Goal: Task Accomplishment & Management: Manage account settings

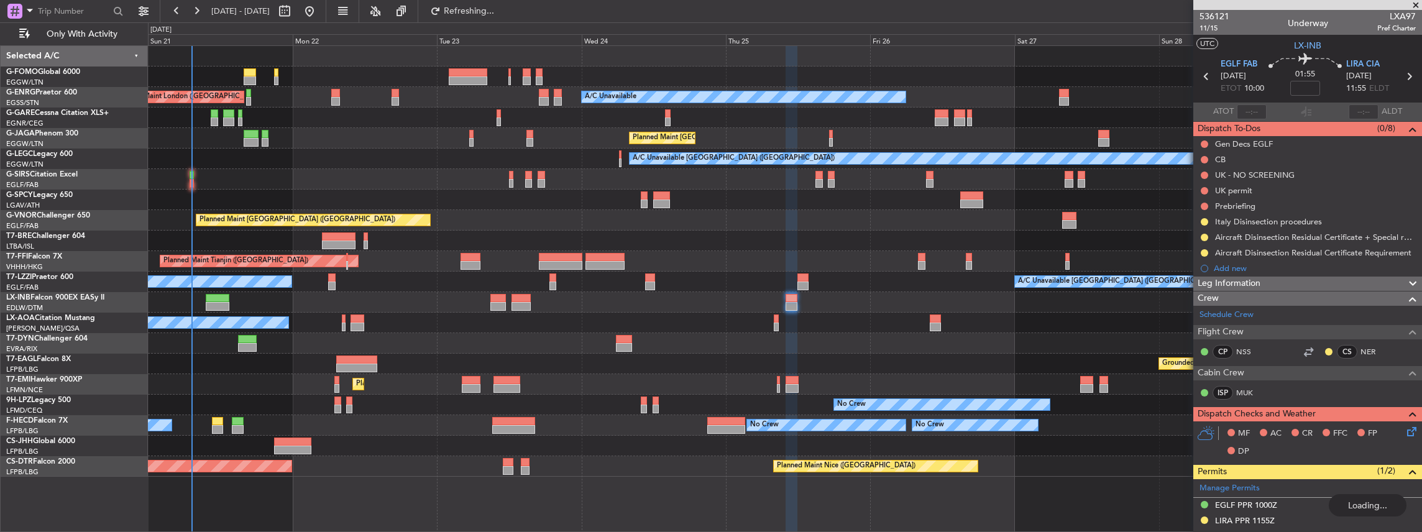
scroll to position [207, 0]
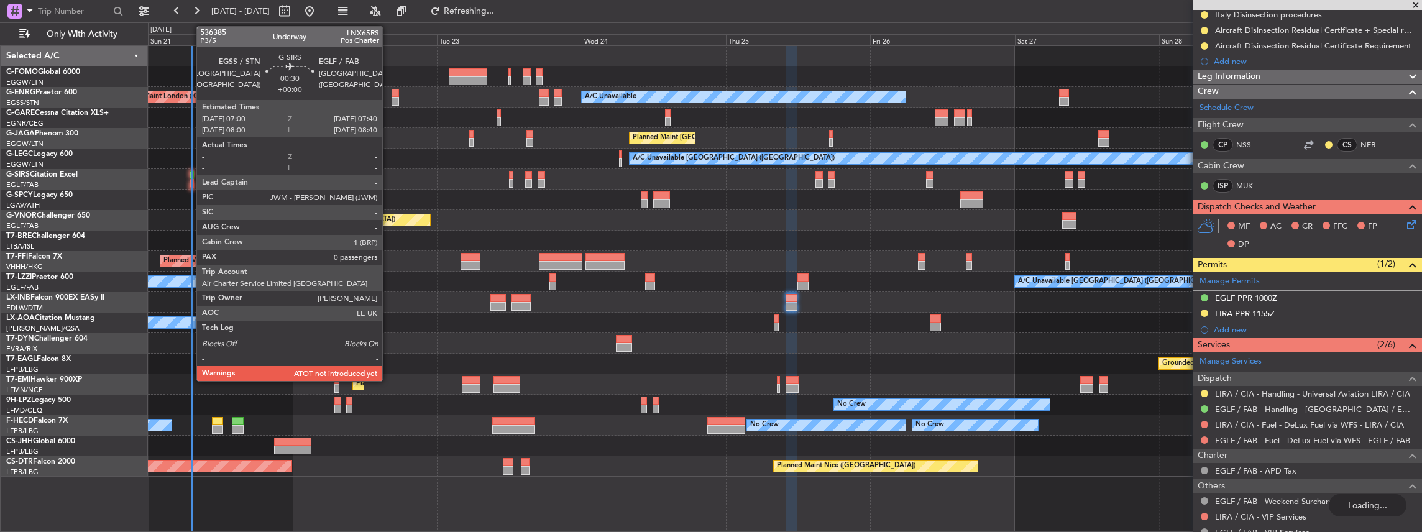
click at [190, 177] on div at bounding box center [191, 175] width 4 height 9
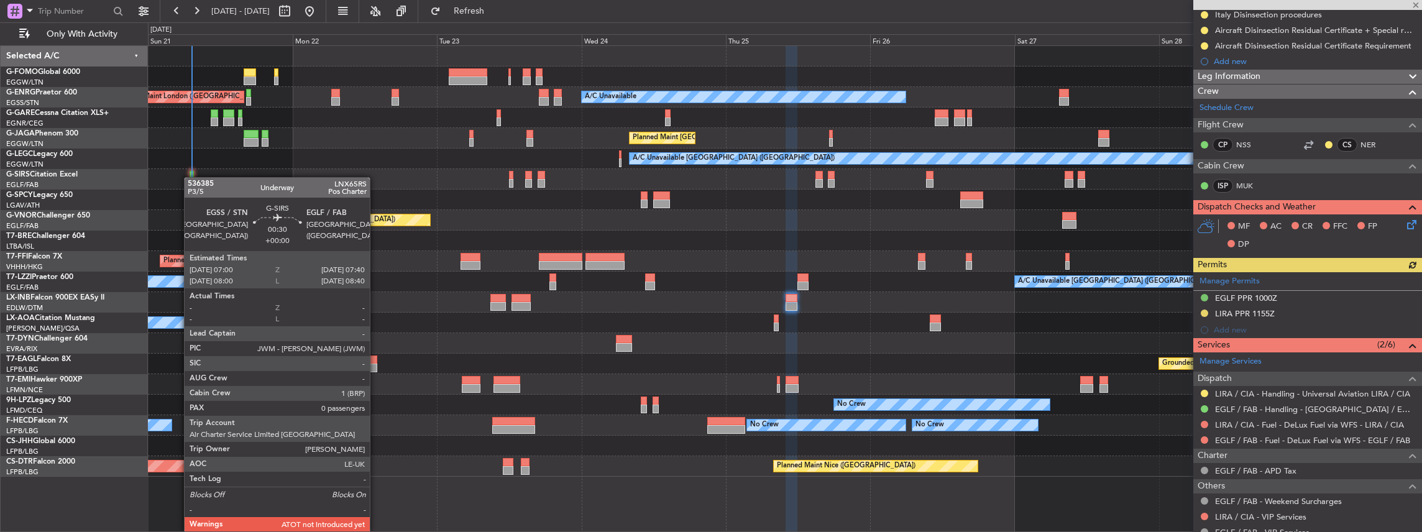
type input "0"
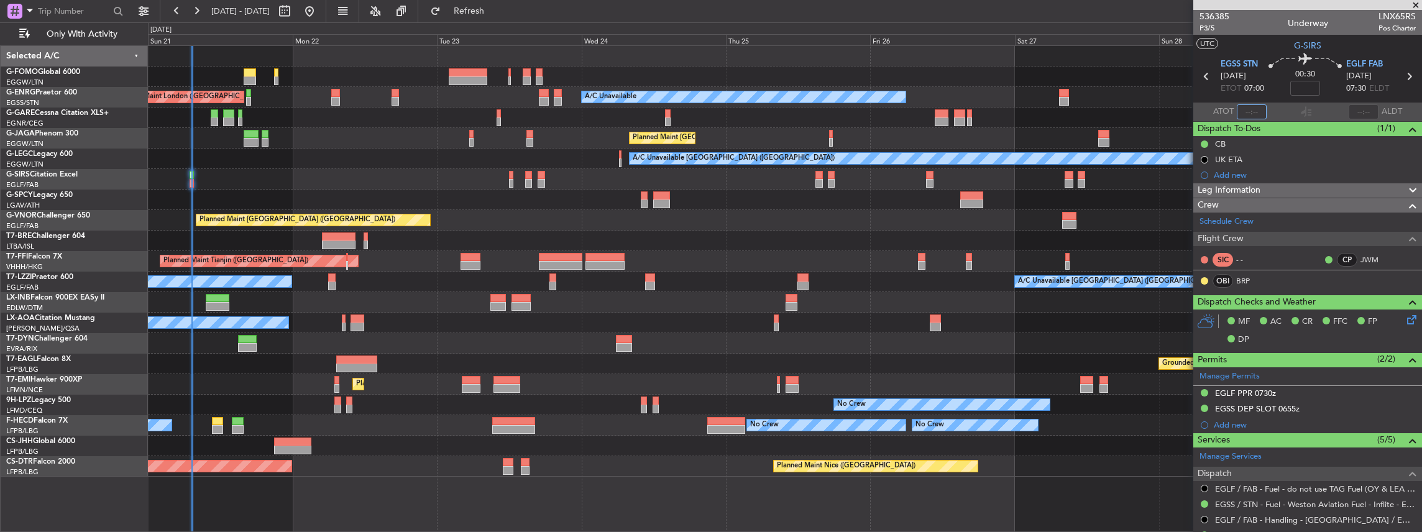
click at [1261, 109] on input "text" at bounding box center [1251, 111] width 30 height 15
type input "07:14"
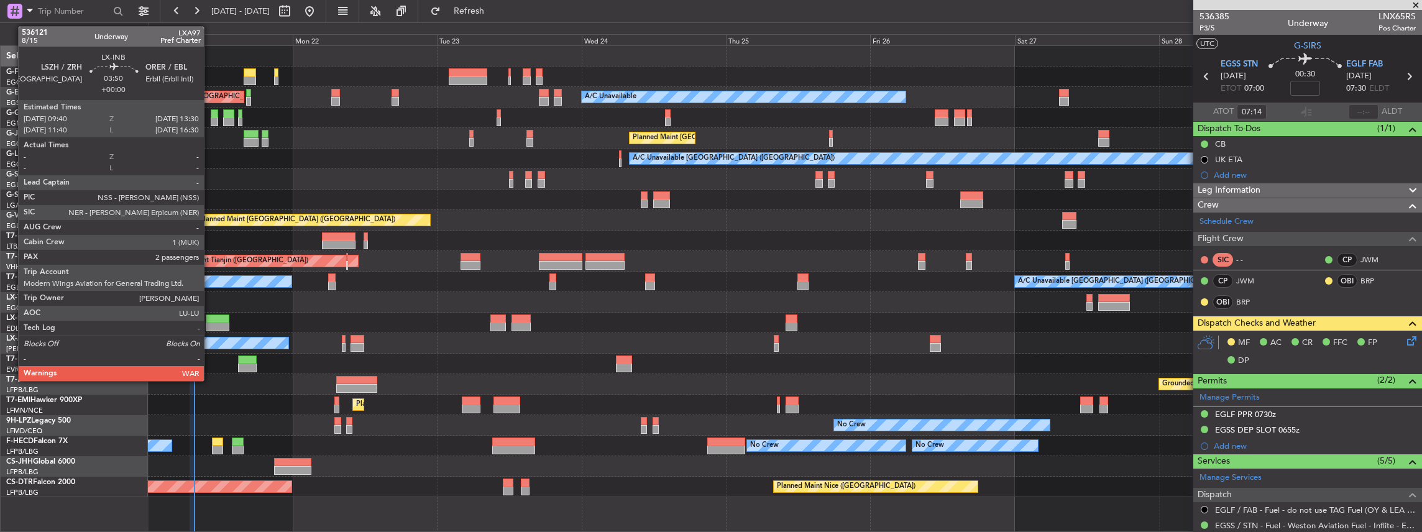
click at [210, 317] on div at bounding box center [218, 318] width 24 height 9
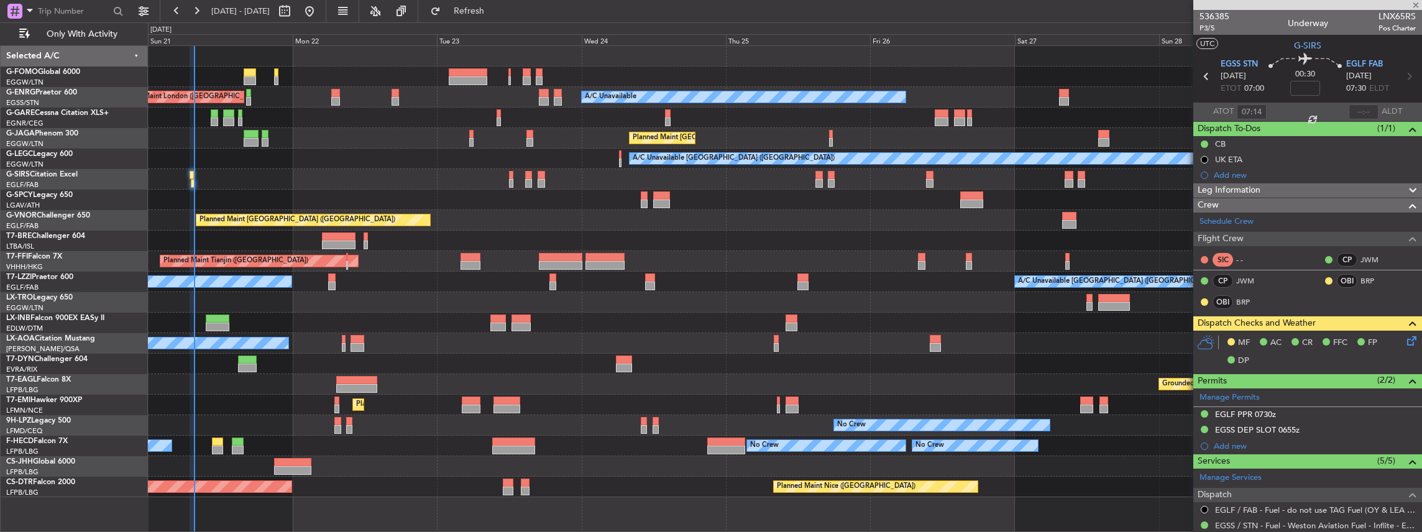
type input "2"
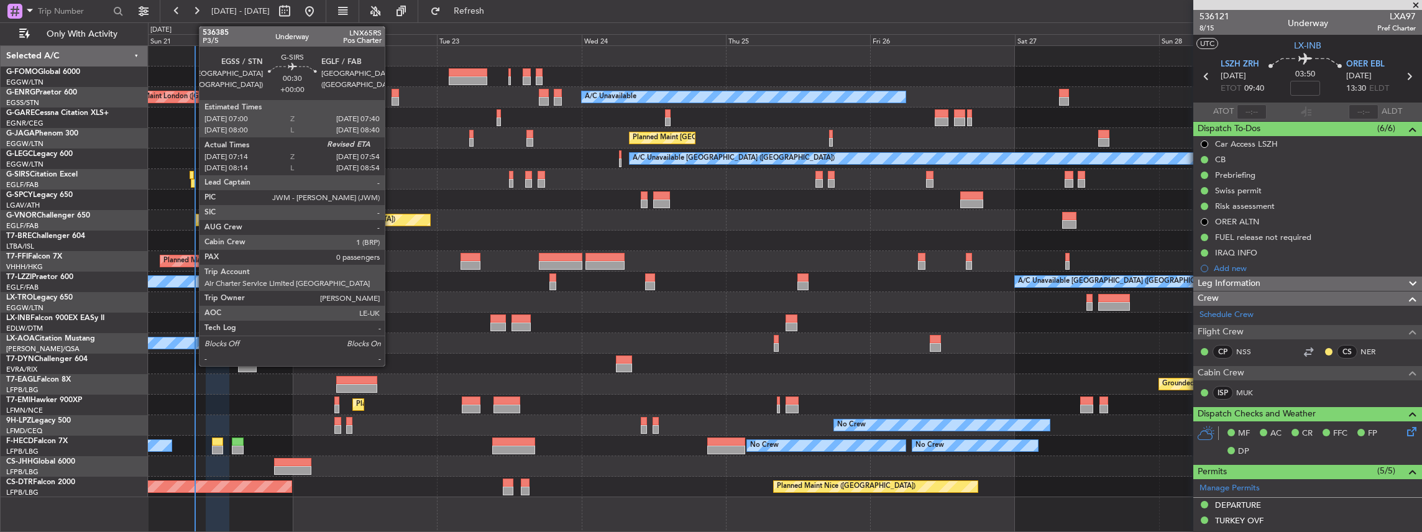
click at [193, 179] on div at bounding box center [193, 183] width 4 height 9
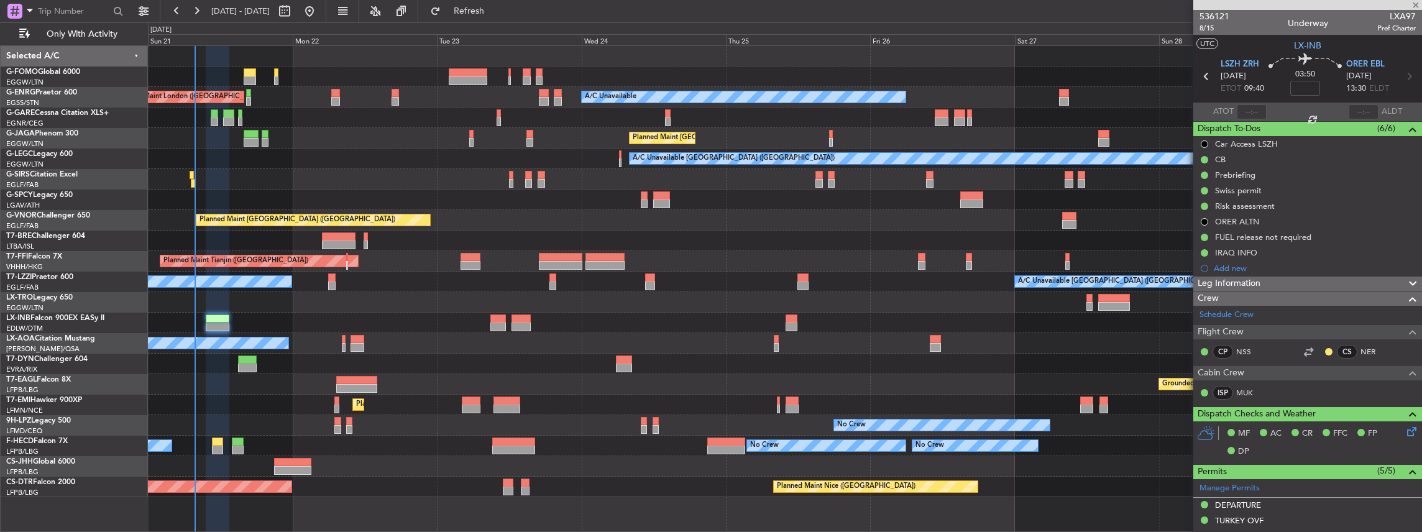
type input "07:14"
type input "0"
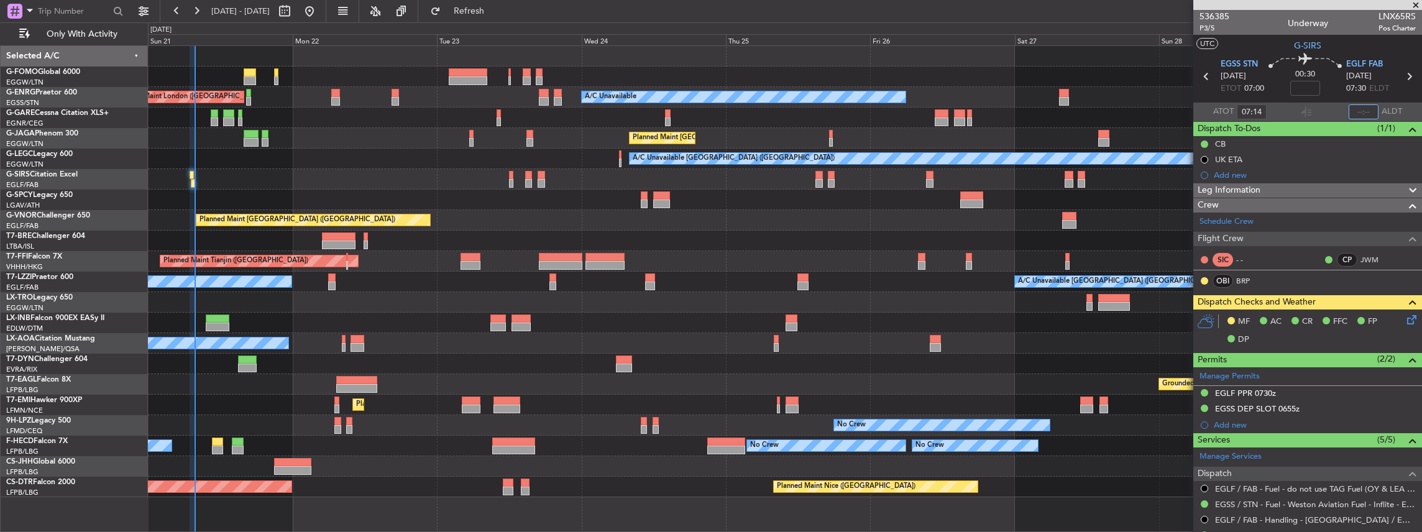
click at [1364, 108] on input "text" at bounding box center [1363, 111] width 30 height 15
click at [1308, 108] on div "Flight Time Correction" at bounding box center [1303, 115] width 75 height 16
type input "07:44"
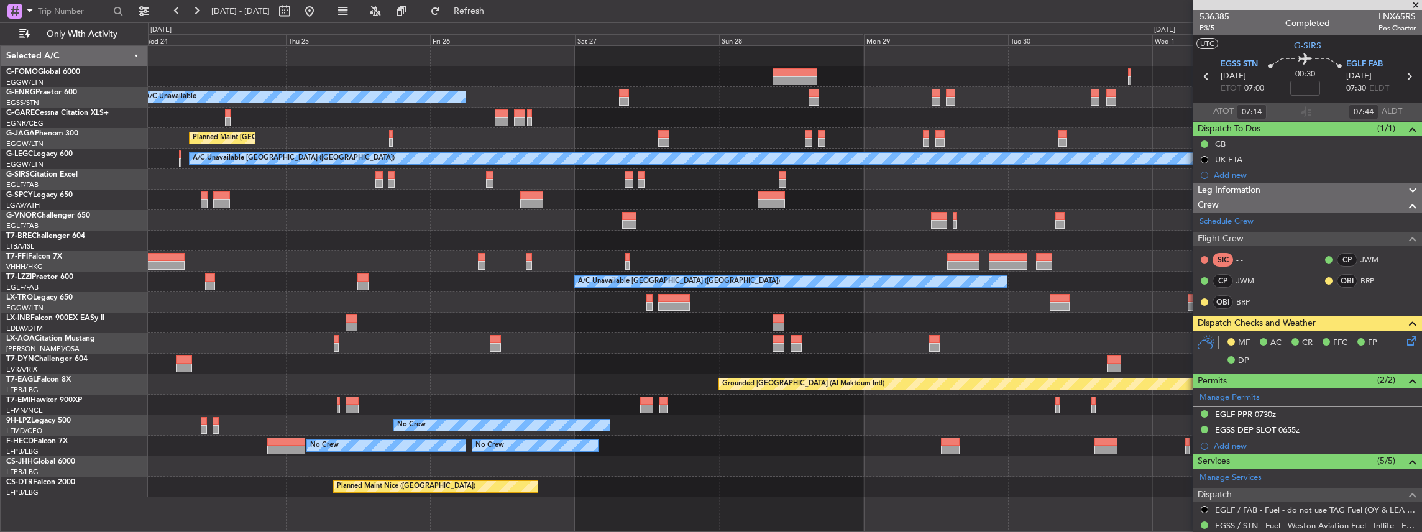
click at [471, 323] on div "A/C Unavailable Planned Maint London (Luton) A/C Unavailable London (Luton) Pla…" at bounding box center [785, 271] width 1274 height 451
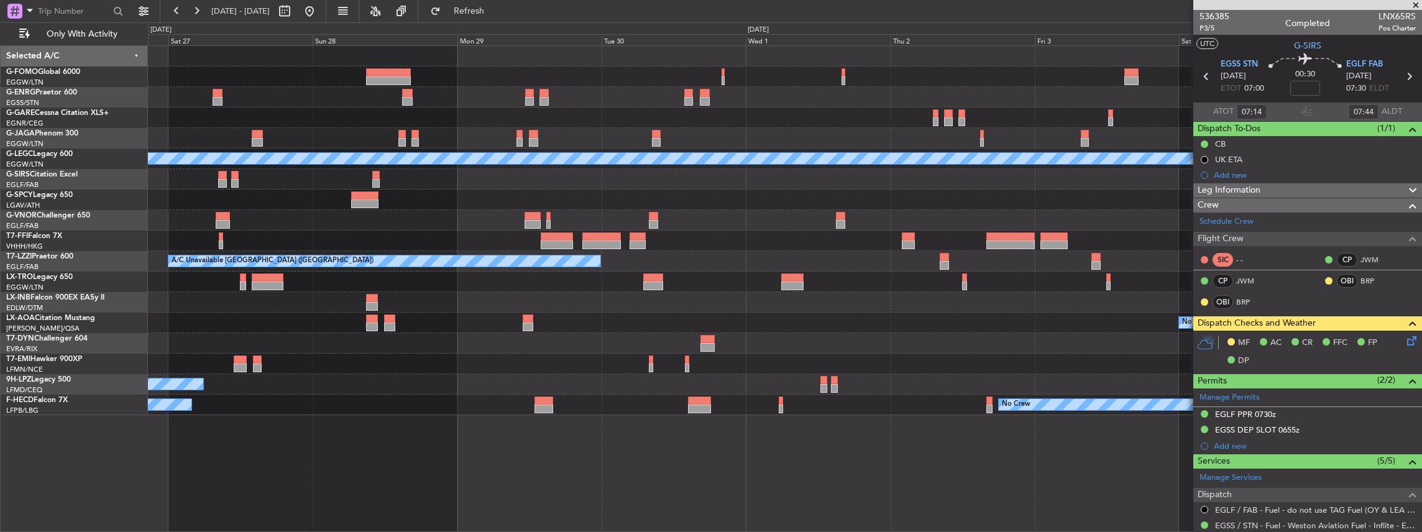
click at [692, 303] on div "A/C Unavailable Planned Maint London (Luton) A/C Unavailable London (Luton) A/C…" at bounding box center [785, 230] width 1274 height 369
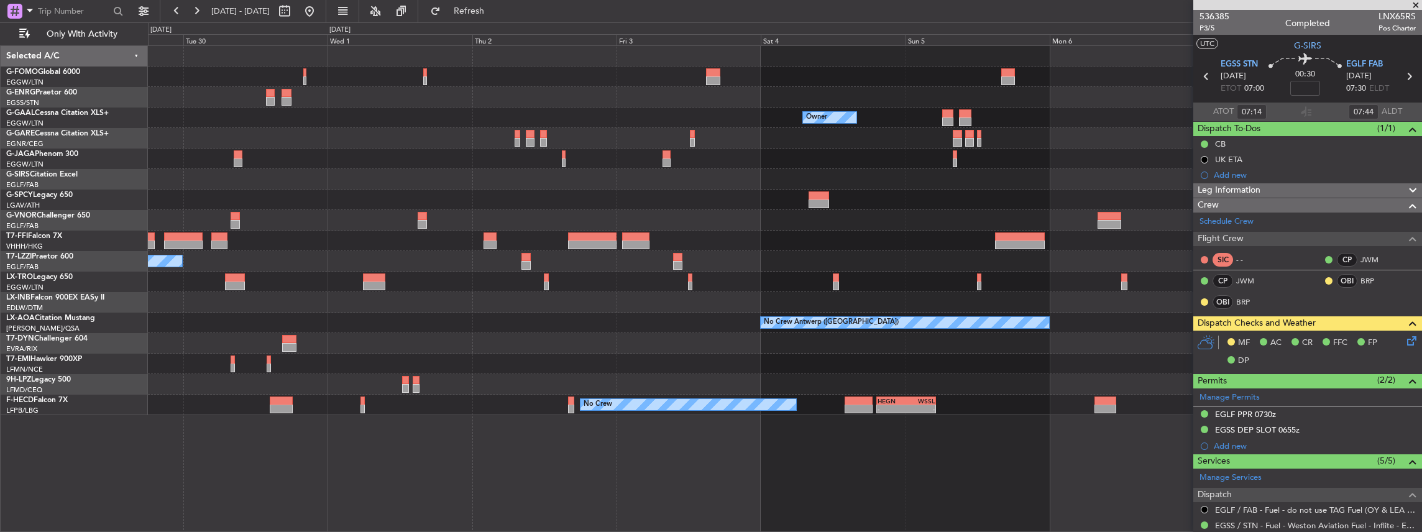
click at [642, 347] on div "Owner Owner Owner Planned Maint Geneva (Cointrin) A/C Unavailable London (Farnb…" at bounding box center [785, 230] width 1274 height 369
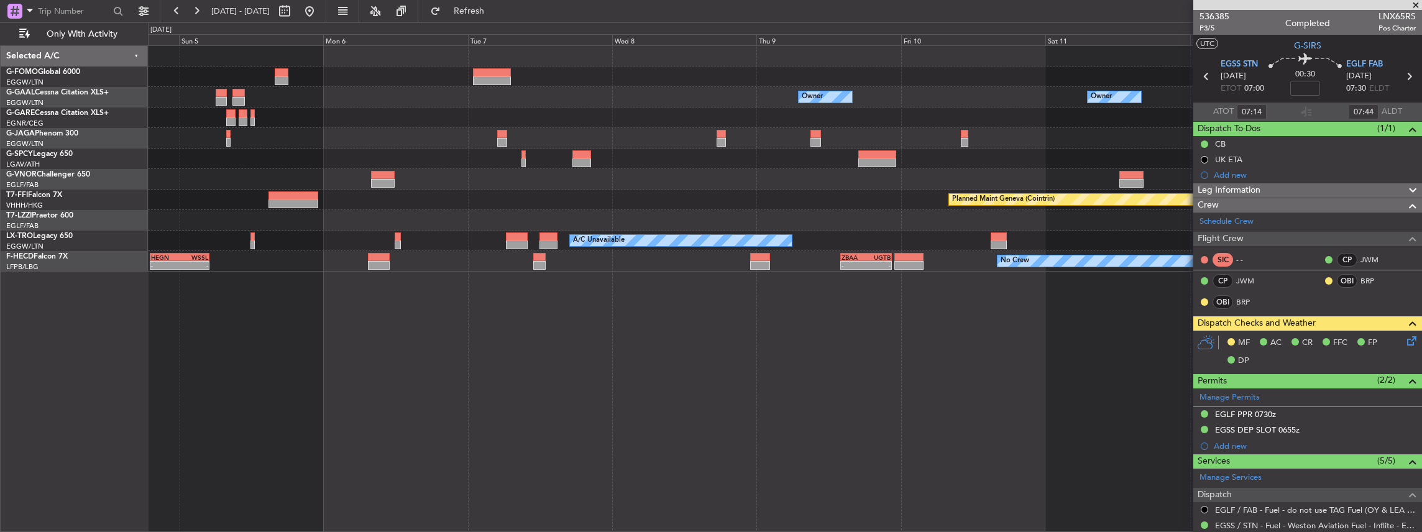
click at [710, 313] on div "Owner Owner Owner Owner London (Luton) Owner Planned Maint Geneva (Cointrin) A/…" at bounding box center [785, 288] width 1274 height 487
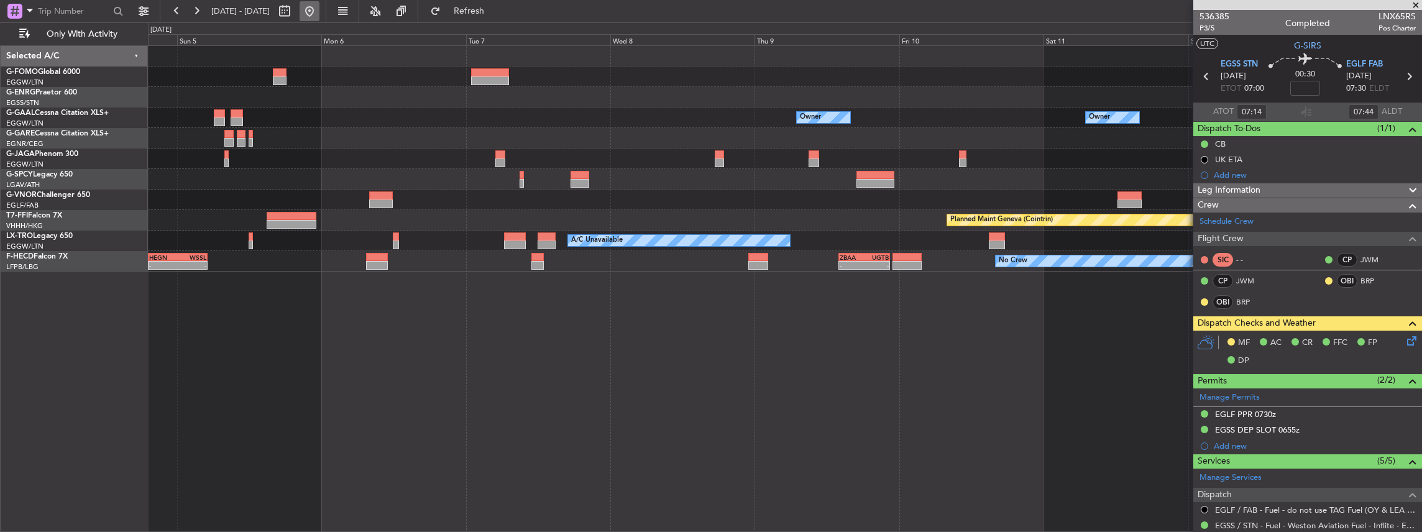
click at [319, 12] on button at bounding box center [309, 11] width 20 height 20
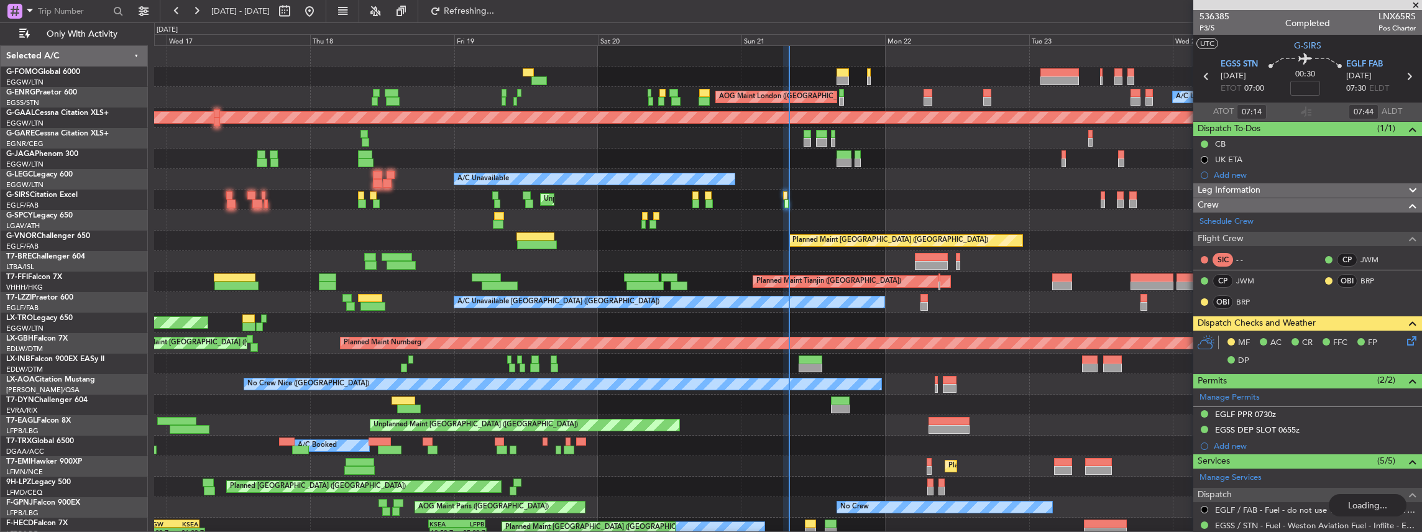
click at [664, 292] on div "Unplanned Maint London (Farnborough) A/C Unavailable London (Farnborough) A/C U…" at bounding box center [787, 302] width 1267 height 21
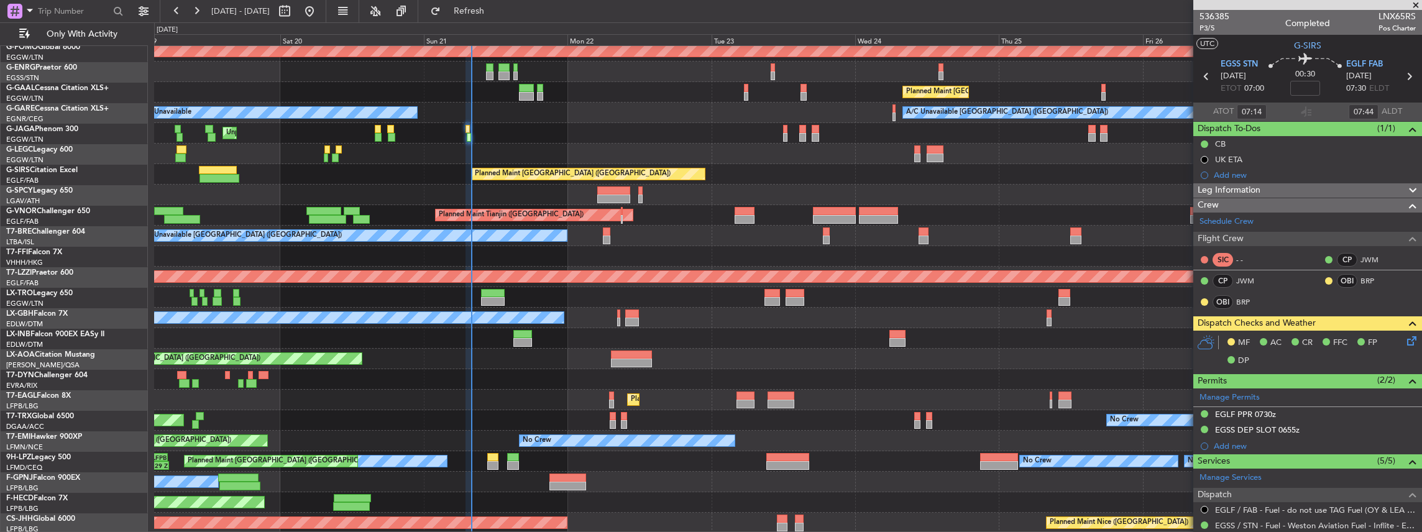
scroll to position [66, 0]
click at [678, 189] on div "AOG Maint London (Stansted) A/C Unavailable Planned Maint Dusseldorf Owner Plan…" at bounding box center [787, 256] width 1267 height 554
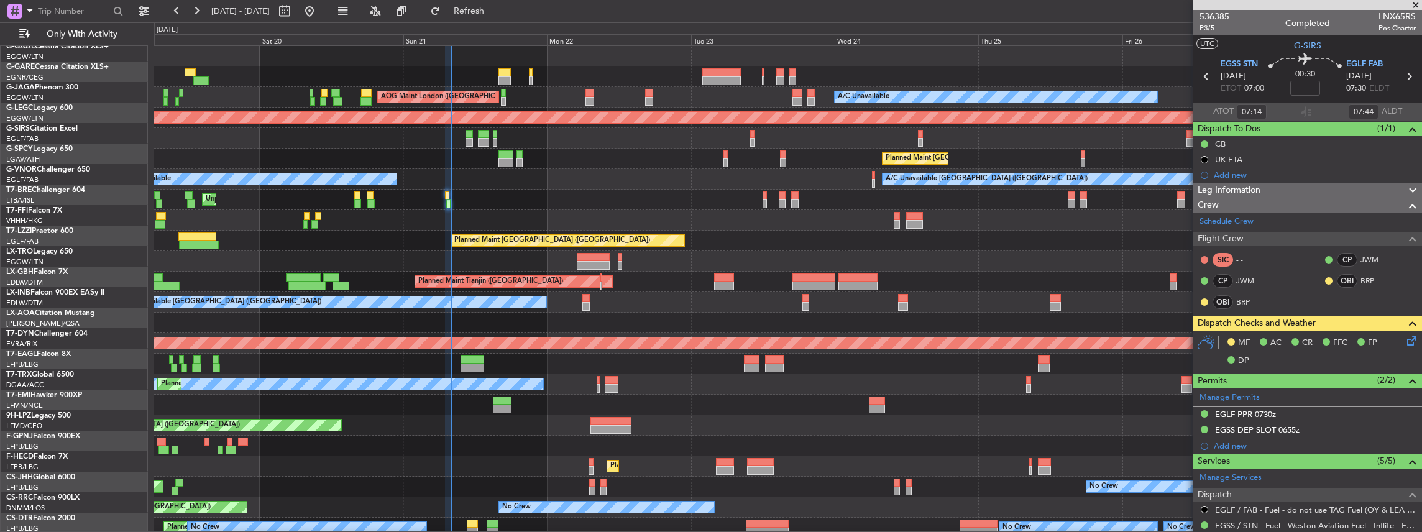
scroll to position [0, 0]
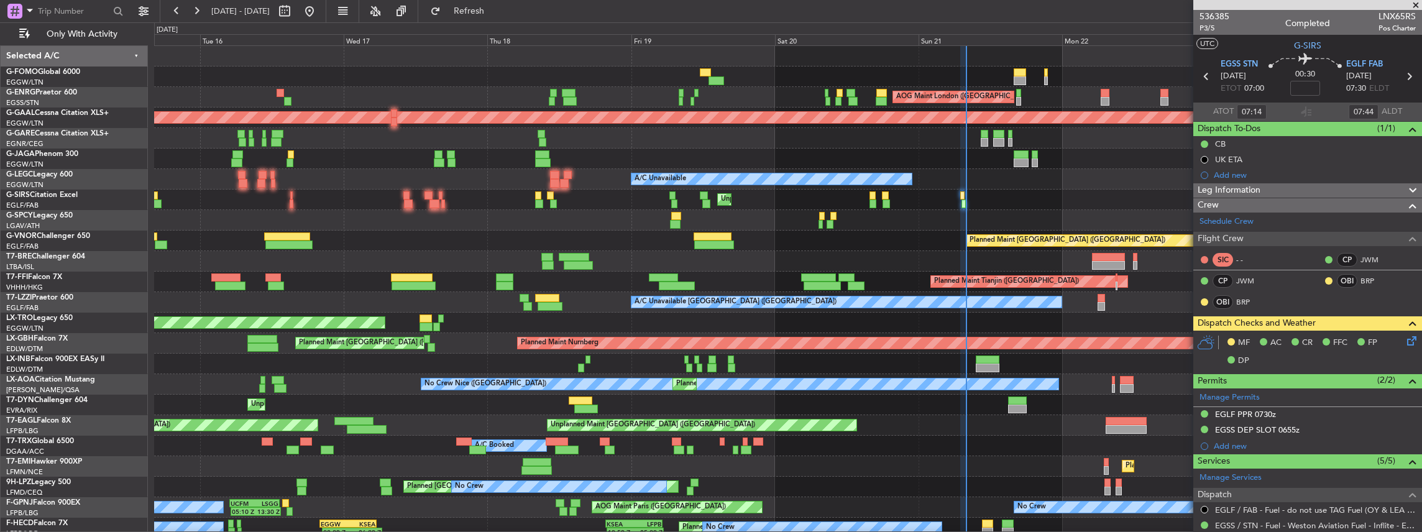
click at [1179, 436] on div "OLBA 11:00 Z KTEB 22:45 Z 10:50 Z 22:30 Z AOG Maint London (Stansted) A/C Unava…" at bounding box center [787, 323] width 1267 height 554
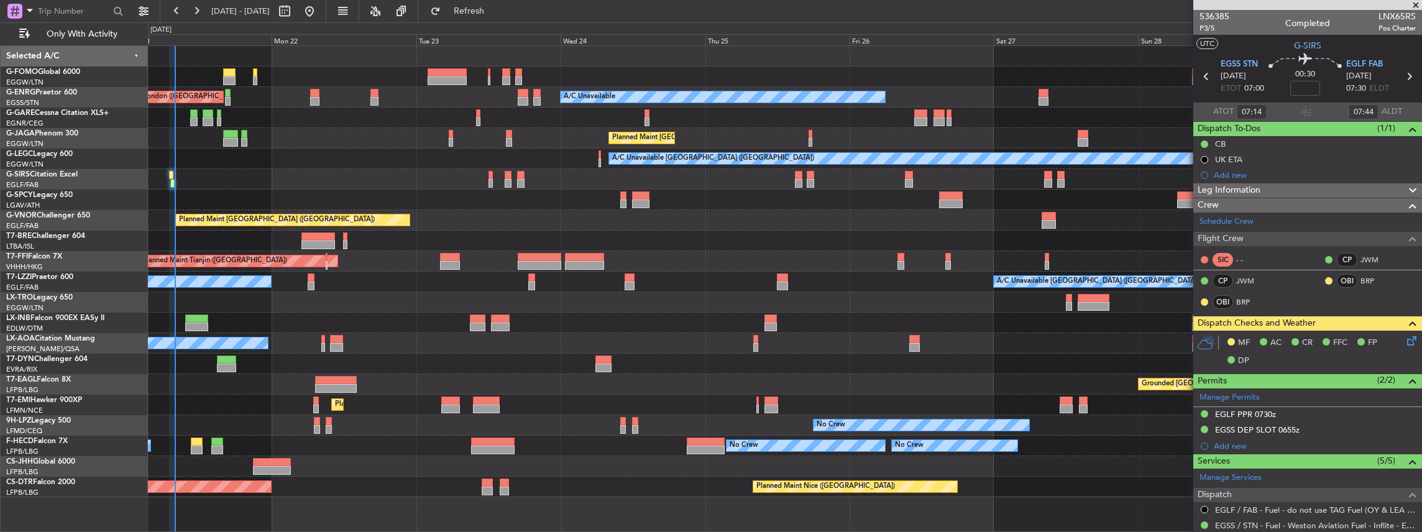
click at [528, 339] on div "AOG Maint London (Stansted) A/C Unavailable Planned Maint London (Luton) A/C Un…" at bounding box center [785, 271] width 1274 height 451
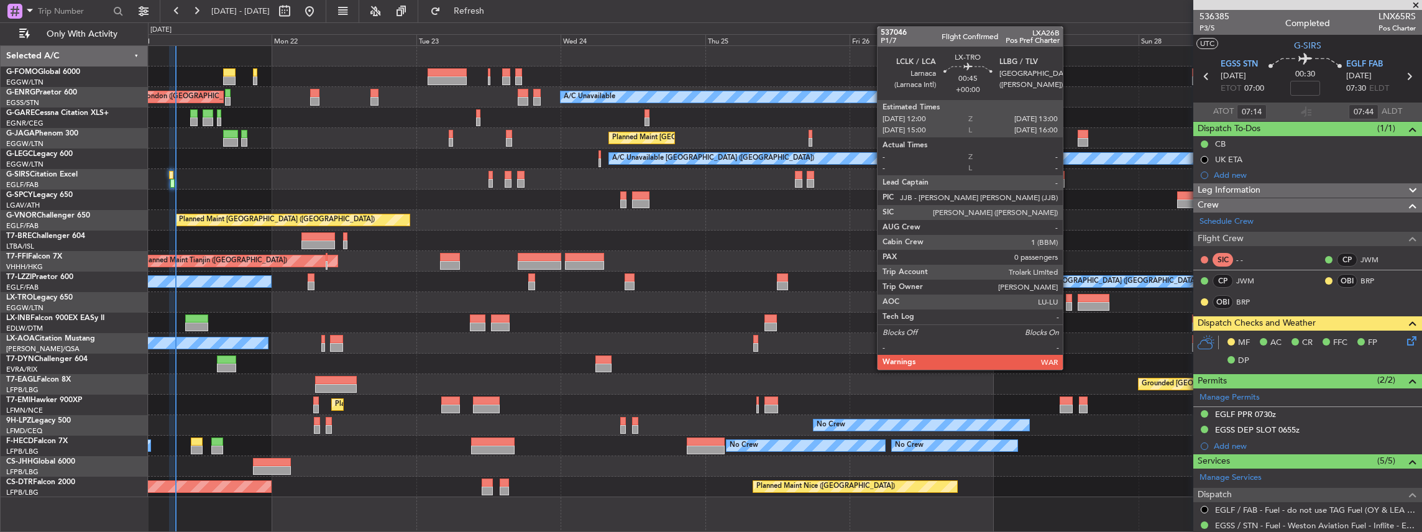
click at [1069, 304] on div at bounding box center [1069, 306] width 6 height 9
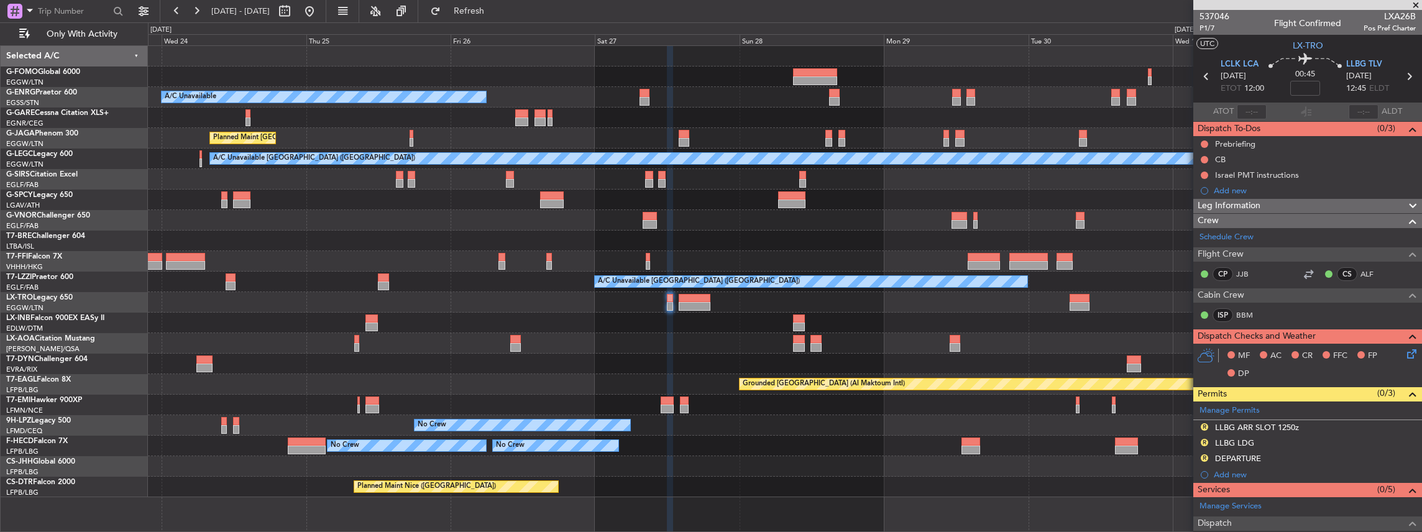
click at [689, 353] on div "A/C Unavailable Planned Maint London (Luton) A/C Unavailable London (Luton) Pla…" at bounding box center [785, 271] width 1274 height 451
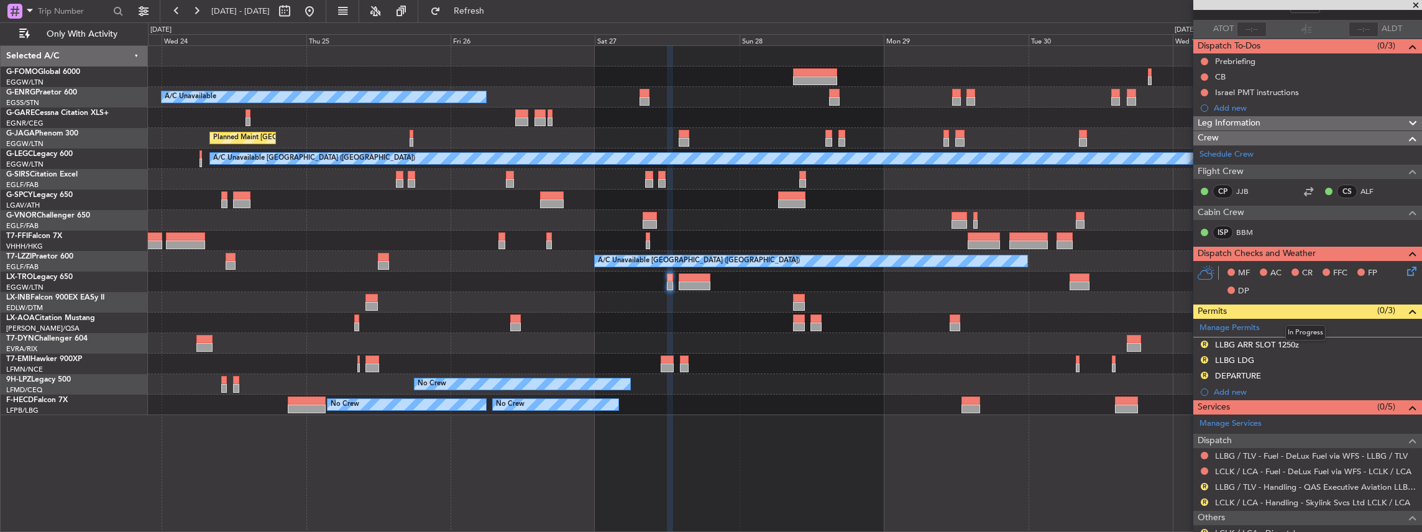
scroll to position [124, 0]
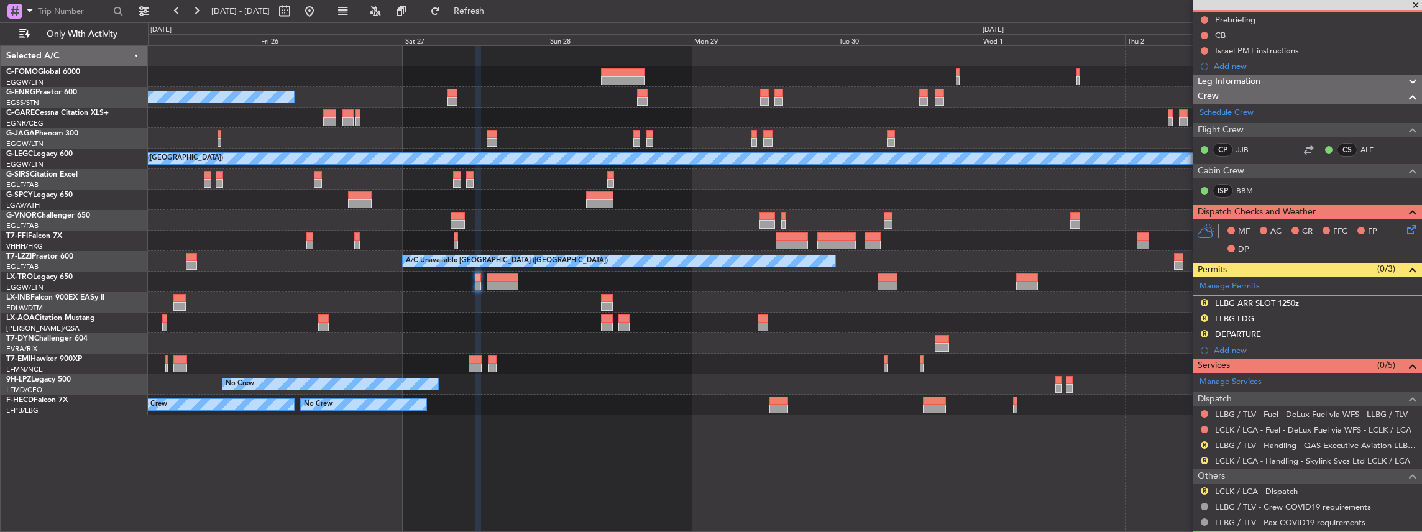
click at [905, 316] on div "No Crew Antwerp (Deurne)" at bounding box center [785, 323] width 1274 height 21
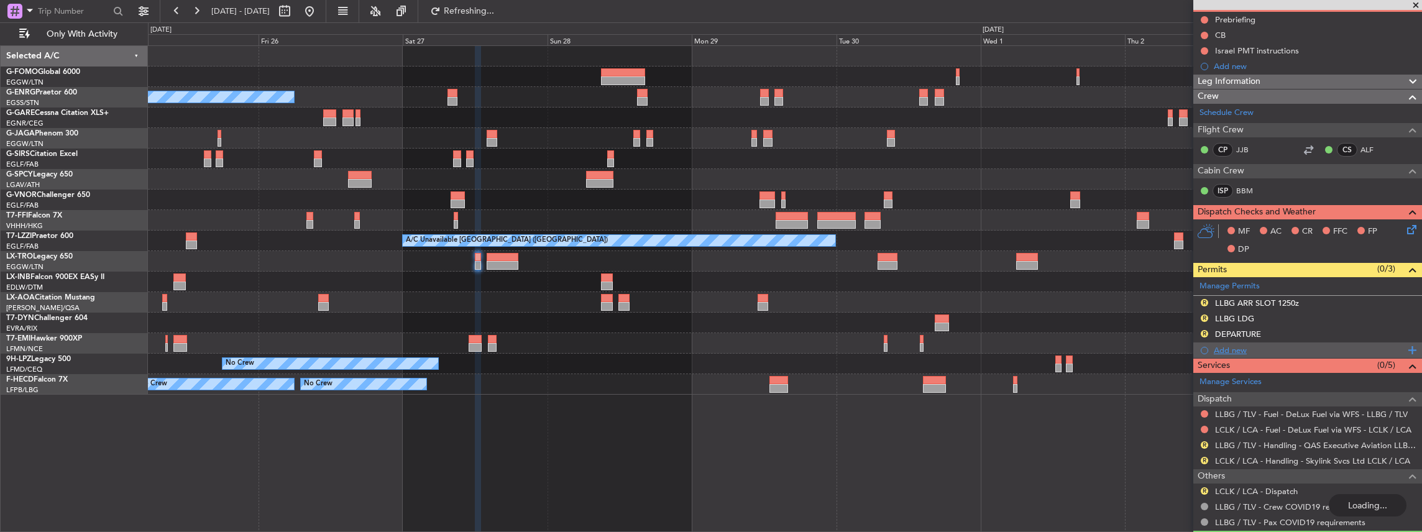
scroll to position [154, 0]
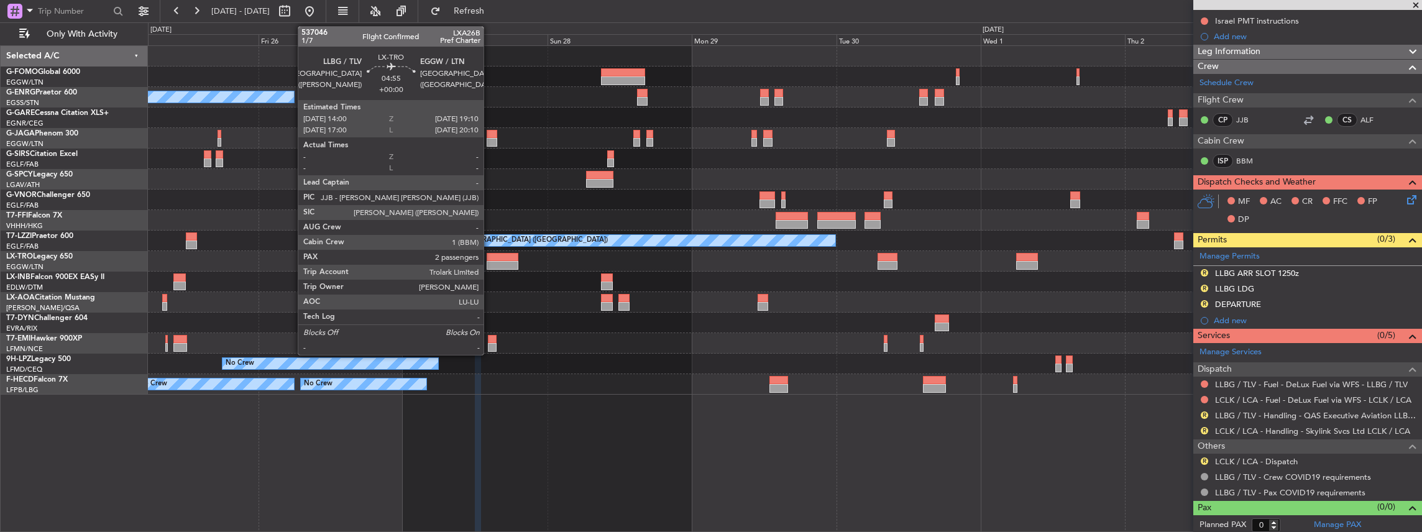
click at [490, 263] on div at bounding box center [502, 265] width 32 height 9
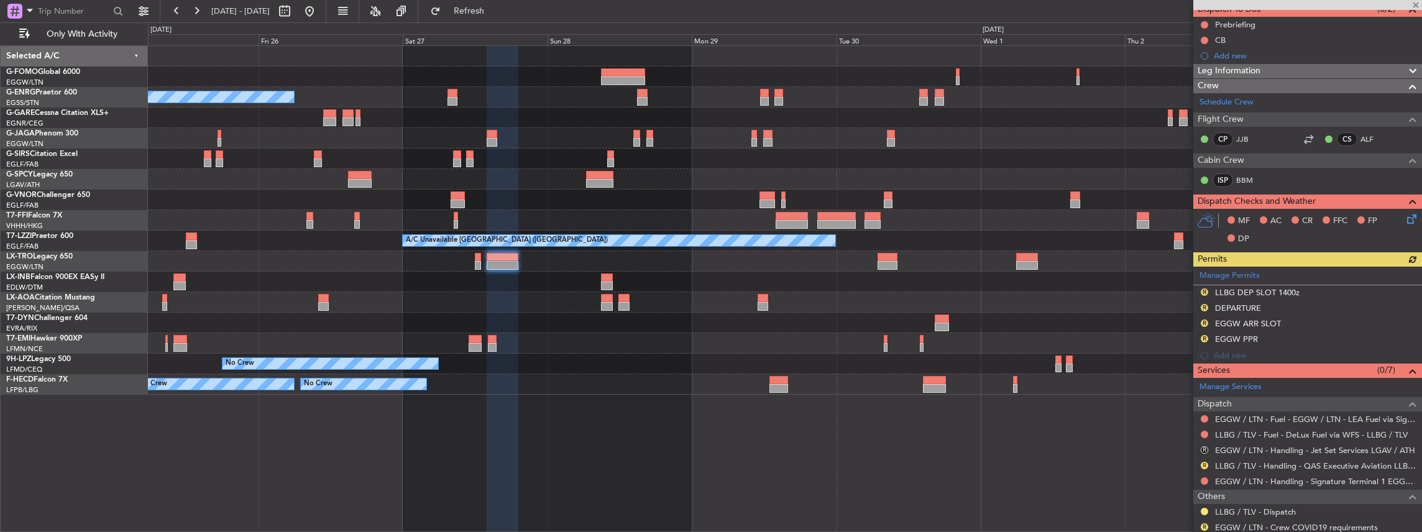
scroll to position [124, 0]
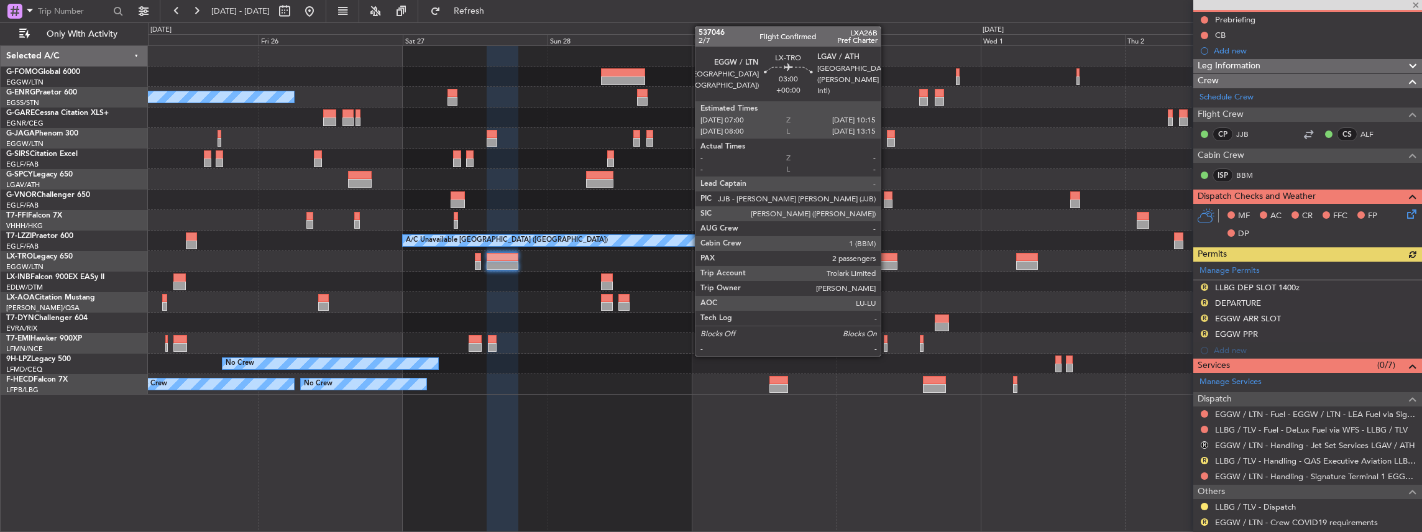
click at [887, 257] on div at bounding box center [887, 257] width 20 height 9
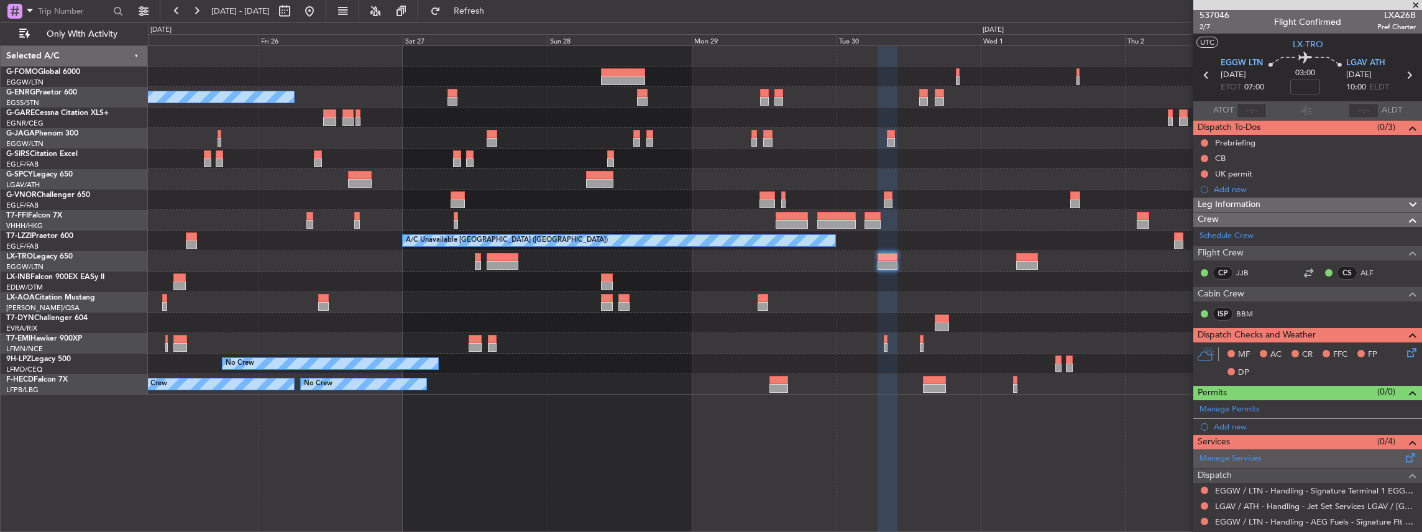
scroll to position [0, 0]
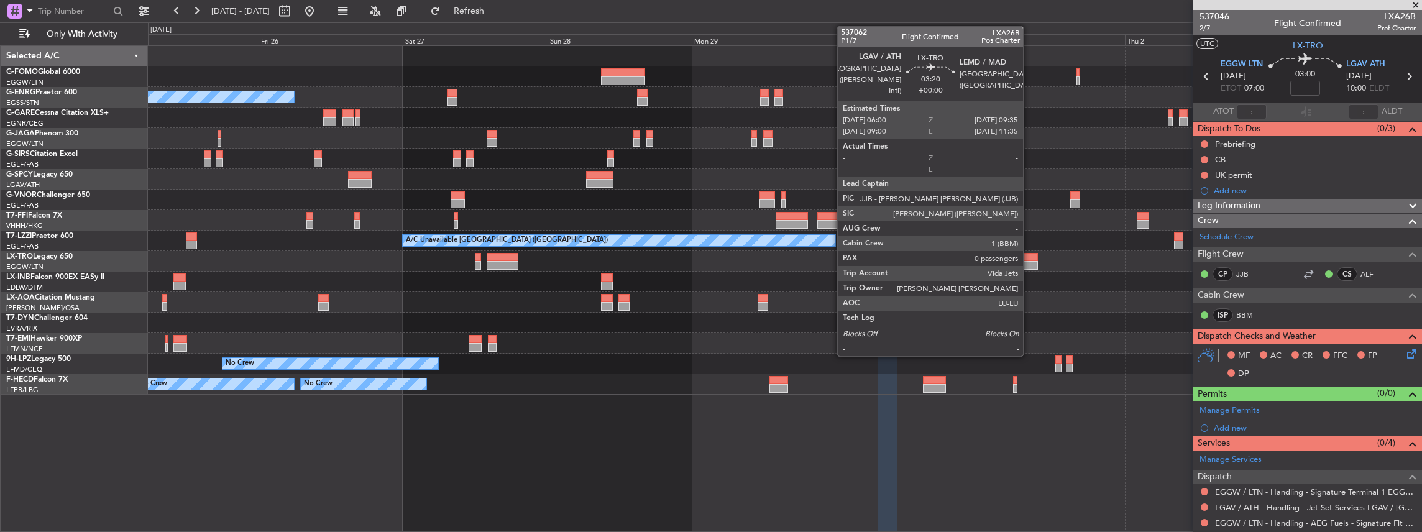
click at [1029, 265] on div at bounding box center [1027, 265] width 22 height 9
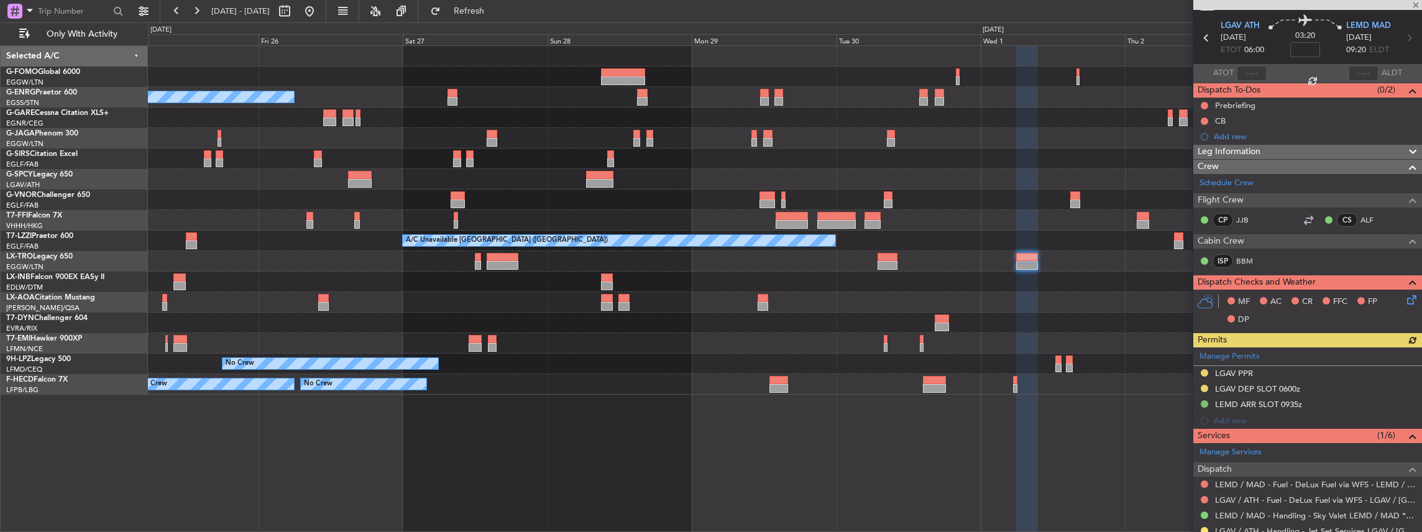
scroll to position [83, 0]
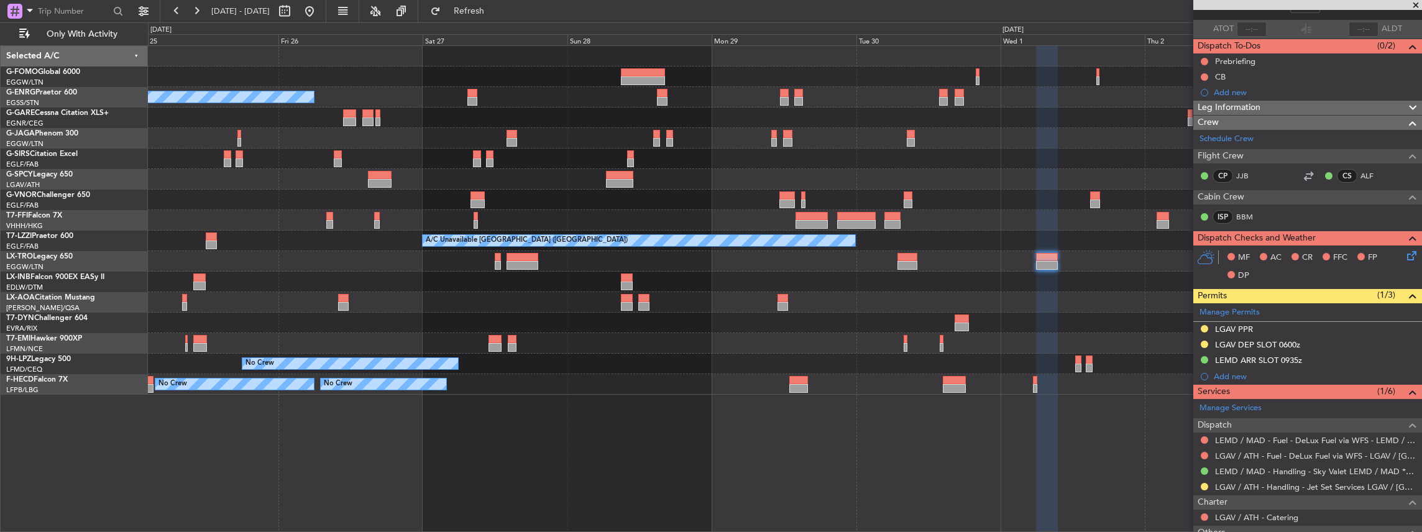
click at [468, 299] on div "A/C Unavailable Planned Maint London (Luton) Planned Maint London (Farnborough)…" at bounding box center [785, 220] width 1274 height 349
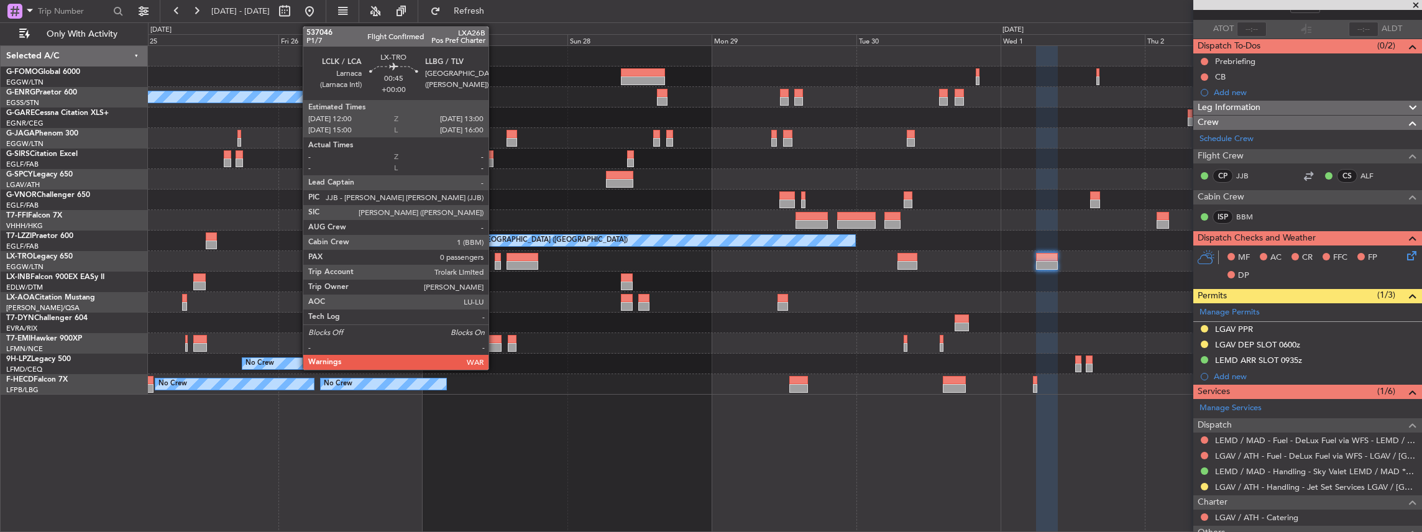
click at [495, 261] on div at bounding box center [498, 265] width 6 height 9
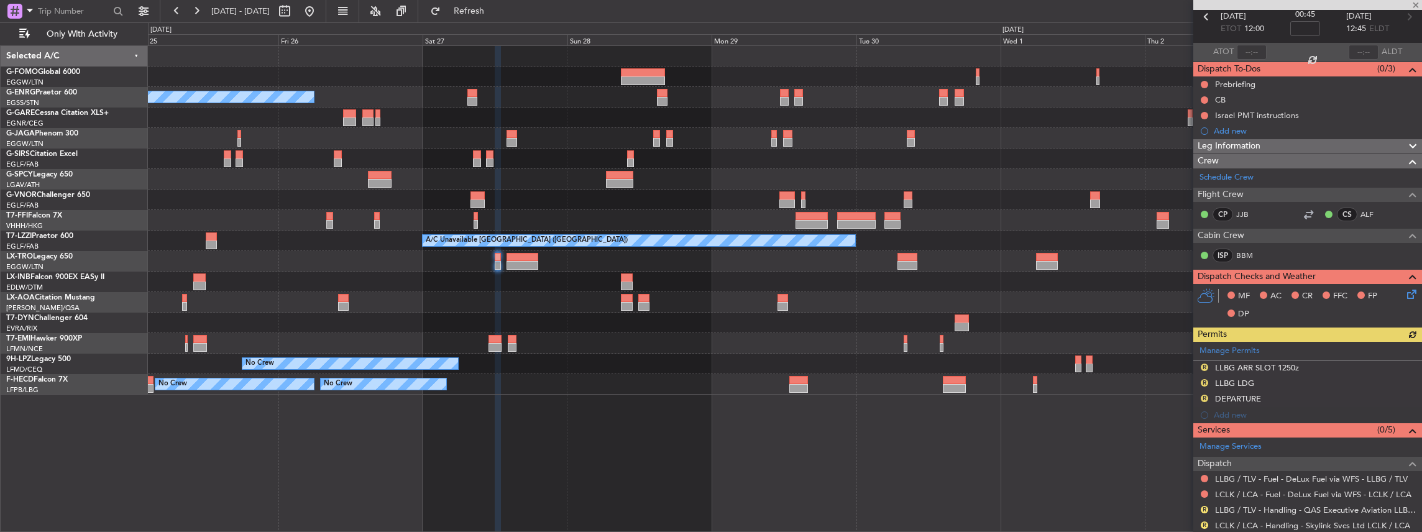
scroll to position [124, 0]
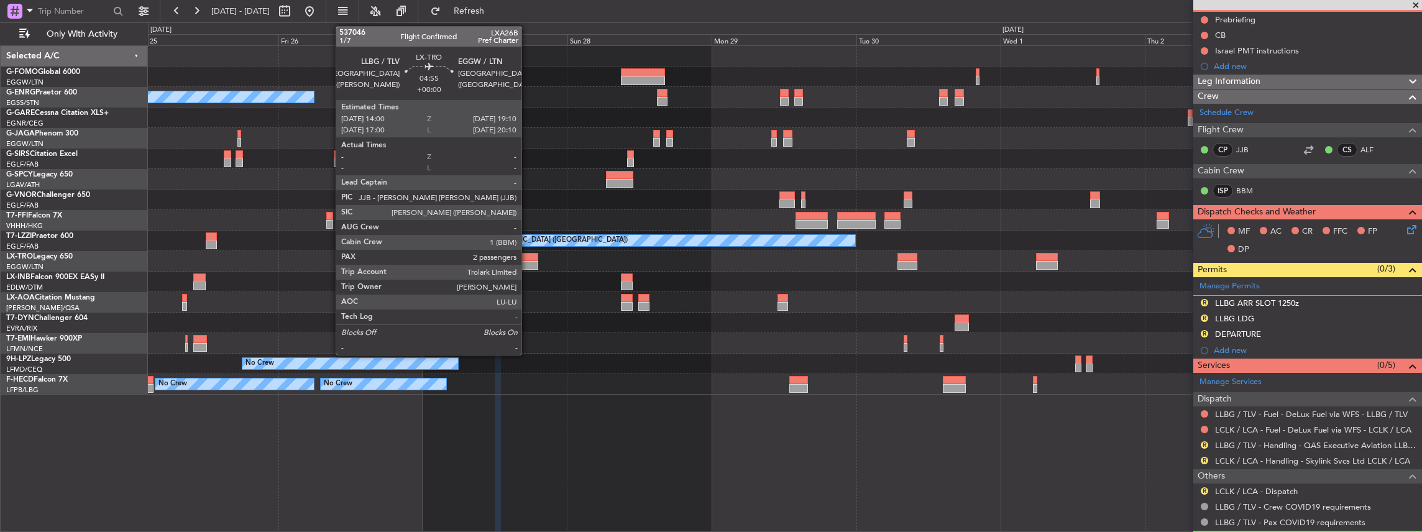
click at [527, 263] on div at bounding box center [522, 265] width 32 height 9
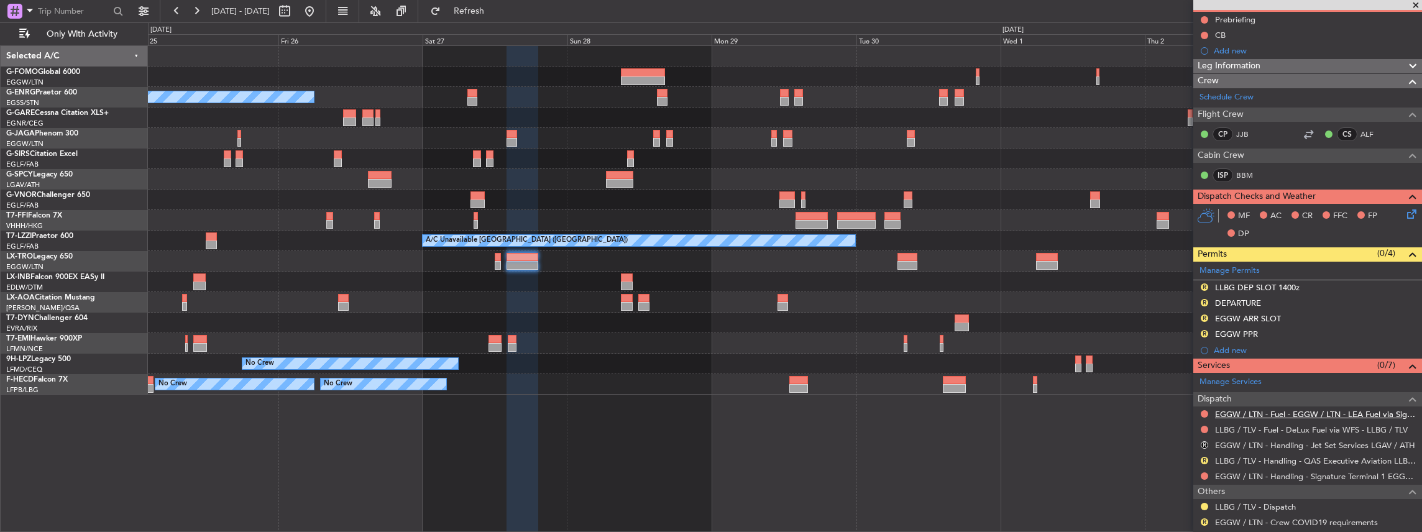
scroll to position [0, 0]
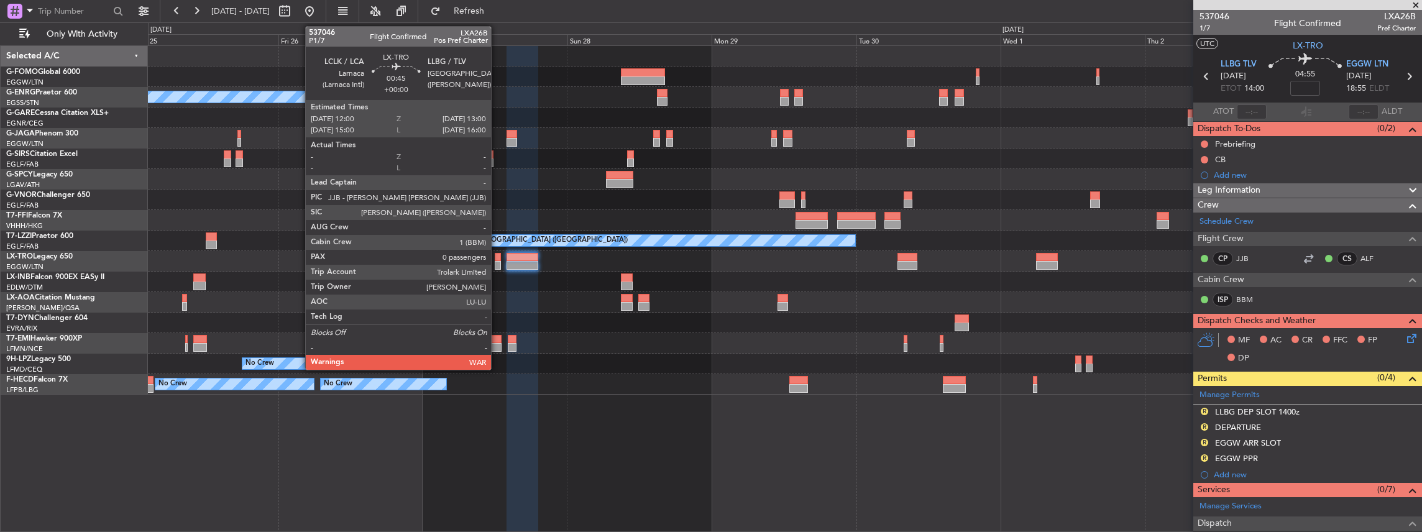
click at [497, 263] on div at bounding box center [498, 265] width 6 height 9
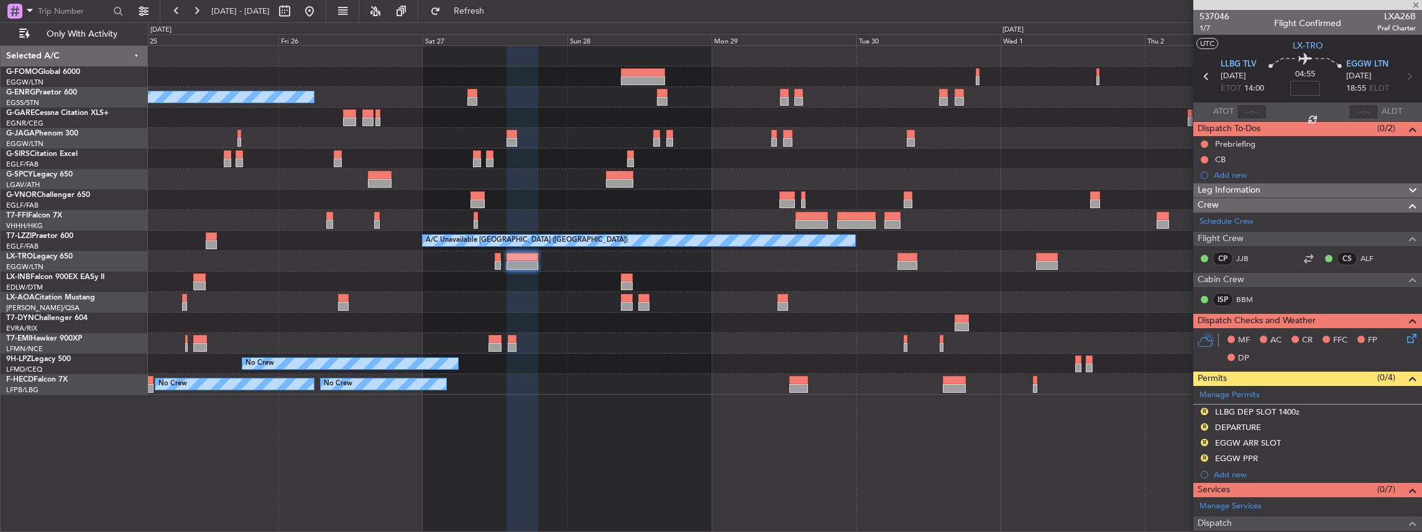
type input "0"
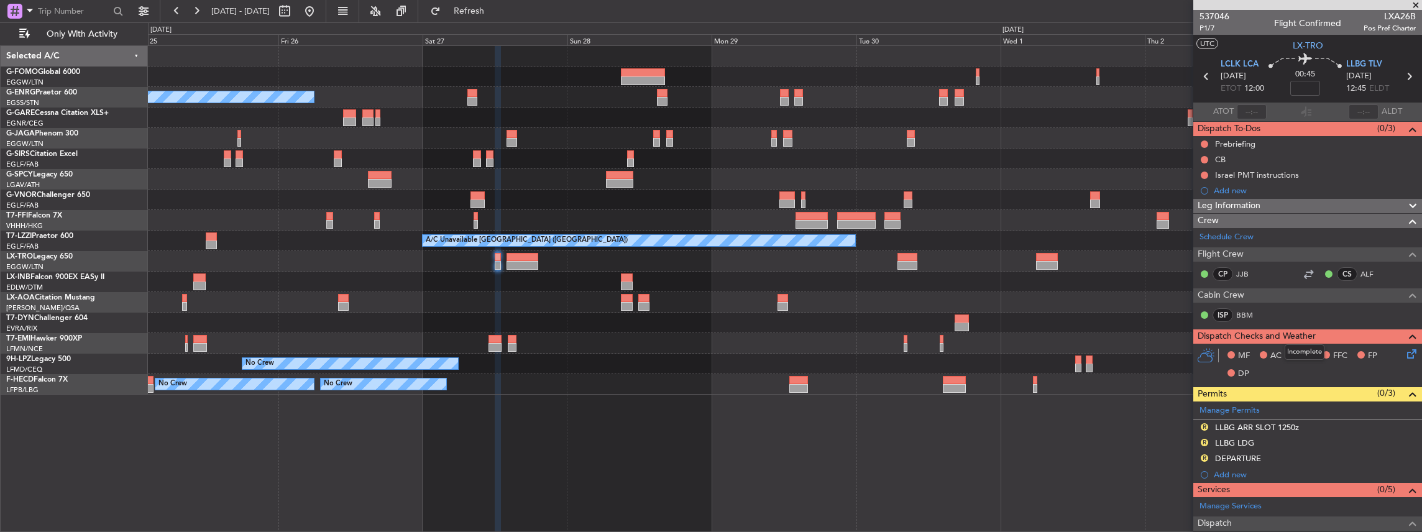
scroll to position [154, 0]
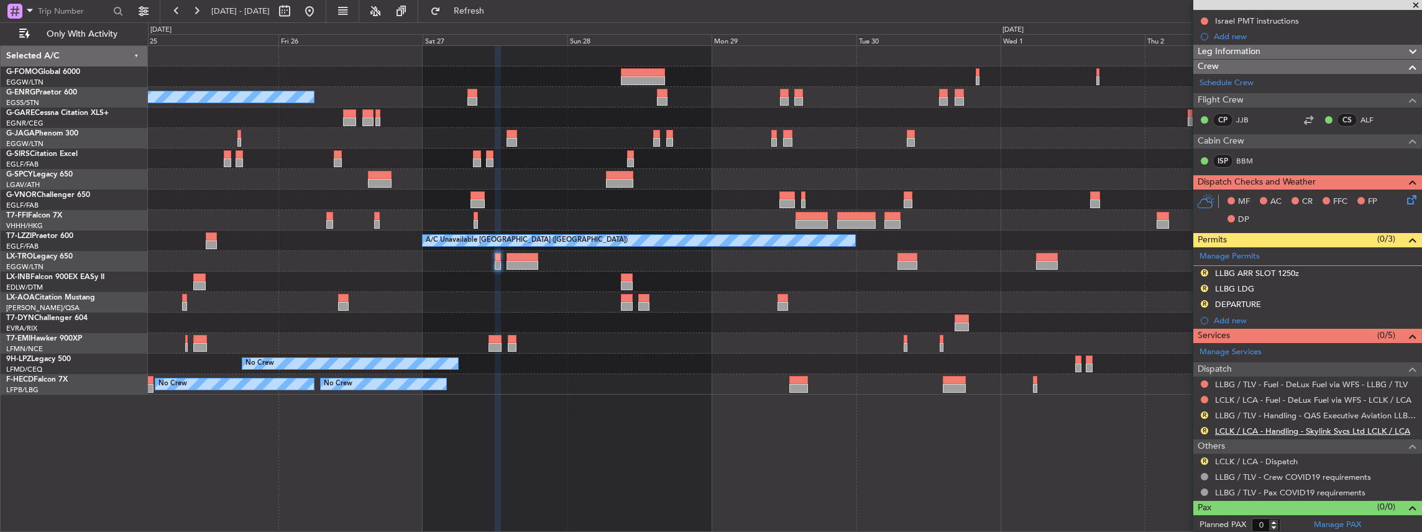
click at [1251, 426] on link "LCLK / LCA - Handling - Skylink Svcs Ltd LCLK / LCA" at bounding box center [1312, 431] width 195 height 11
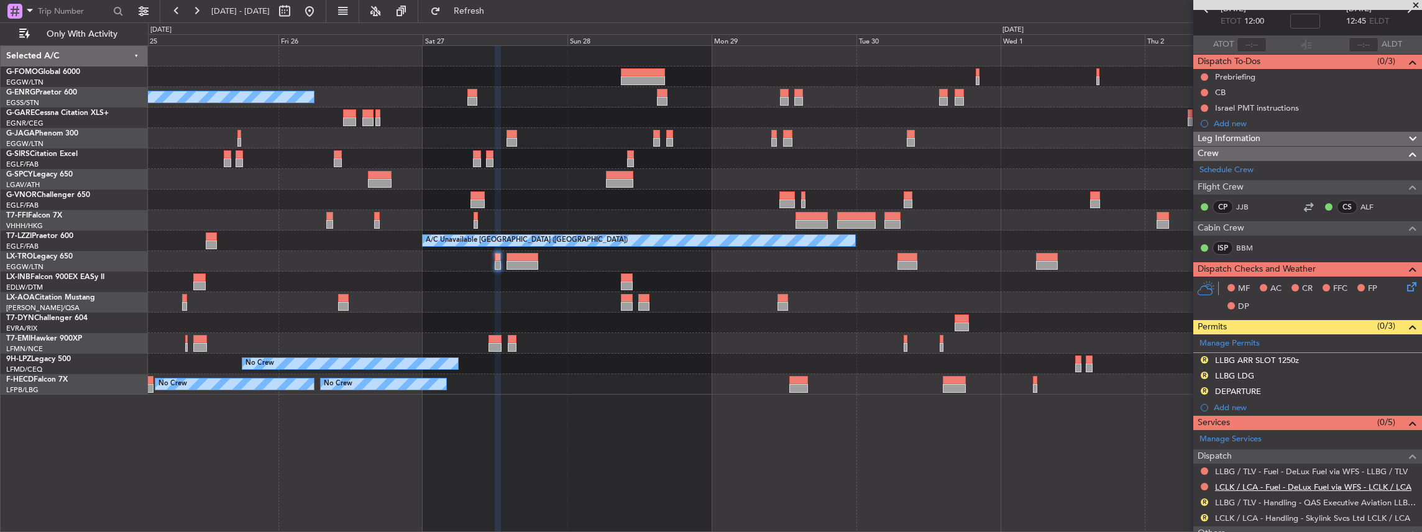
scroll to position [112, 0]
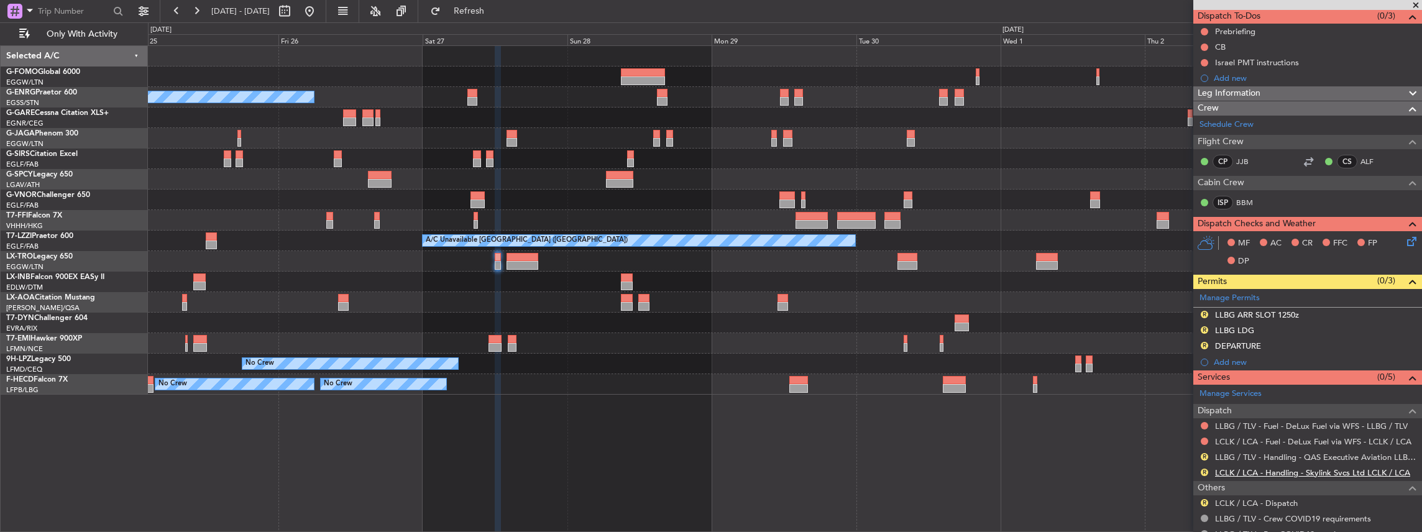
click at [1244, 468] on link "LCLK / LCA - Handling - Skylink Svcs Ltd LCLK / LCA" at bounding box center [1312, 472] width 195 height 11
click at [493, 12] on span "Refresh" at bounding box center [469, 11] width 52 height 9
click at [1289, 457] on link "LLBG / TLV - Handling - QAS Executive Aviation LLBG / TLV" at bounding box center [1315, 457] width 201 height 11
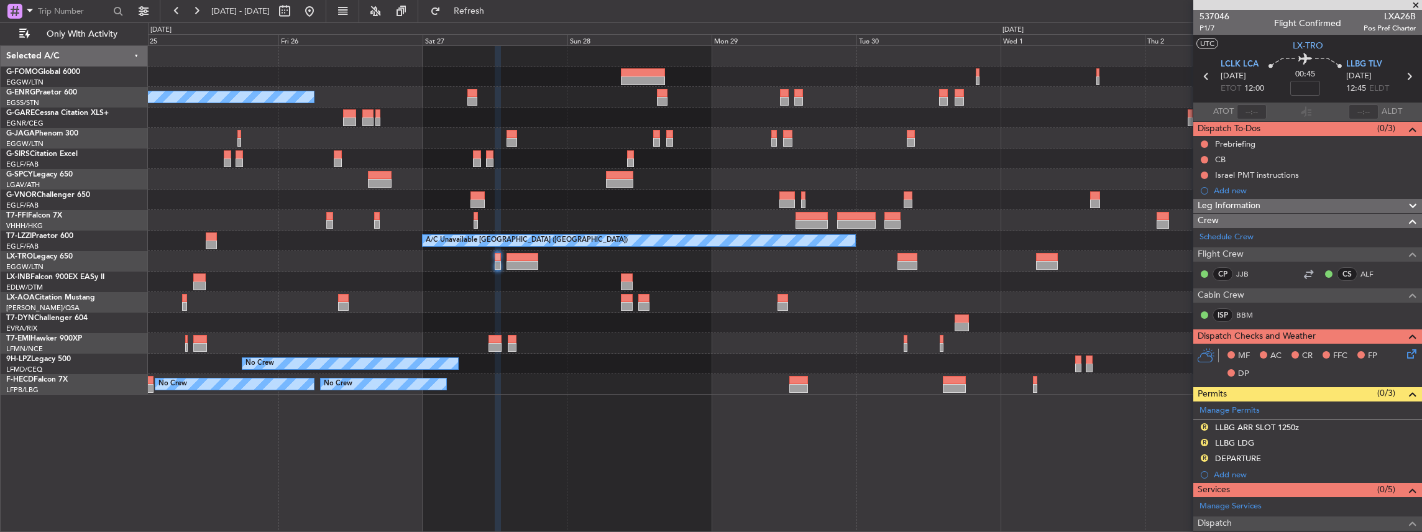
scroll to position [112, 0]
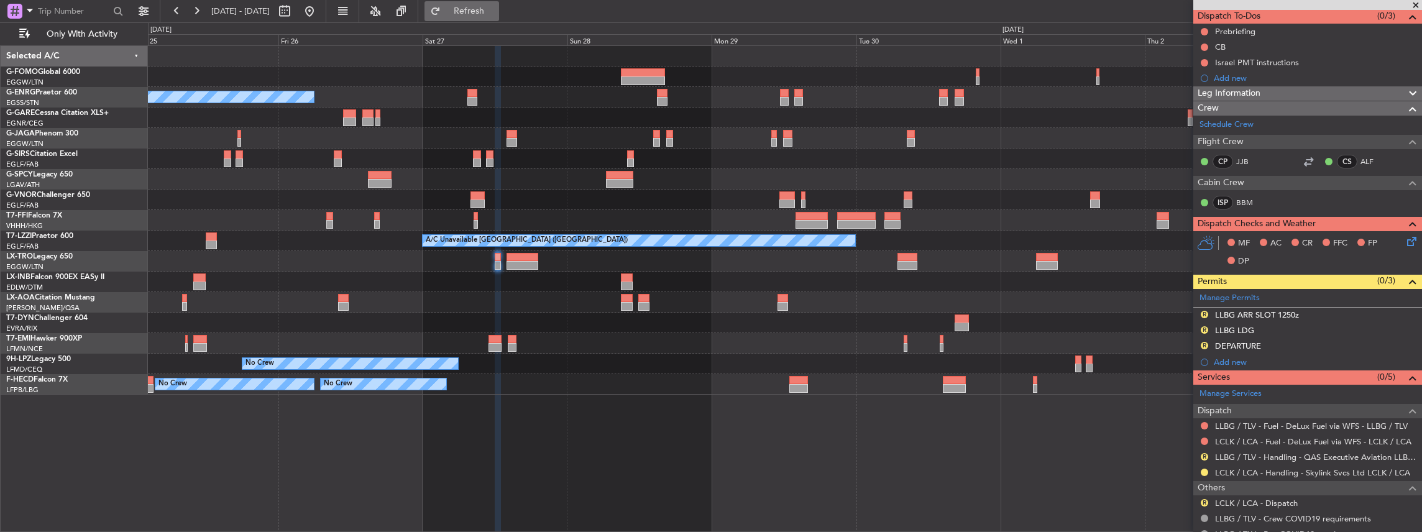
click at [491, 12] on span "Refresh" at bounding box center [469, 11] width 52 height 9
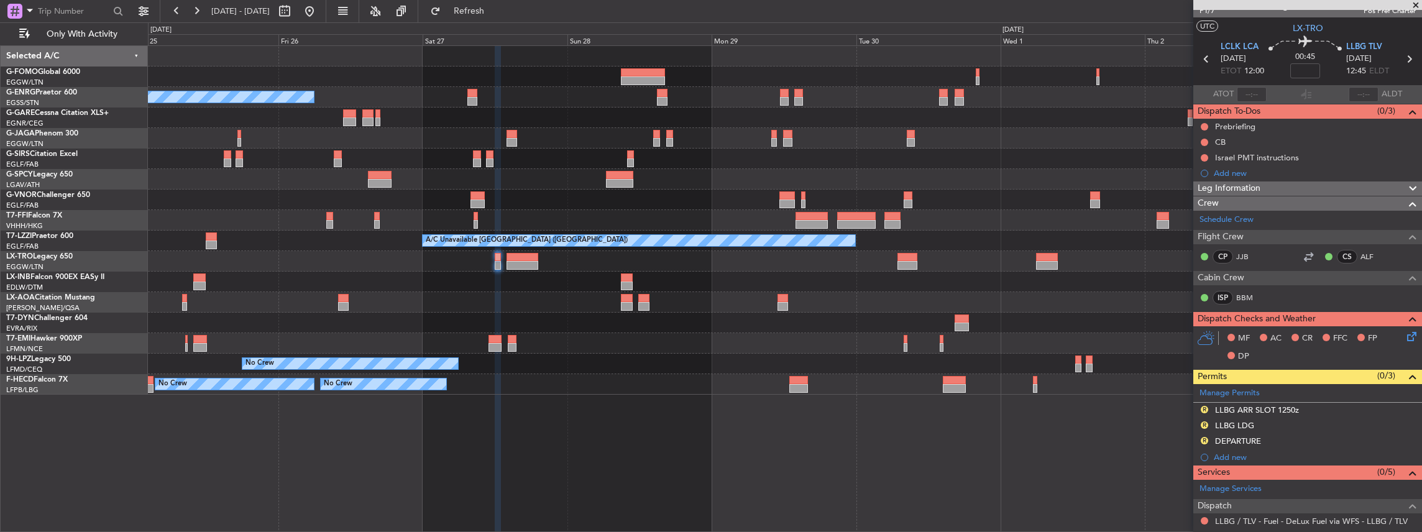
scroll to position [0, 0]
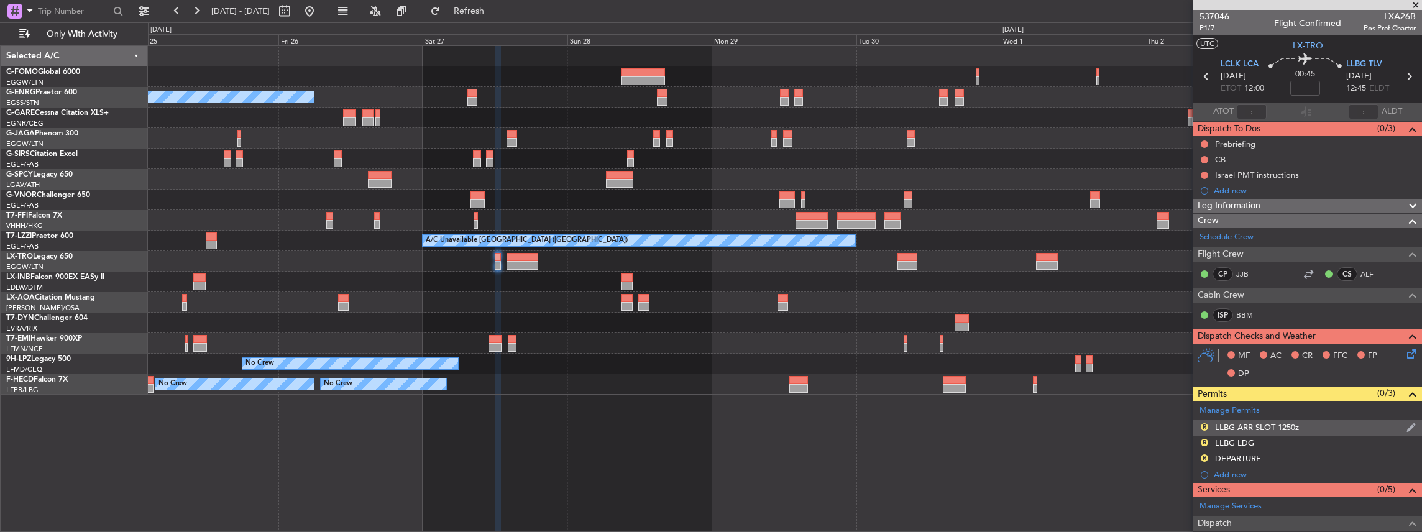
click at [1316, 425] on div "R LLBG ARR SLOT 1250z" at bounding box center [1307, 428] width 229 height 16
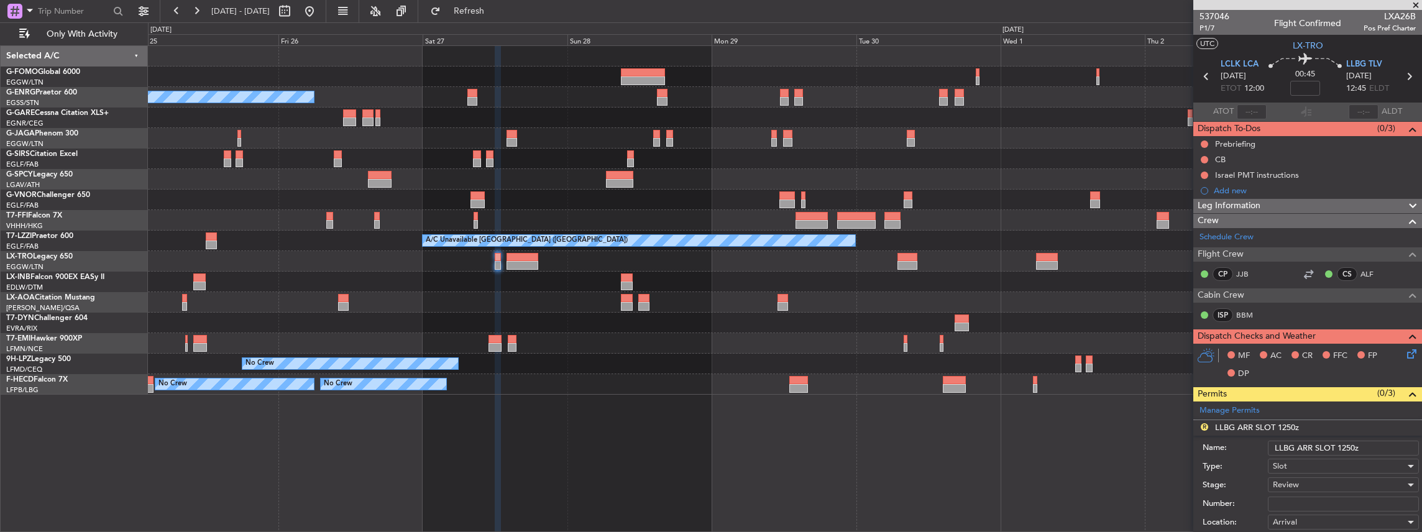
drag, startPoint x: 1348, startPoint y: 446, endPoint x: 1341, endPoint y: 447, distance: 6.9
click at [1341, 447] on input "LLBG ARR SLOT 1250z" at bounding box center [1342, 447] width 151 height 15
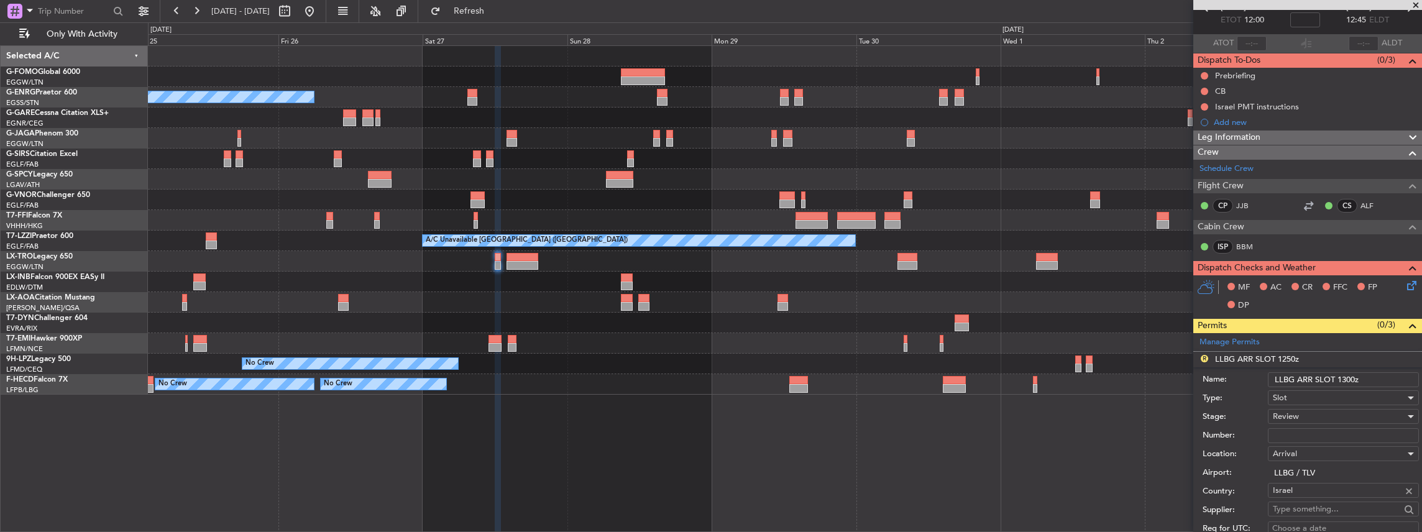
scroll to position [83, 0]
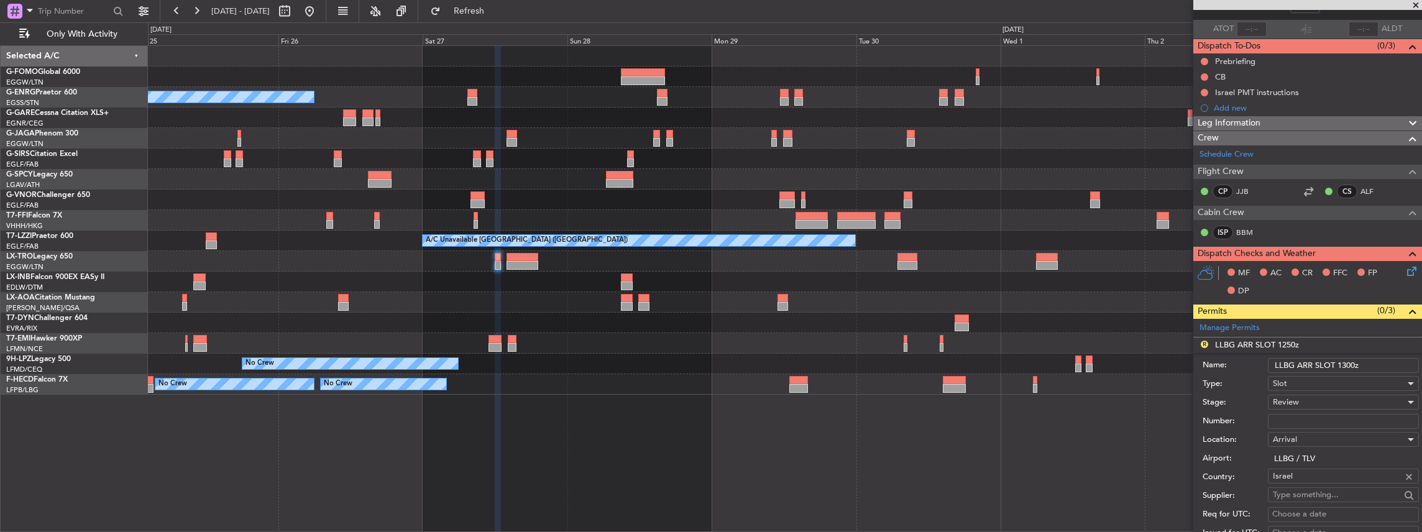
type input "LLBG ARR SLOT 1300z"
click at [1286, 396] on span "Review" at bounding box center [1285, 401] width 26 height 11
click at [1305, 475] on span "Requested" at bounding box center [1340, 481] width 134 height 19
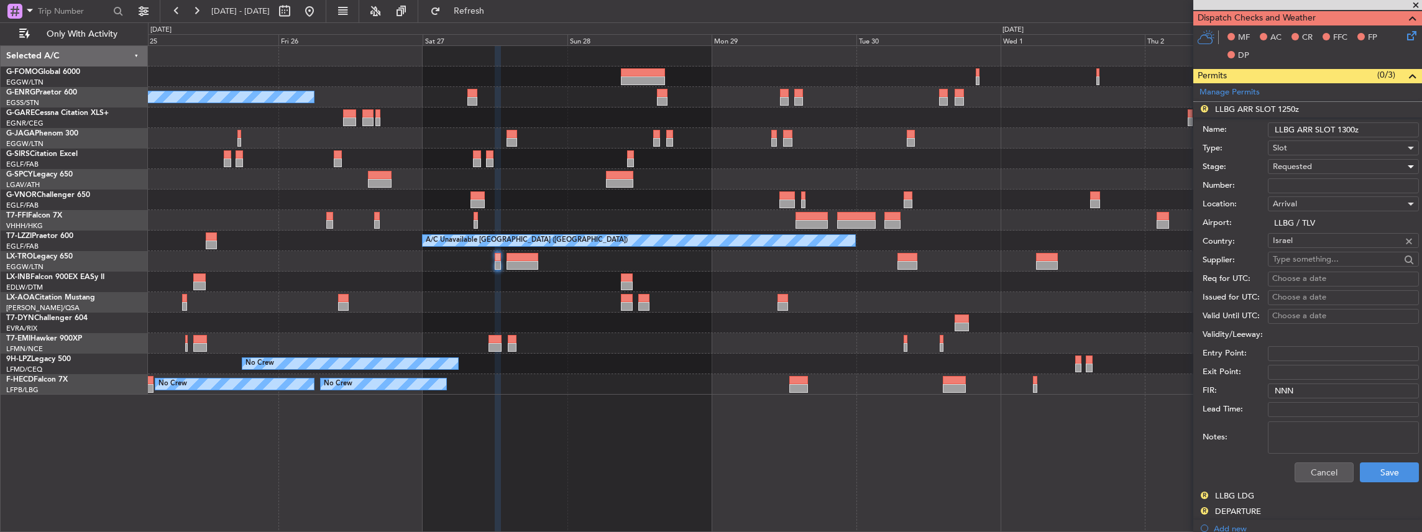
scroll to position [331, 0]
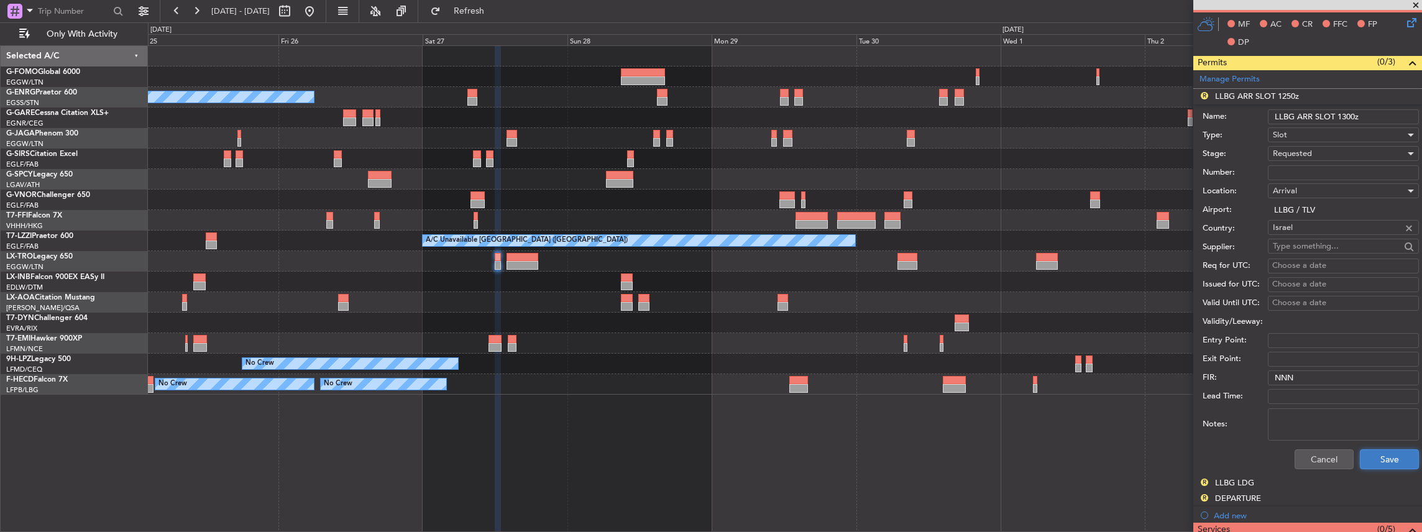
click at [1384, 462] on button "Save" at bounding box center [1388, 459] width 59 height 20
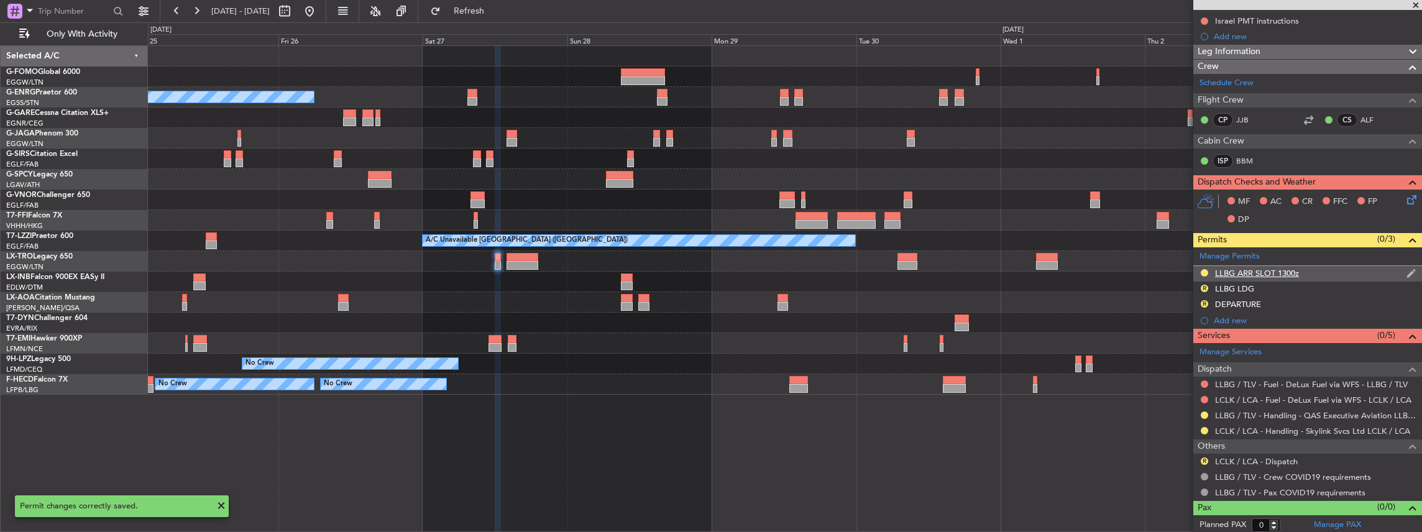
scroll to position [0, 0]
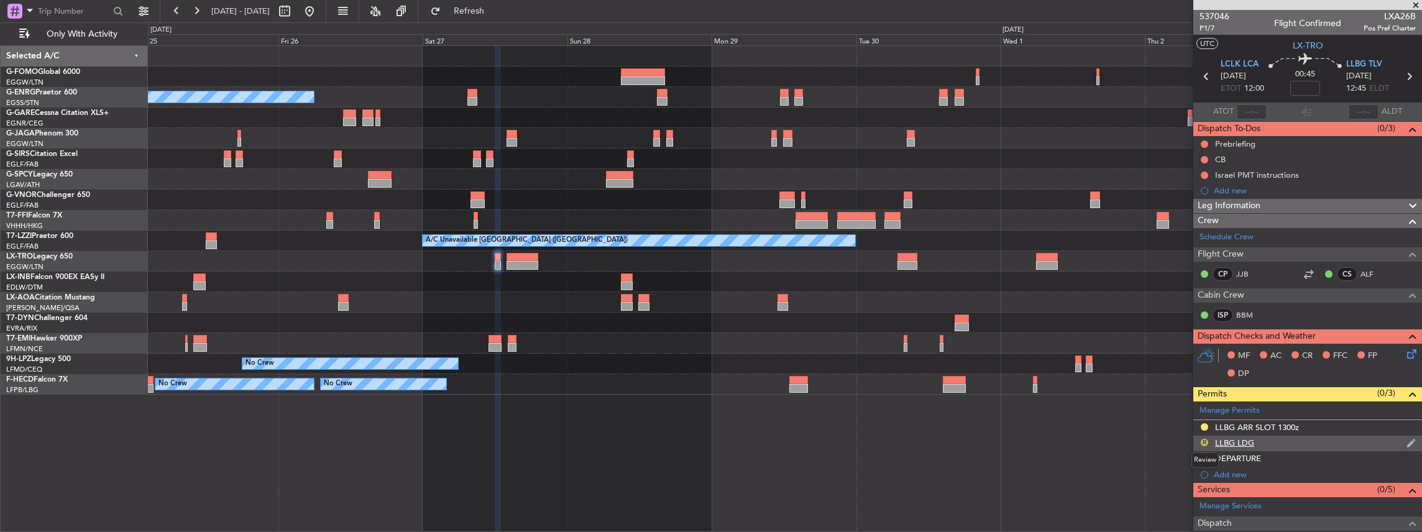
click at [1205, 440] on button "R" at bounding box center [1203, 442] width 7 height 7
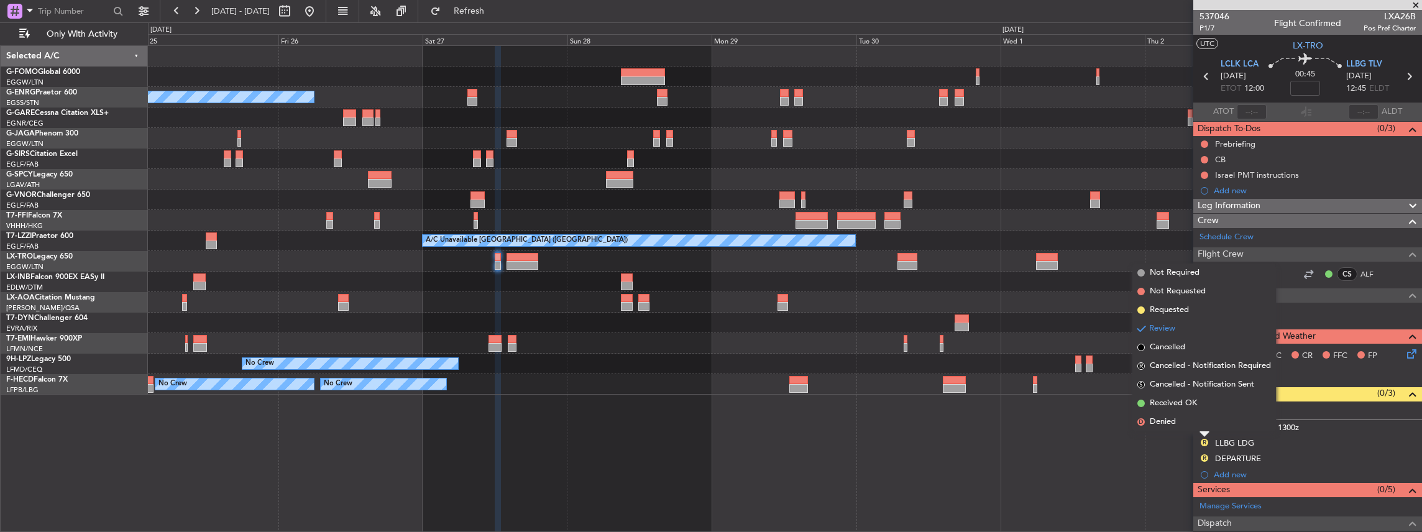
click at [1093, 487] on div "A/C Unavailable Planned Maint London (Luton) Planned Maint London (Farnborough)…" at bounding box center [785, 288] width 1274 height 487
click at [1149, 461] on div "A/C Unavailable Planned Maint London (Luton) Planned Maint London (Farnborough)…" at bounding box center [785, 288] width 1274 height 487
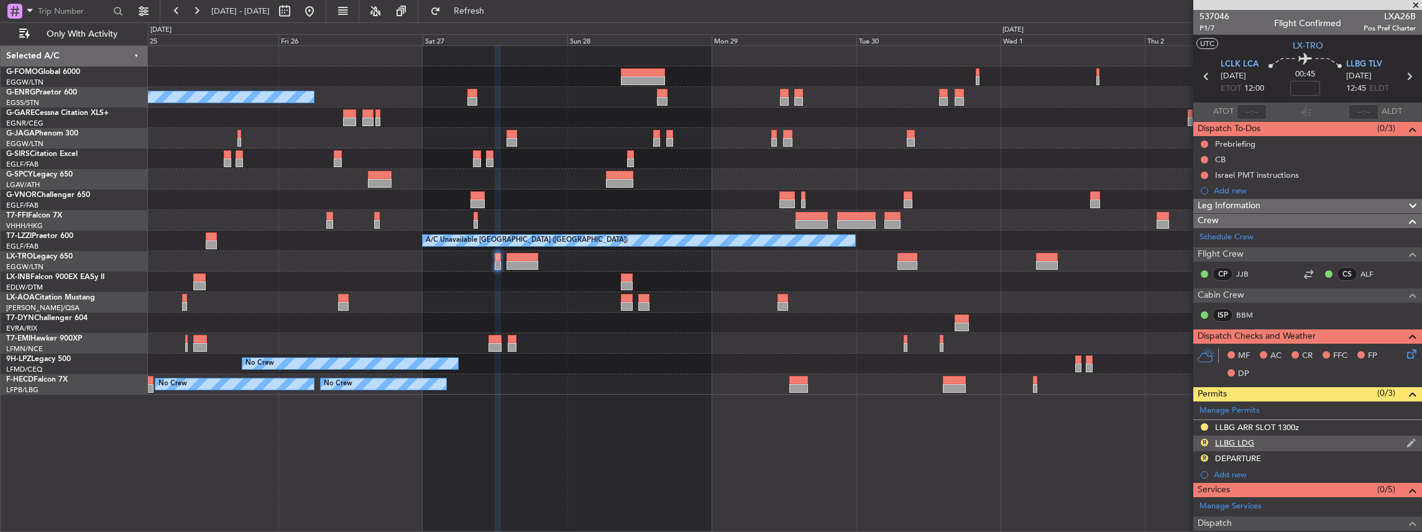
click at [1230, 443] on div "LLBG LDG" at bounding box center [1234, 442] width 39 height 11
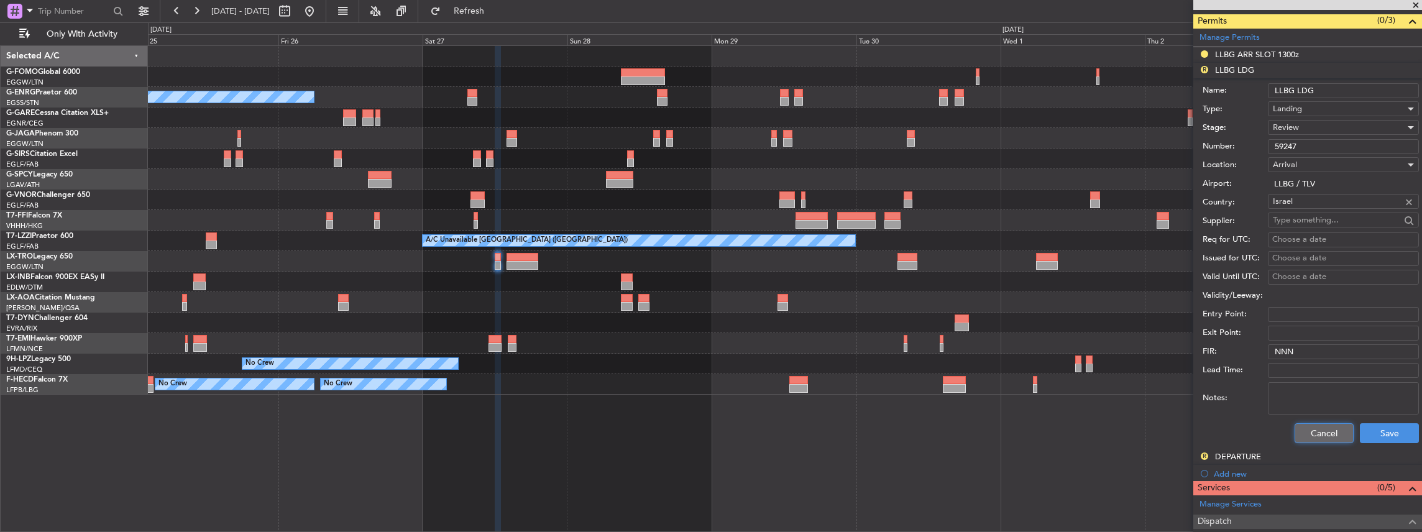
click at [1321, 430] on button "Cancel" at bounding box center [1323, 433] width 59 height 20
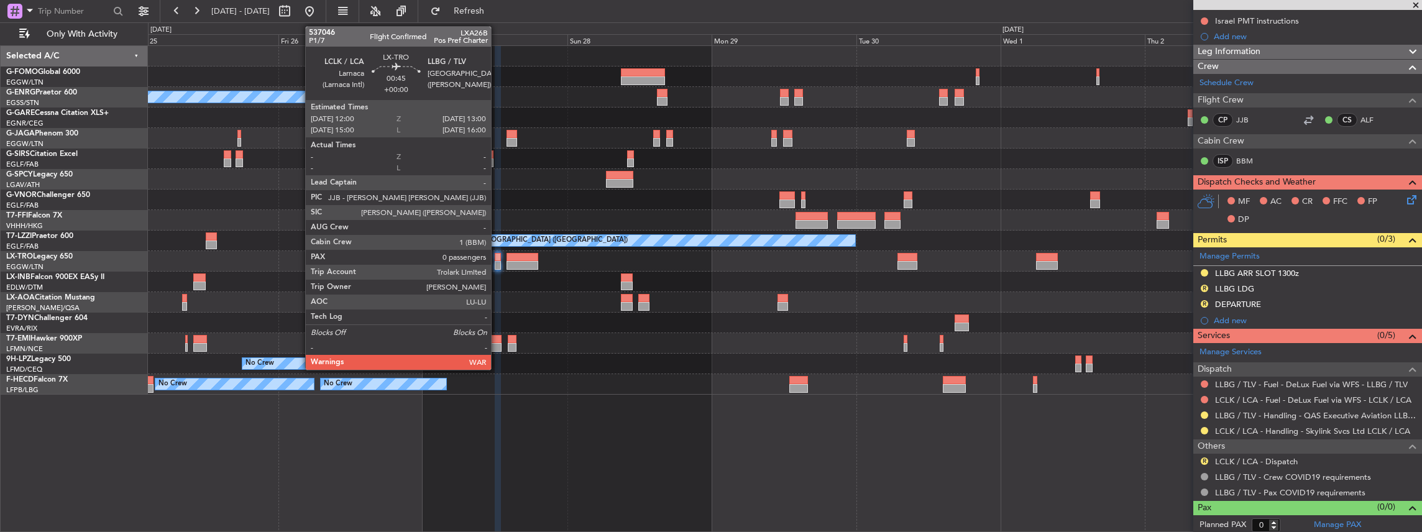
click at [497, 262] on div at bounding box center [498, 265] width 6 height 9
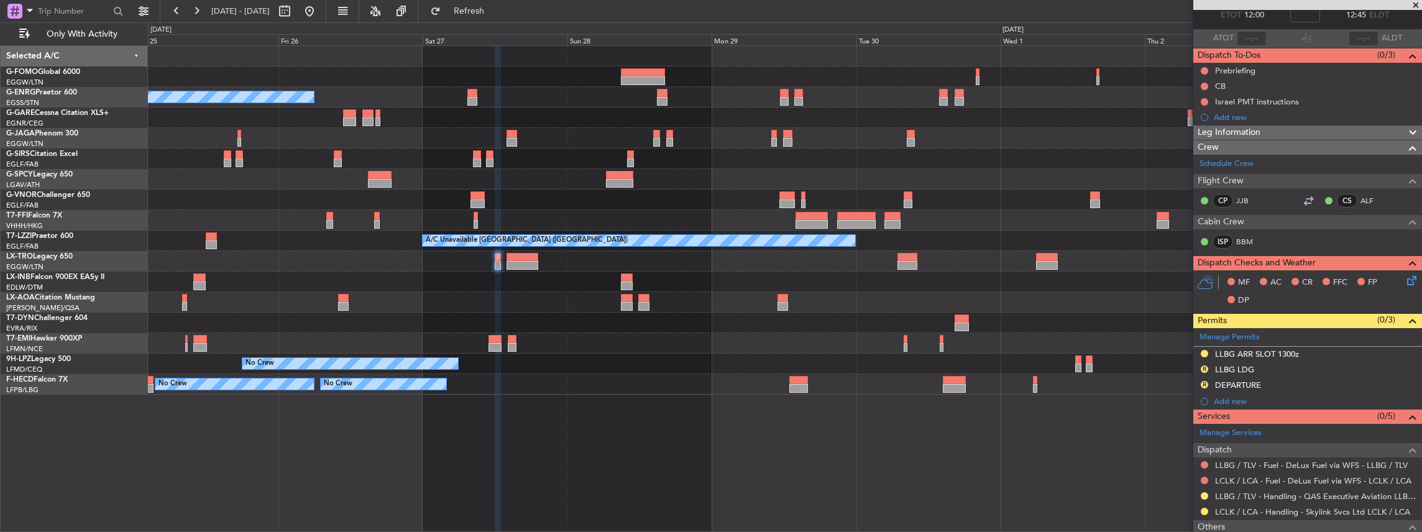
scroll to position [112, 0]
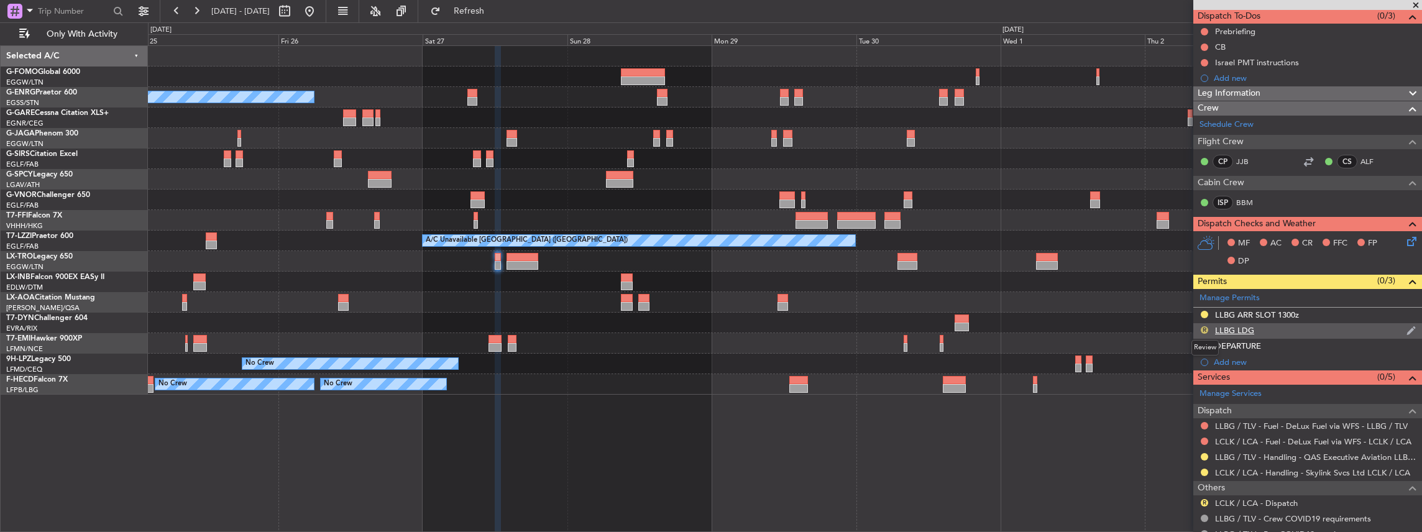
click at [1203, 328] on button "R" at bounding box center [1203, 329] width 7 height 7
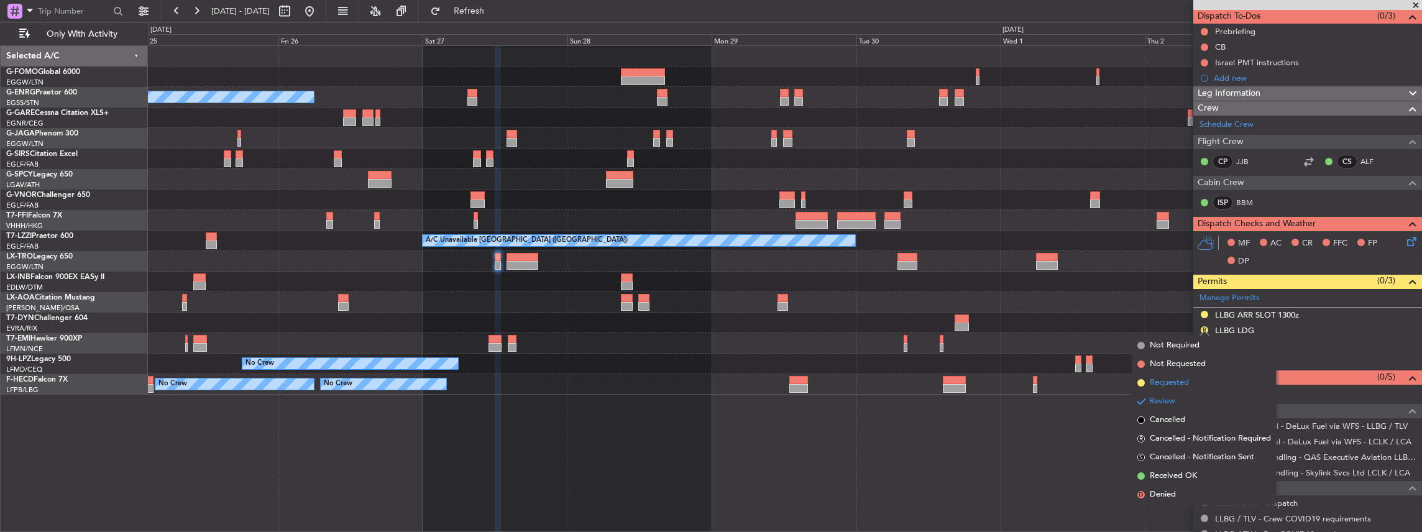
click at [1172, 386] on span "Requested" at bounding box center [1168, 383] width 39 height 12
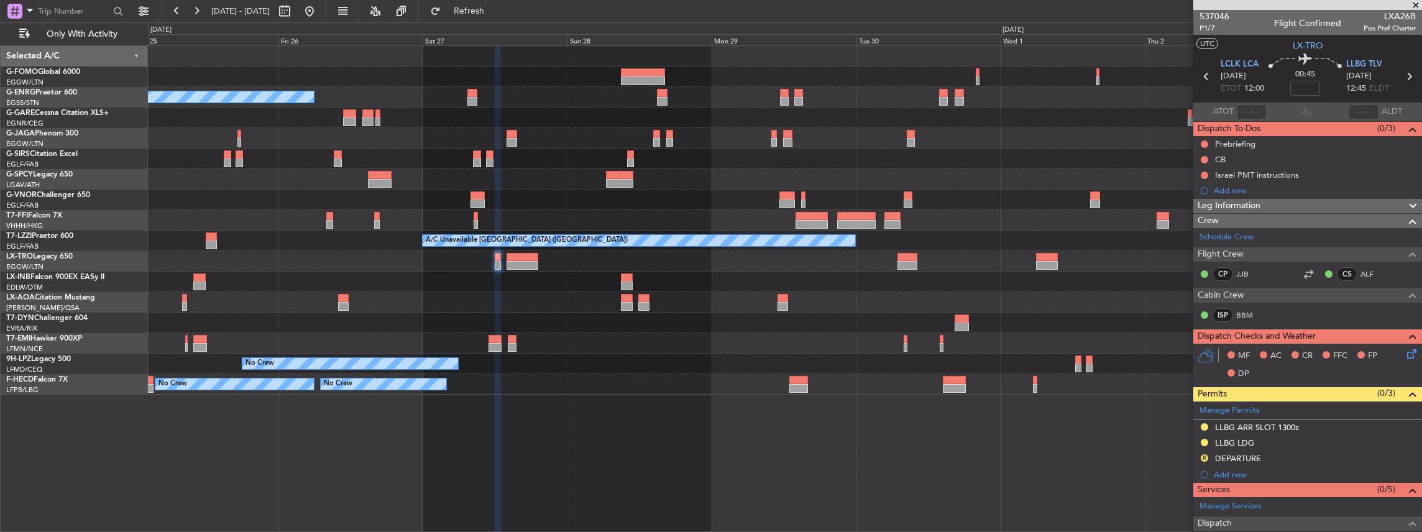
scroll to position [154, 0]
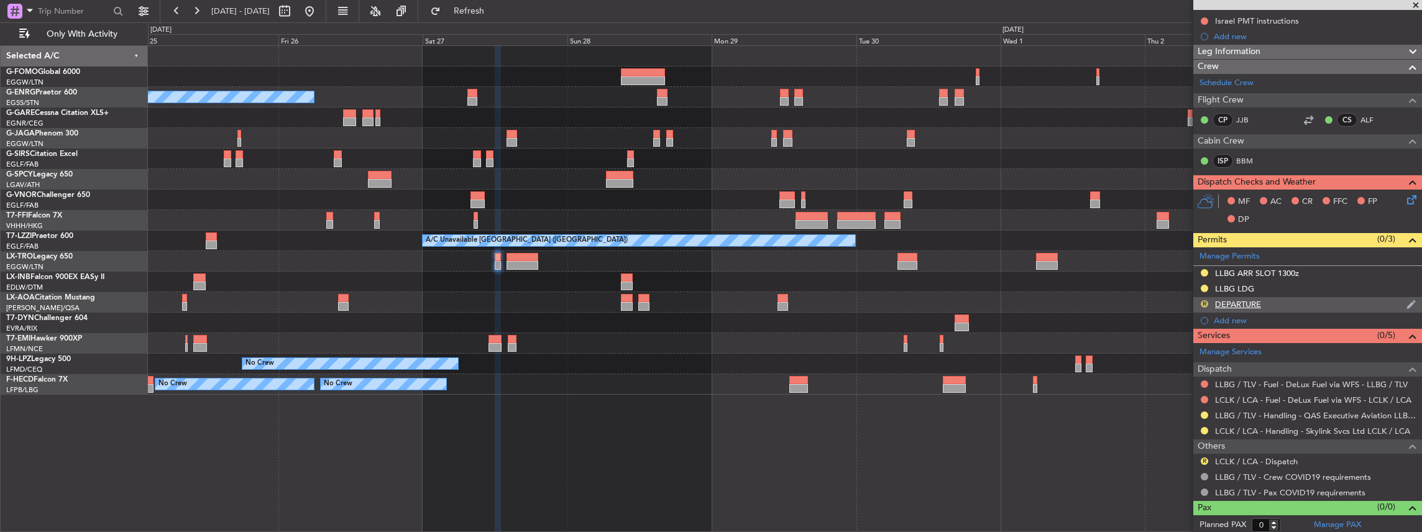
click at [1205, 300] on button "R" at bounding box center [1203, 303] width 7 height 7
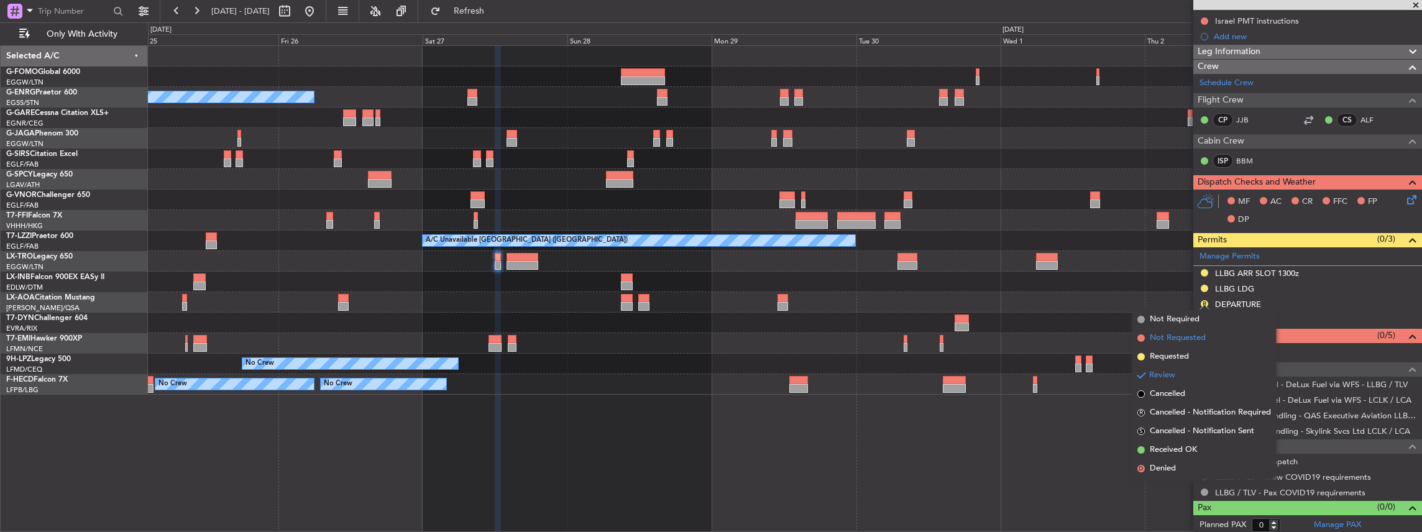
click at [1190, 344] on li "Not Requested" at bounding box center [1204, 338] width 144 height 19
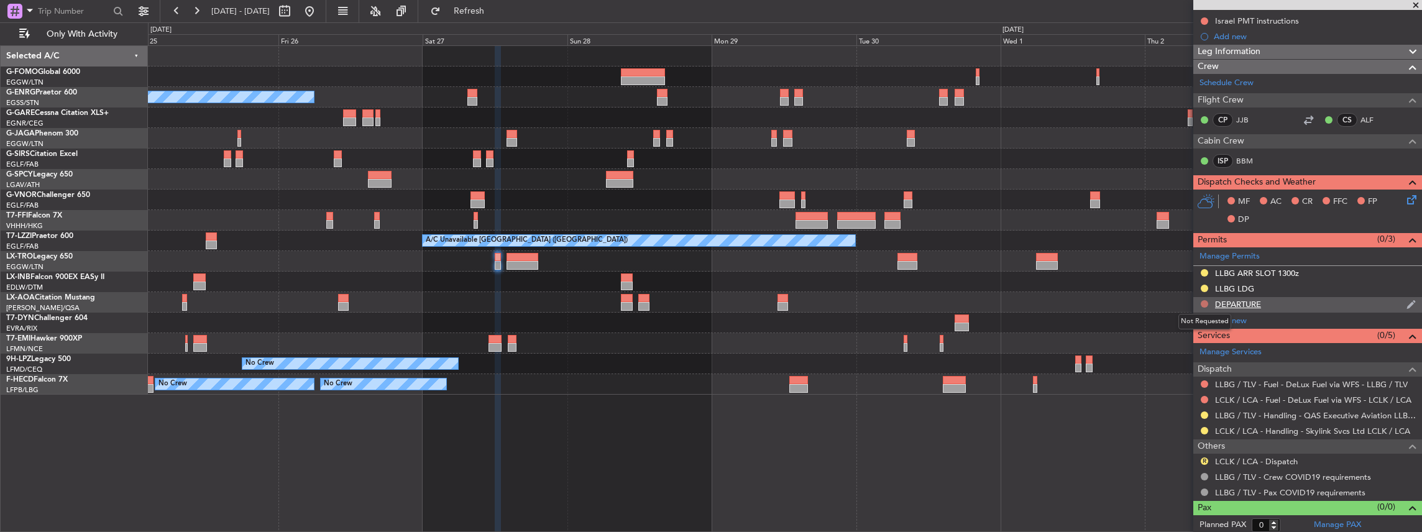
click at [1204, 301] on button at bounding box center [1203, 303] width 7 height 7
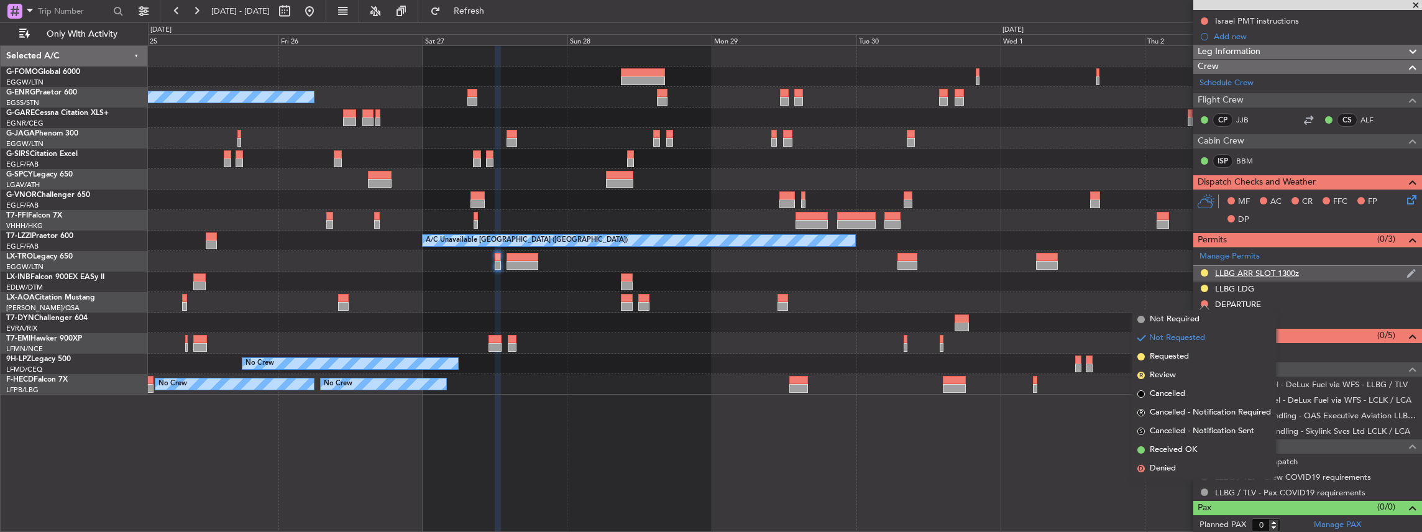
scroll to position [0, 0]
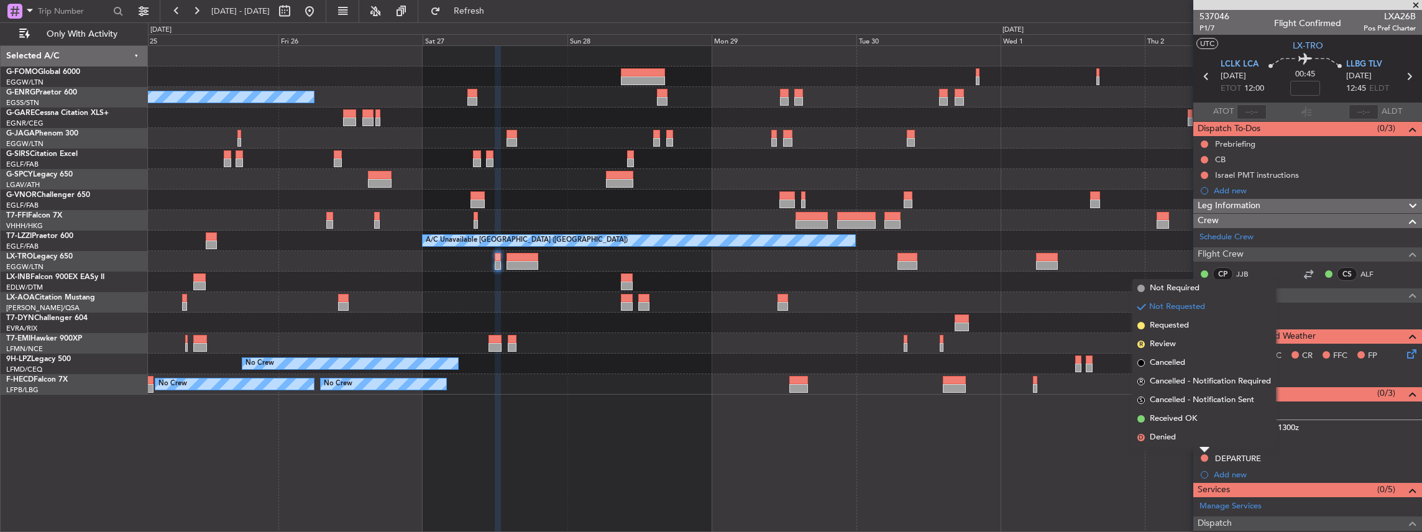
click at [1084, 459] on div "A/C Unavailable Planned Maint London (Luton) Planned Maint London (Farnborough)…" at bounding box center [785, 288] width 1274 height 487
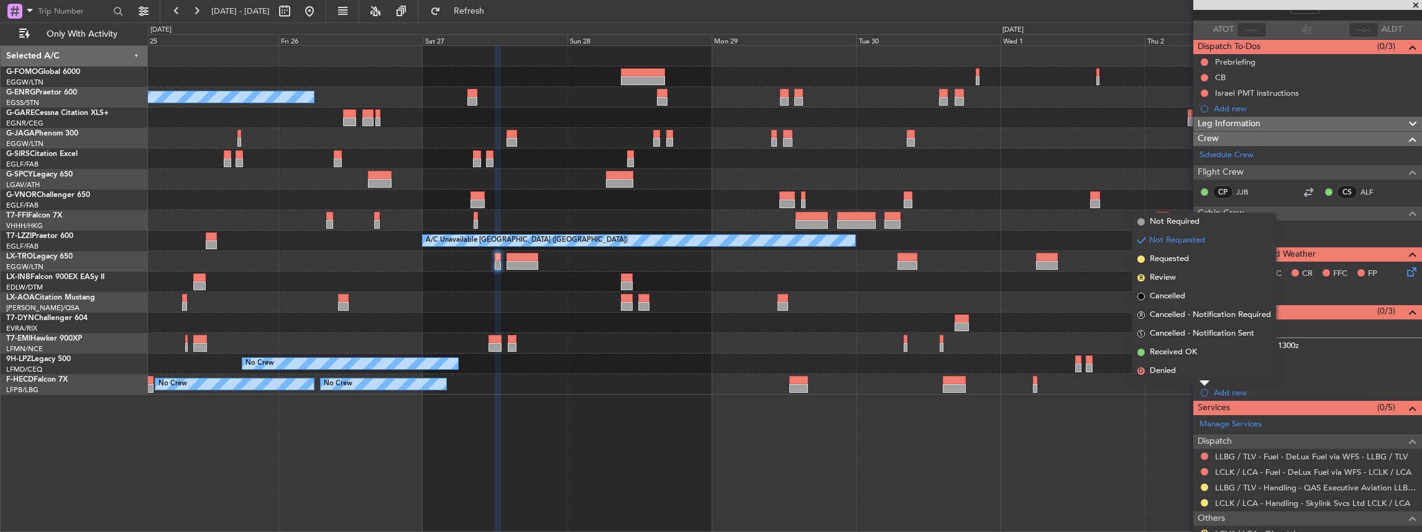
scroll to position [83, 0]
click at [1191, 246] on li "Requested" at bounding box center [1204, 243] width 144 height 19
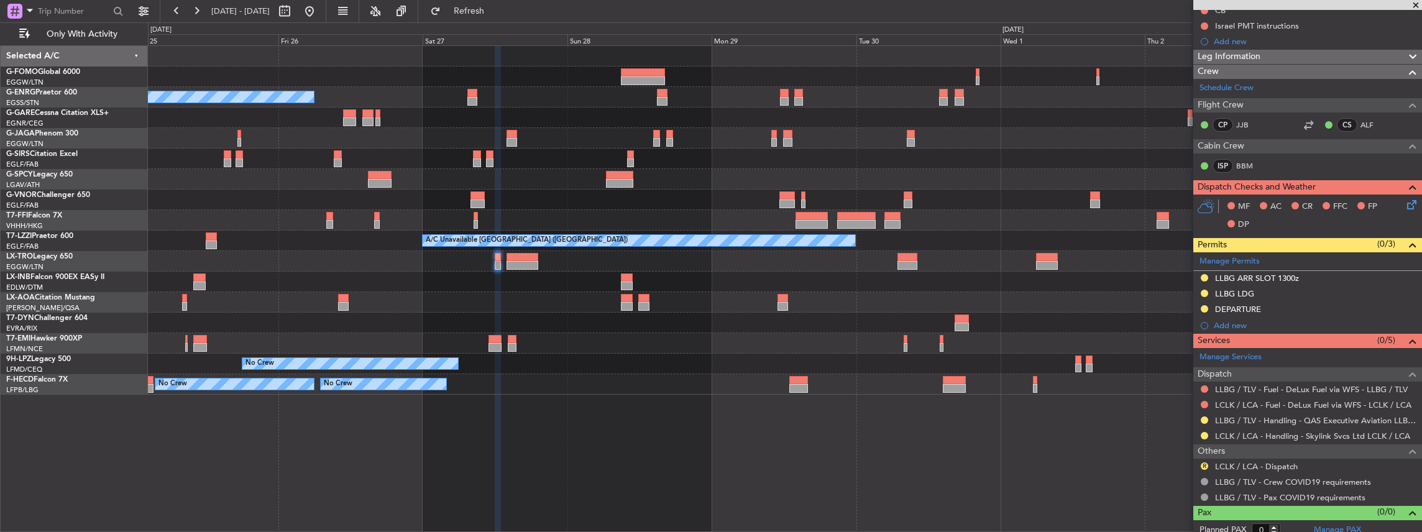
scroll to position [154, 0]
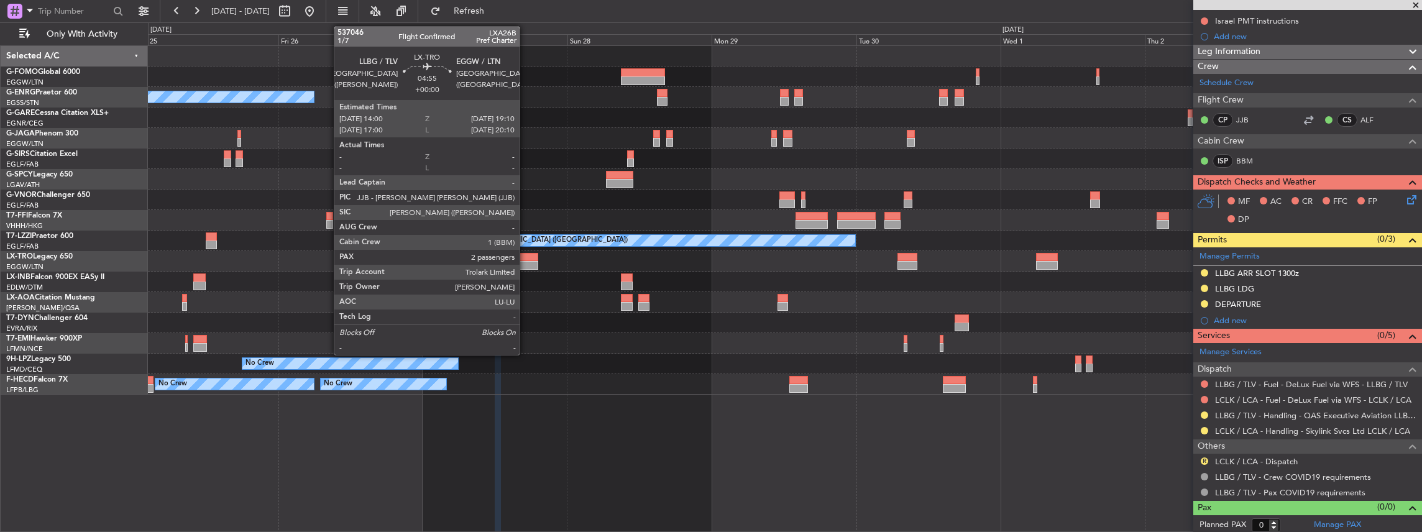
click at [526, 260] on div at bounding box center [522, 257] width 32 height 9
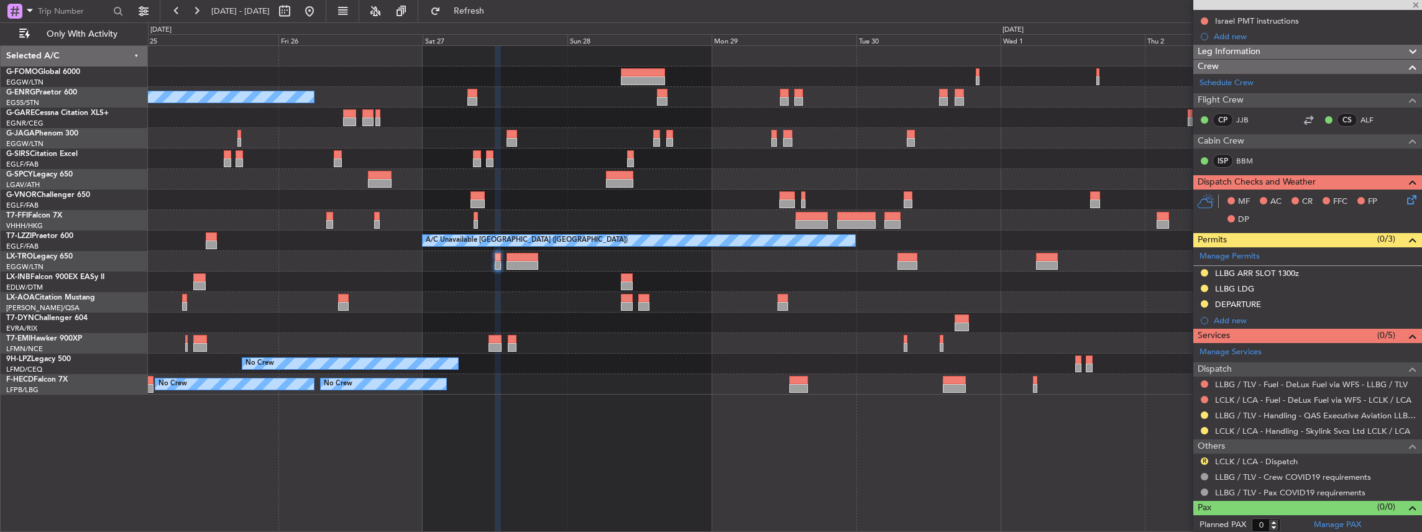
type input "2"
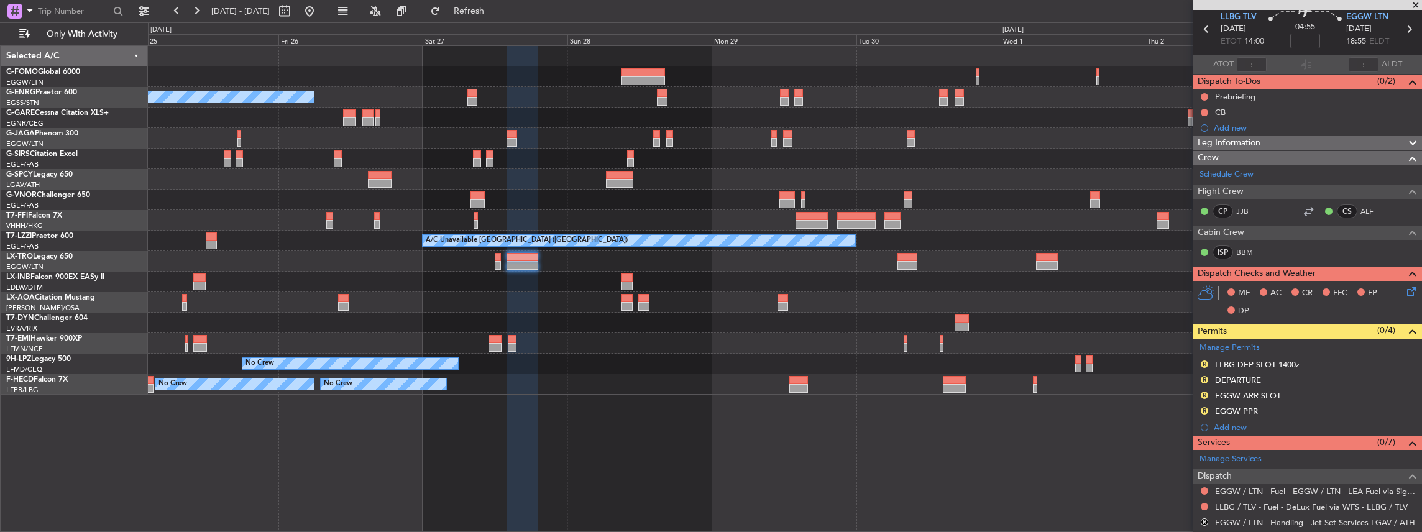
scroll to position [0, 0]
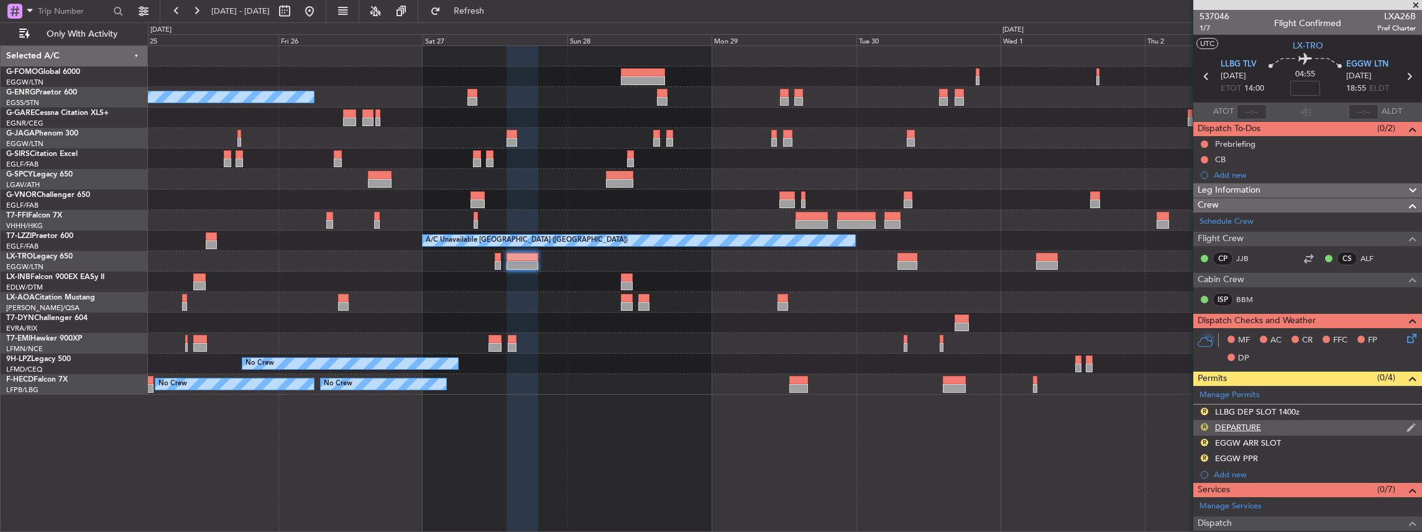
click at [1203, 423] on button "R" at bounding box center [1203, 426] width 7 height 7
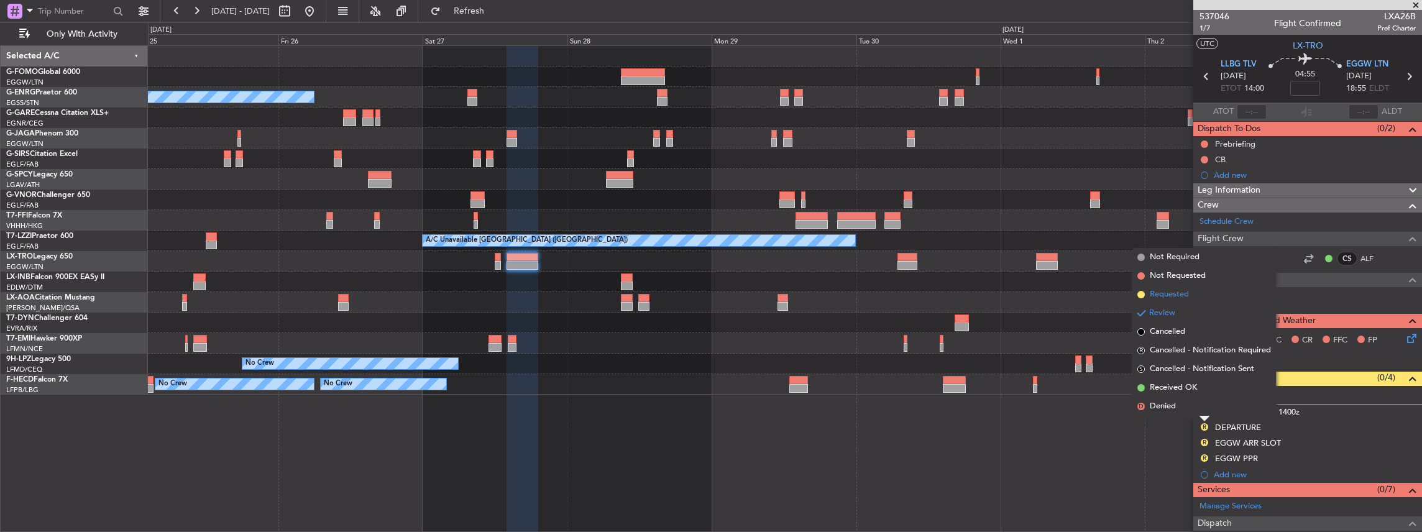
click at [1185, 291] on span "Requested" at bounding box center [1168, 294] width 39 height 12
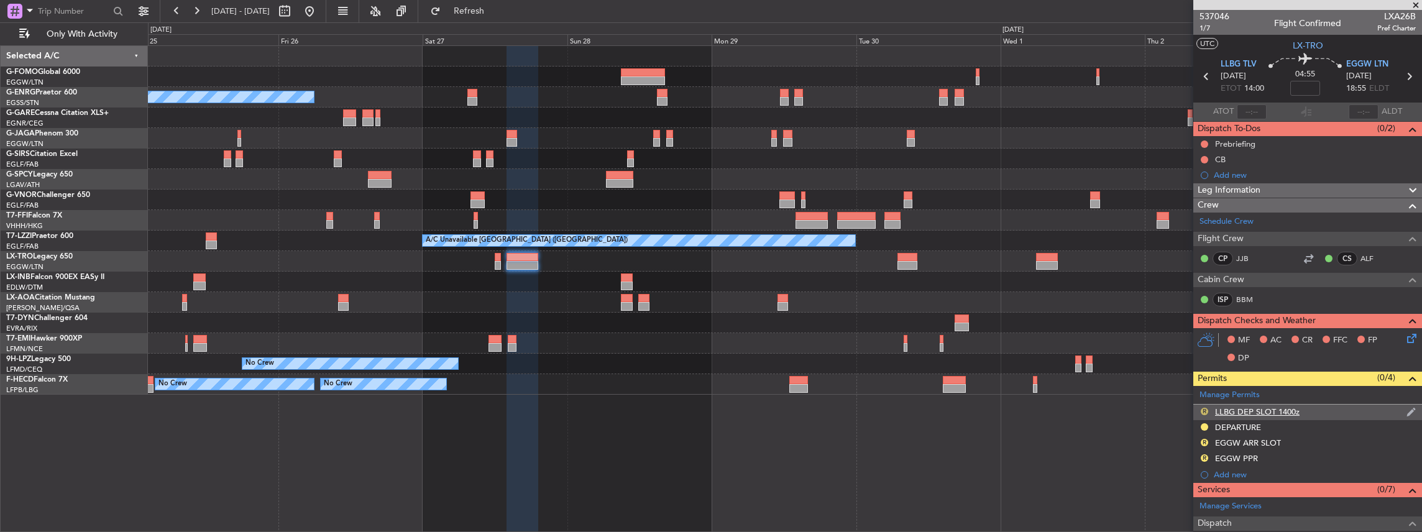
click at [1203, 409] on button "R" at bounding box center [1203, 411] width 7 height 7
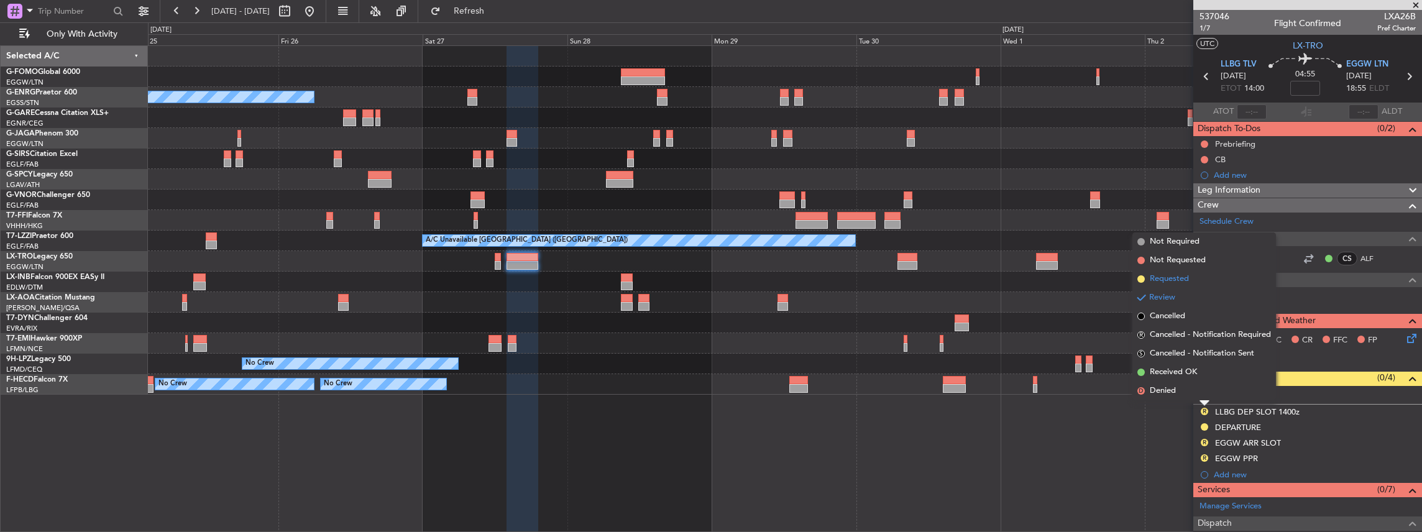
click at [1187, 278] on span "Requested" at bounding box center [1168, 279] width 39 height 12
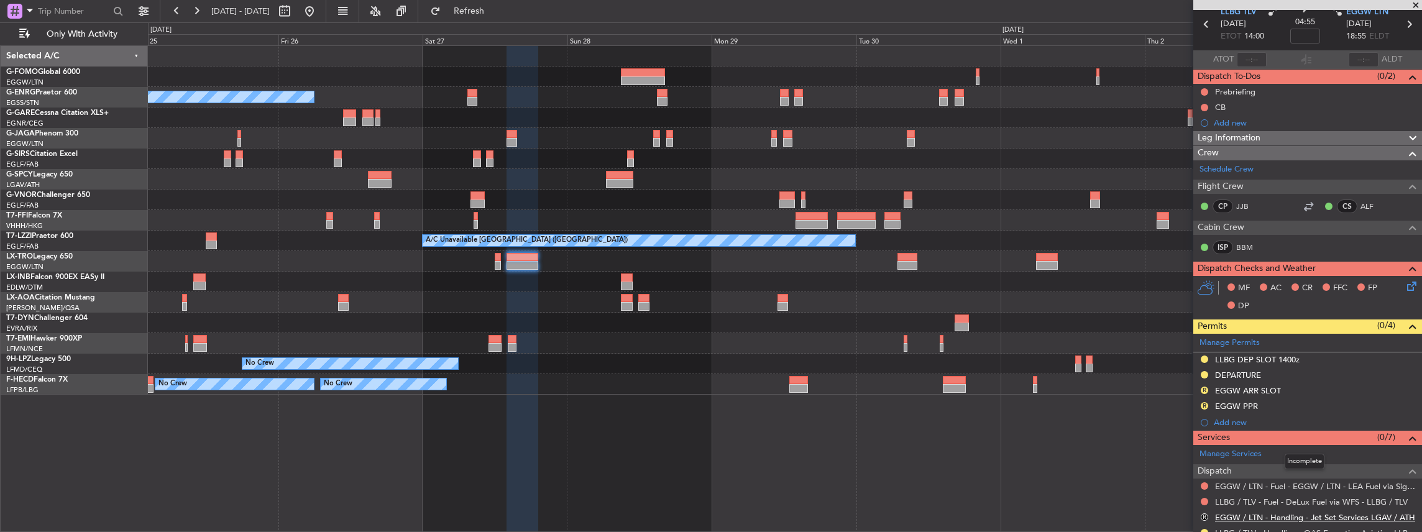
scroll to position [41, 0]
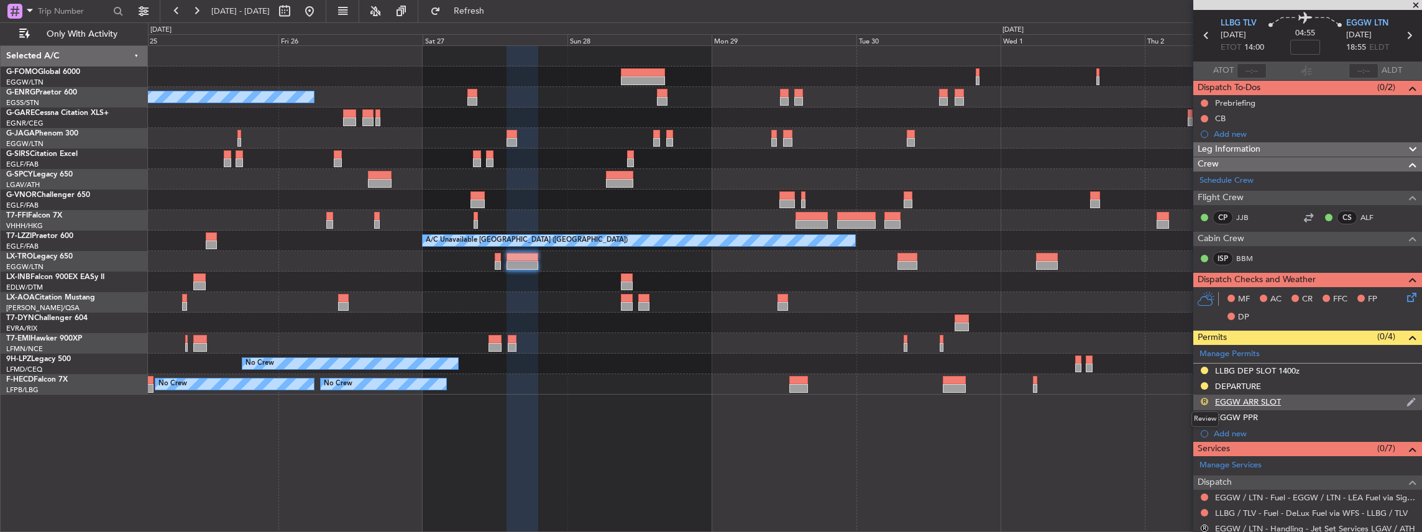
click at [1205, 398] on button "R" at bounding box center [1203, 401] width 7 height 7
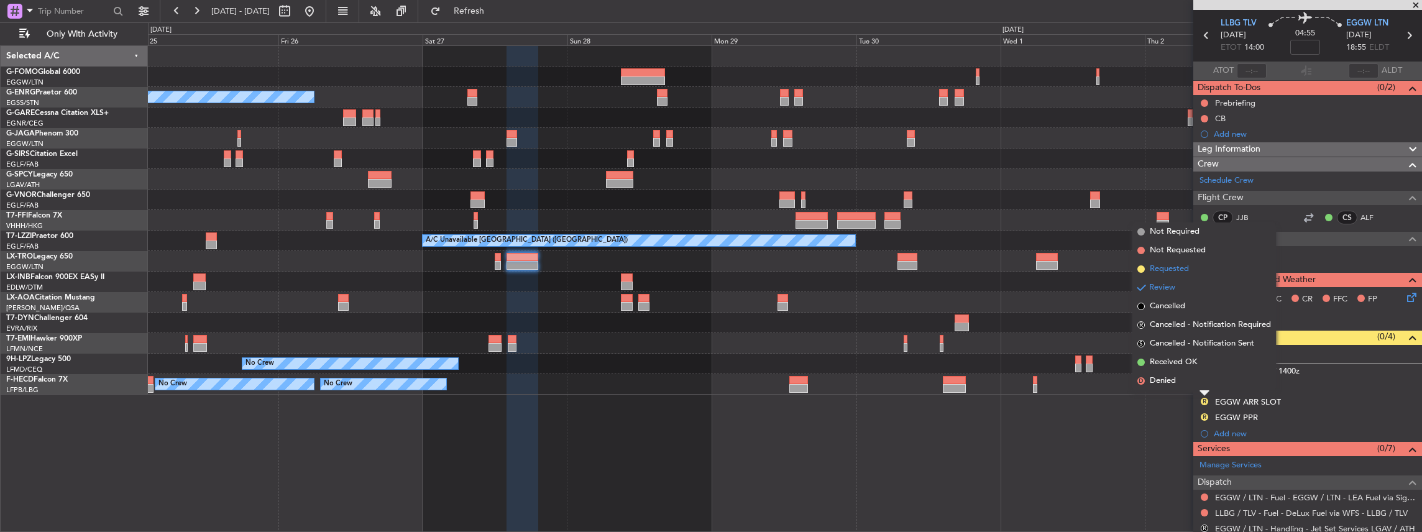
click at [1202, 270] on li "Requested" at bounding box center [1204, 269] width 144 height 19
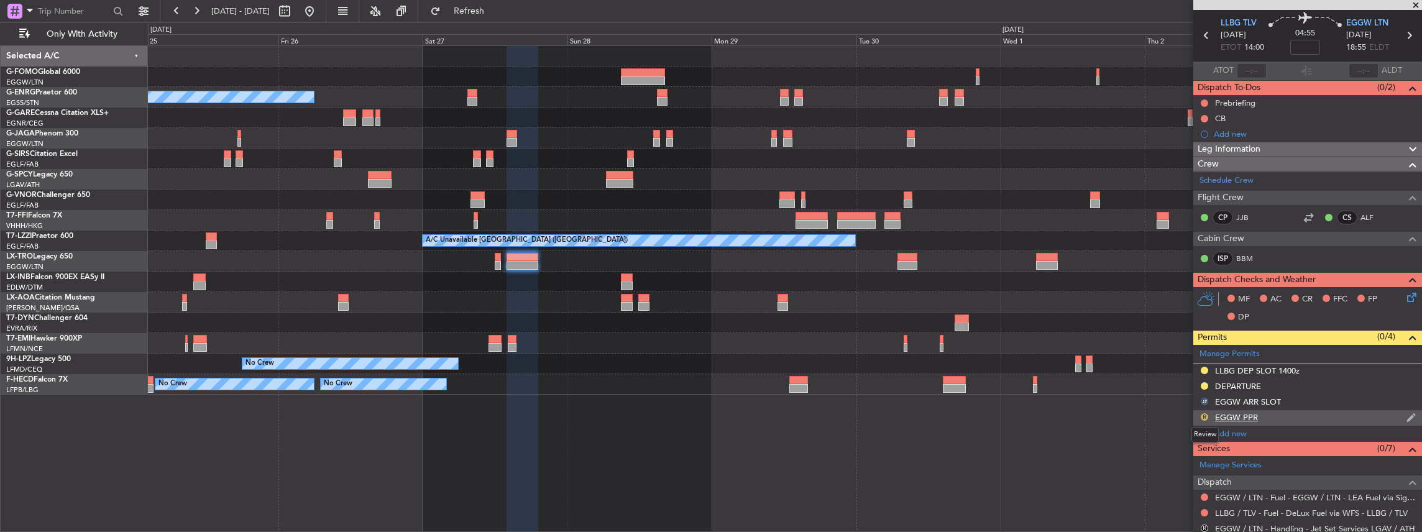
click at [1203, 416] on button "R" at bounding box center [1203, 416] width 7 height 7
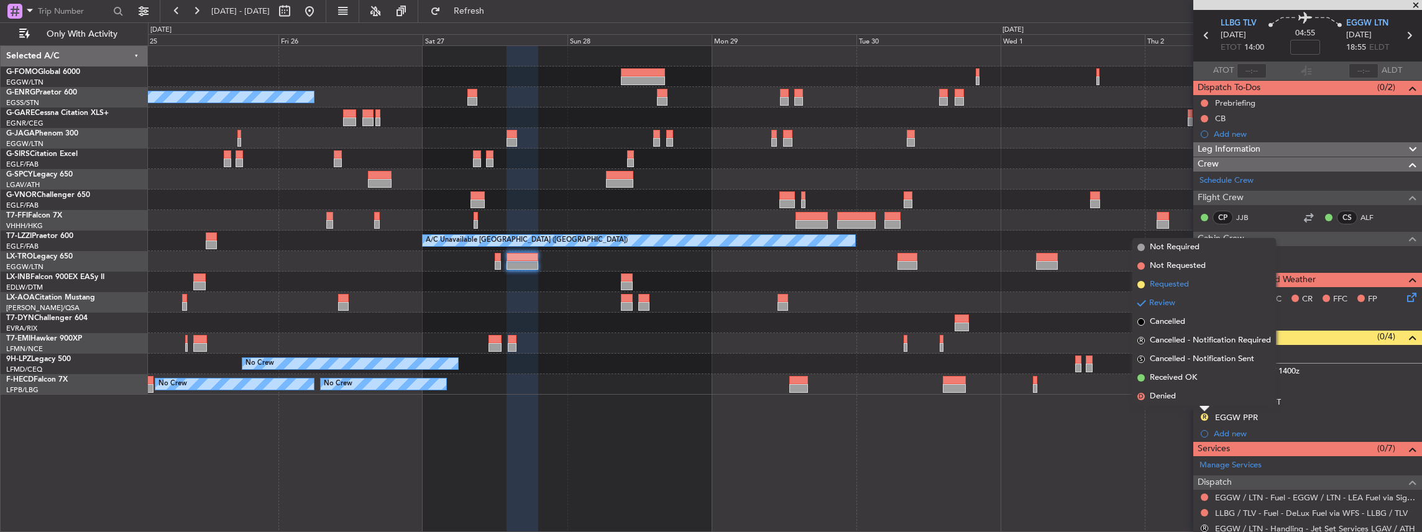
click at [1193, 286] on li "Requested" at bounding box center [1204, 284] width 144 height 19
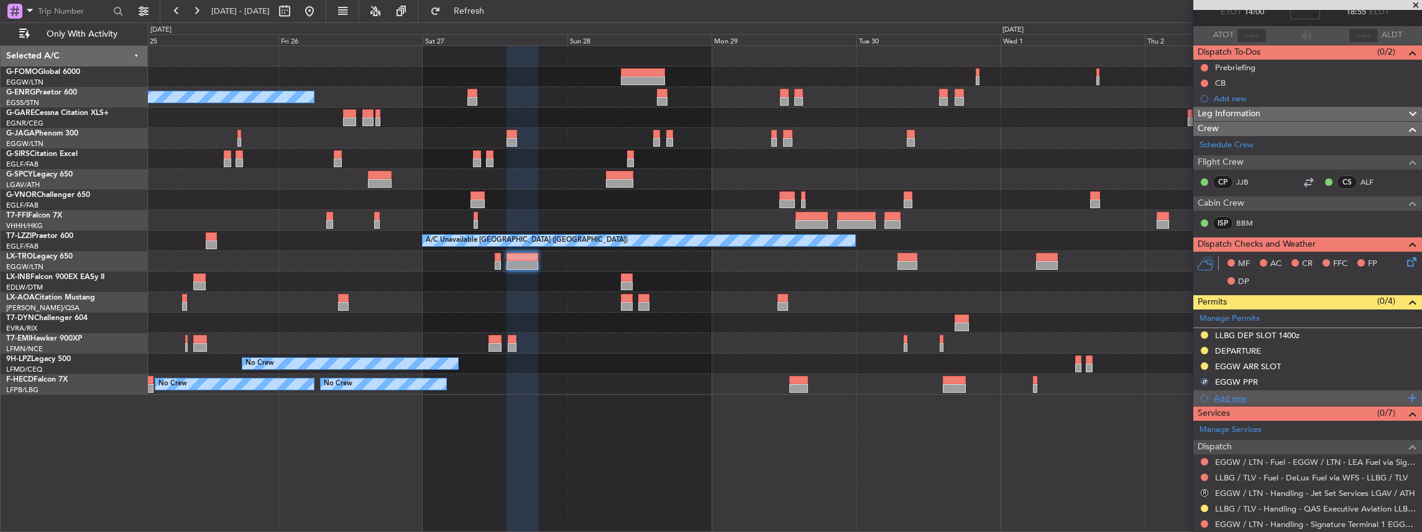
scroll to position [124, 0]
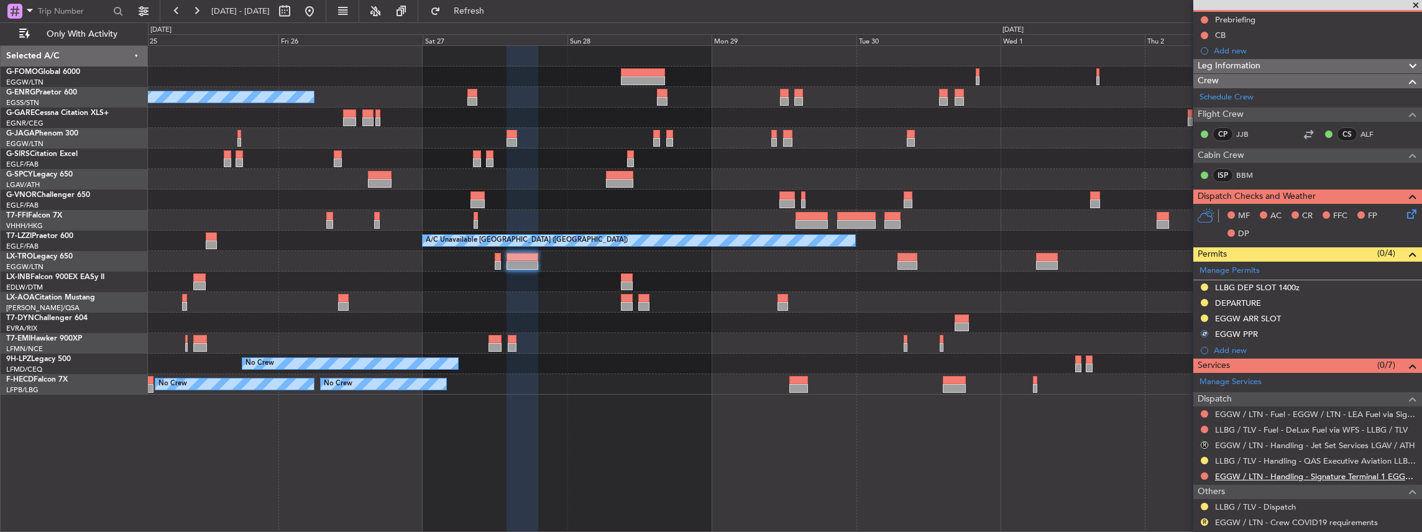
click at [1240, 472] on link "EGGW / LTN - Handling - Signature Terminal 1 EGGW / LTN" at bounding box center [1315, 476] width 201 height 11
click at [1205, 472] on button at bounding box center [1203, 475] width 7 height 7
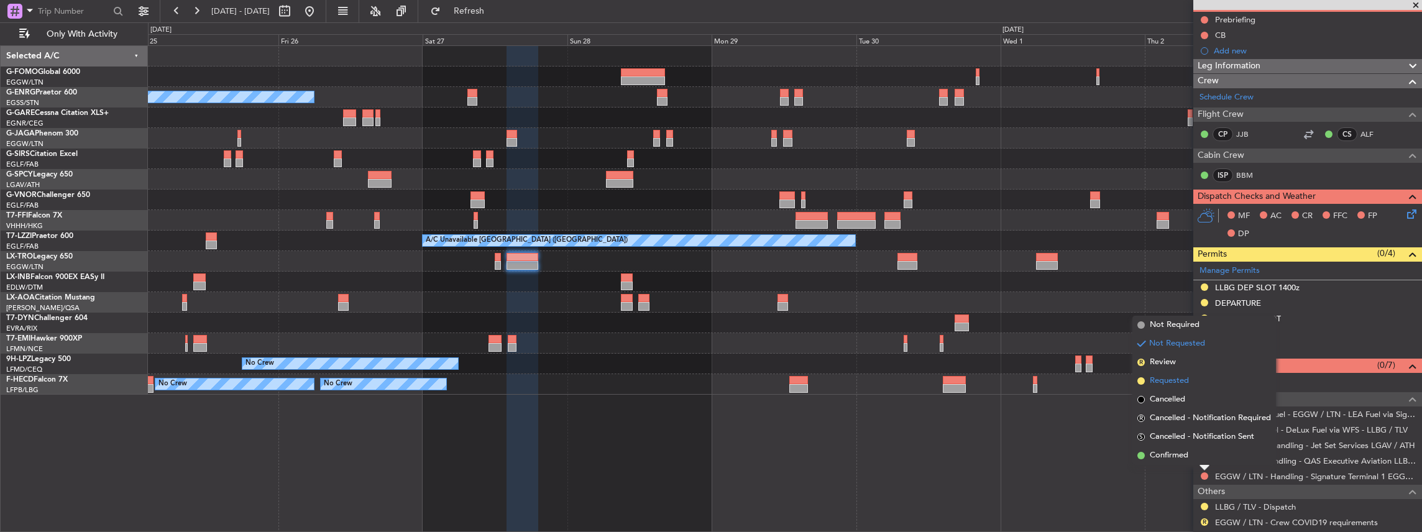
click at [1174, 380] on span "Requested" at bounding box center [1168, 381] width 39 height 12
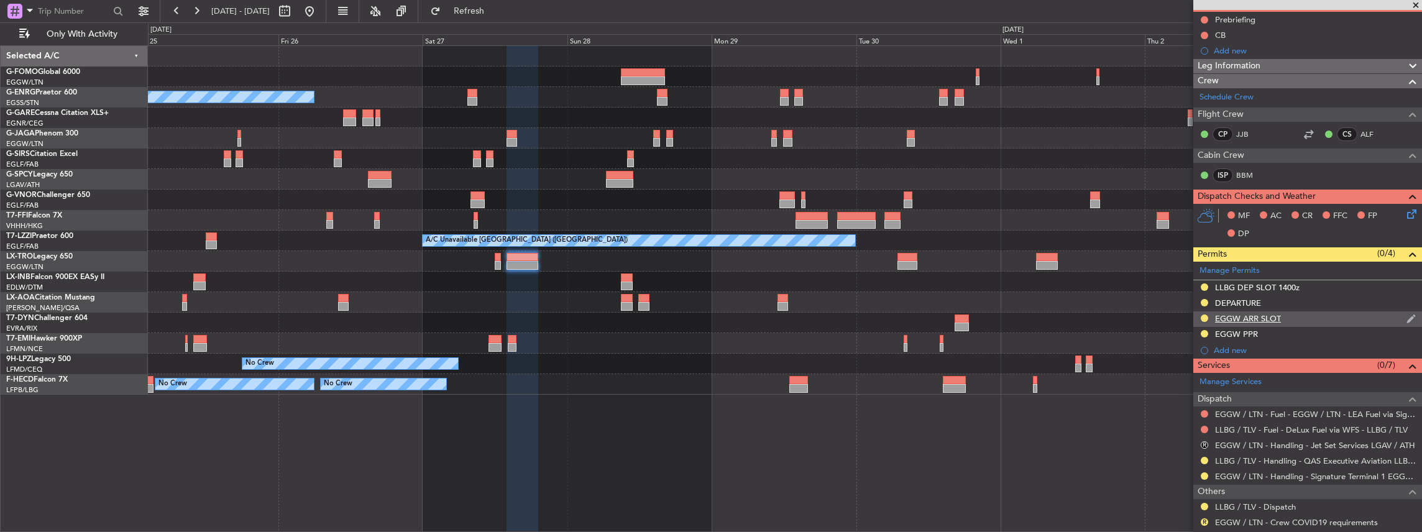
click at [1319, 319] on div "EGGW ARR SLOT" at bounding box center [1307, 319] width 229 height 16
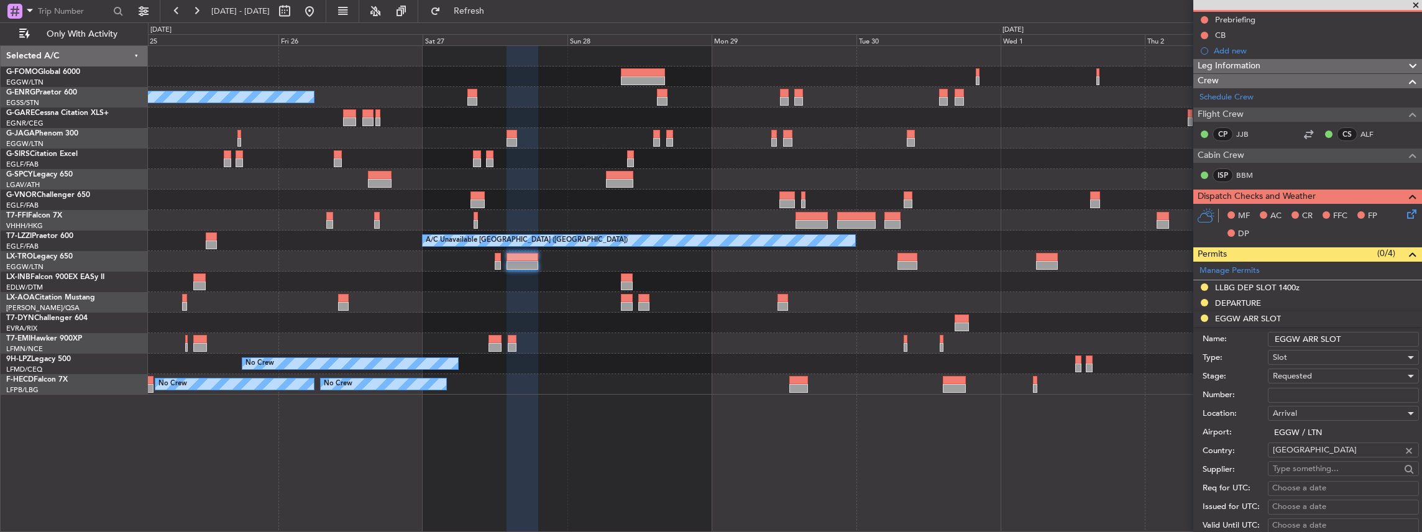
scroll to position [0, 0]
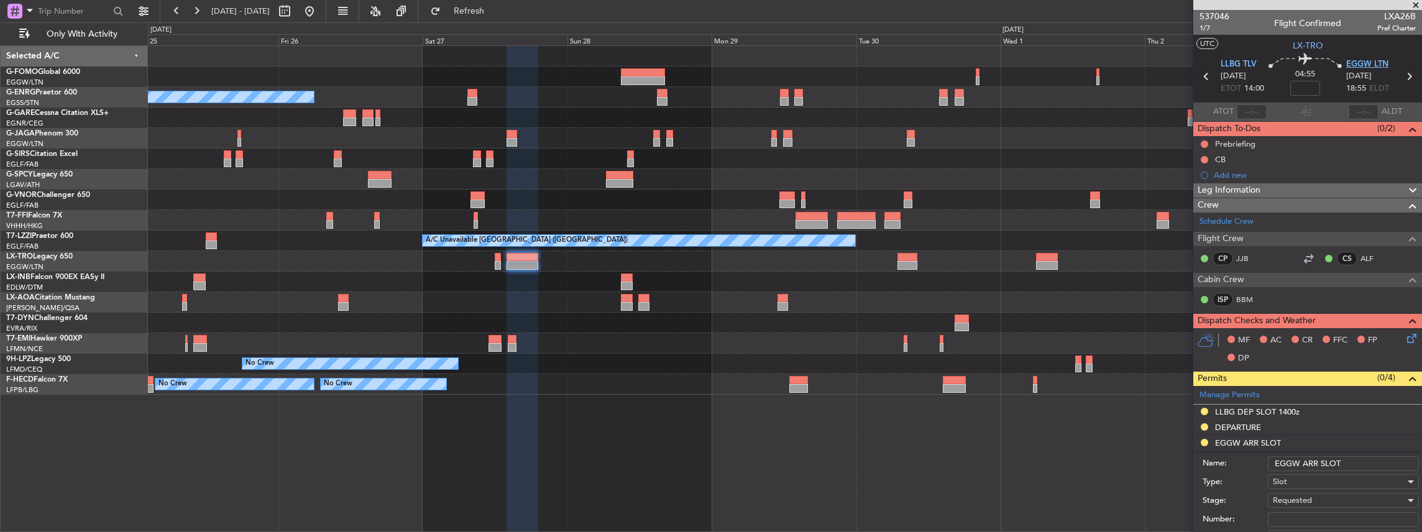
click at [1362, 65] on span "EGGW LTN" at bounding box center [1367, 64] width 42 height 12
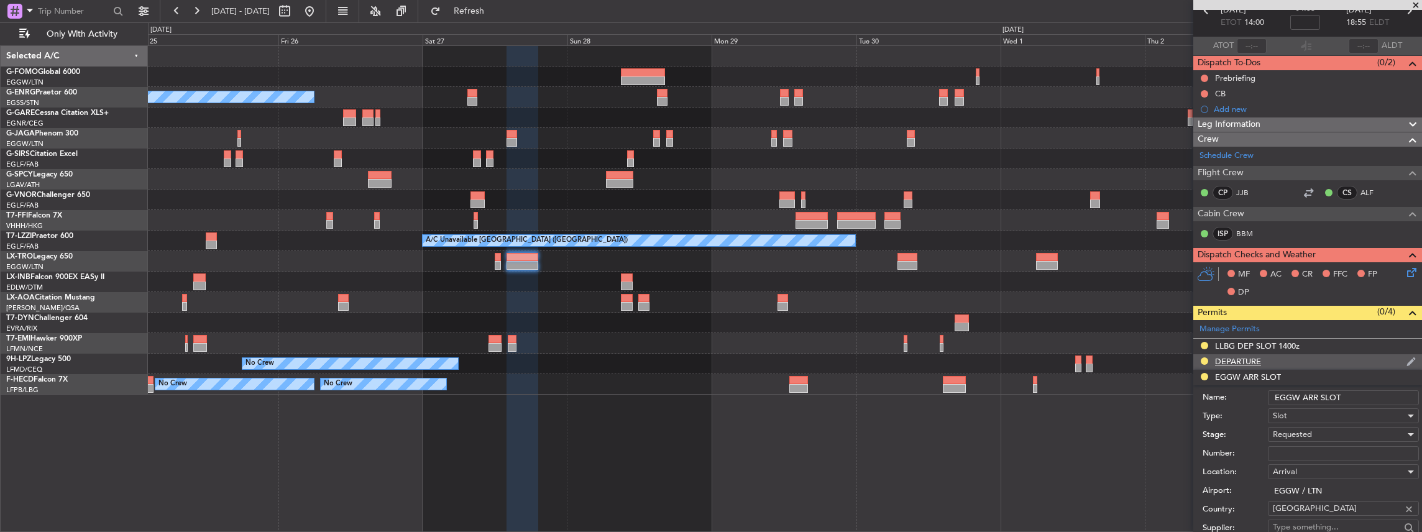
scroll to position [83, 0]
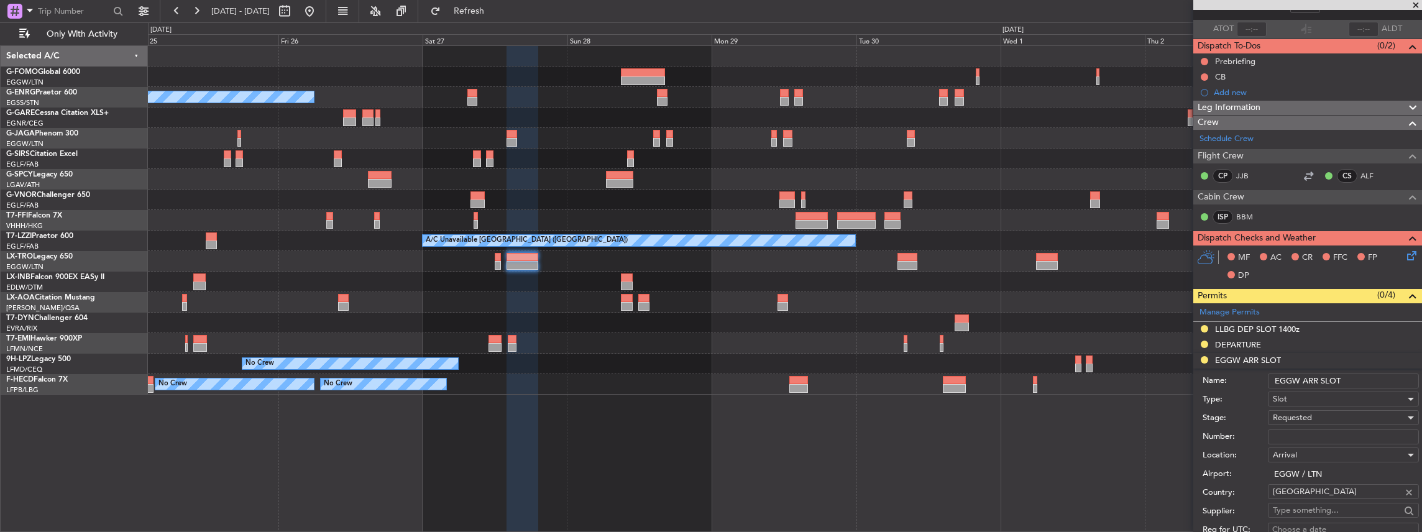
click at [1351, 375] on input "EGGW ARR SLOT" at bounding box center [1342, 380] width 151 height 15
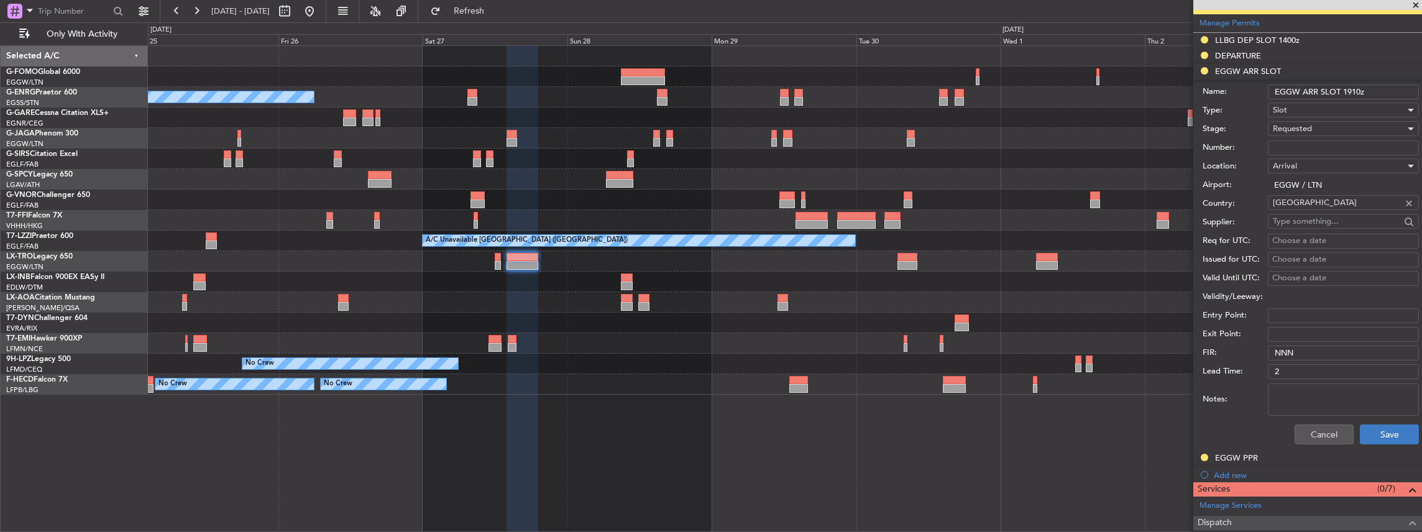
scroll to position [373, 0]
type input "EGGW ARR SLOT 1910z"
click at [1385, 427] on button "Save" at bounding box center [1388, 433] width 59 height 20
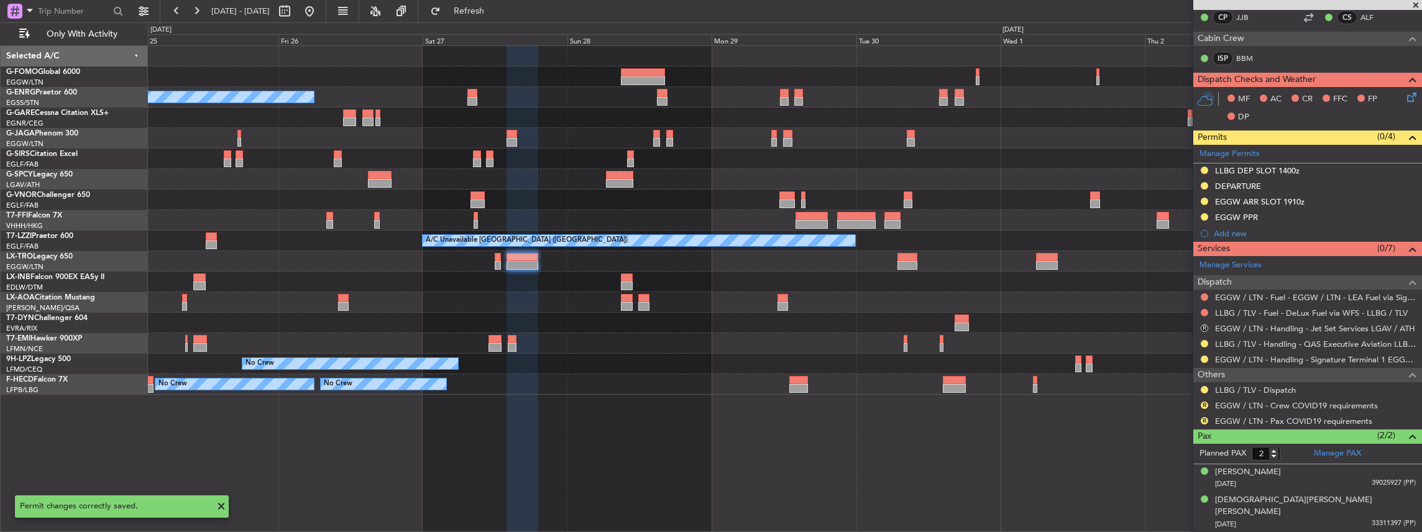
scroll to position [226, 0]
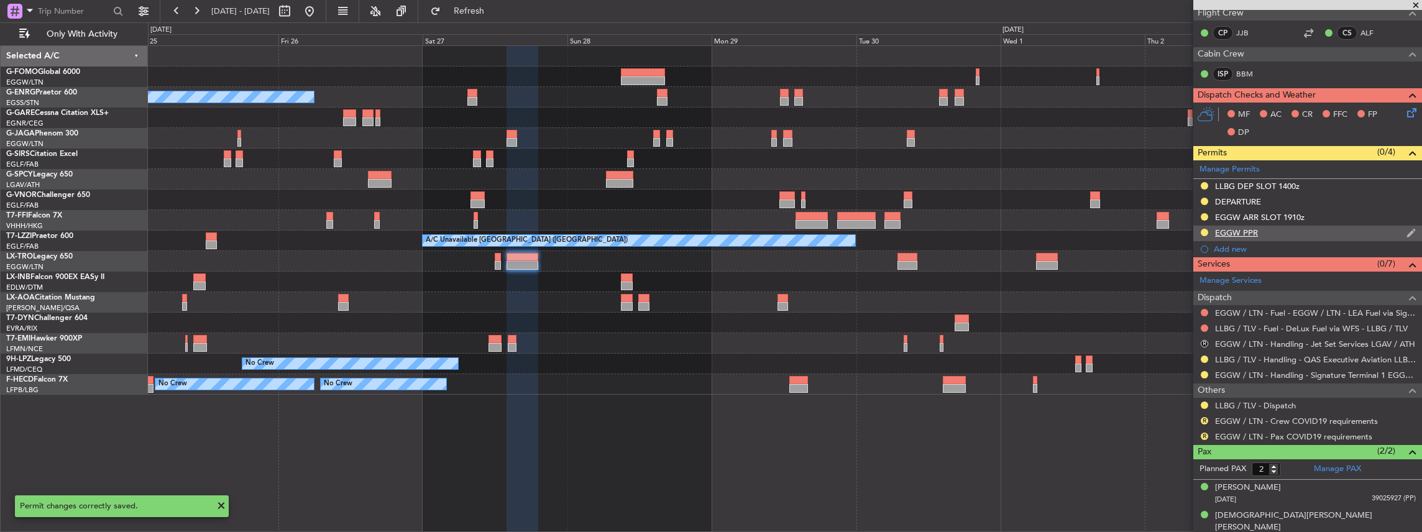
click at [1285, 230] on div "EGGW PPR" at bounding box center [1307, 234] width 229 height 16
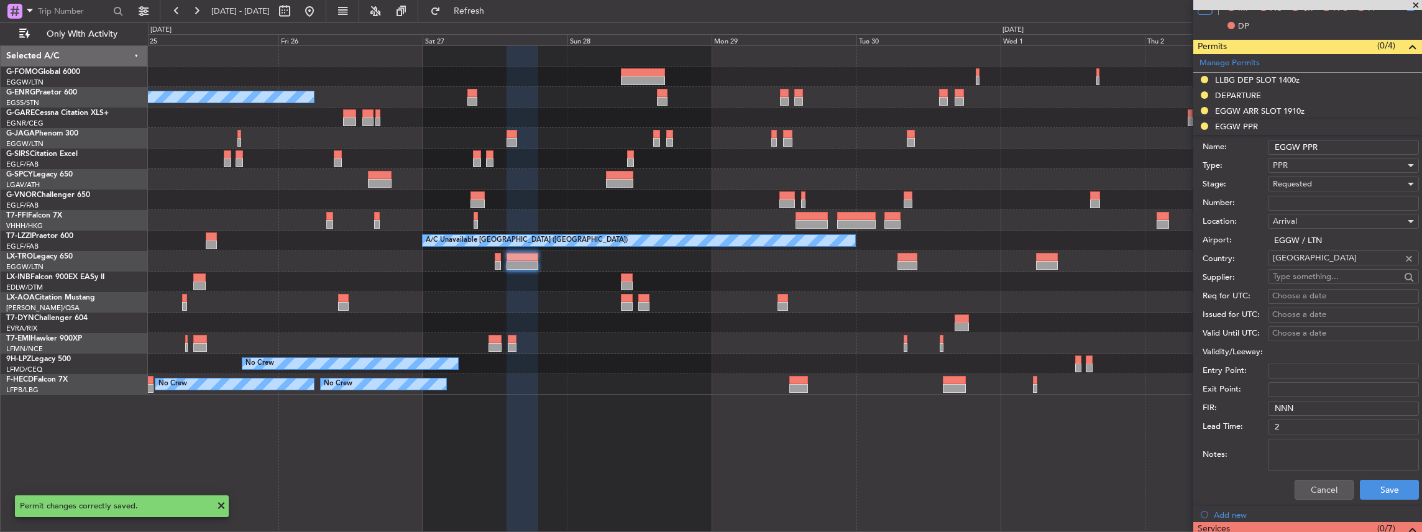
scroll to position [290, 0]
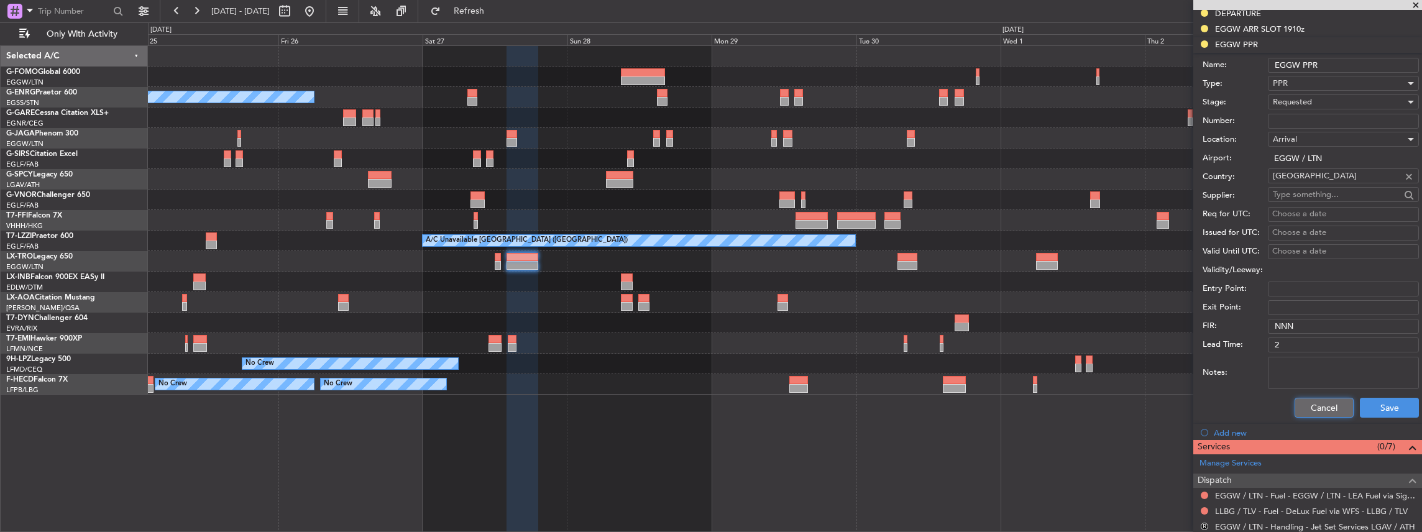
click at [1318, 404] on button "Cancel" at bounding box center [1323, 408] width 59 height 20
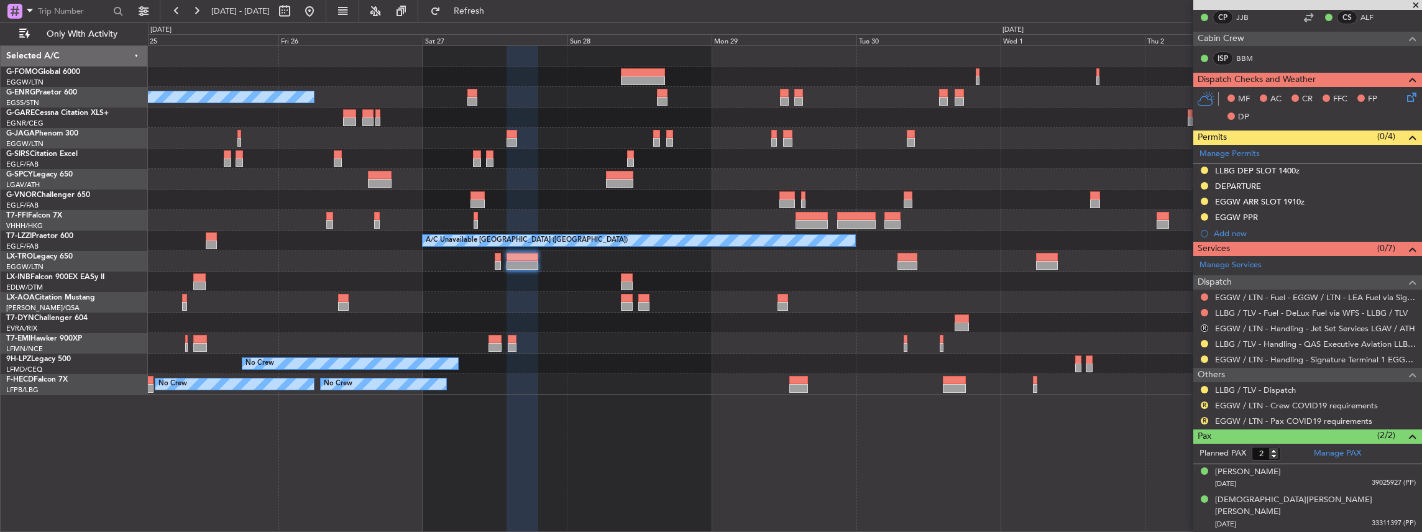
scroll to position [226, 0]
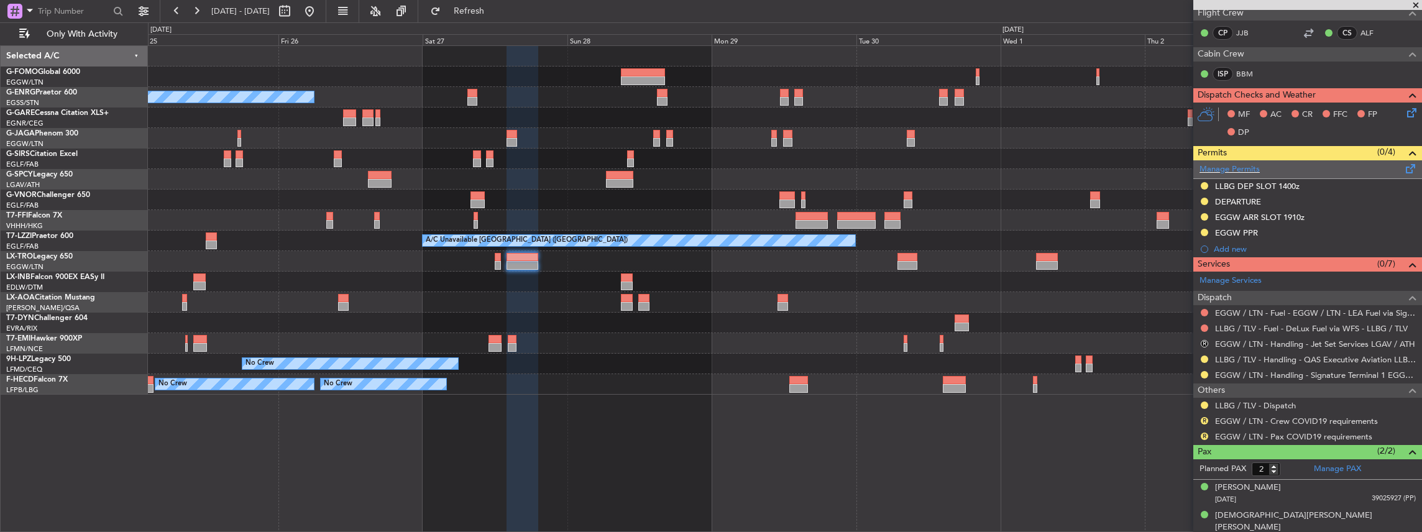
click at [1403, 163] on span at bounding box center [1410, 166] width 15 height 9
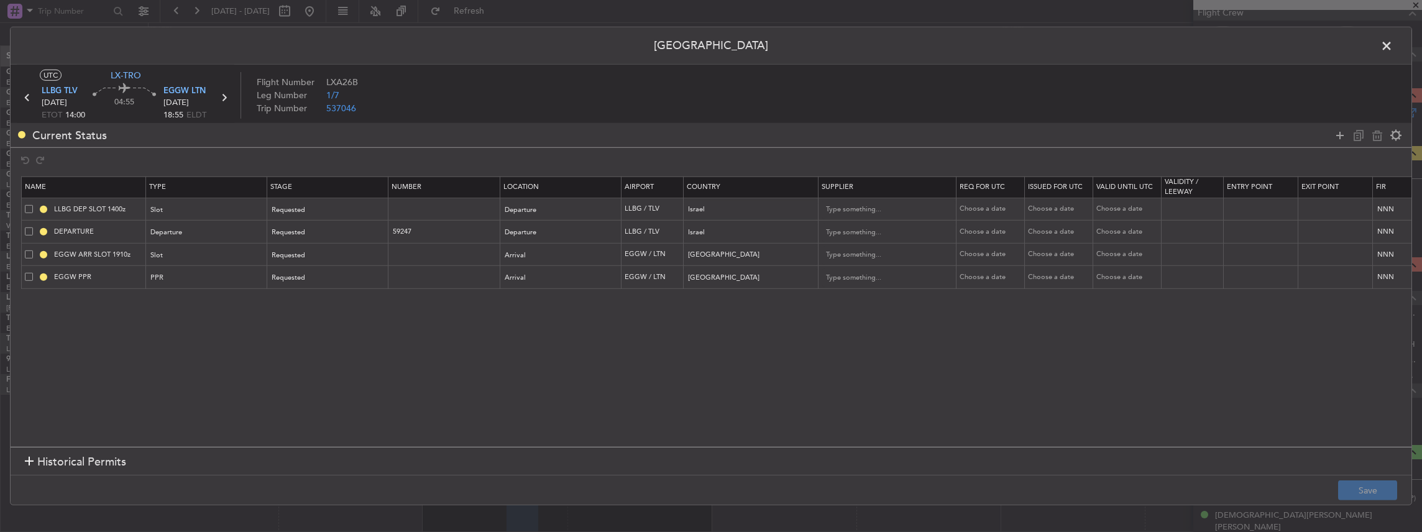
click at [27, 275] on span at bounding box center [29, 277] width 8 height 8
click at [34, 273] on input "checkbox" at bounding box center [34, 273] width 0 height 0
click at [1376, 143] on div at bounding box center [1367, 135] width 75 height 18
click at [1377, 139] on icon at bounding box center [1376, 134] width 15 height 15
click at [1367, 486] on button "Save" at bounding box center [1367, 490] width 59 height 20
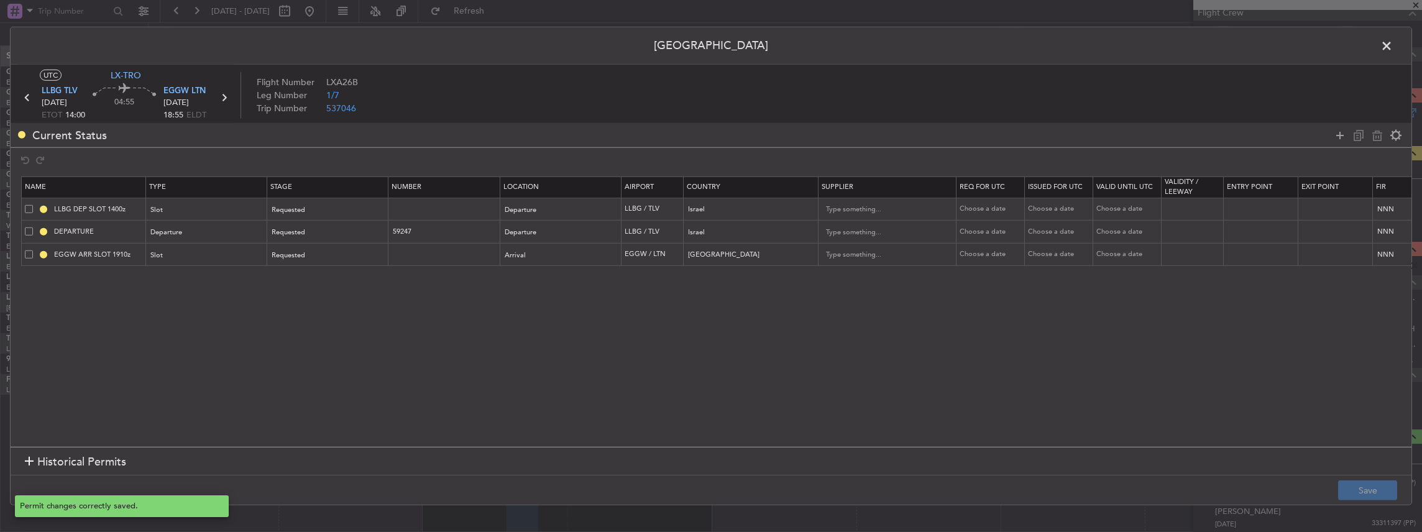
scroll to position [210, 0]
click at [1392, 43] on span at bounding box center [1392, 49] width 0 height 25
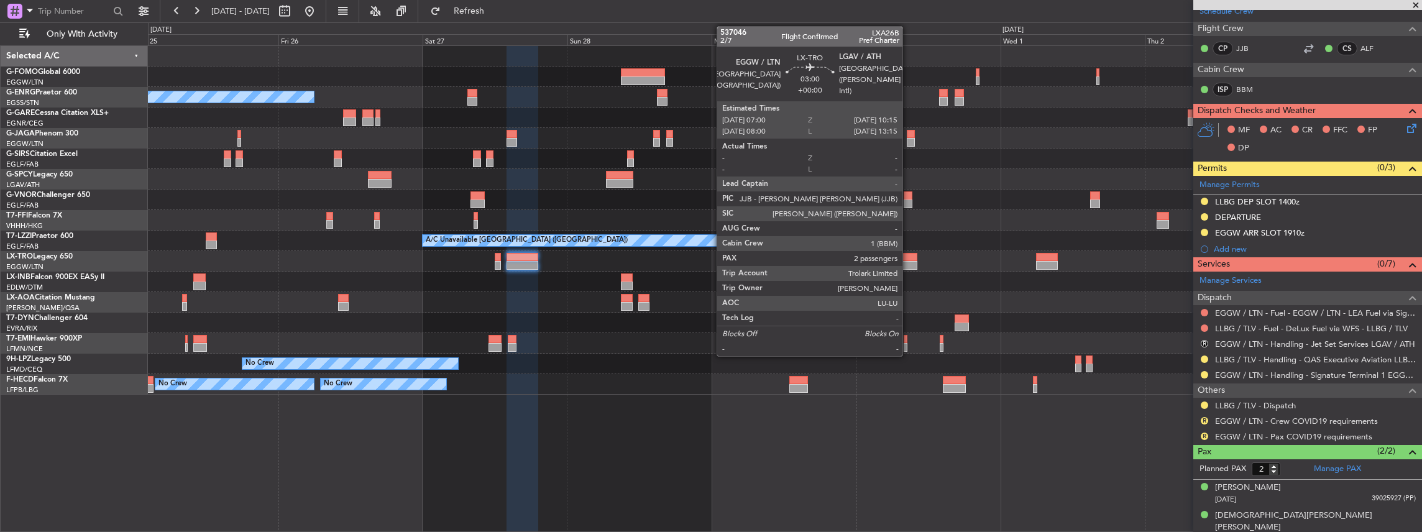
click at [908, 257] on div at bounding box center [907, 257] width 20 height 9
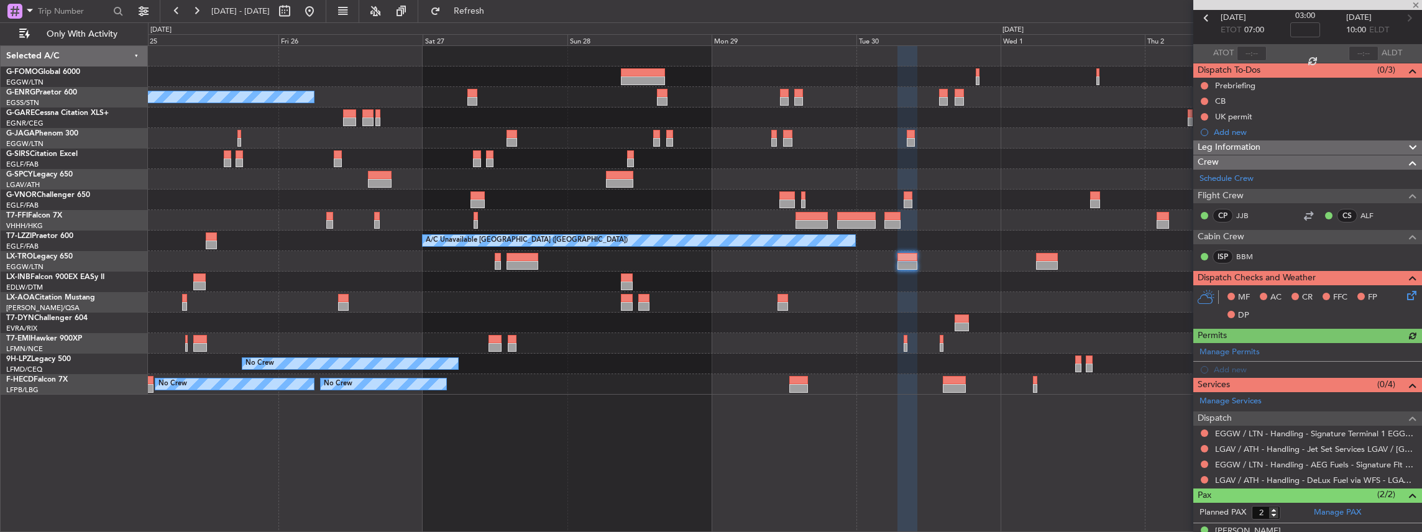
scroll to position [102, 0]
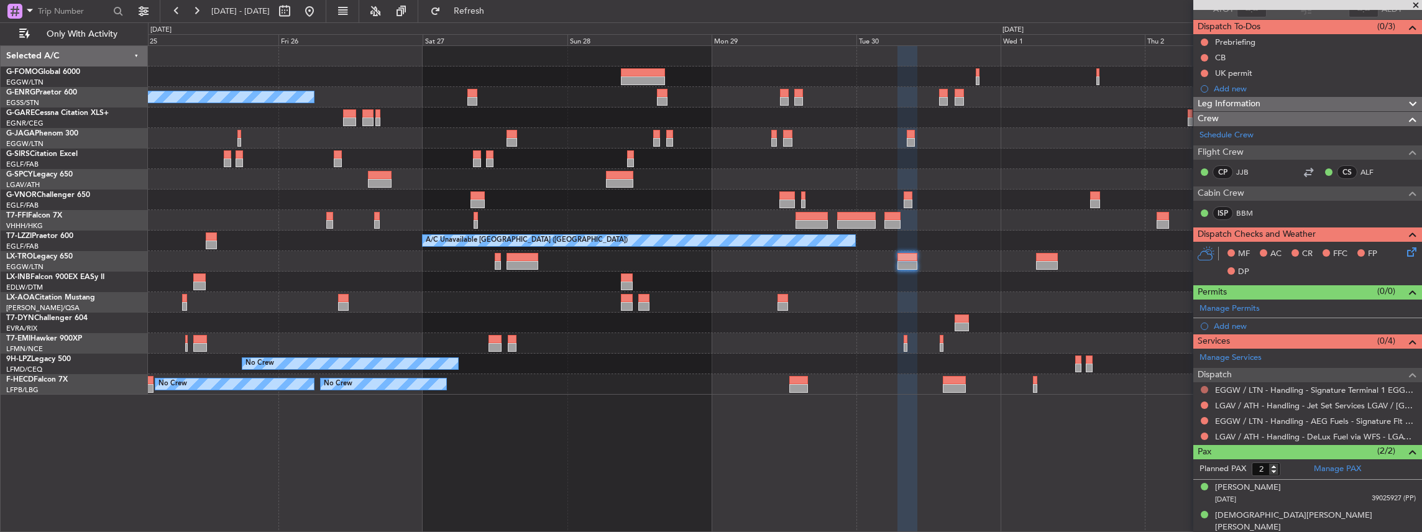
click at [1204, 386] on button at bounding box center [1203, 389] width 7 height 7
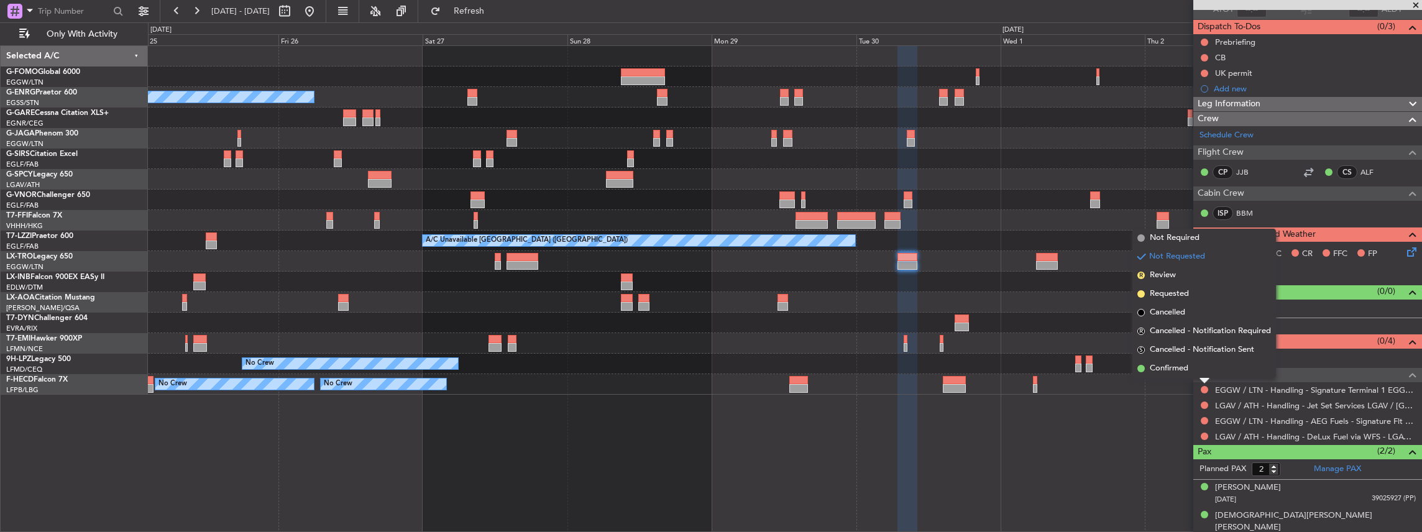
click at [1116, 432] on div "A/C Unavailable Planned Maint London (Luton) Planned Maint London (Farnborough)…" at bounding box center [785, 288] width 1274 height 487
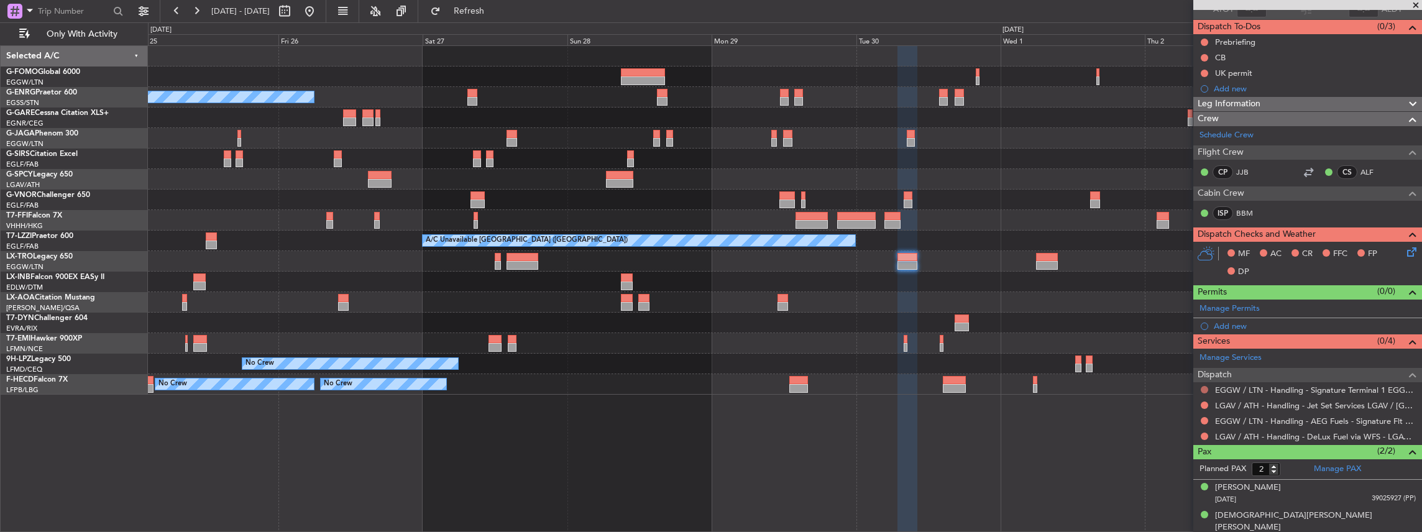
click at [1204, 387] on button at bounding box center [1203, 389] width 7 height 7
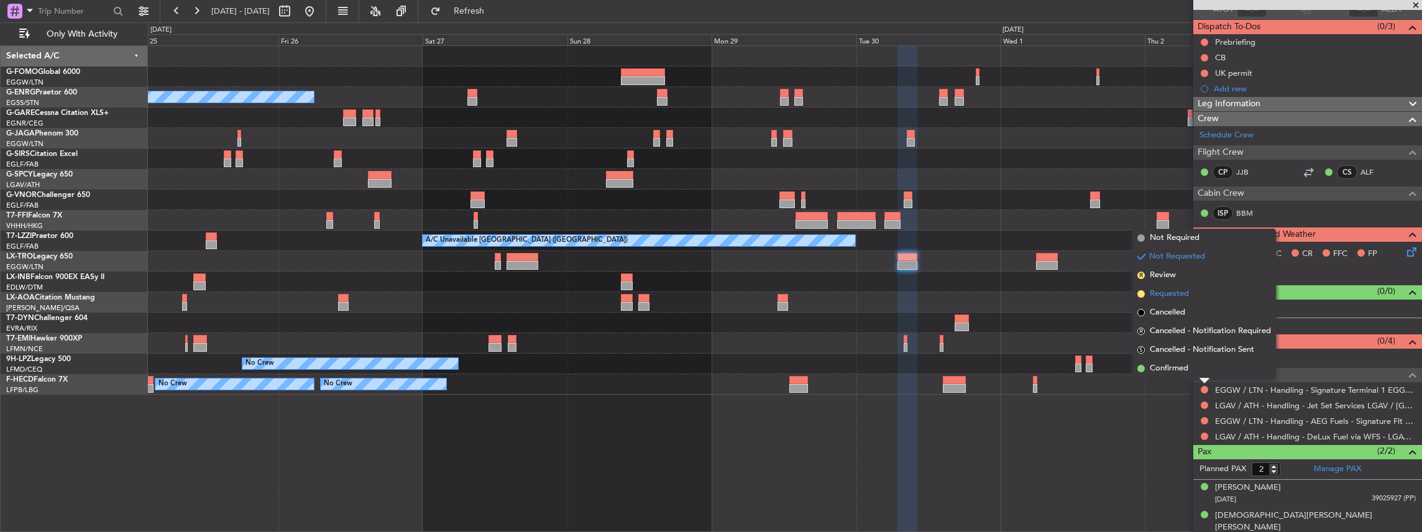
click at [1182, 288] on span "Requested" at bounding box center [1168, 294] width 39 height 12
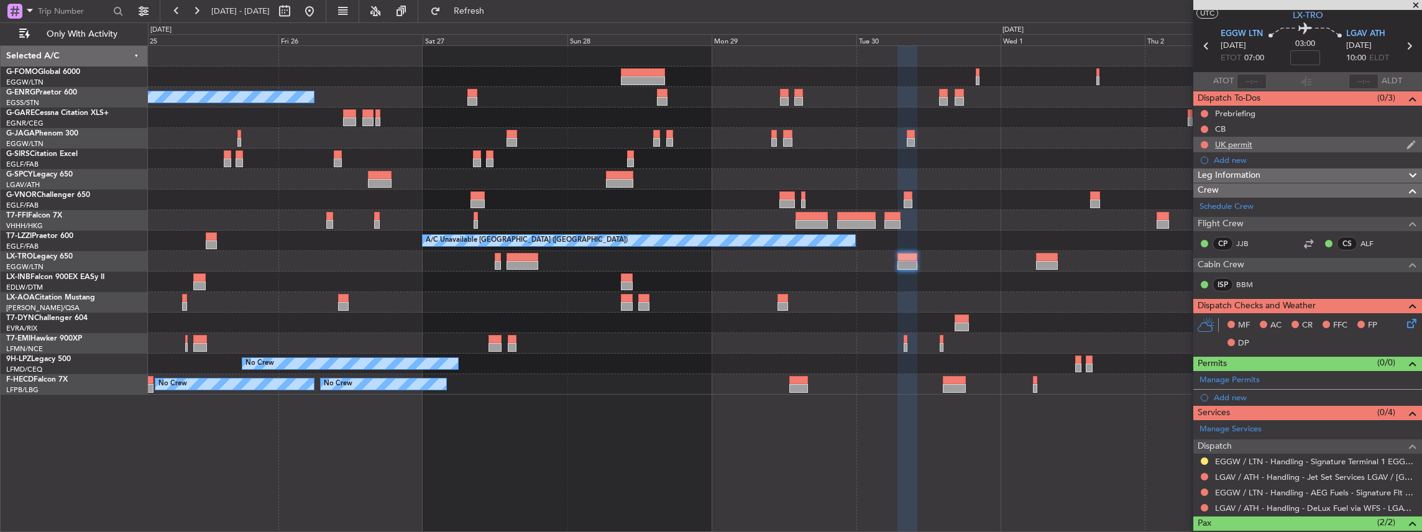
scroll to position [0, 0]
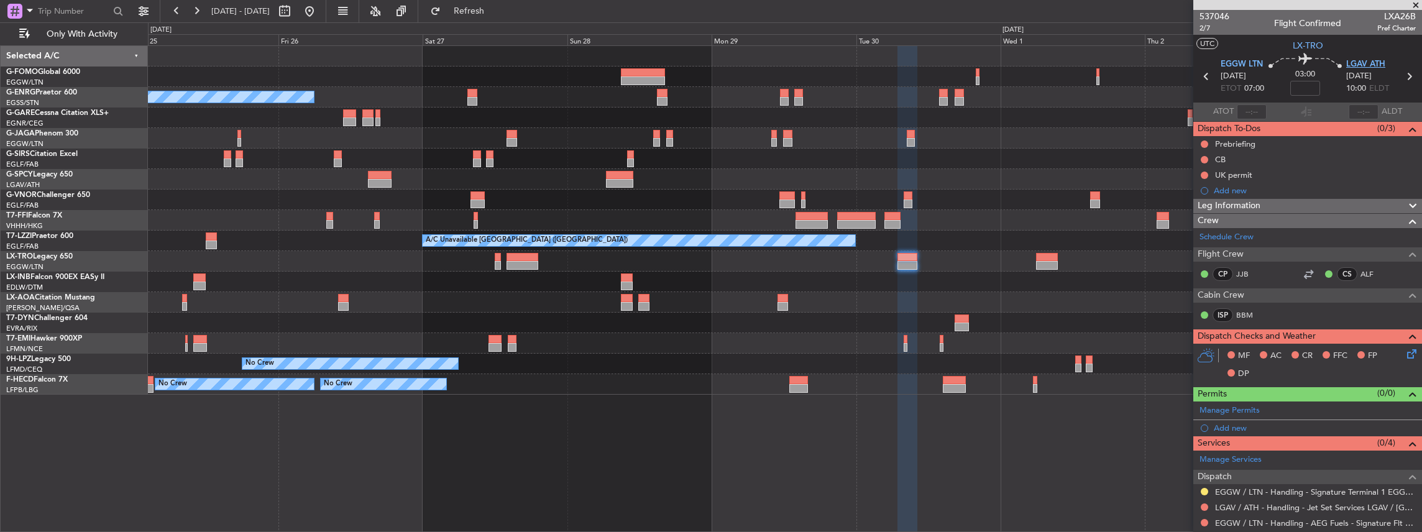
click at [1364, 63] on span "LGAV ATH" at bounding box center [1365, 64] width 39 height 12
click at [1404, 409] on span at bounding box center [1410, 407] width 15 height 9
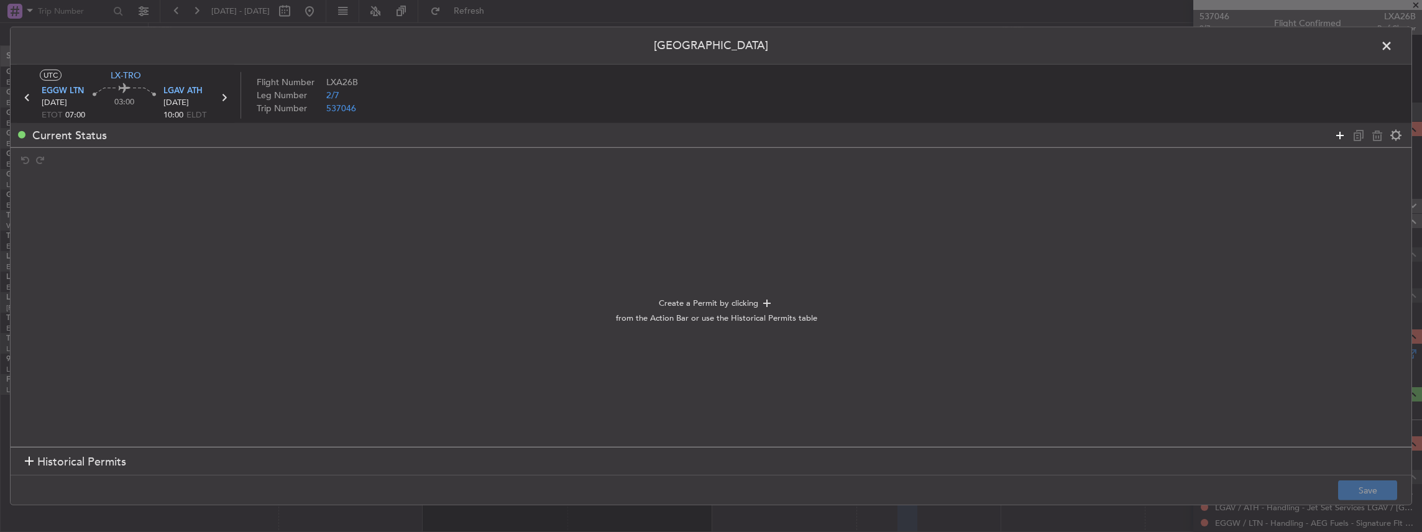
click at [1338, 133] on icon at bounding box center [1339, 134] width 15 height 15
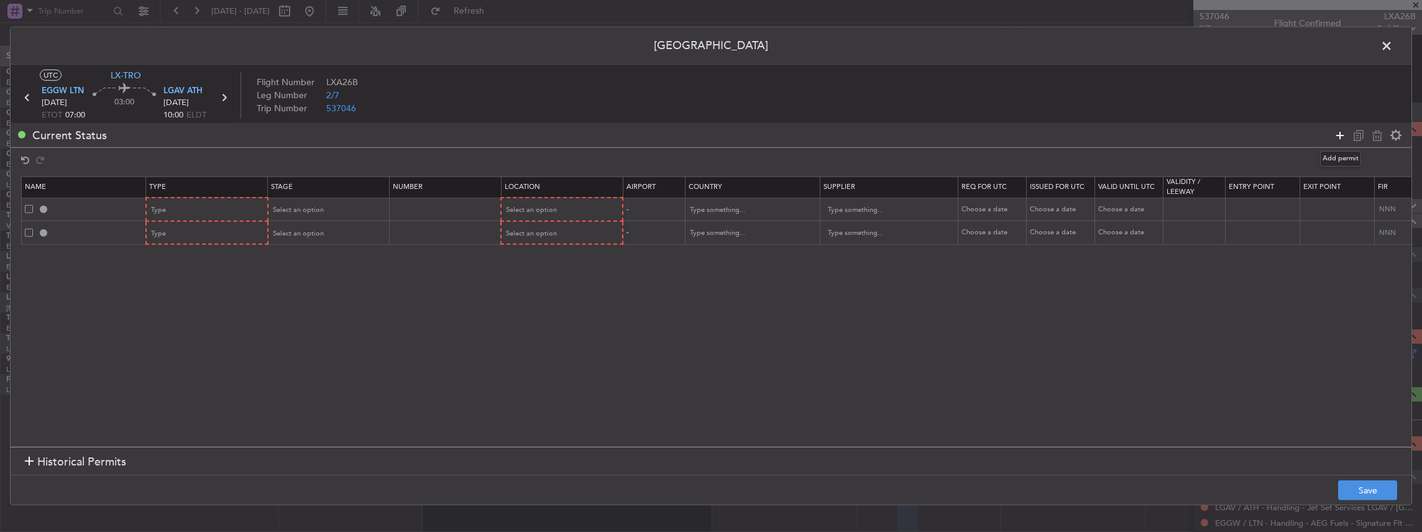
click at [1338, 133] on icon at bounding box center [1339, 134] width 15 height 15
click at [221, 212] on div "Type" at bounding box center [203, 210] width 103 height 19
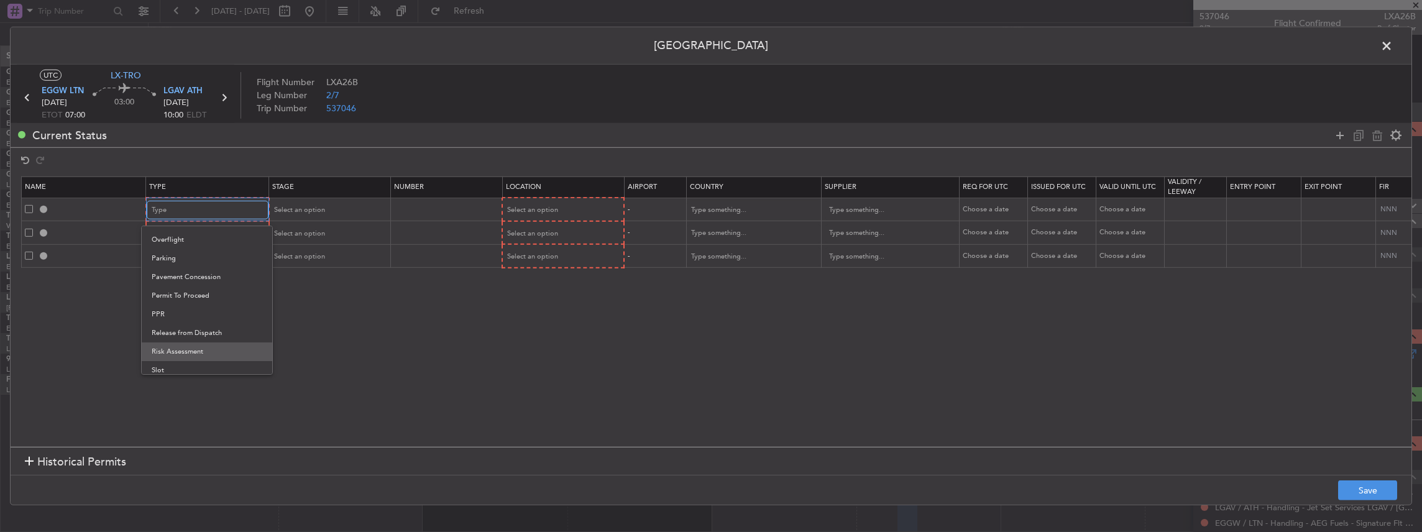
scroll to position [373, 0]
click at [168, 328] on span "Slot" at bounding box center [207, 328] width 111 height 19
click at [189, 235] on div "Type" at bounding box center [203, 233] width 103 height 19
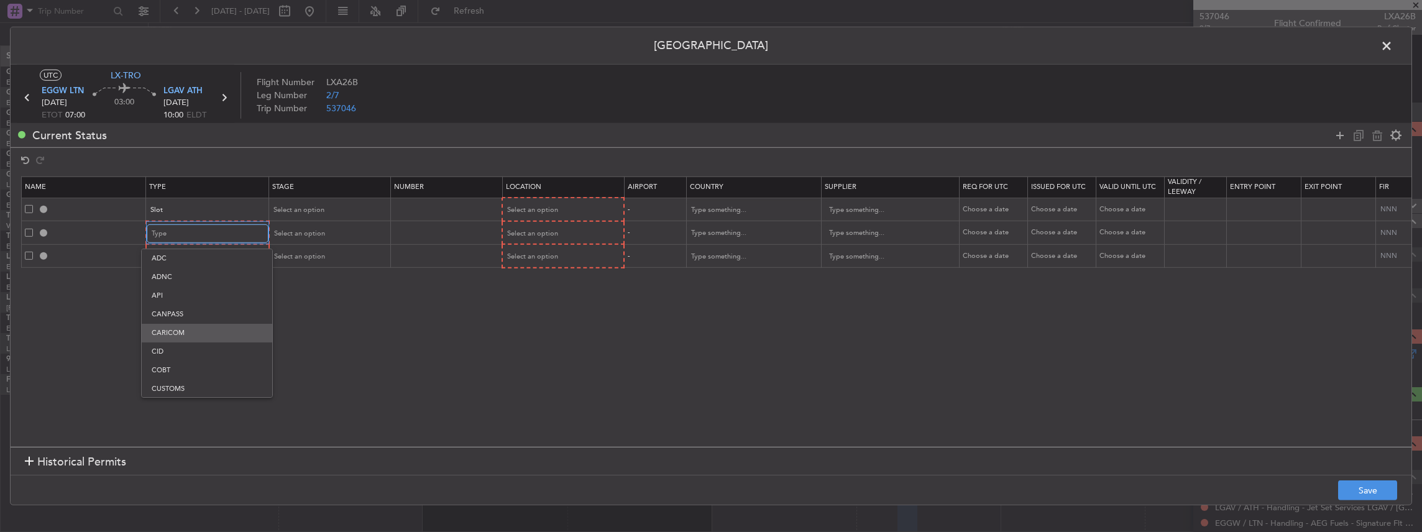
scroll to position [373, 0]
click at [176, 352] on span "Slot" at bounding box center [207, 351] width 111 height 19
click at [188, 249] on div "Type" at bounding box center [203, 256] width 103 height 19
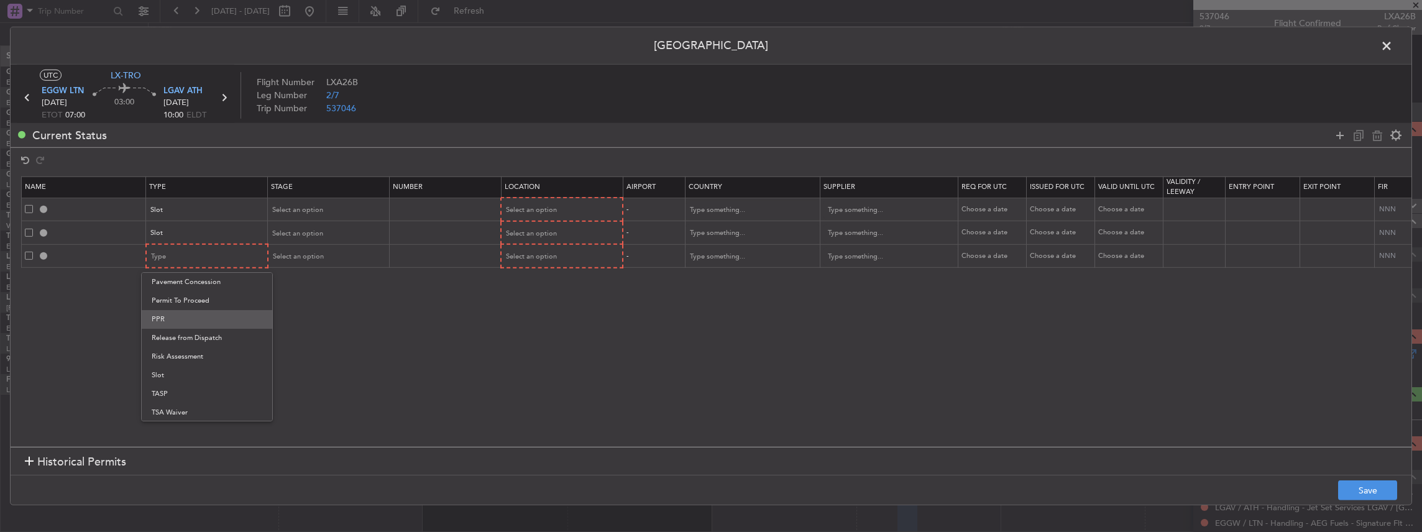
click at [179, 319] on span "PPR" at bounding box center [207, 319] width 111 height 19
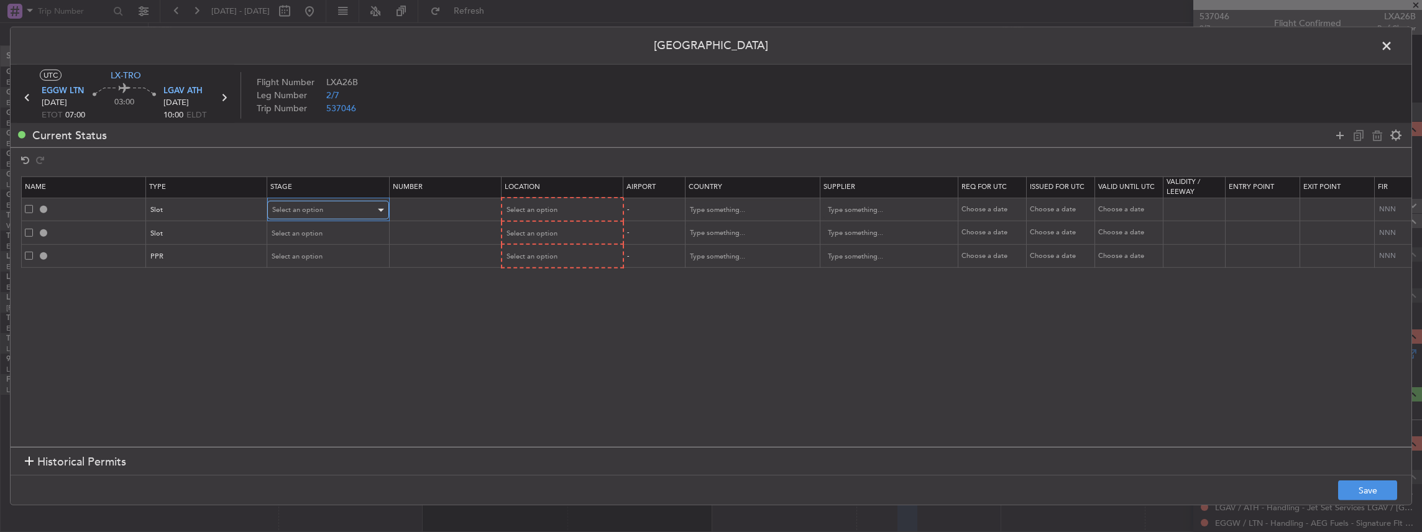
click at [311, 207] on span "Select an option" at bounding box center [297, 209] width 51 height 9
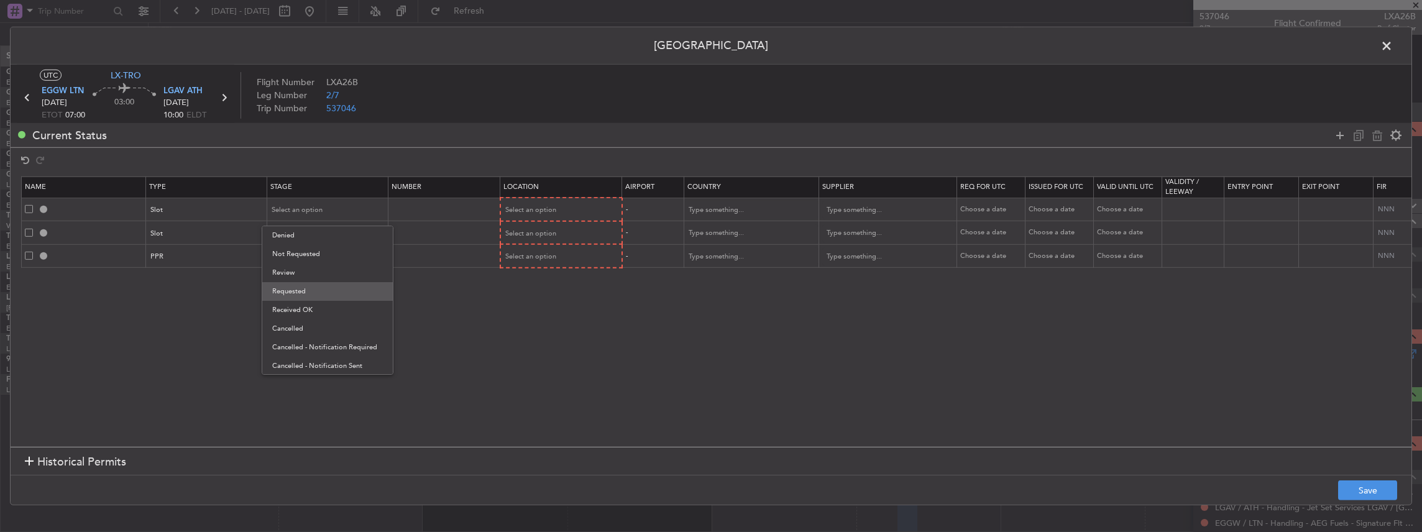
click at [304, 293] on span "Requested" at bounding box center [327, 291] width 111 height 19
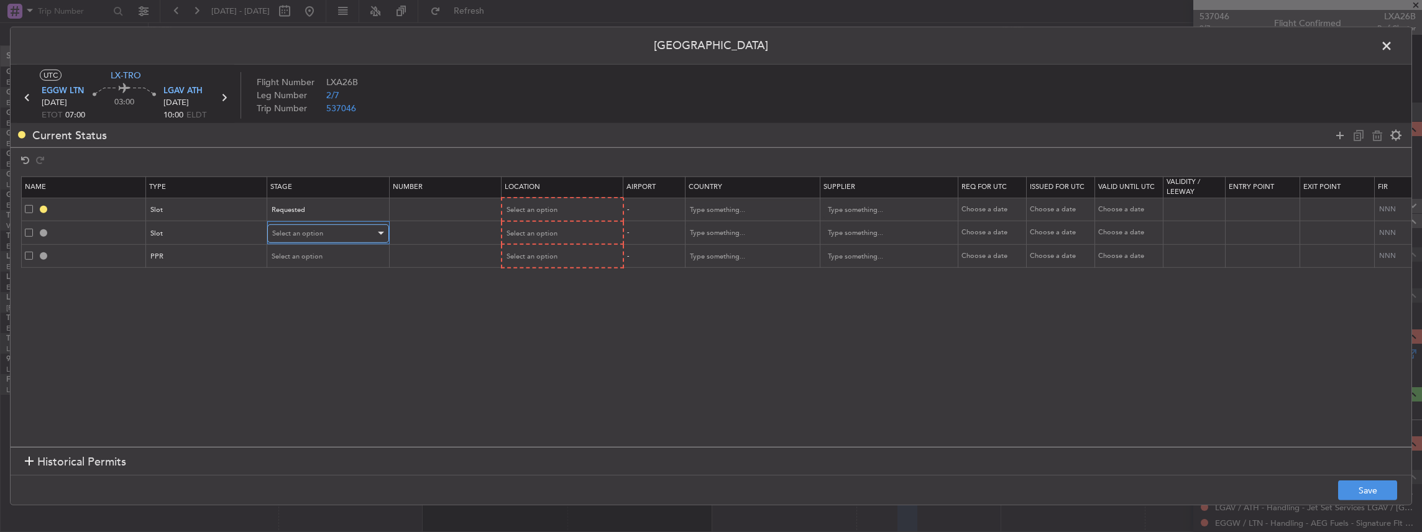
click at [296, 235] on span "Select an option" at bounding box center [297, 233] width 51 height 9
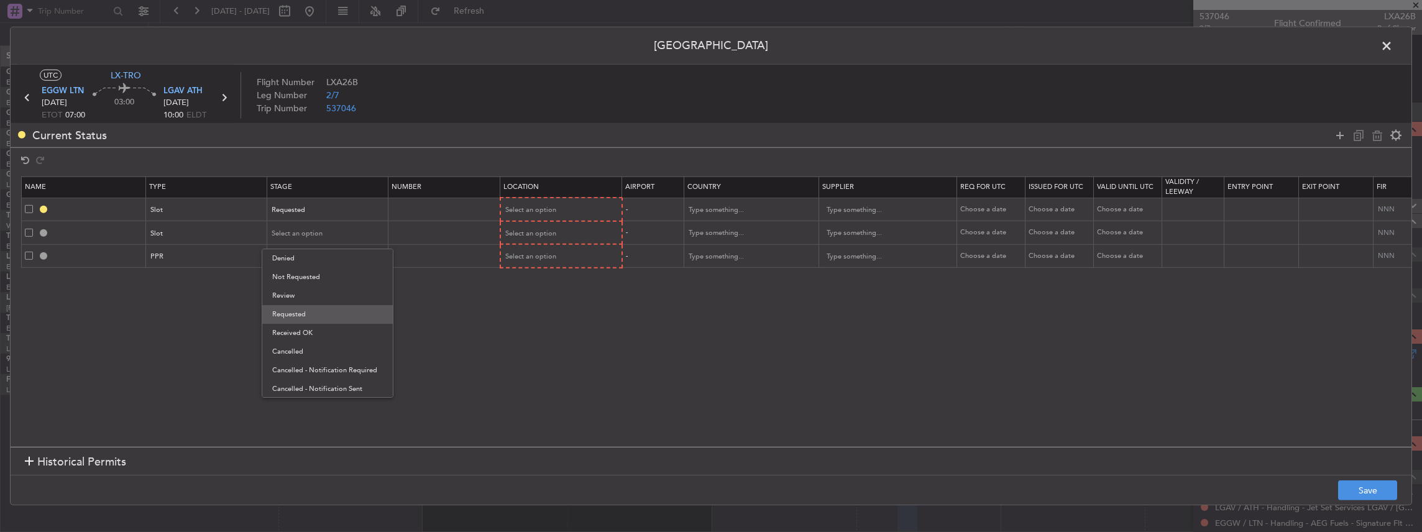
click at [301, 311] on span "Requested" at bounding box center [327, 314] width 111 height 19
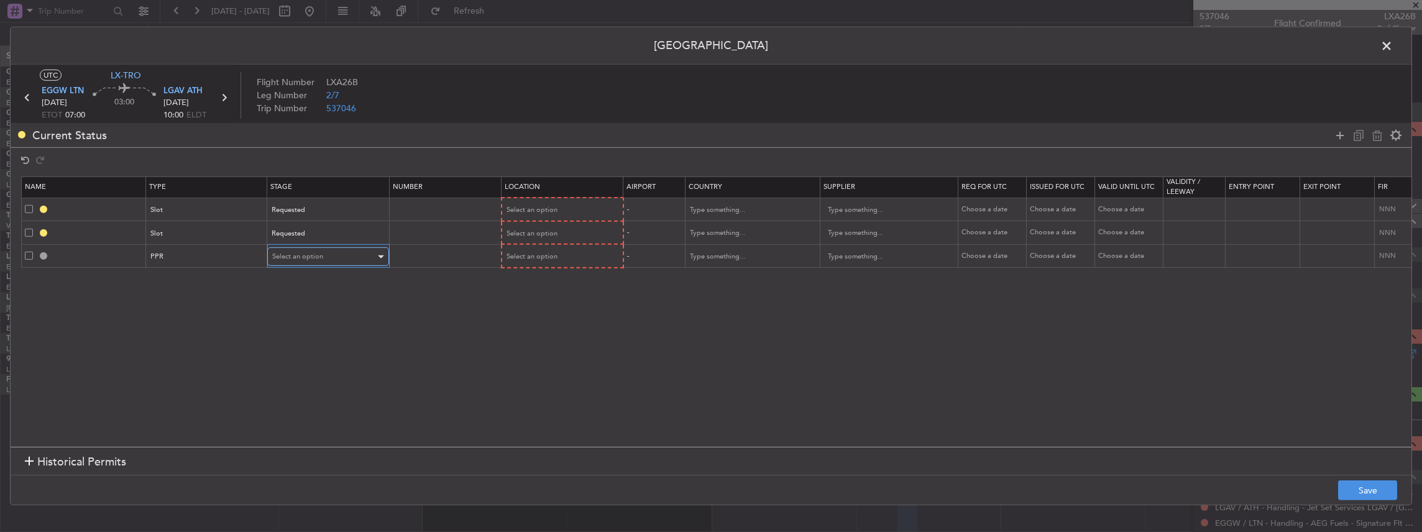
click at [298, 257] on span "Select an option" at bounding box center [297, 256] width 51 height 9
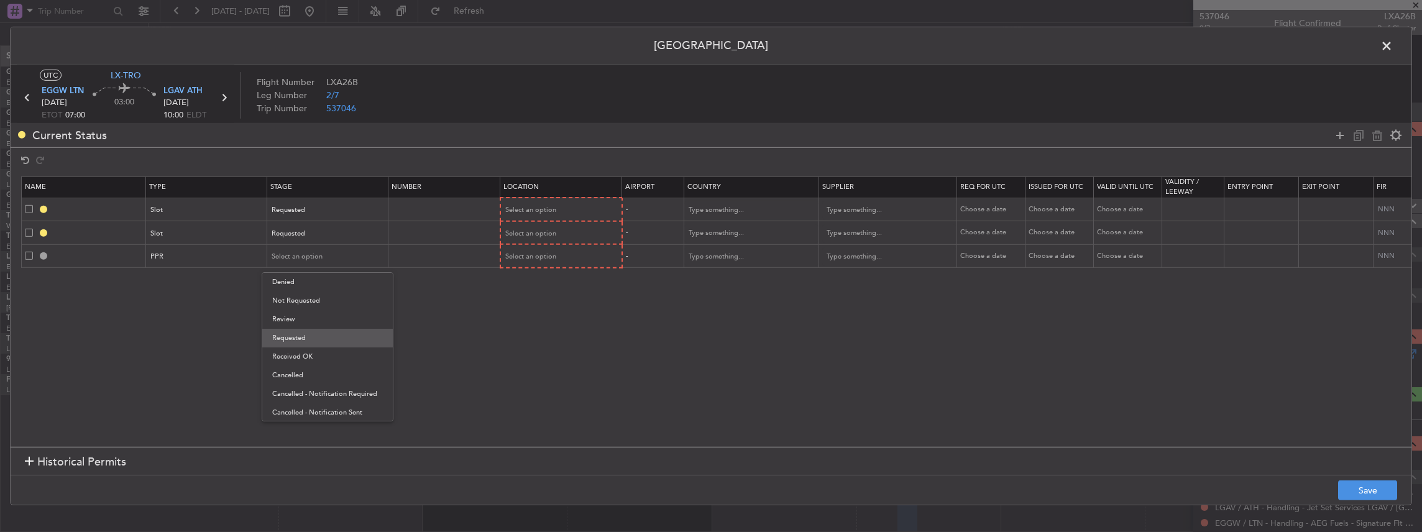
click at [299, 334] on span "Requested" at bounding box center [327, 338] width 111 height 19
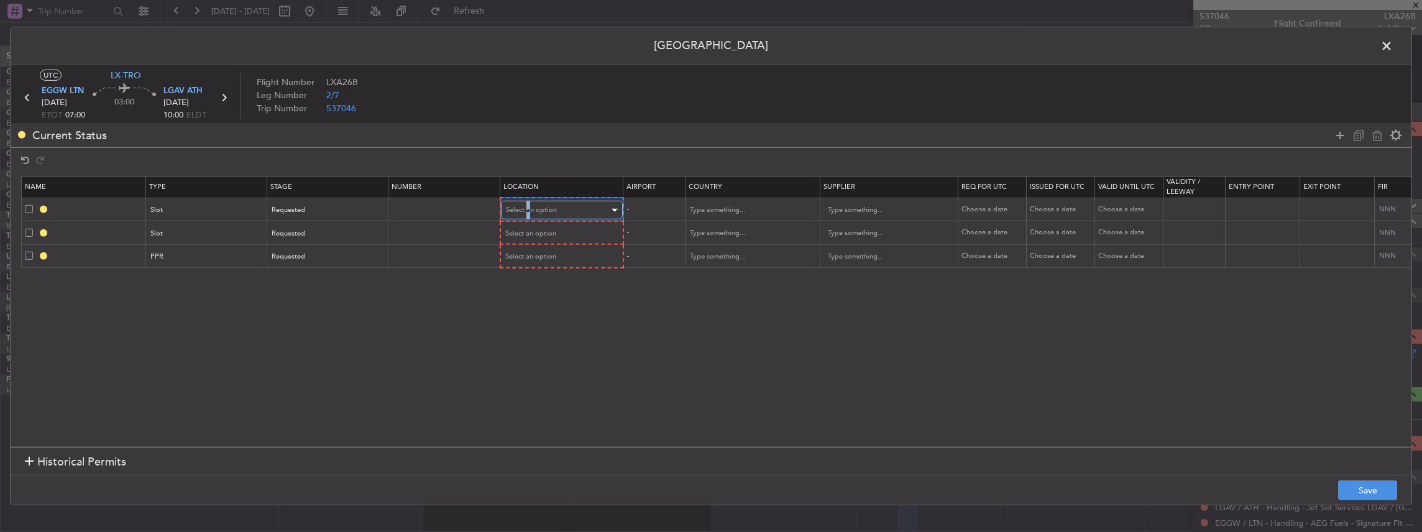
click at [527, 207] on span "Select an option" at bounding box center [531, 209] width 51 height 9
drag, startPoint x: 527, startPoint y: 207, endPoint x: 517, endPoint y: 241, distance: 35.8
click at [517, 244] on span "Departure" at bounding box center [560, 235] width 111 height 19
click at [524, 221] on mat-form-field "Select an option" at bounding box center [561, 232] width 121 height 22
click at [524, 232] on span "Select an option" at bounding box center [531, 232] width 51 height 9
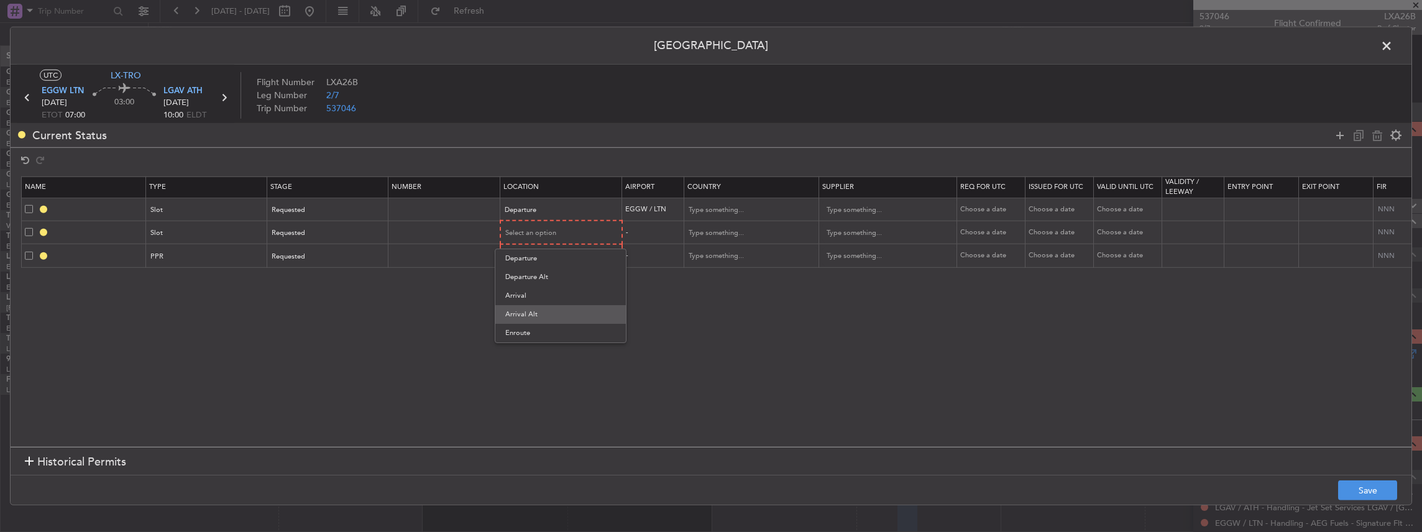
click at [532, 305] on span "Arrival Alt" at bounding box center [560, 314] width 111 height 19
click at [528, 229] on span "Arrival Alt" at bounding box center [521, 231] width 32 height 9
click at [532, 301] on span "Arrival" at bounding box center [559, 294] width 111 height 19
click at [530, 257] on span "Select an option" at bounding box center [531, 255] width 51 height 9
click at [532, 316] on span "Arrival" at bounding box center [560, 318] width 111 height 19
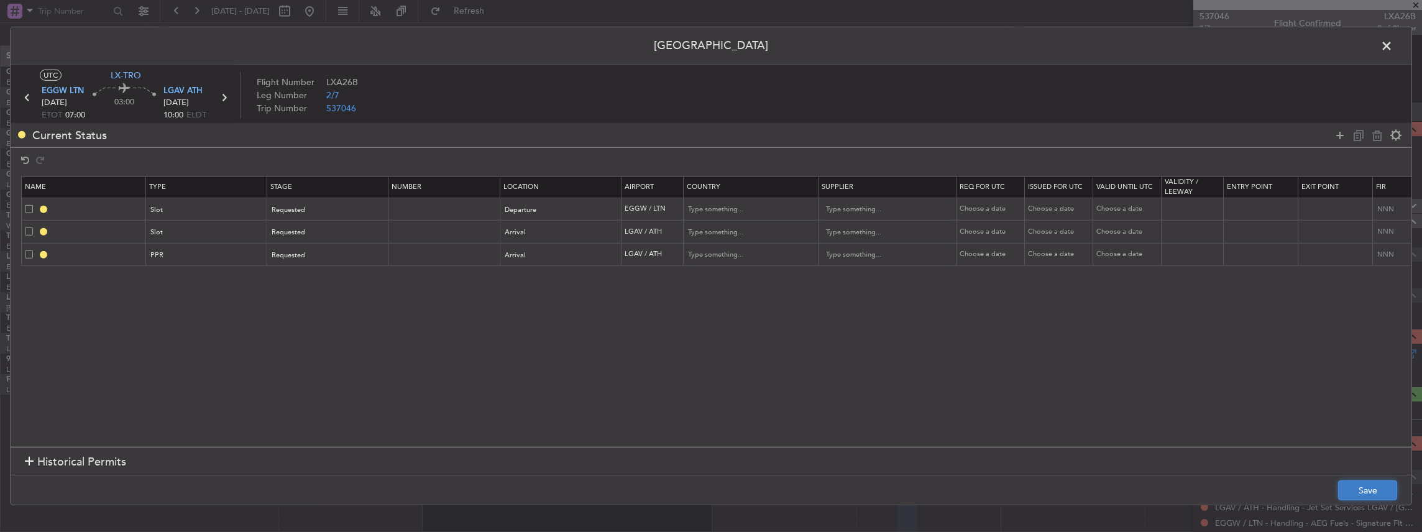
click at [1361, 490] on button "Save" at bounding box center [1367, 490] width 59 height 20
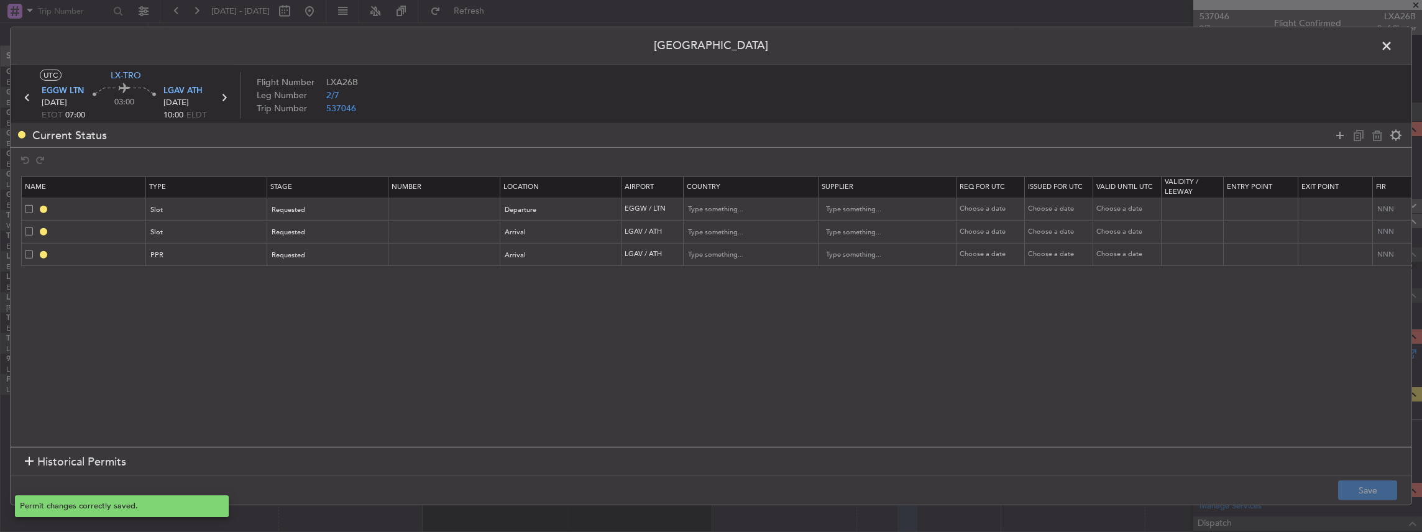
type input "EGGW DEP SLOT"
type input "United Kingdom"
type input "NNN"
type input "2"
type input "LGAV ARR SLOT"
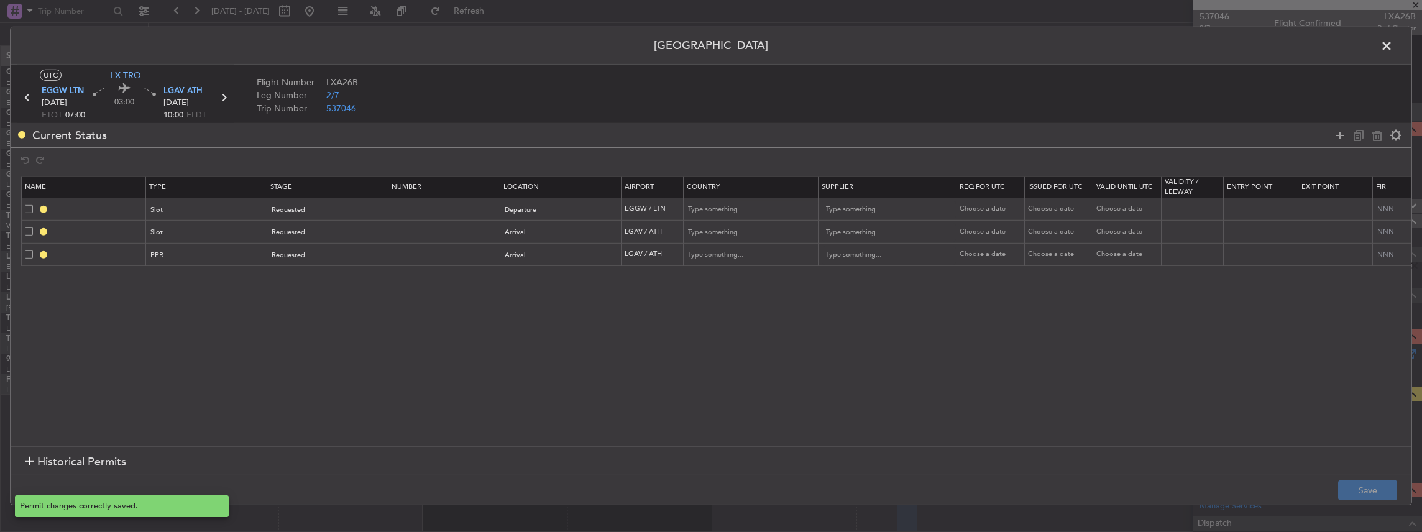
type input "Greece"
type input "NNN"
type input "LGAV PPR"
type input "Greece"
type input "NNN"
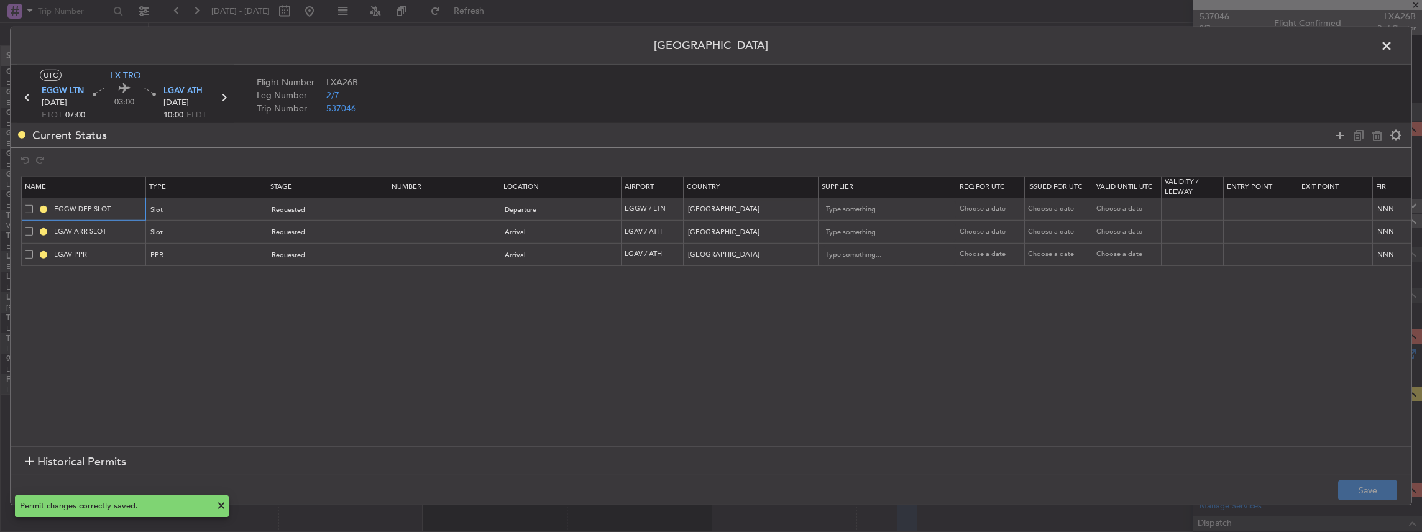
click at [119, 206] on input "EGGW DEP SLOT" at bounding box center [98, 209] width 93 height 11
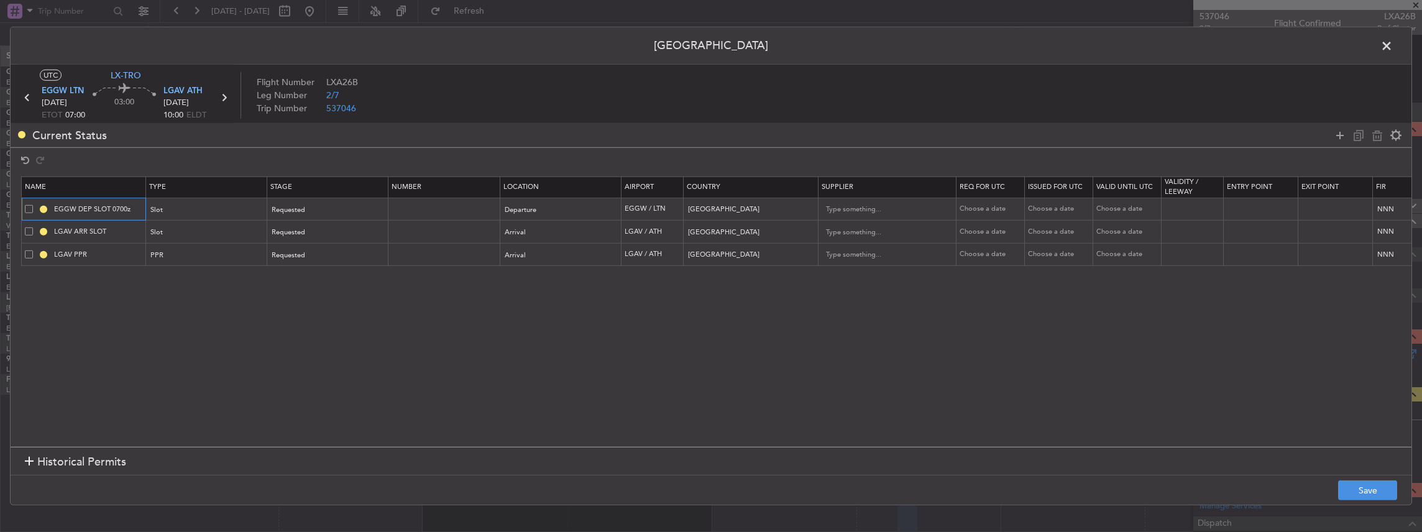
type input "EGGW DEP SLOT 0700z"
click at [121, 228] on input "LGAV ARR SLOT" at bounding box center [98, 231] width 93 height 11
type input "LGAV ARR SLOT 1015z"
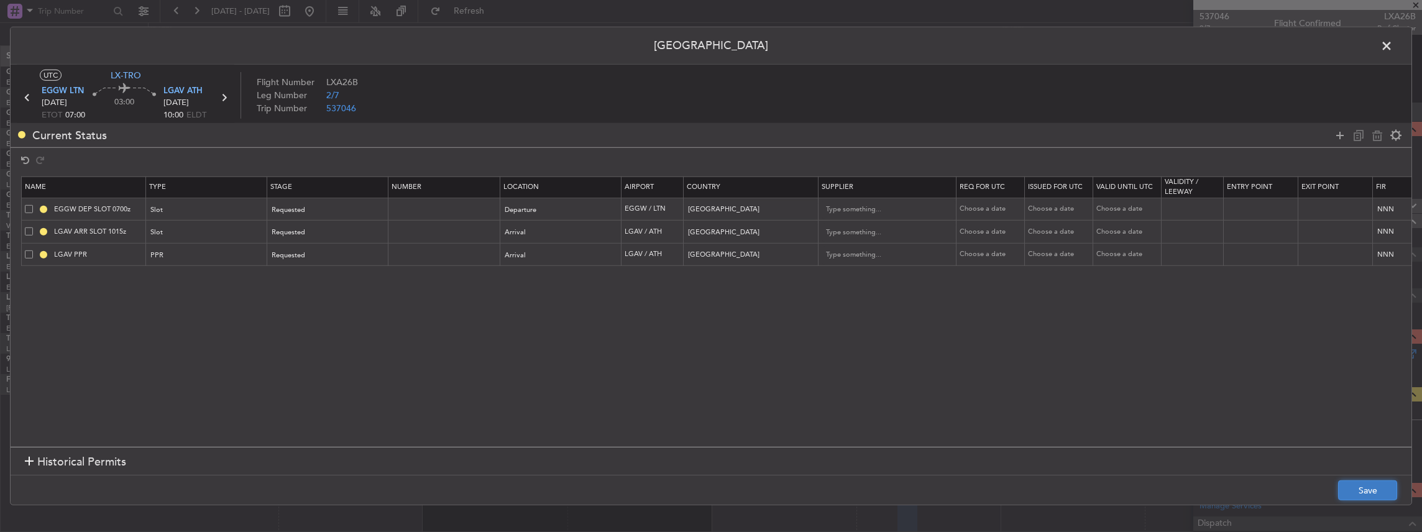
click at [1369, 489] on button "Save" at bounding box center [1367, 490] width 59 height 20
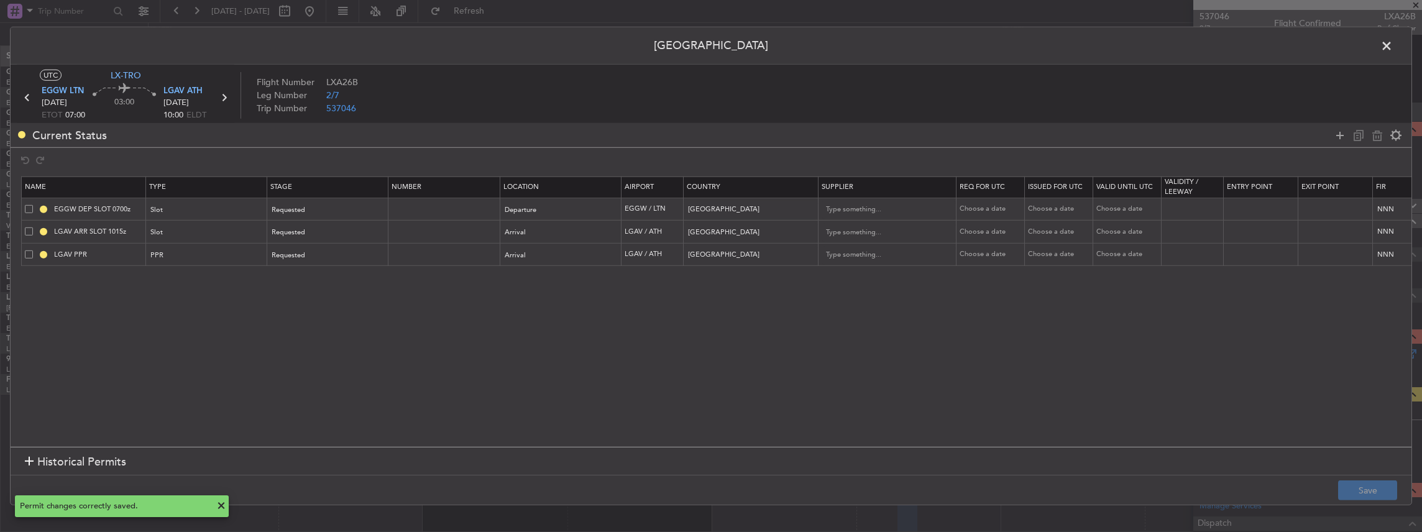
click at [1392, 45] on span at bounding box center [1392, 49] width 0 height 25
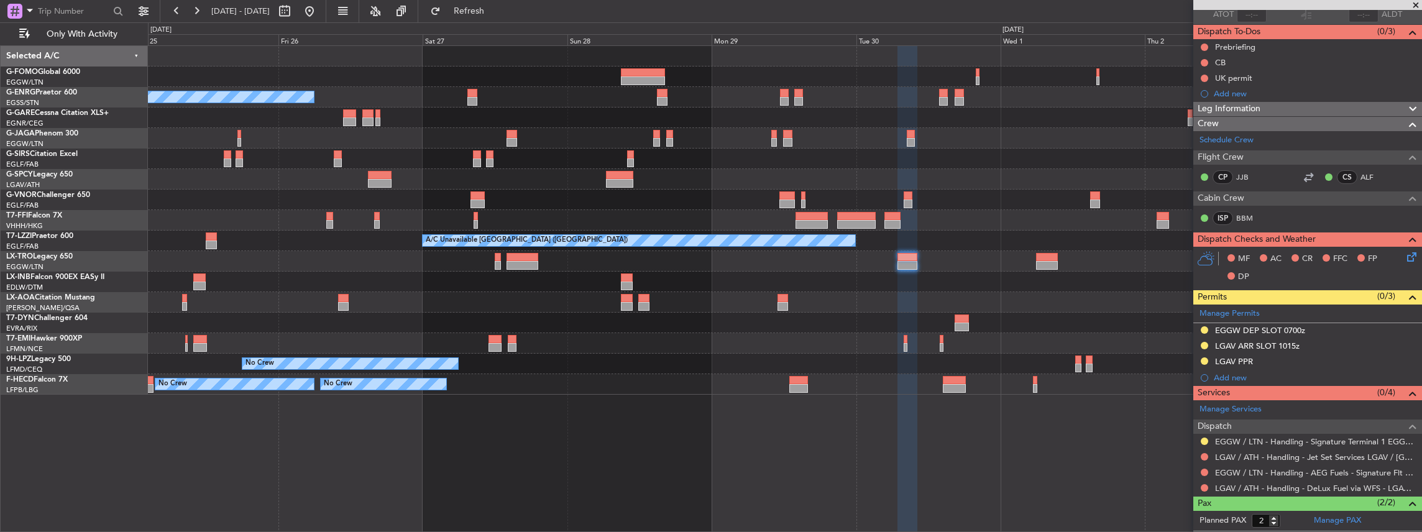
scroll to position [148, 0]
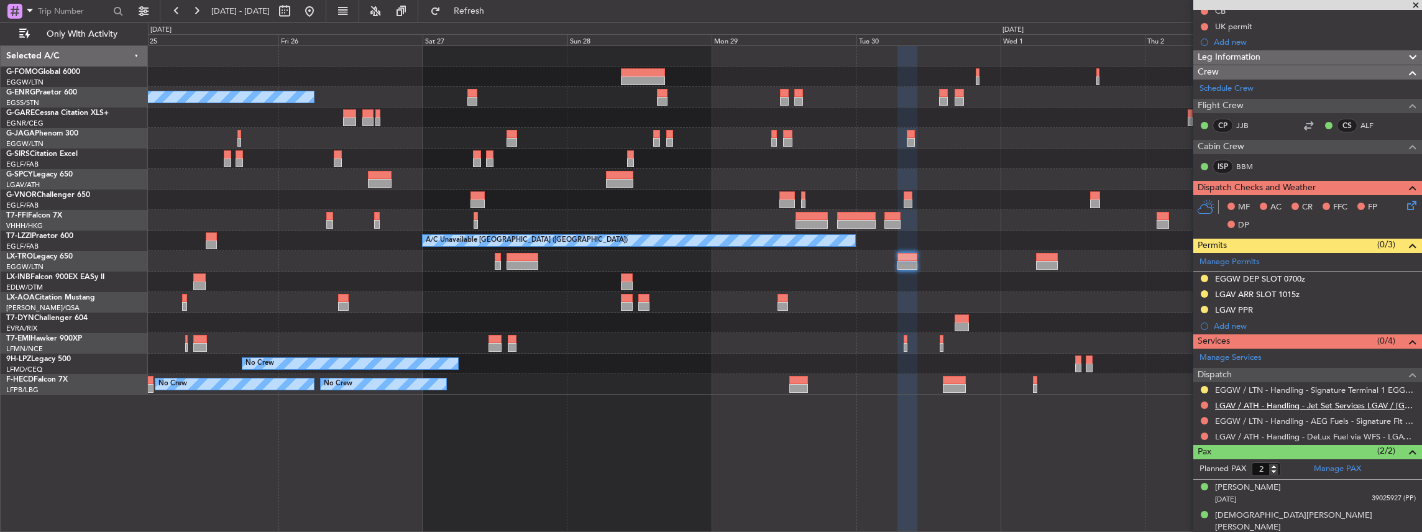
click at [1257, 404] on link "LGAV / ATH - Handling - Jet Set Services LGAV / [GEOGRAPHIC_DATA]" at bounding box center [1315, 405] width 201 height 11
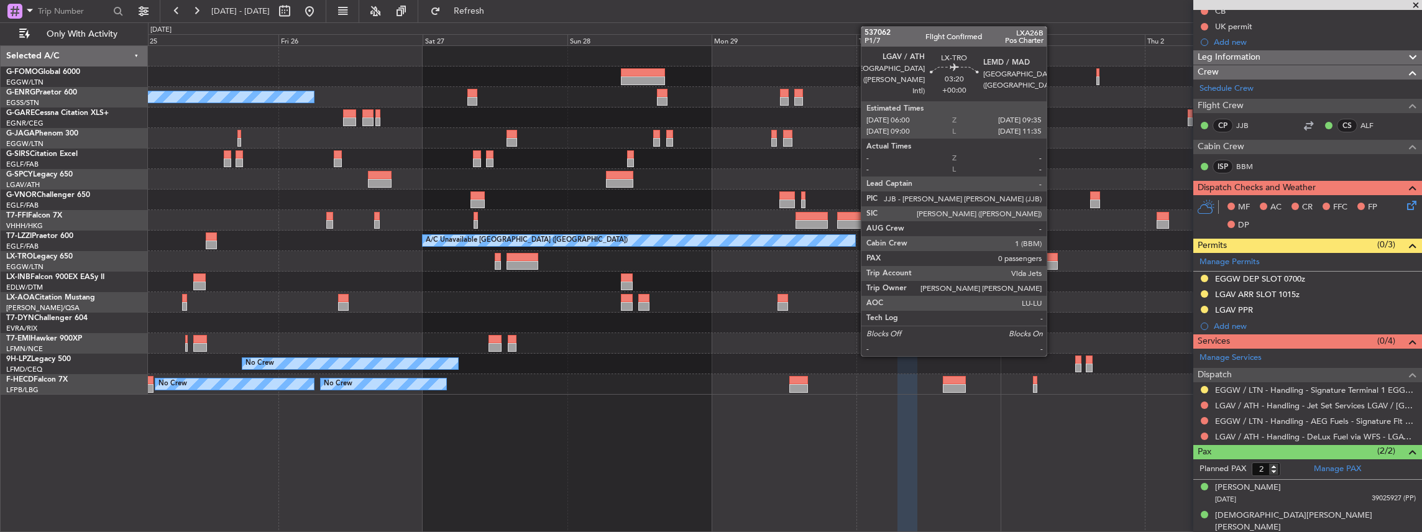
click at [1040, 258] on div at bounding box center [1047, 257] width 22 height 9
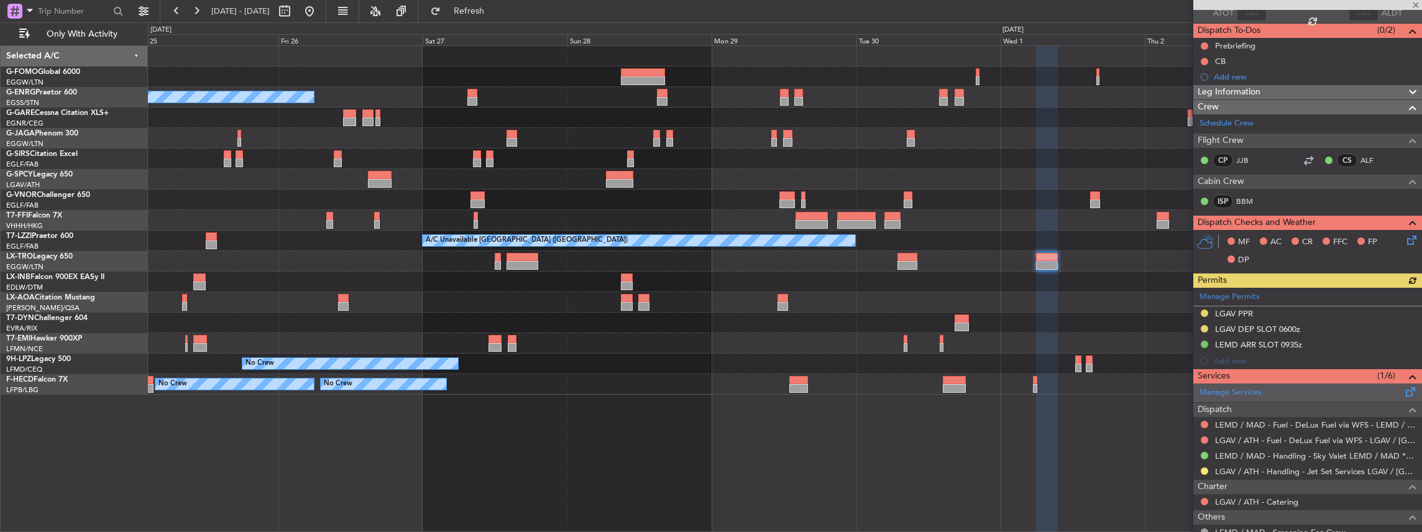
scroll to position [165, 0]
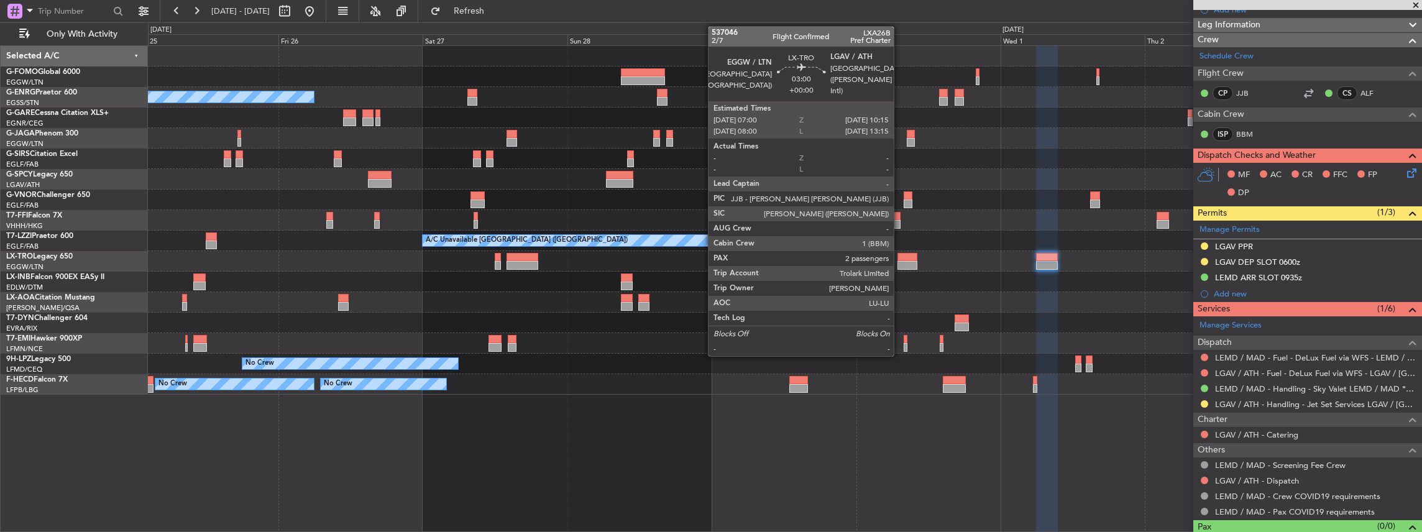
click at [900, 263] on div at bounding box center [907, 265] width 20 height 9
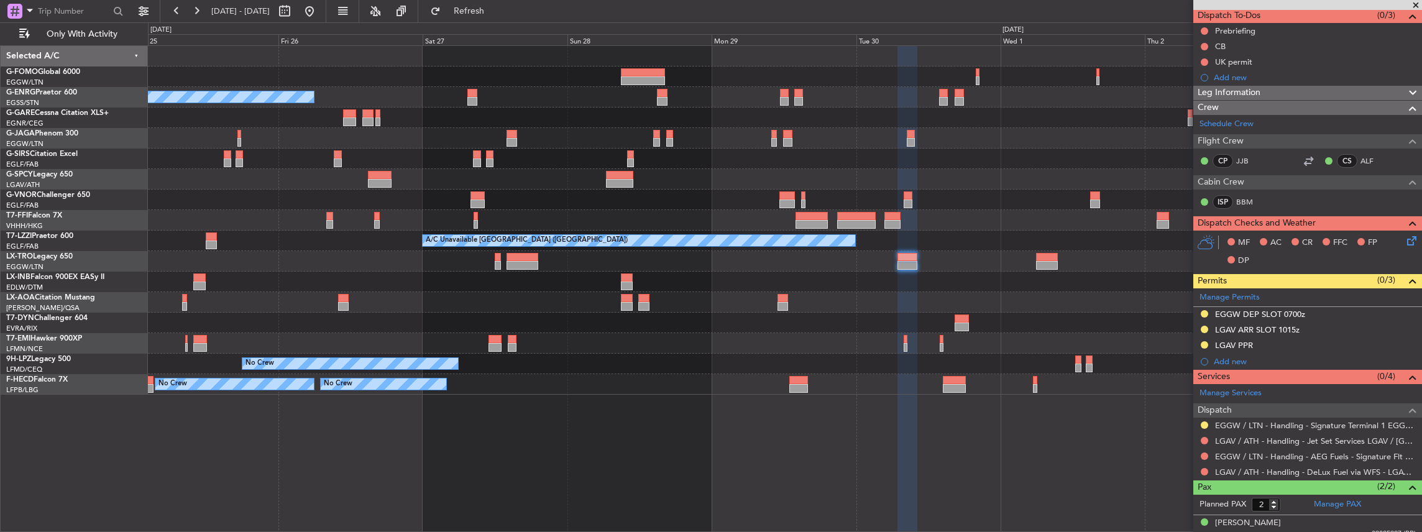
scroll to position [124, 0]
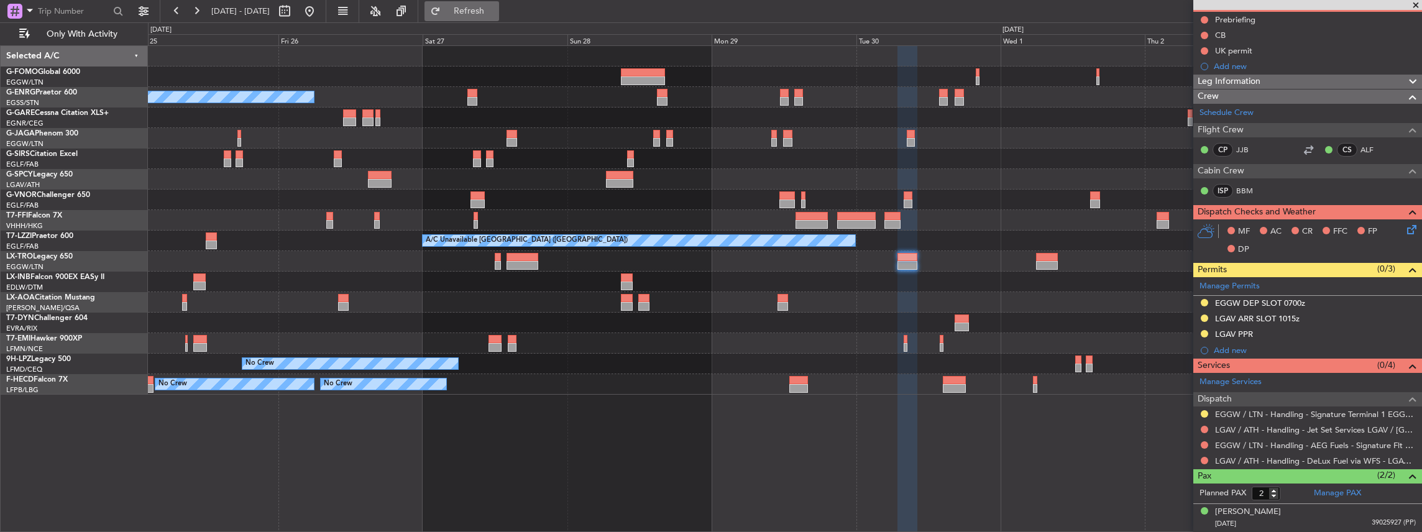
click at [499, 21] on button "Refresh" at bounding box center [461, 11] width 75 height 20
click at [1204, 426] on button at bounding box center [1203, 429] width 7 height 7
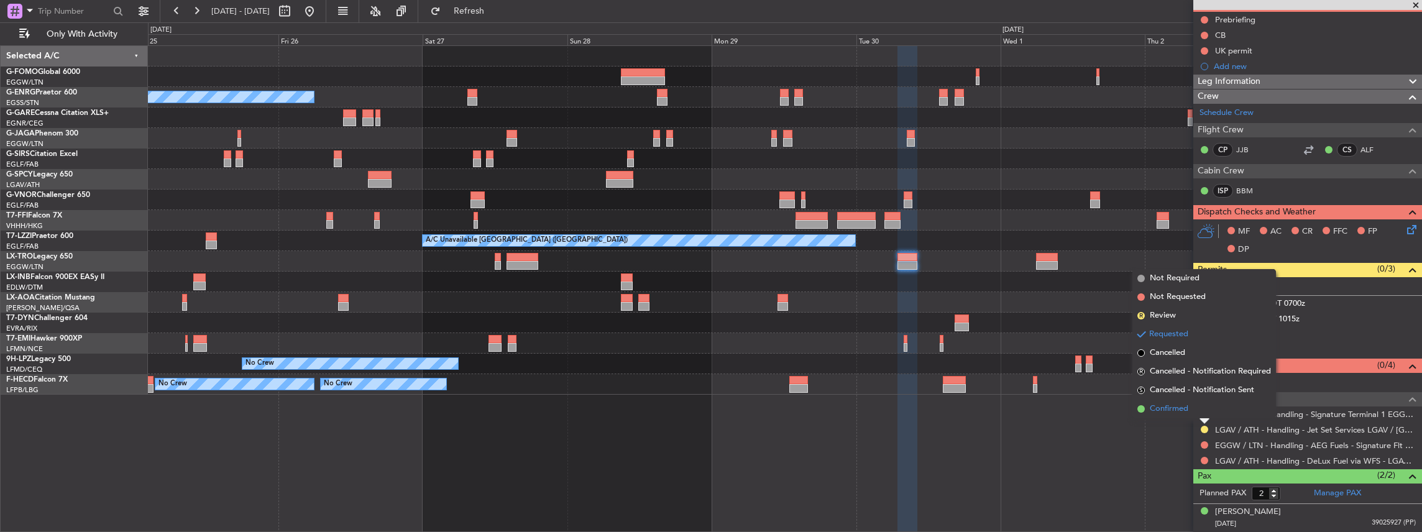
click at [1175, 403] on span "Confirmed" at bounding box center [1168, 409] width 39 height 12
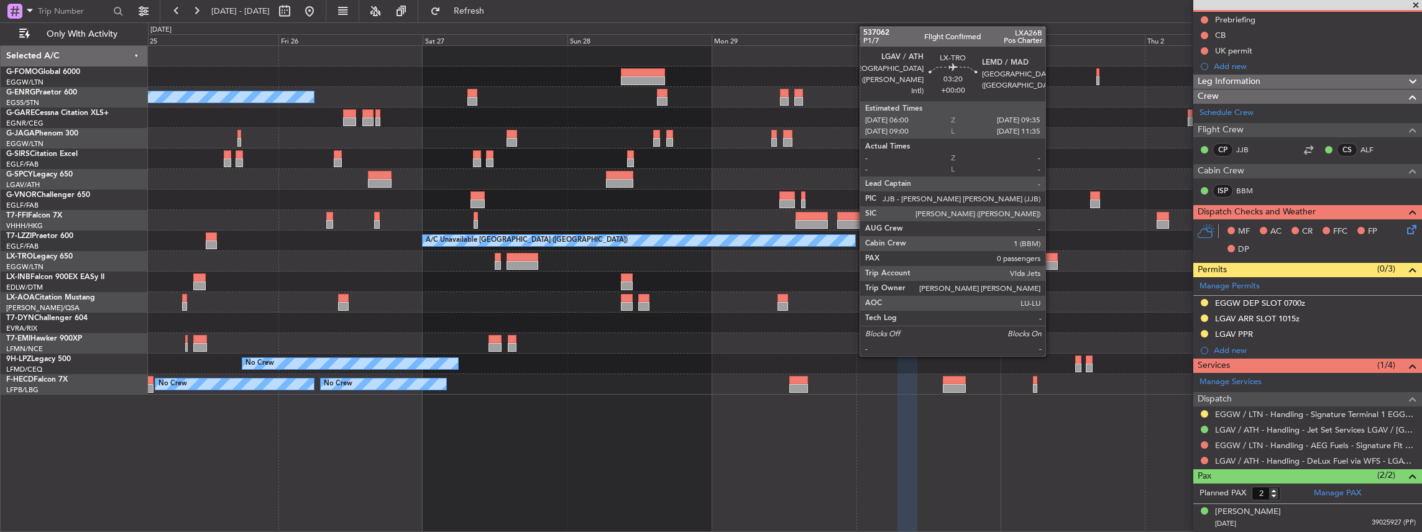
click at [1051, 258] on div at bounding box center [1047, 257] width 22 height 9
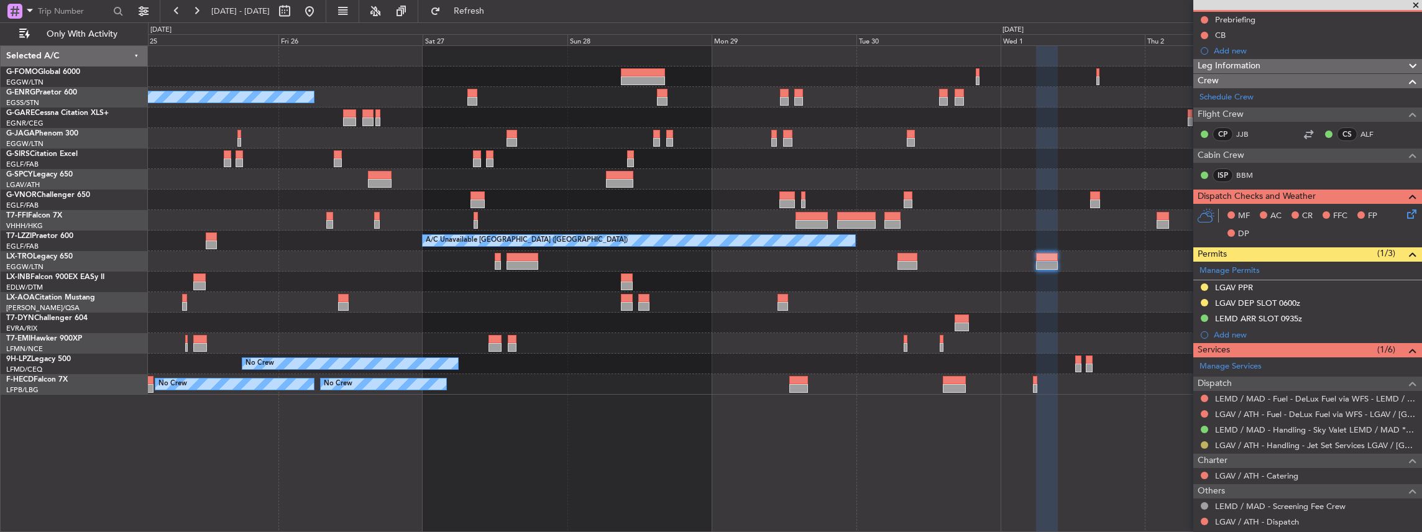
click at [1204, 441] on button at bounding box center [1203, 444] width 7 height 7
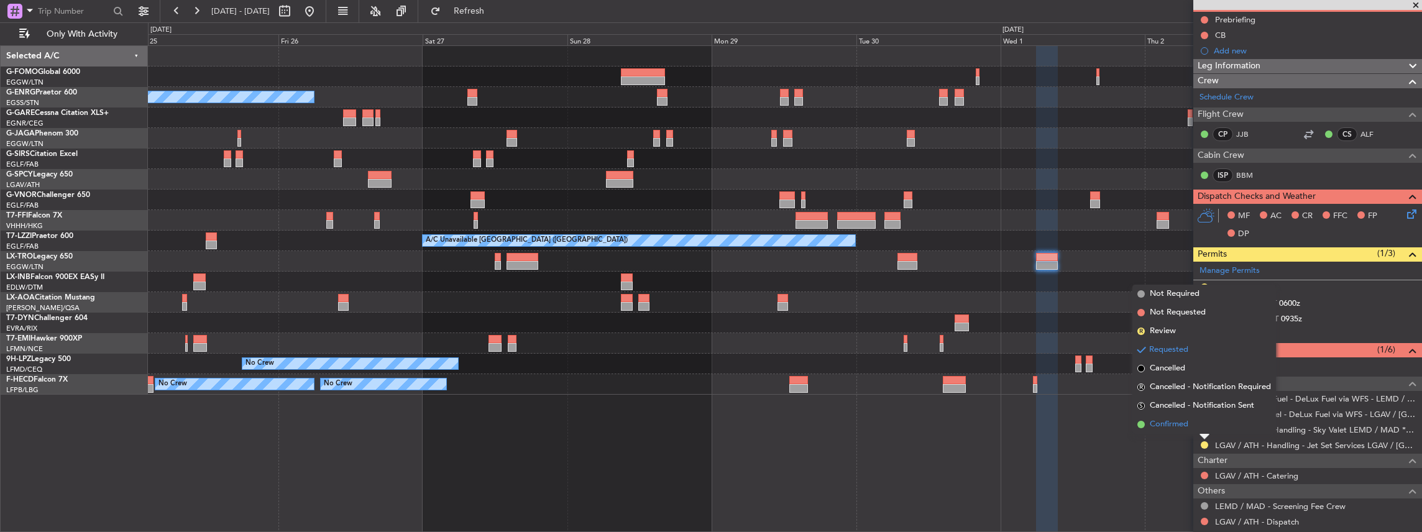
click at [1177, 421] on span "Confirmed" at bounding box center [1168, 424] width 39 height 12
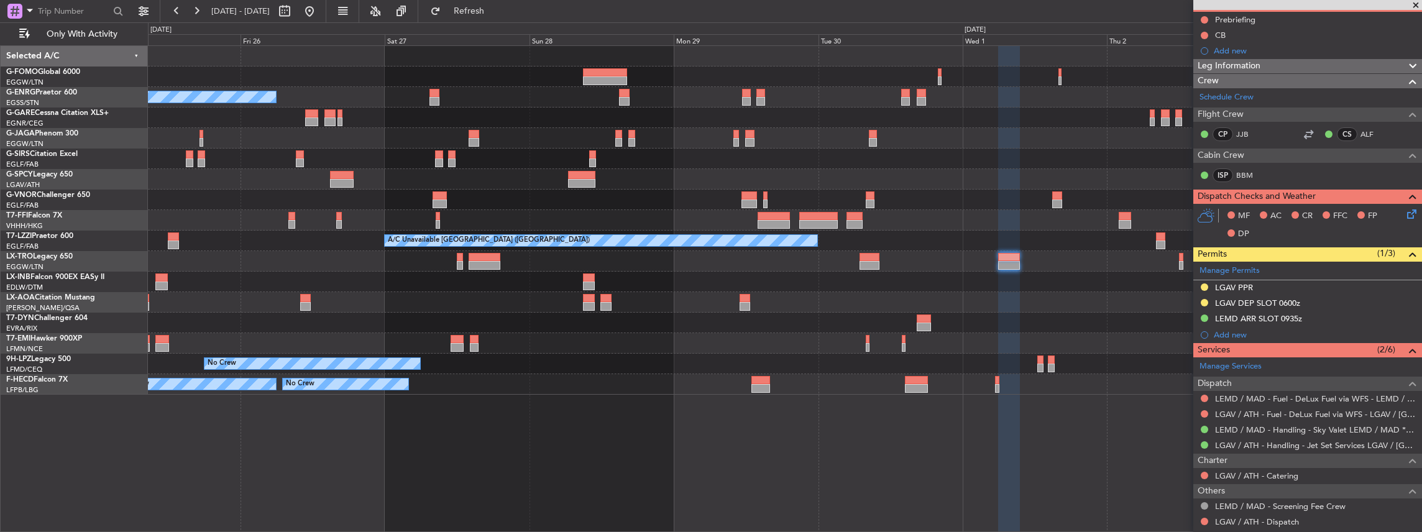
click at [317, 318] on div "A/C Unavailable Planned Maint London (Luton) A/C Unavailable London (Farnboroug…" at bounding box center [785, 220] width 1274 height 349
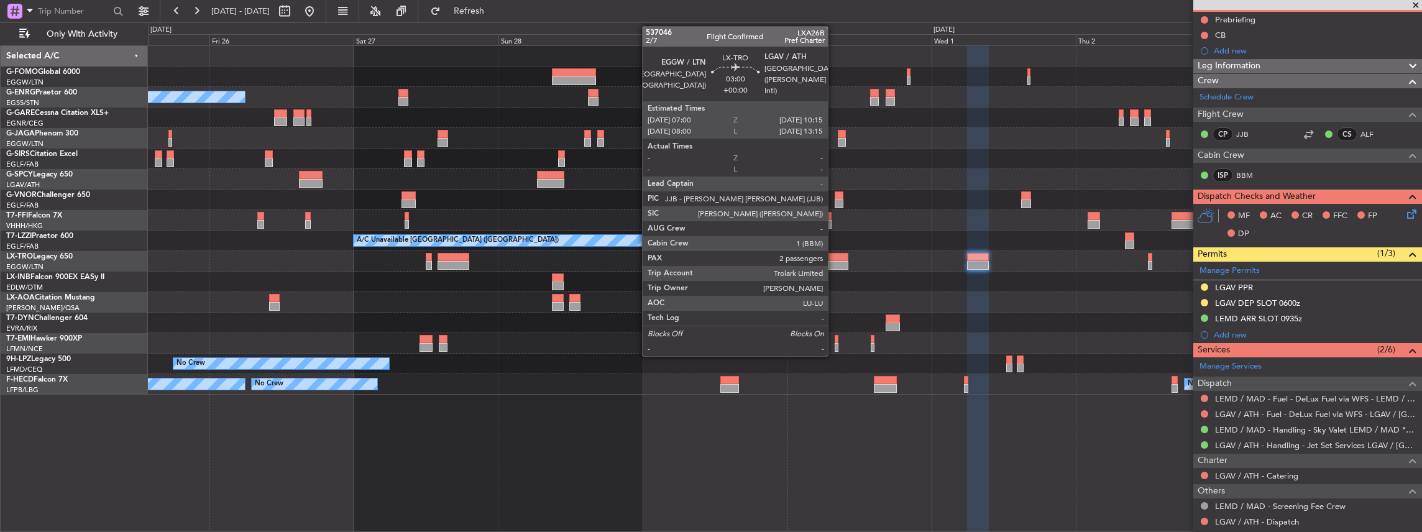
click at [834, 262] on div at bounding box center [838, 265] width 20 height 9
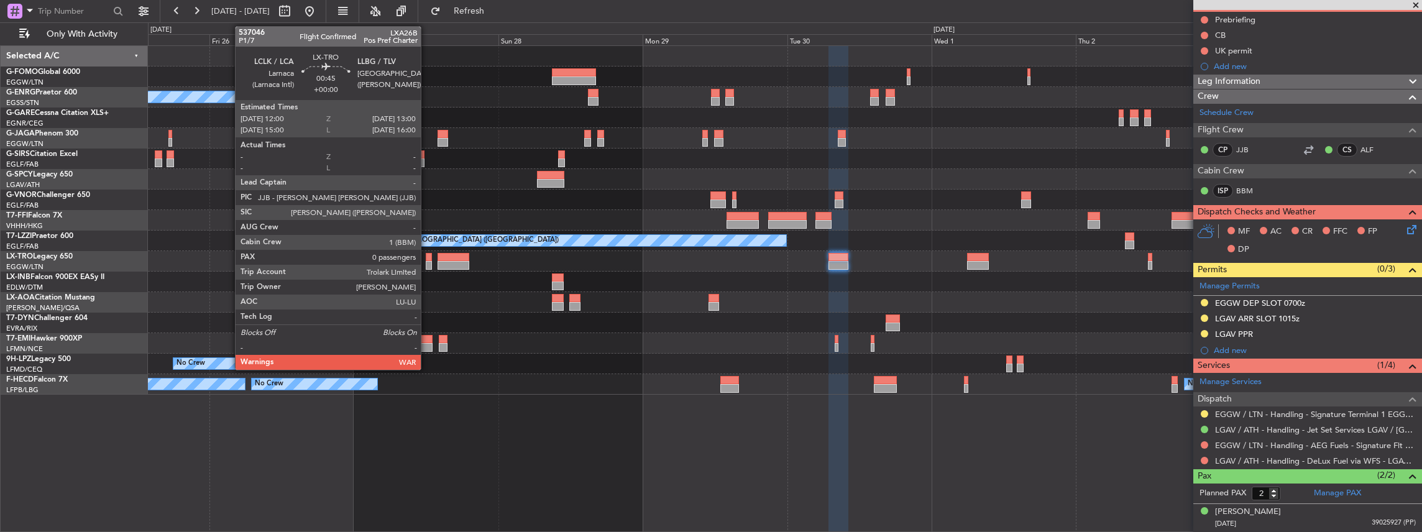
click at [427, 267] on div at bounding box center [429, 265] width 6 height 9
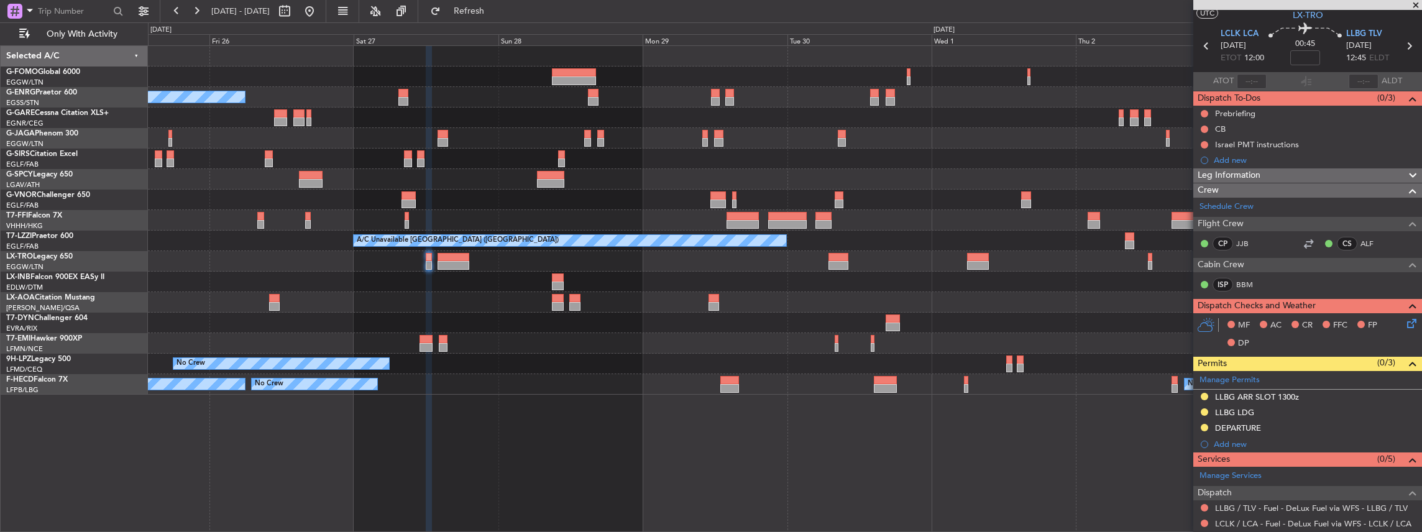
scroll to position [0, 0]
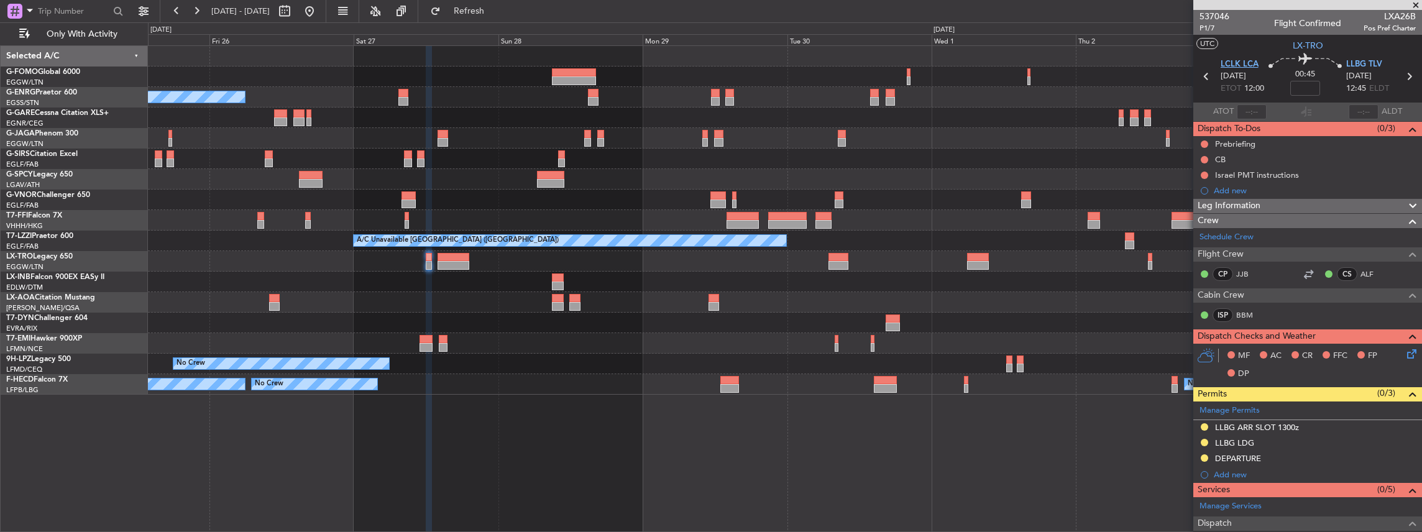
click at [1235, 62] on span "LCLK LCA" at bounding box center [1239, 64] width 38 height 12
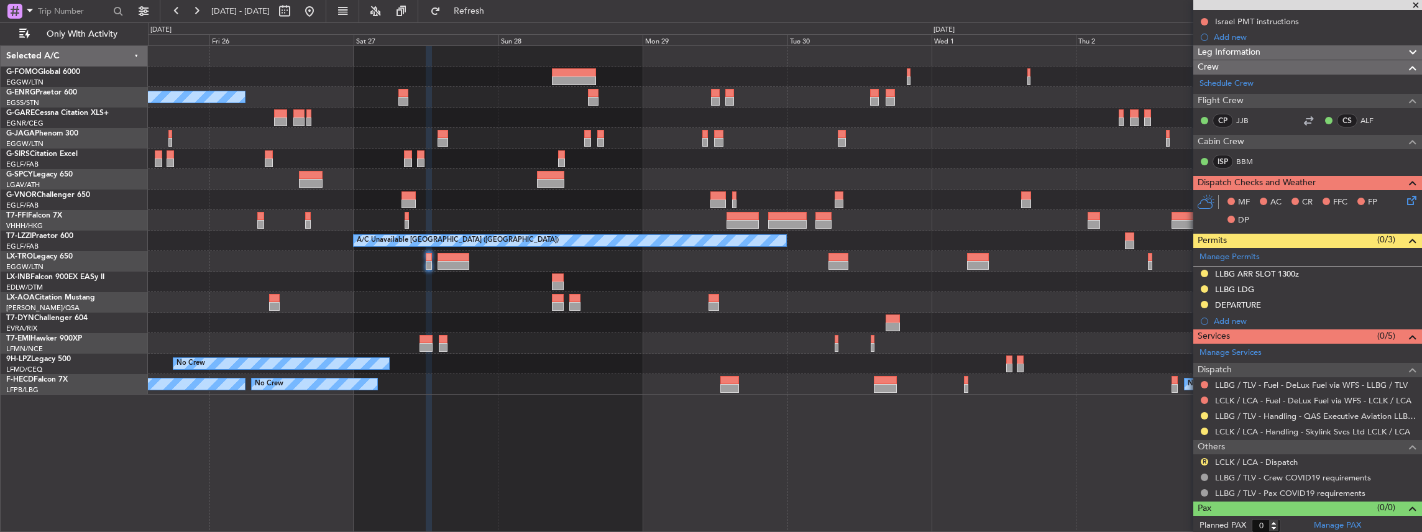
scroll to position [154, 0]
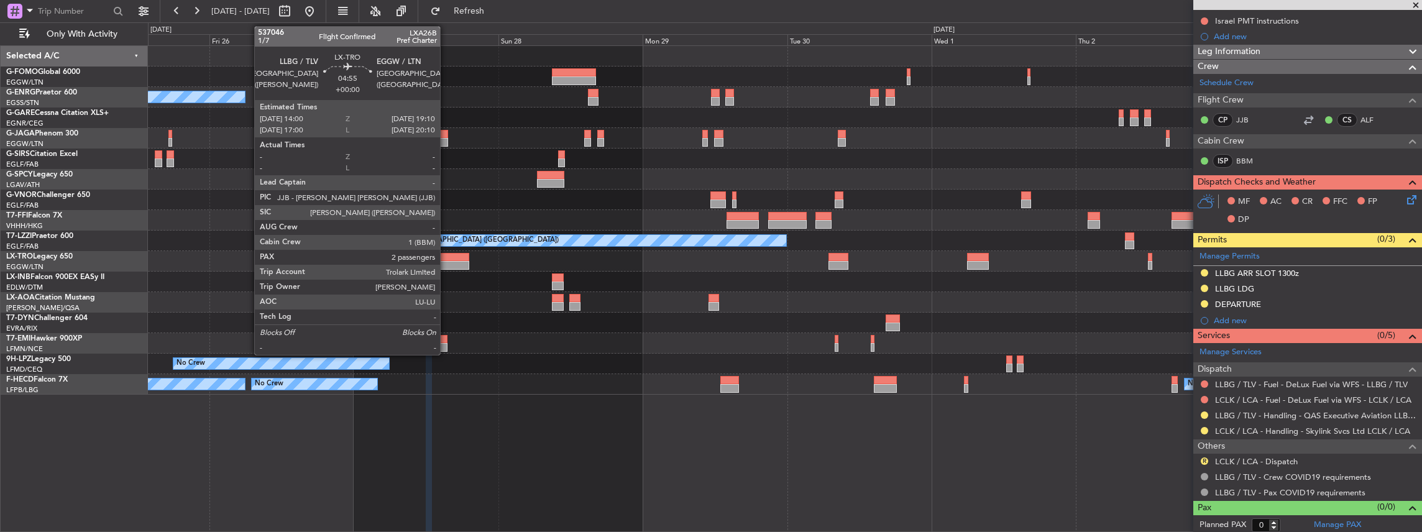
click at [446, 263] on div at bounding box center [453, 265] width 32 height 9
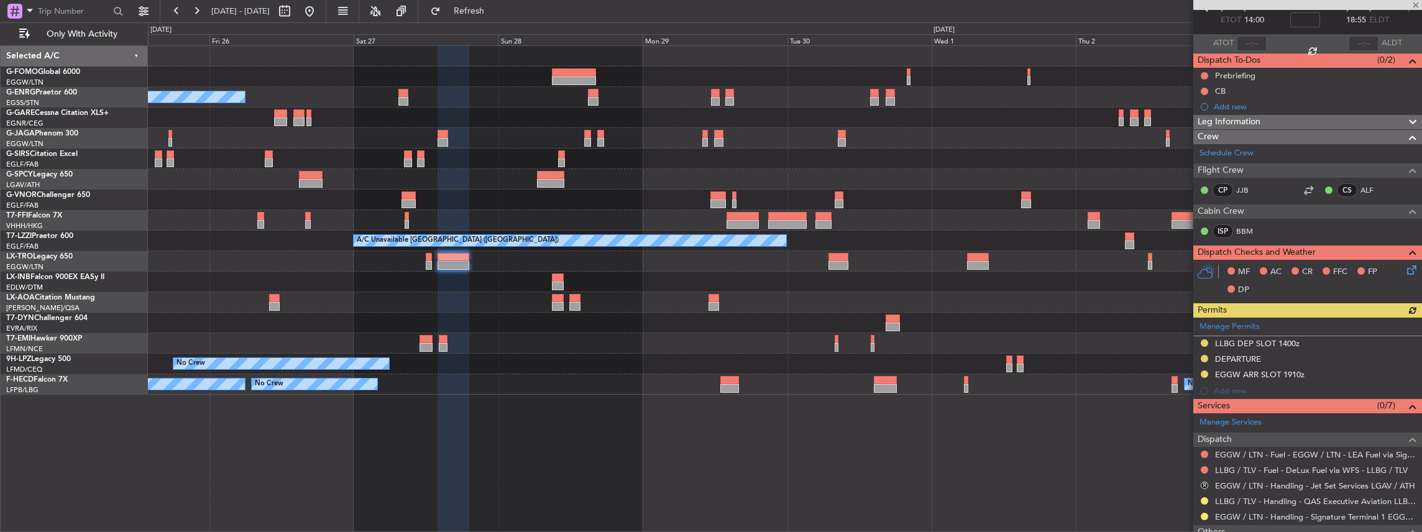
scroll to position [207, 0]
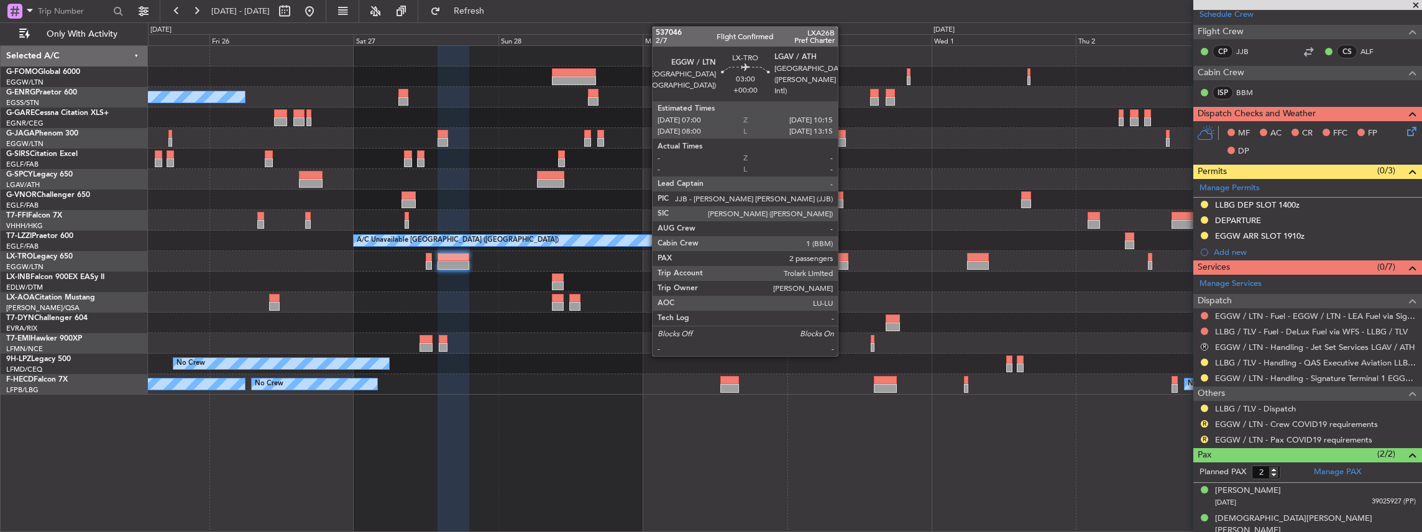
click at [844, 265] on div at bounding box center [838, 265] width 20 height 9
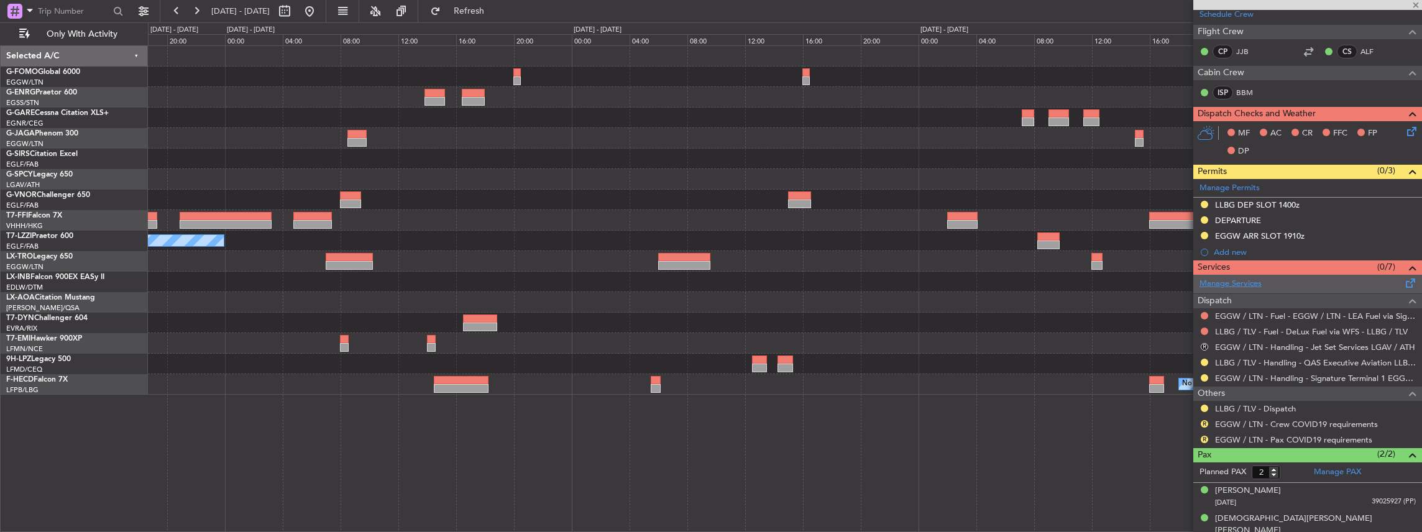
scroll to position [0, 0]
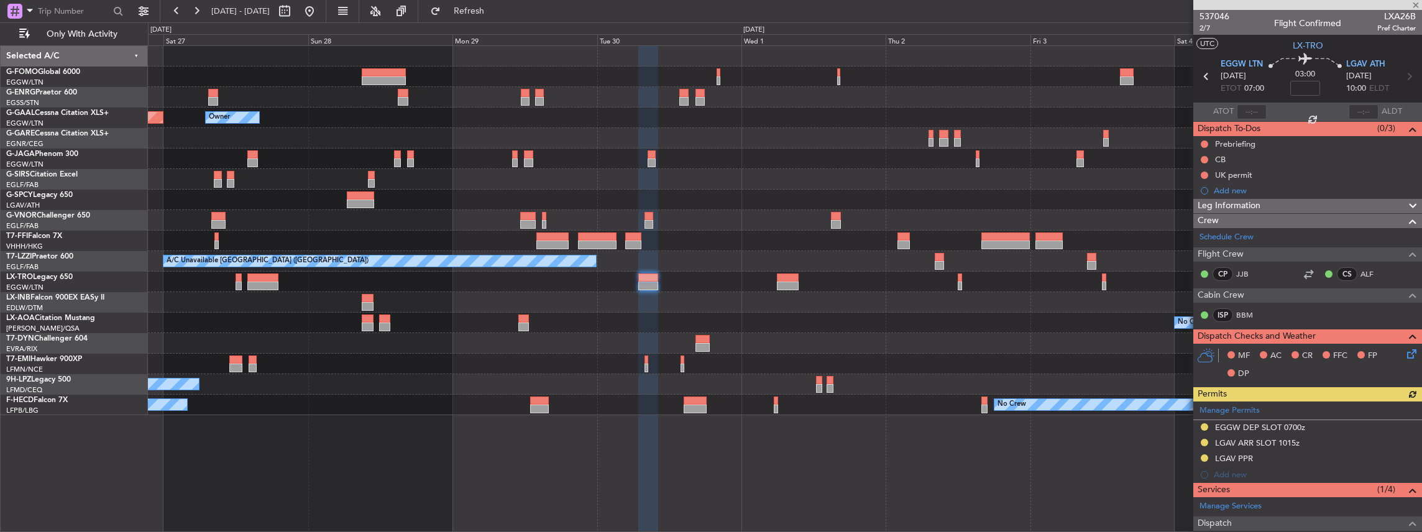
click at [465, 235] on div at bounding box center [785, 240] width 1274 height 21
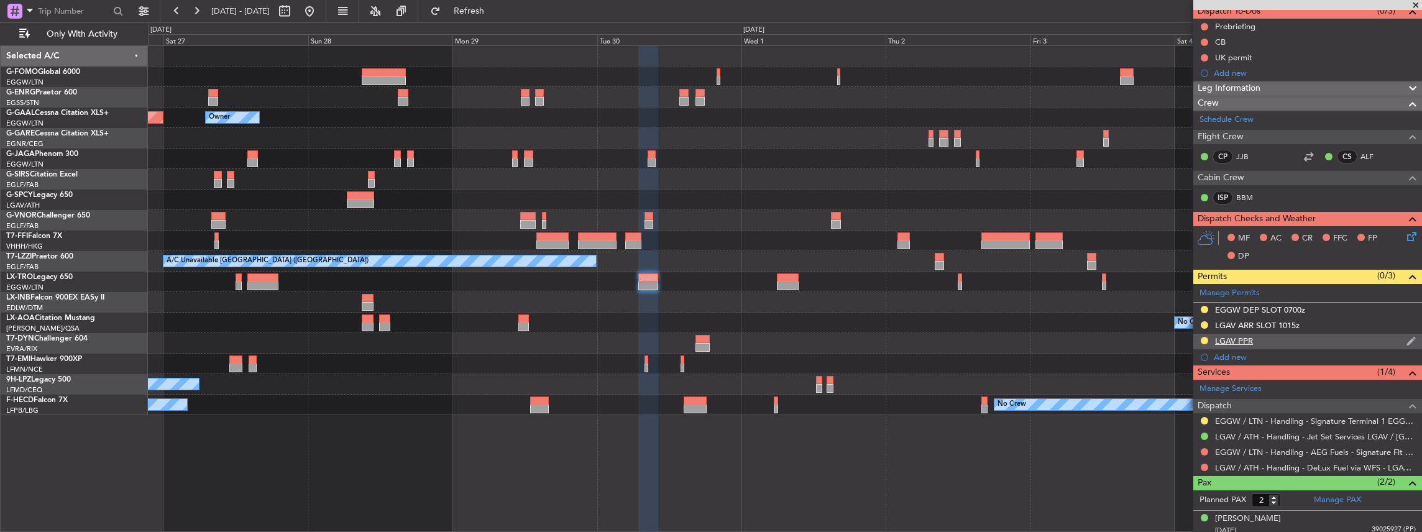
scroll to position [148, 0]
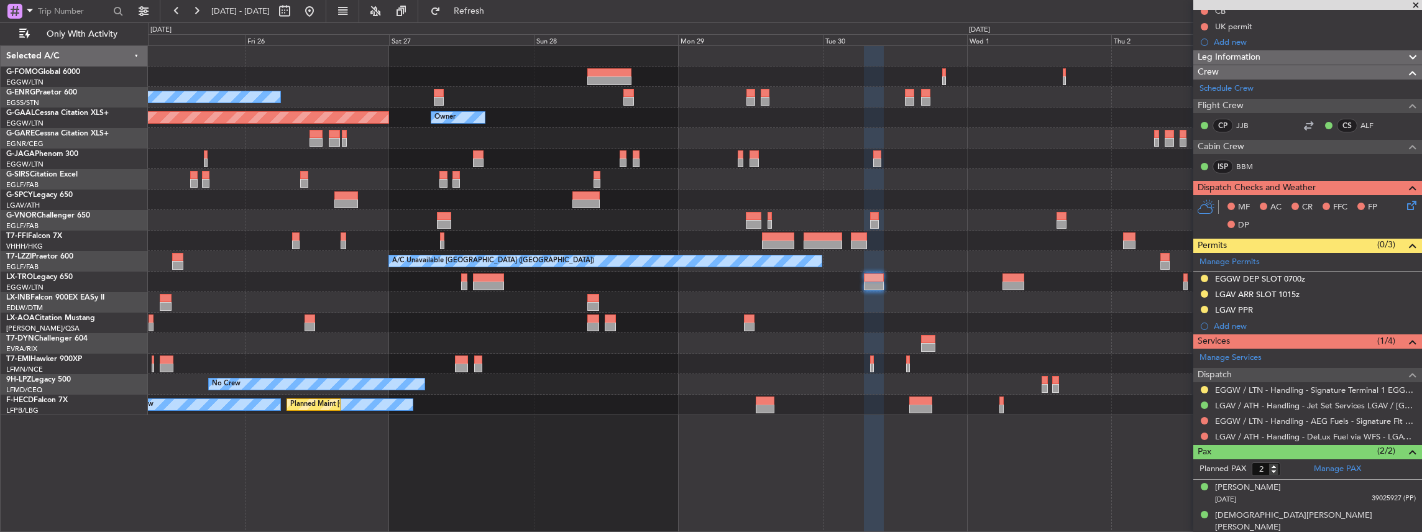
click at [628, 275] on div at bounding box center [785, 282] width 1274 height 21
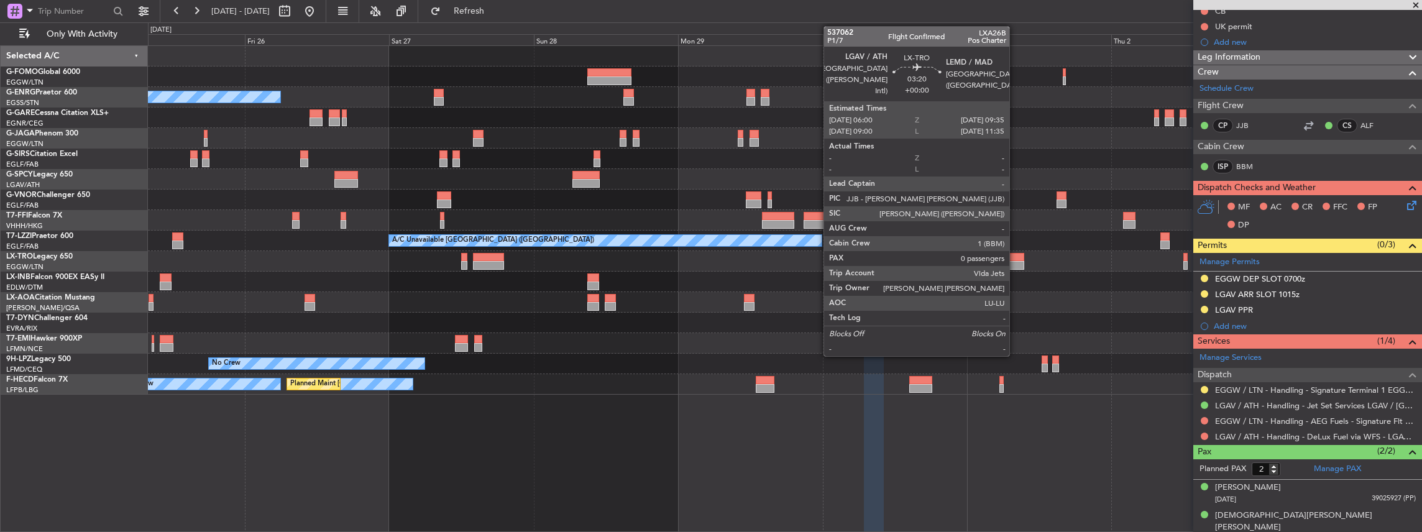
click at [1015, 266] on div at bounding box center [1013, 265] width 22 height 9
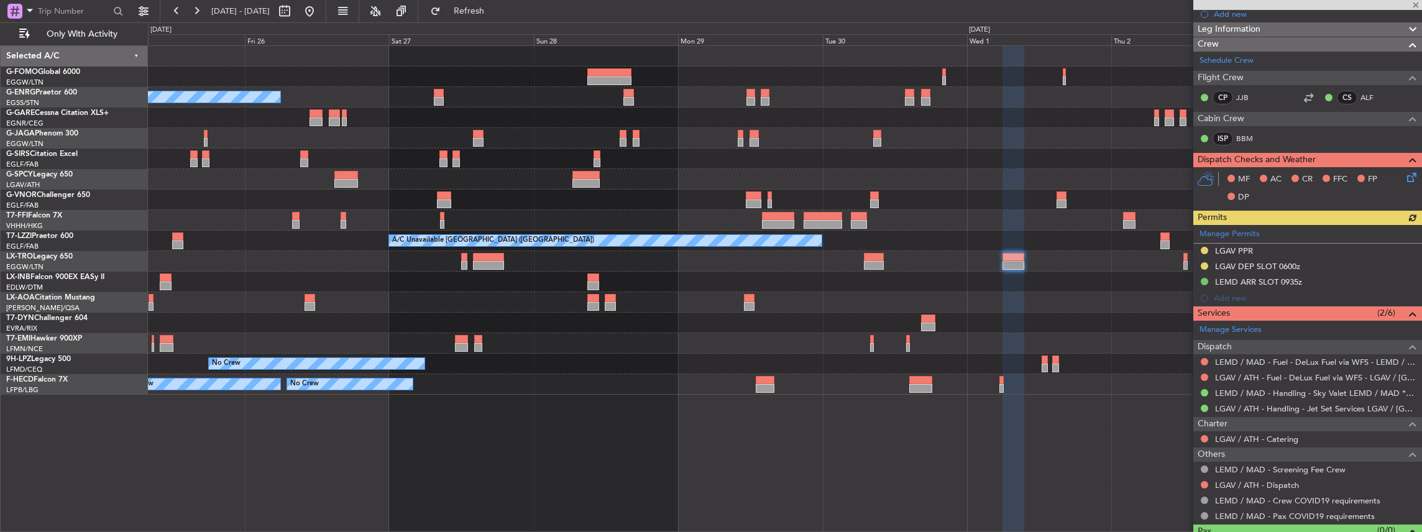
scroll to position [184, 0]
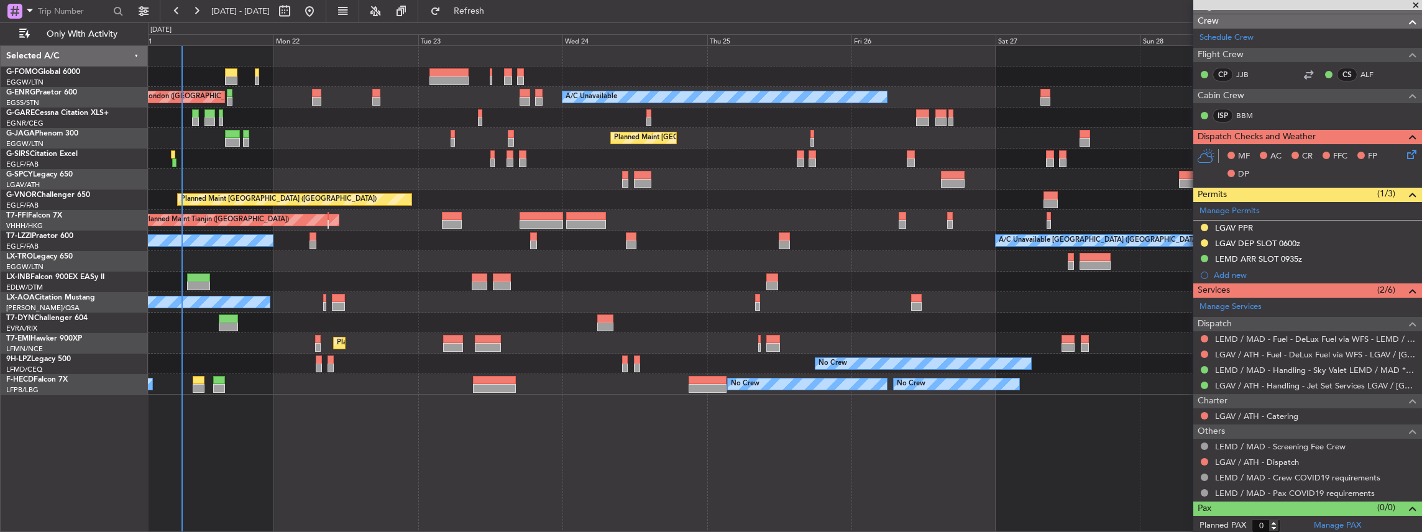
click at [861, 326] on div "A/C Unavailable AOG Maint London (Stansted) Planned Maint London (Luton) Unplan…" at bounding box center [785, 220] width 1274 height 349
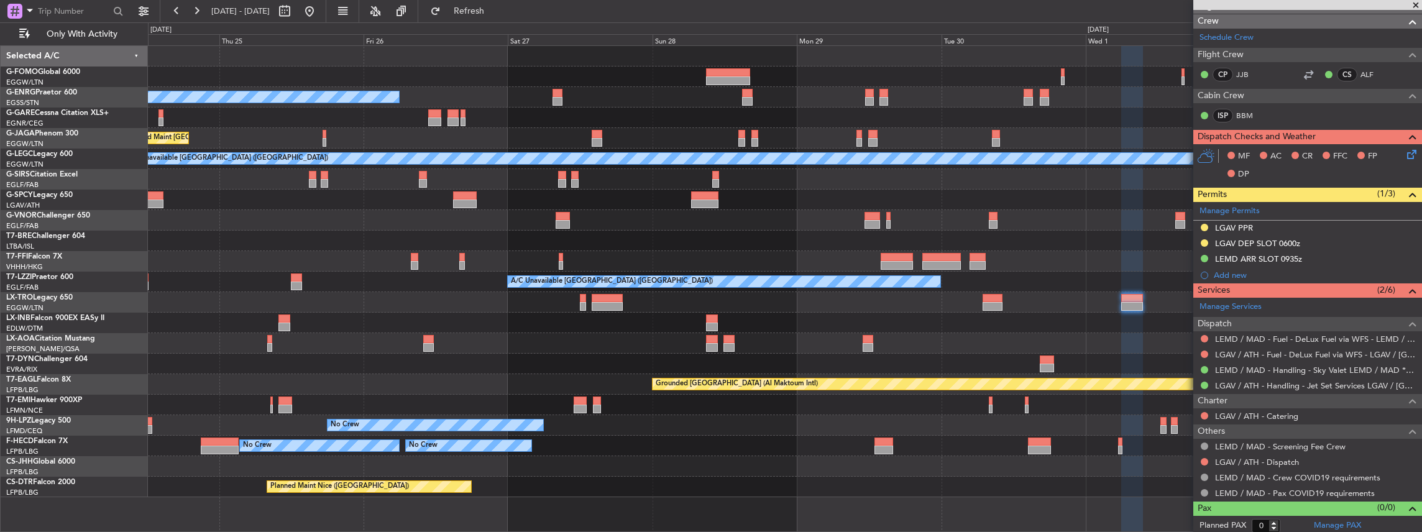
click at [511, 352] on div "No Crew Antwerp (Deurne)" at bounding box center [785, 343] width 1274 height 21
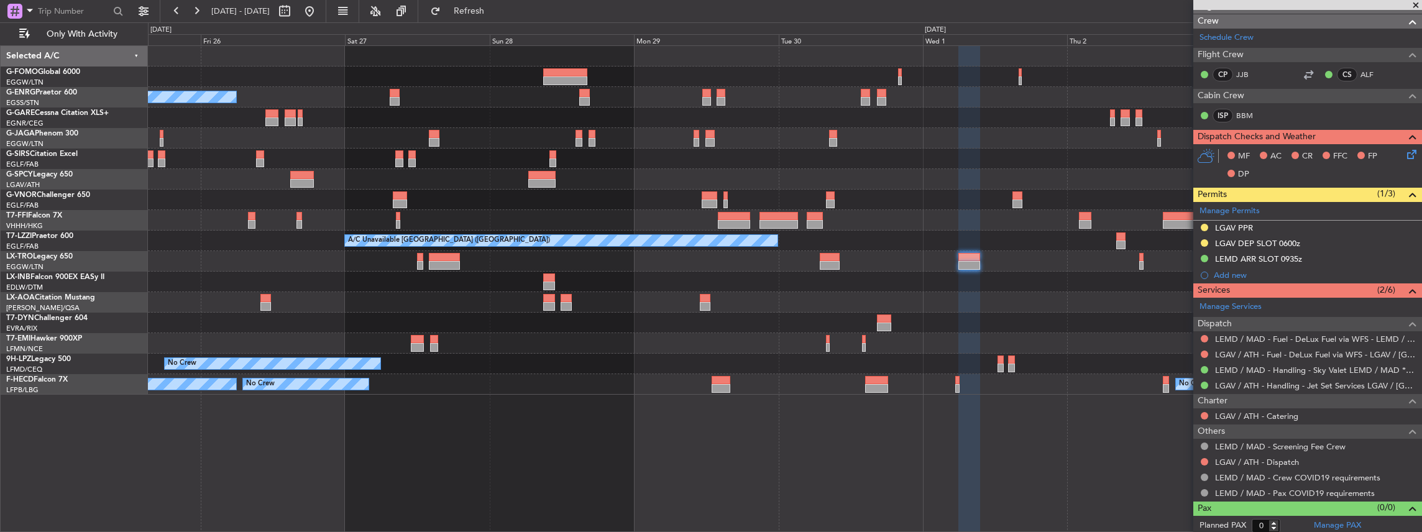
click at [1009, 284] on div at bounding box center [785, 282] width 1274 height 21
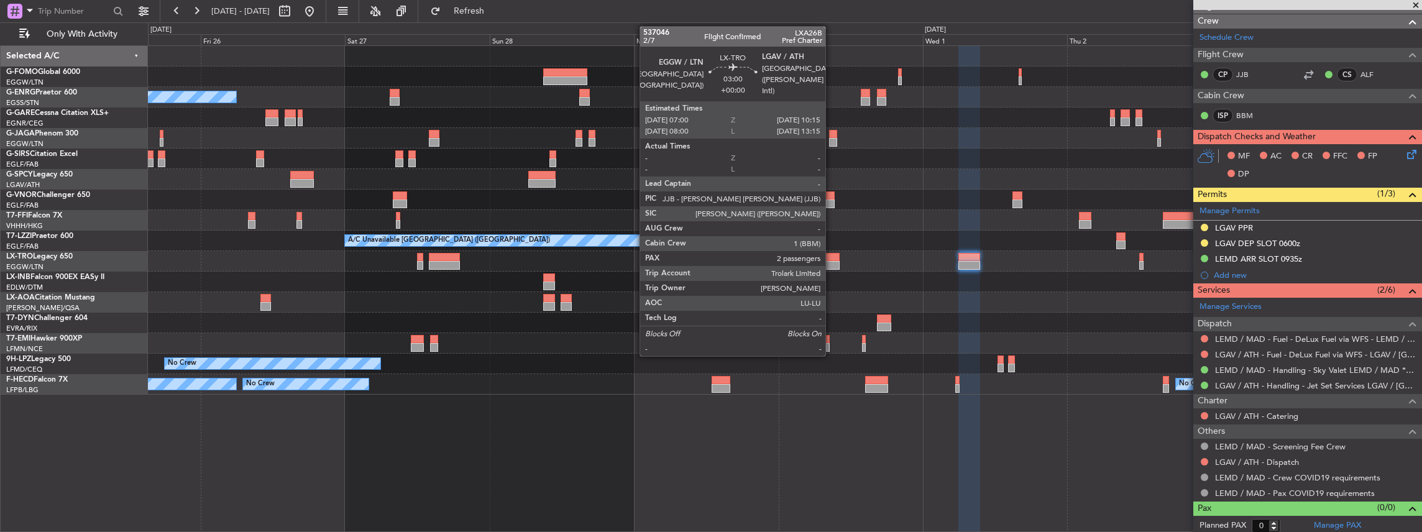
click at [831, 258] on div at bounding box center [829, 257] width 20 height 9
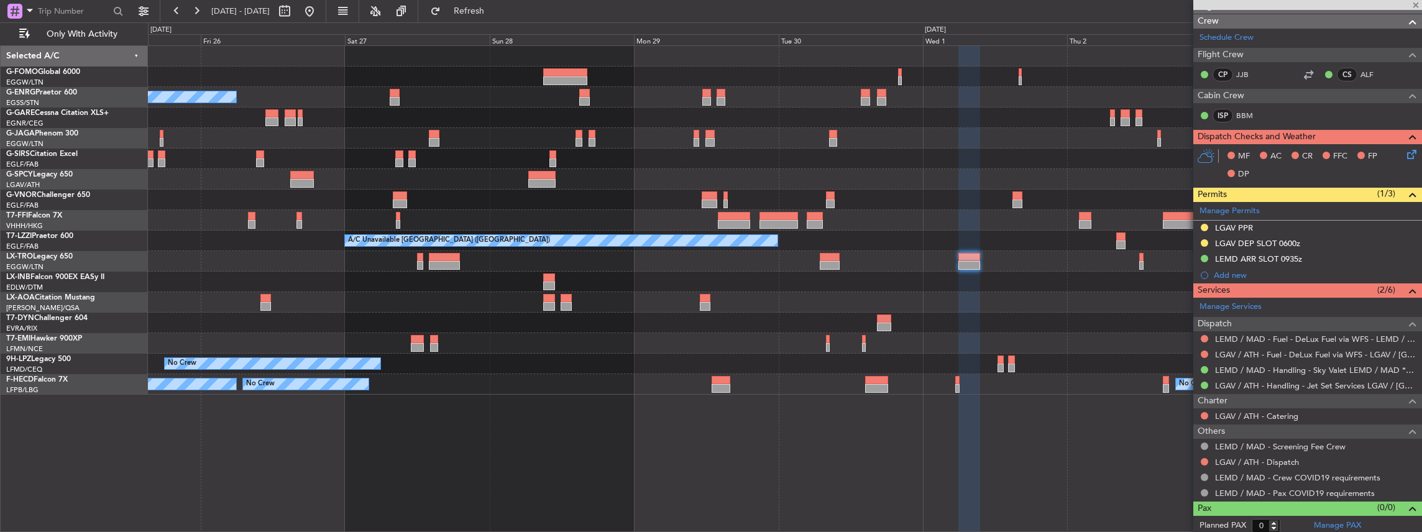
type input "2"
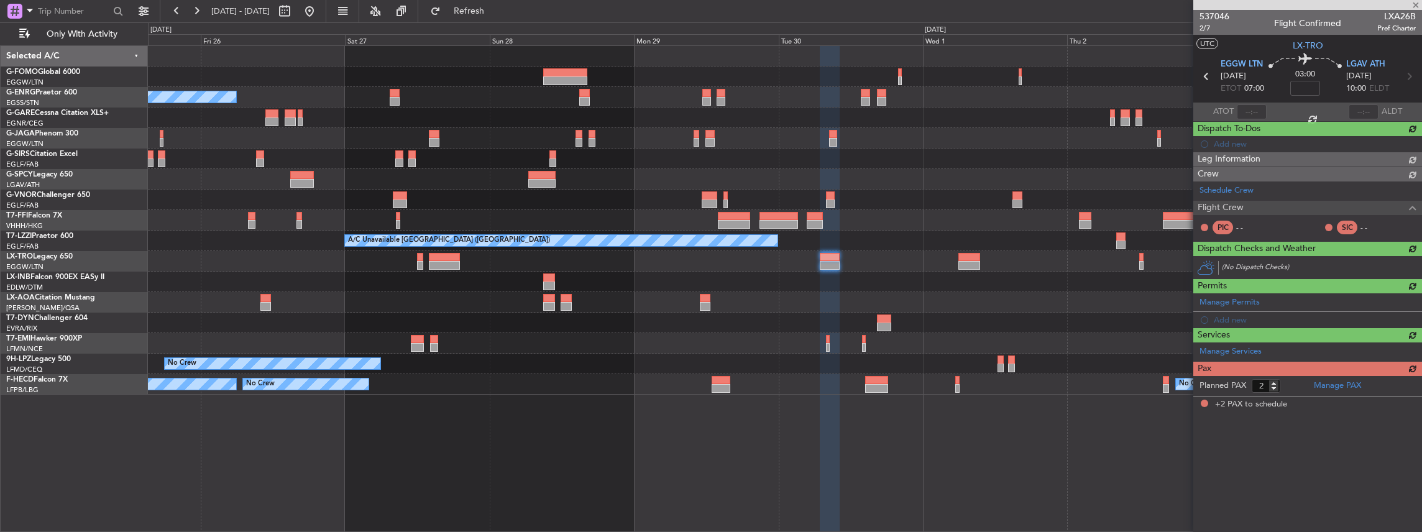
scroll to position [0, 0]
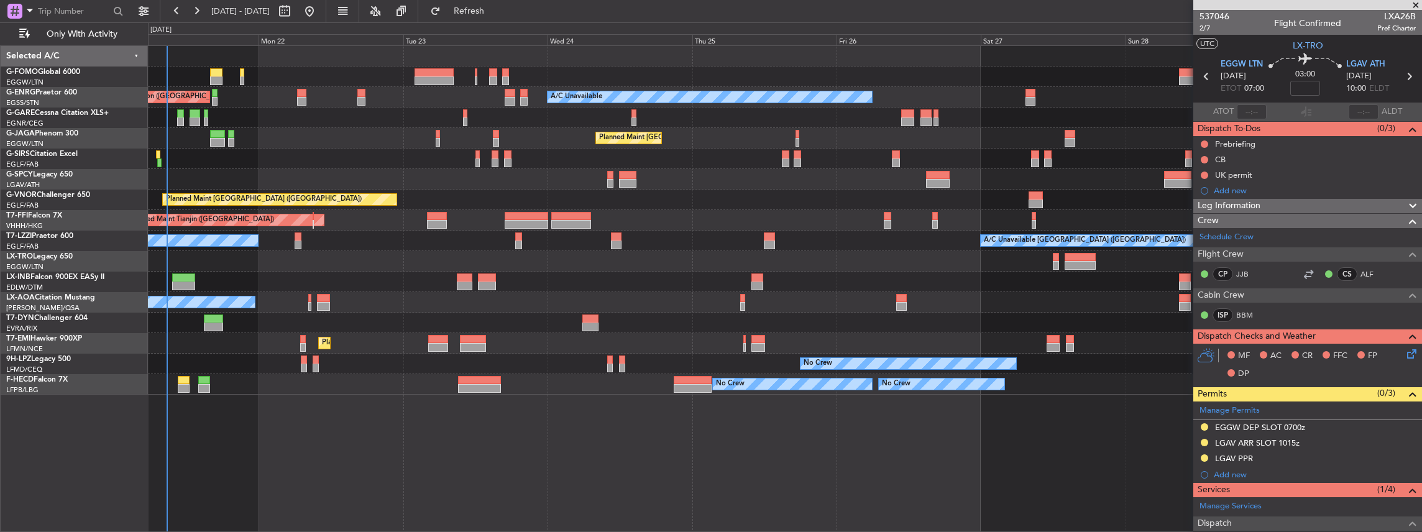
click at [1241, 314] on fb-app "25 Sep 2025 - 04 Oct 2025 Refresh Quick Links Only With Activity A/C Unavailabl…" at bounding box center [711, 270] width 1422 height 523
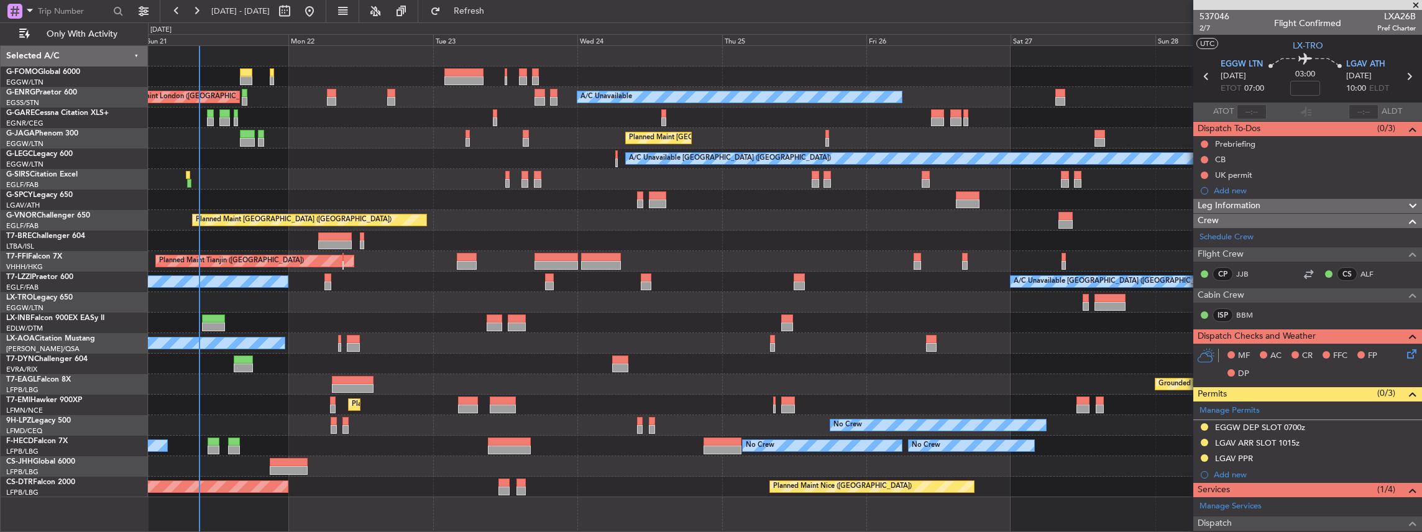
click at [433, 231] on div "A/C Unavailable AOG Maint [GEOGRAPHIC_DATA] ([GEOGRAPHIC_DATA]) Planned Maint […" at bounding box center [785, 271] width 1274 height 451
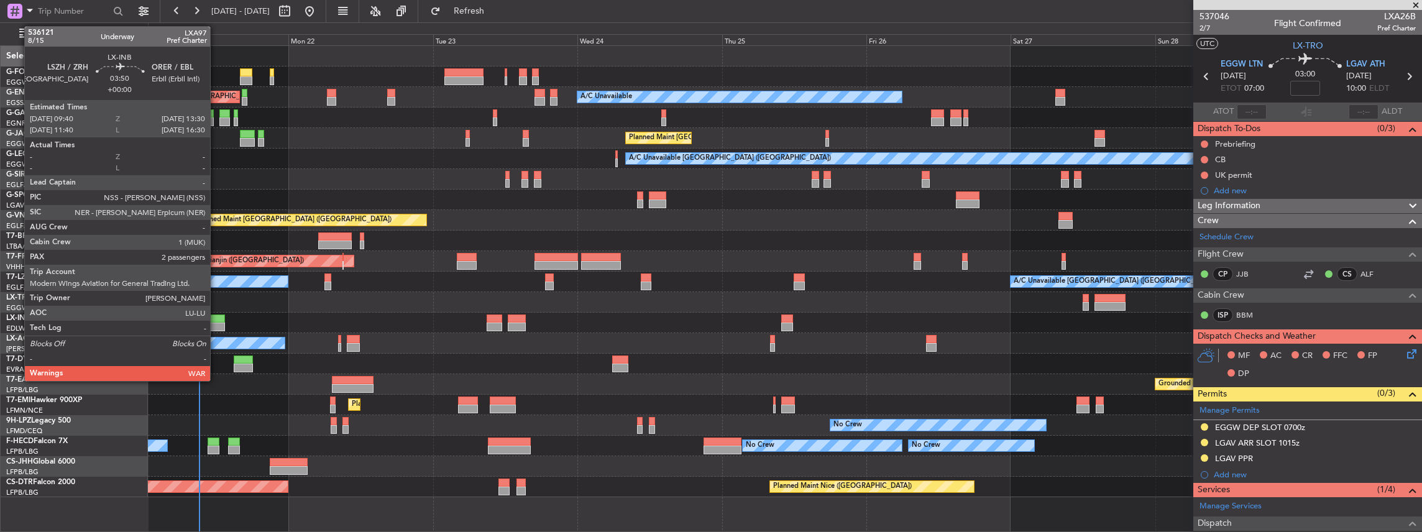
click at [216, 319] on div at bounding box center [214, 318] width 24 height 9
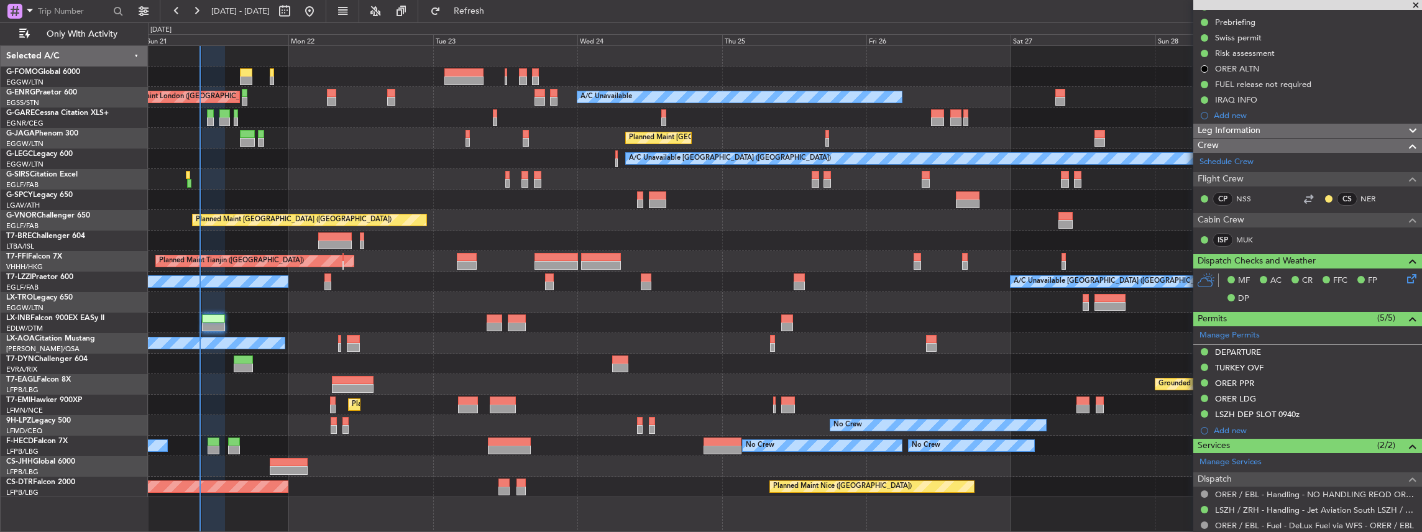
scroll to position [165, 0]
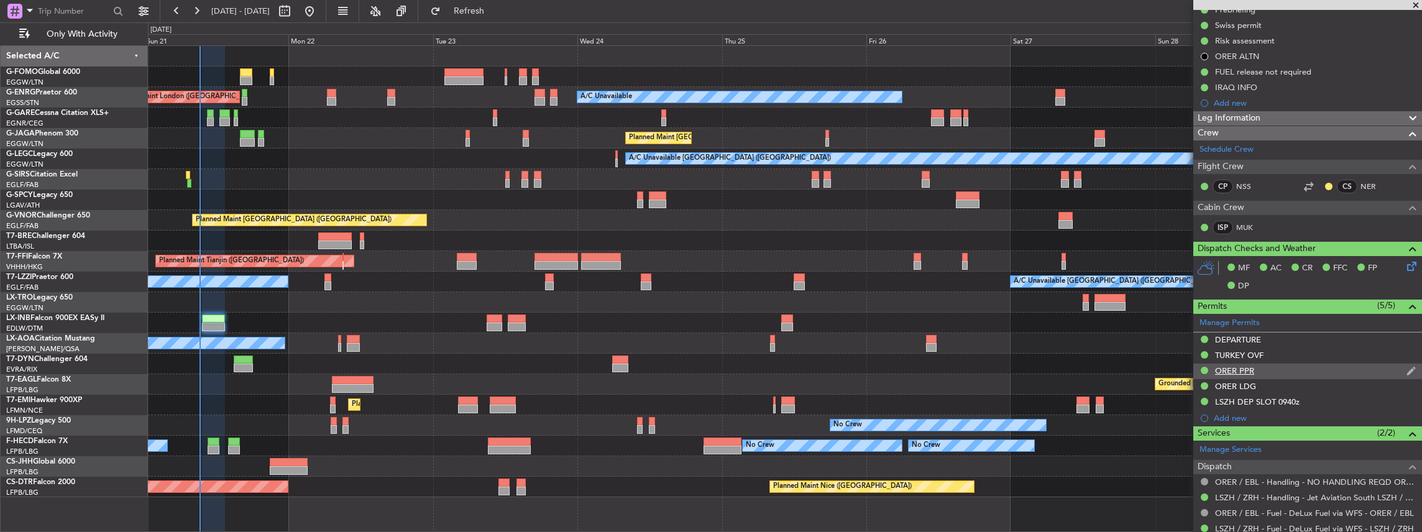
click at [1269, 365] on div "ORER PPR" at bounding box center [1307, 371] width 229 height 16
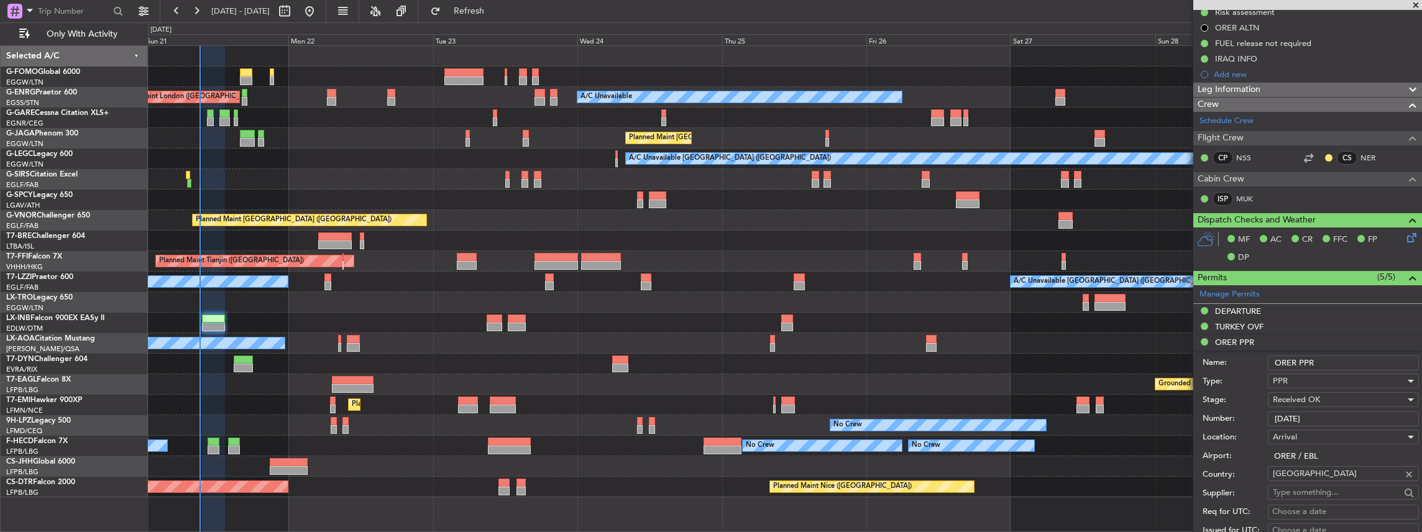
scroll to position [207, 0]
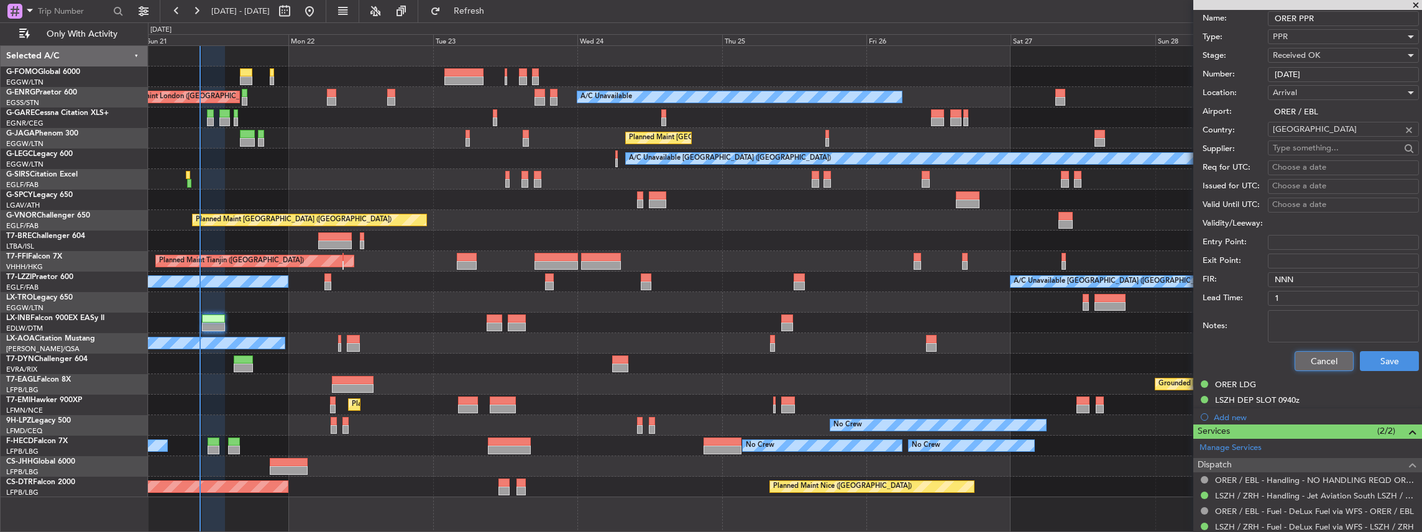
click at [1330, 354] on button "Cancel" at bounding box center [1323, 361] width 59 height 20
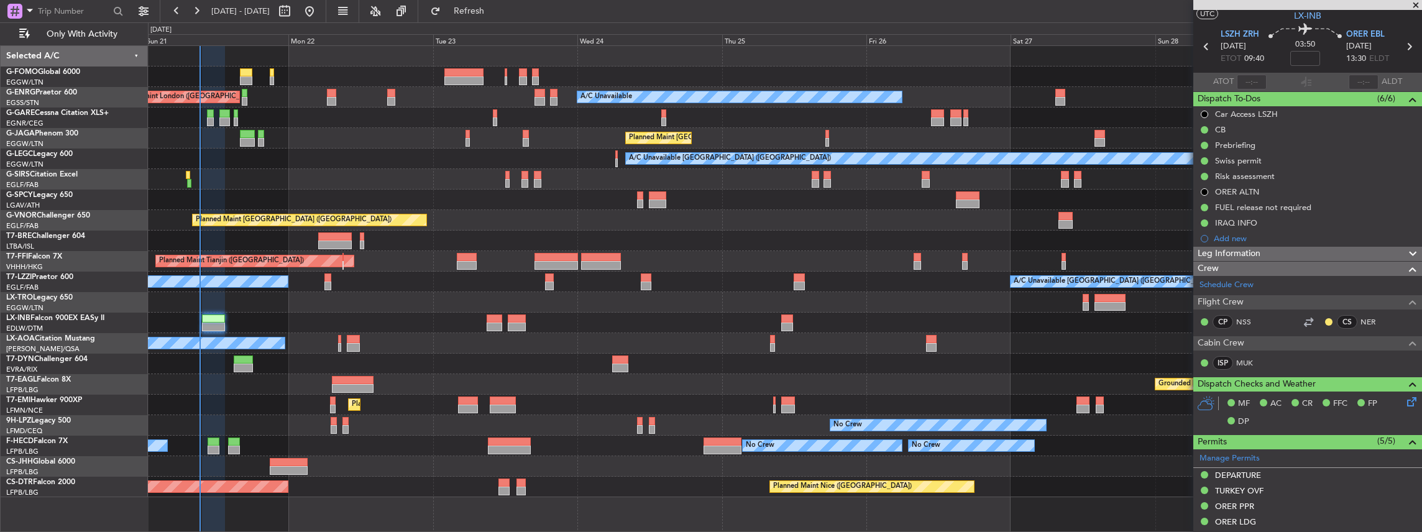
scroll to position [0, 0]
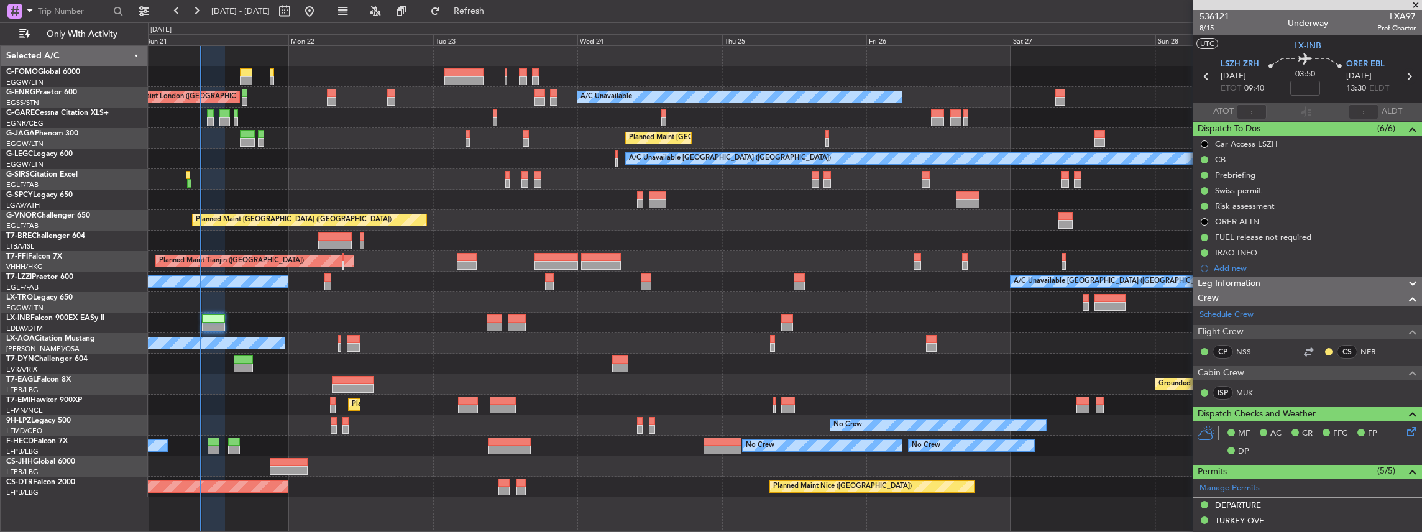
click at [1403, 75] on icon at bounding box center [1408, 76] width 16 height 16
type input "+00:15"
type input "1"
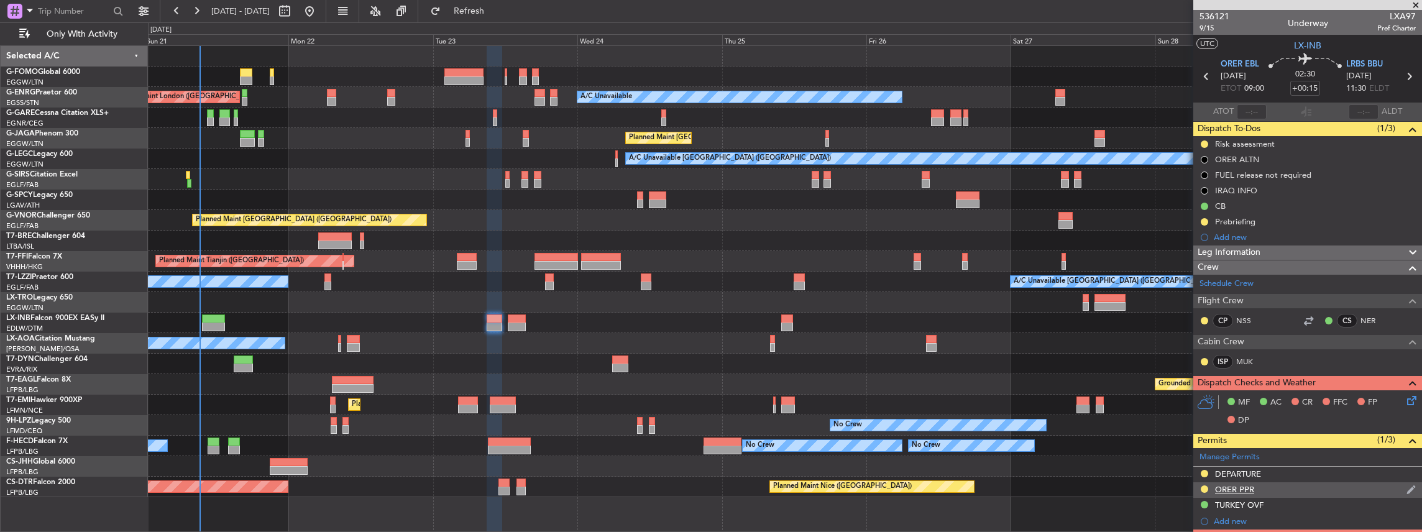
click at [1274, 486] on div "ORER PPR" at bounding box center [1307, 490] width 229 height 16
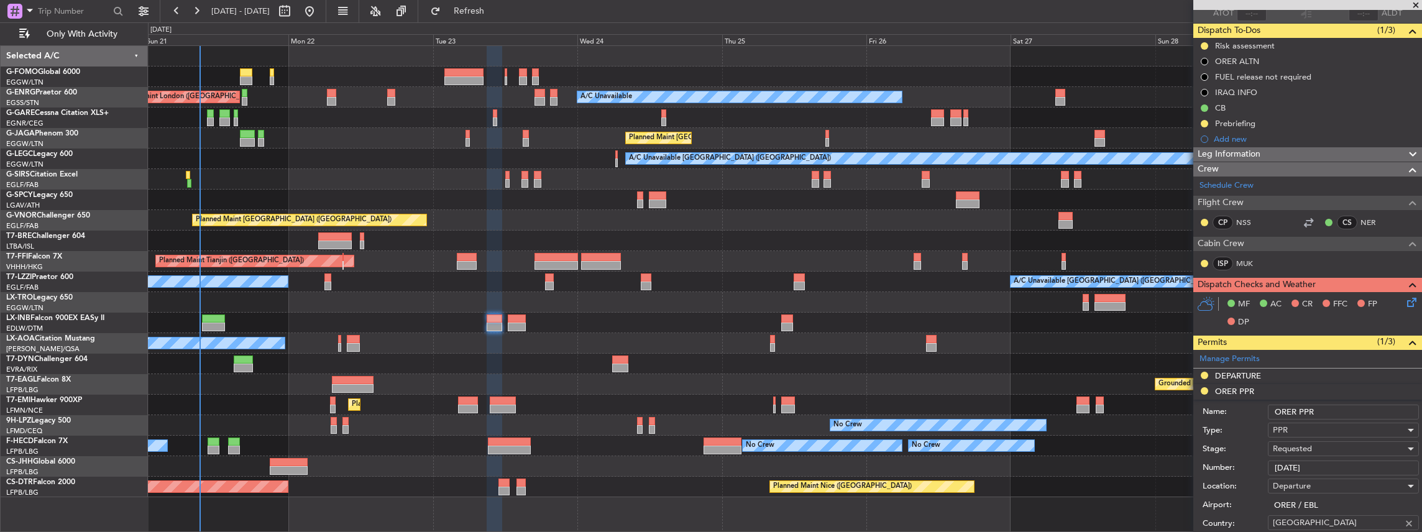
scroll to position [207, 0]
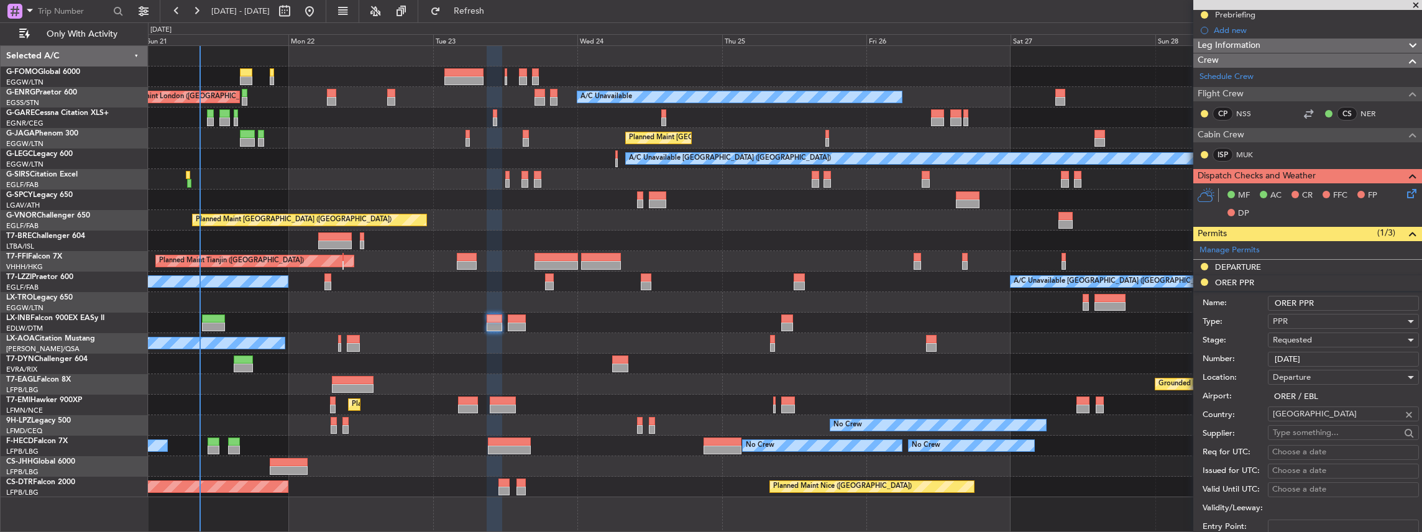
drag, startPoint x: 1331, startPoint y: 355, endPoint x: 1257, endPoint y: 359, distance: 74.6
click at [1257, 359] on div "Number: [DATE]" at bounding box center [1310, 359] width 216 height 19
click at [1307, 337] on span "Requested" at bounding box center [1291, 339] width 39 height 11
click at [1313, 431] on span "Received OK" at bounding box center [1340, 433] width 134 height 19
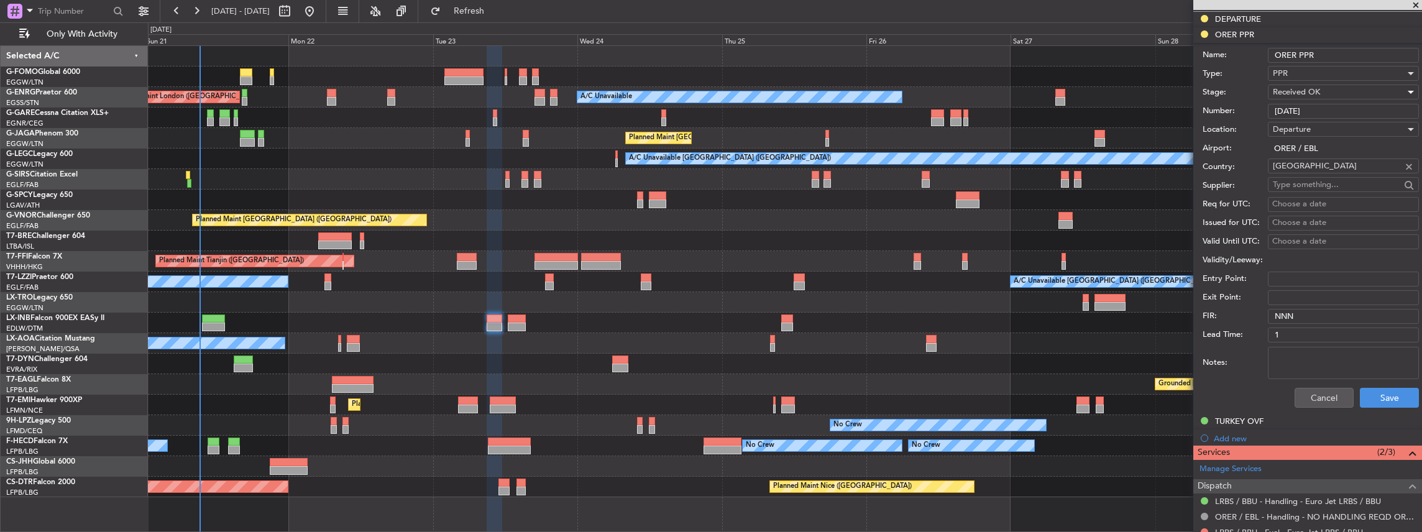
scroll to position [455, 0]
click at [1379, 399] on button "Save" at bounding box center [1388, 397] width 59 height 20
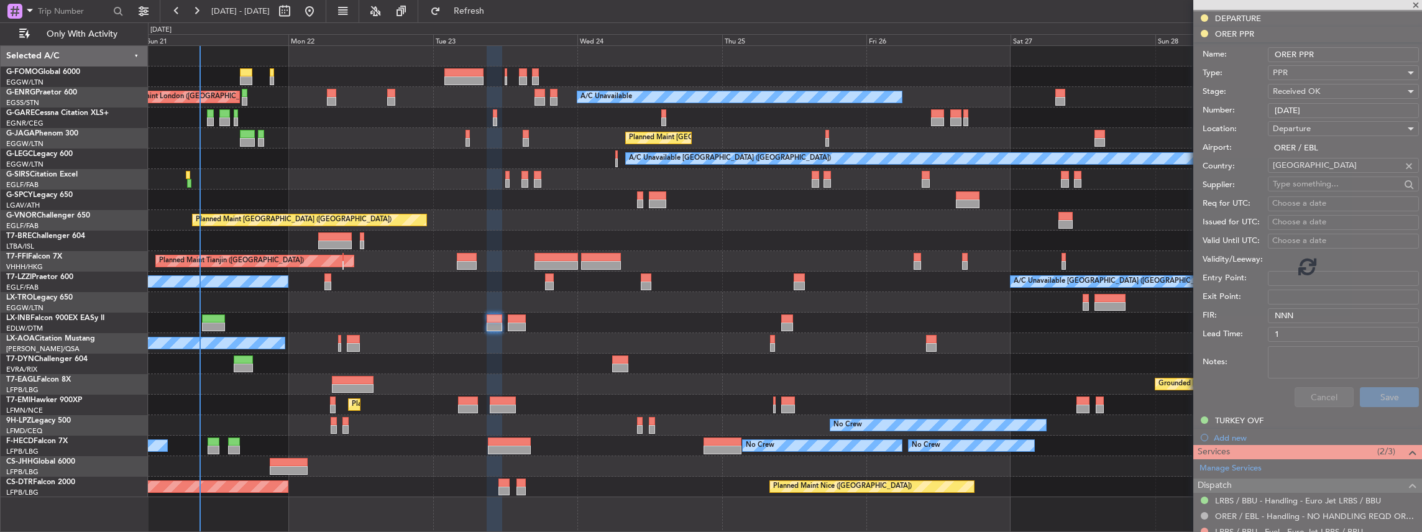
scroll to position [229, 0]
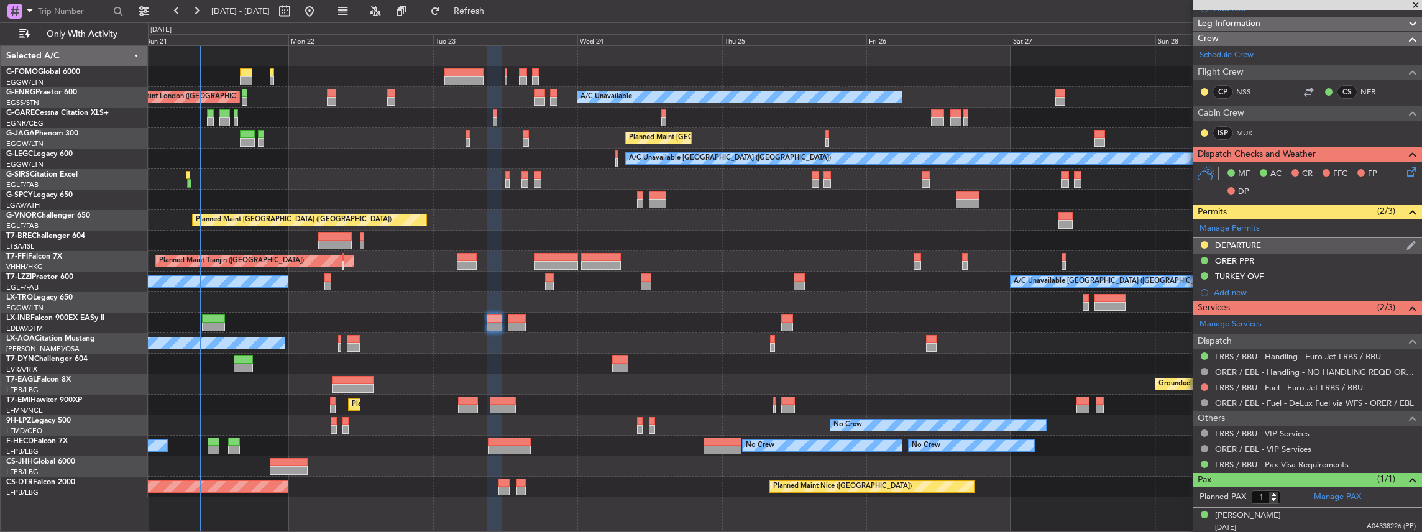
click at [1297, 244] on div "DEPARTURE" at bounding box center [1307, 246] width 229 height 16
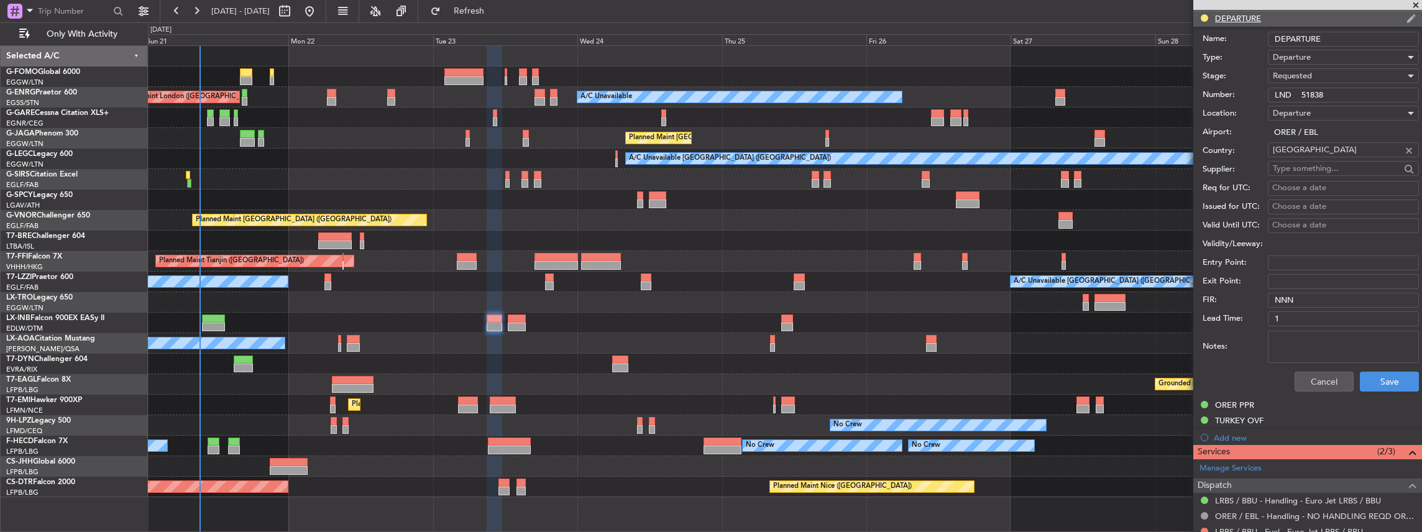
scroll to position [373, 0]
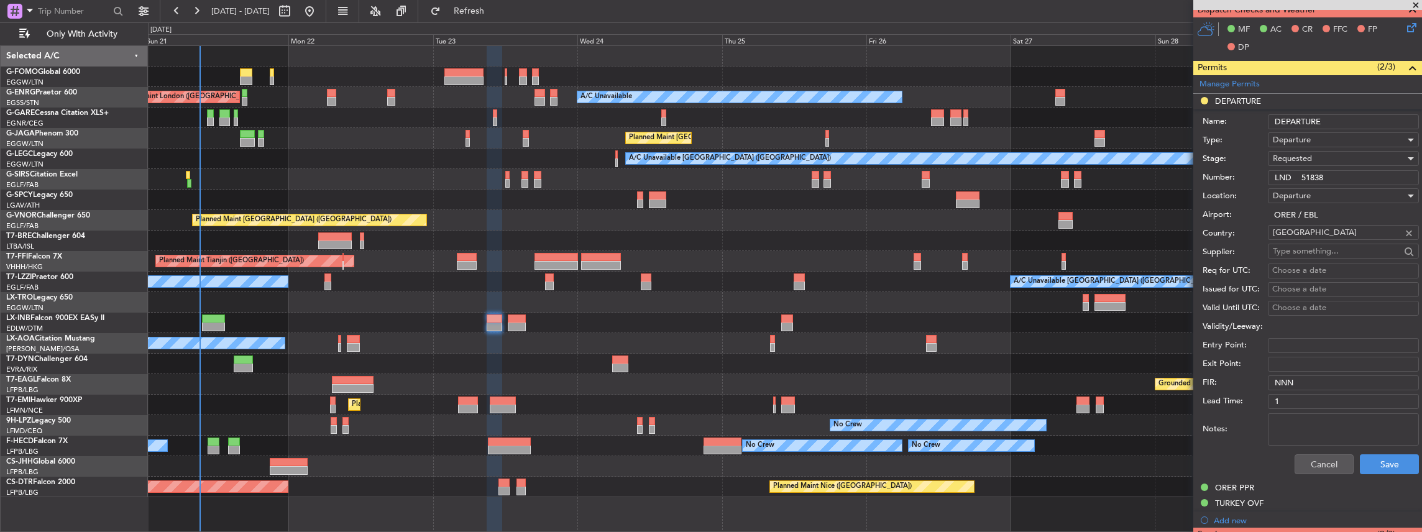
click at [1310, 153] on span "Requested" at bounding box center [1291, 158] width 39 height 11
click at [1325, 245] on span "Received OK" at bounding box center [1340, 251] width 134 height 19
click at [1376, 463] on button "Save" at bounding box center [1388, 464] width 59 height 20
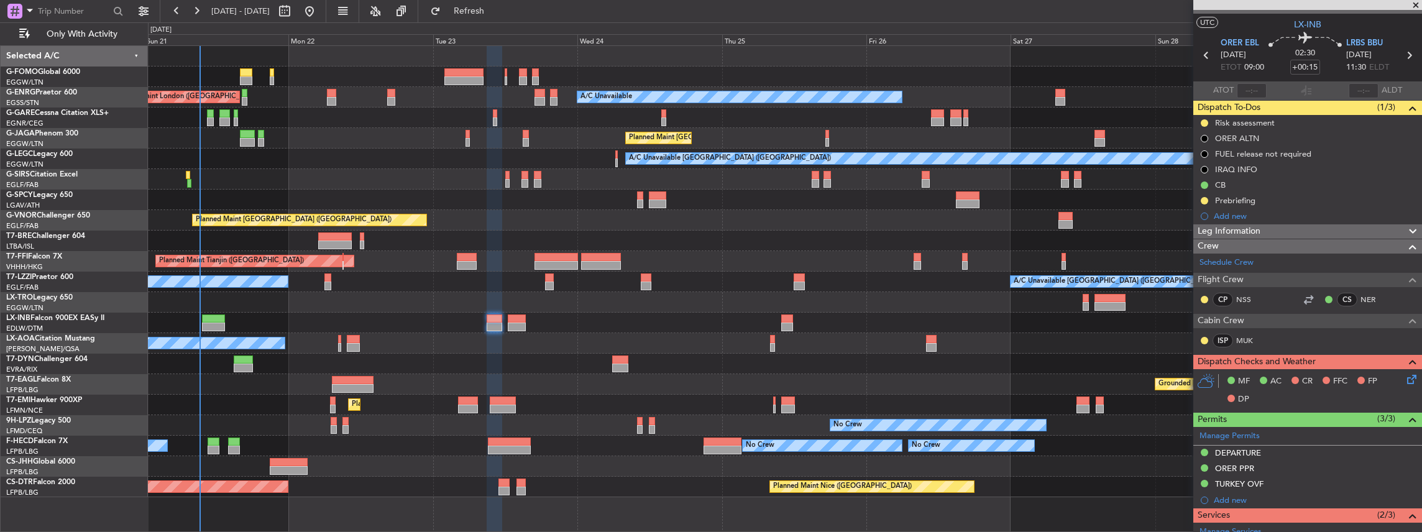
scroll to position [0, 0]
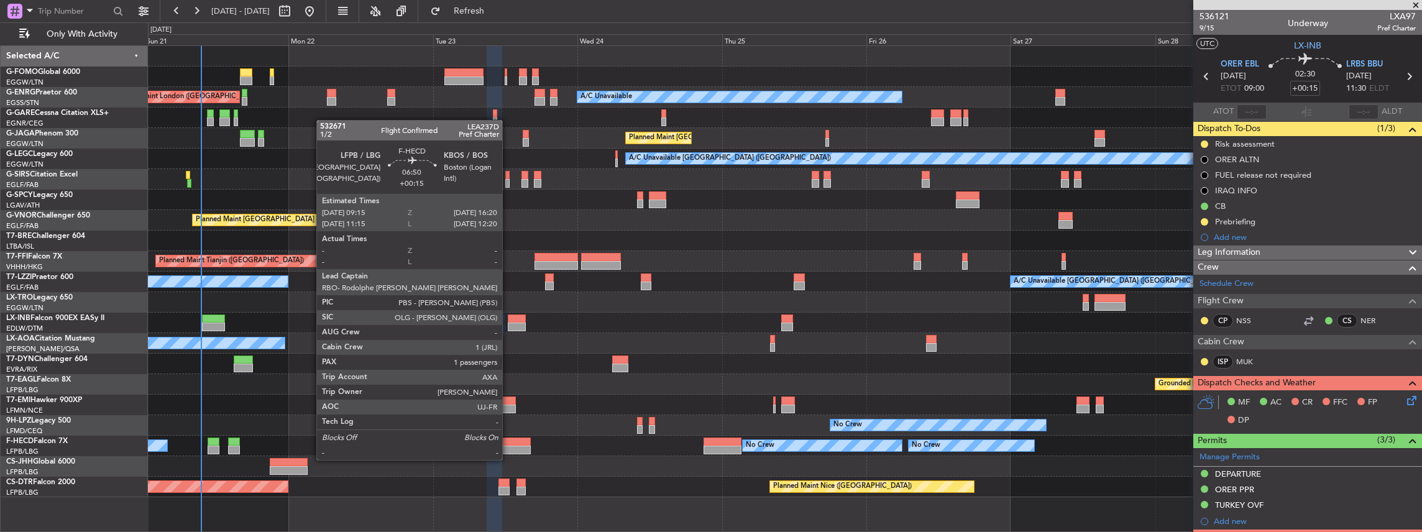
click at [508, 447] on div at bounding box center [509, 449] width 43 height 9
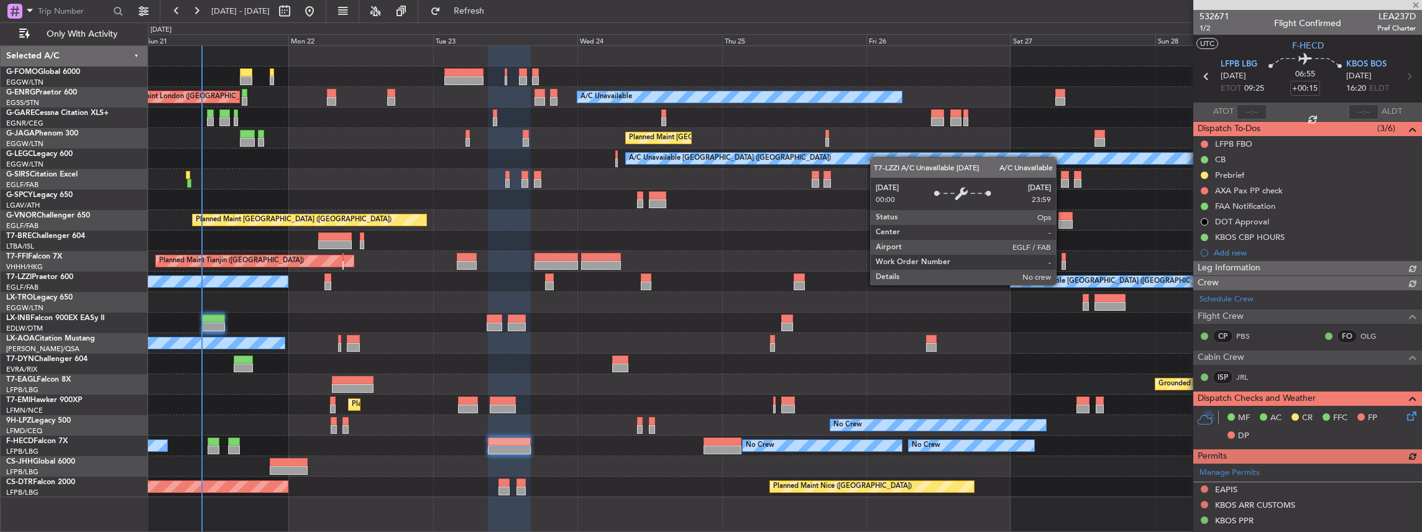
type input "+00:20"
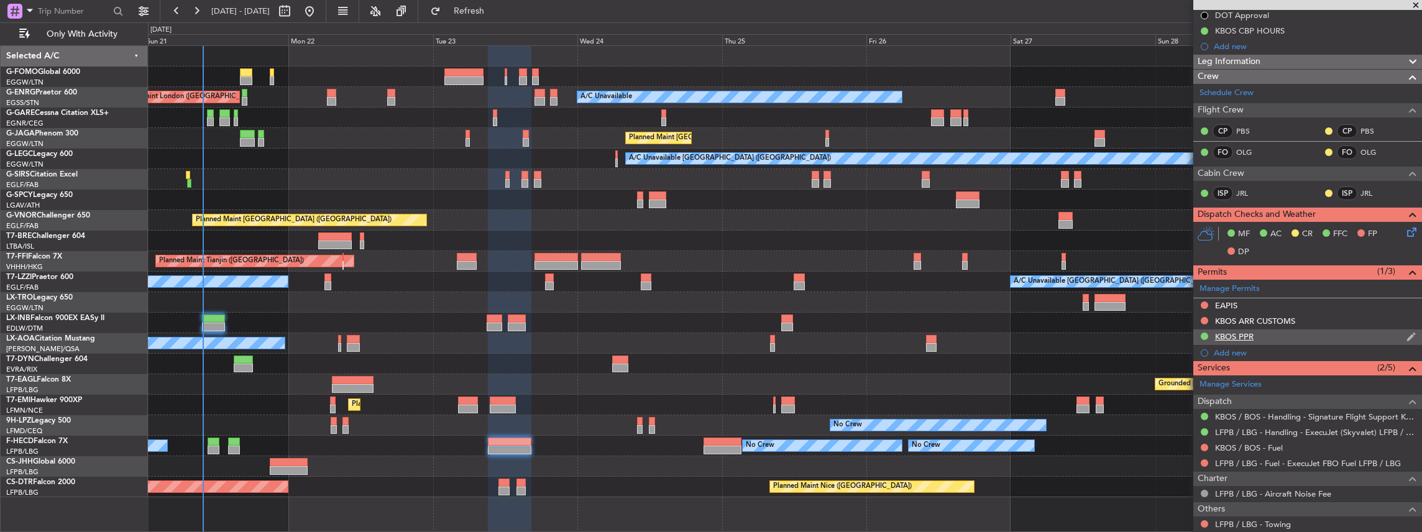
scroll to position [207, 0]
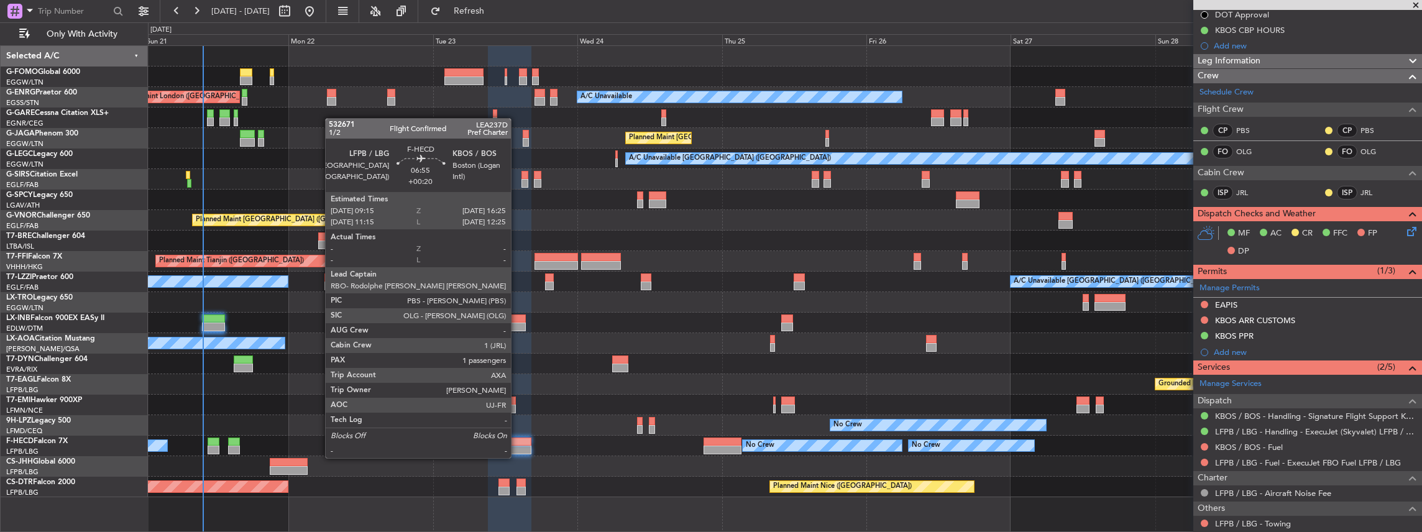
click at [517, 445] on div at bounding box center [509, 449] width 43 height 9
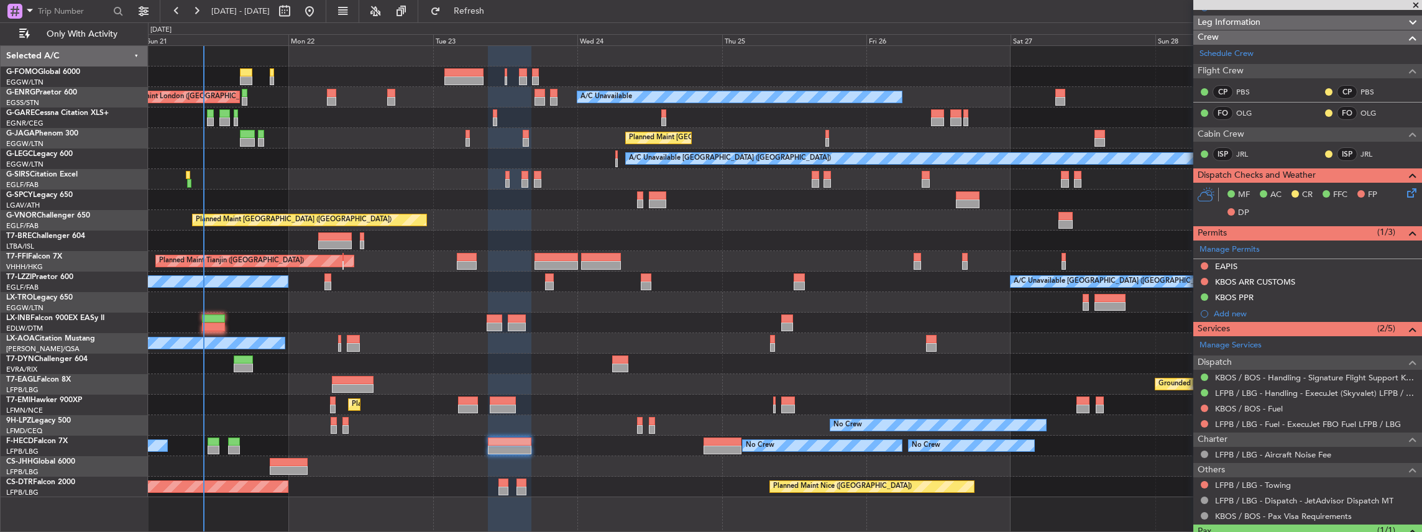
scroll to position [249, 0]
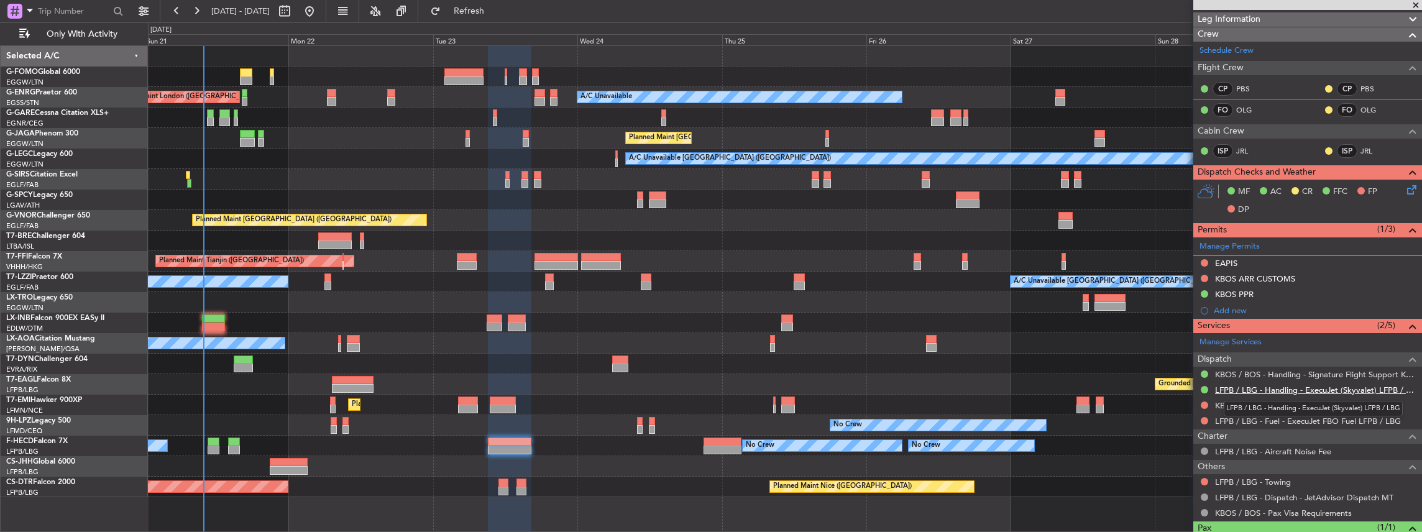
click at [1254, 385] on link "LFPB / LBG - Handling - ExecuJet (Skyvalet) LFPB / LBG" at bounding box center [1315, 390] width 201 height 11
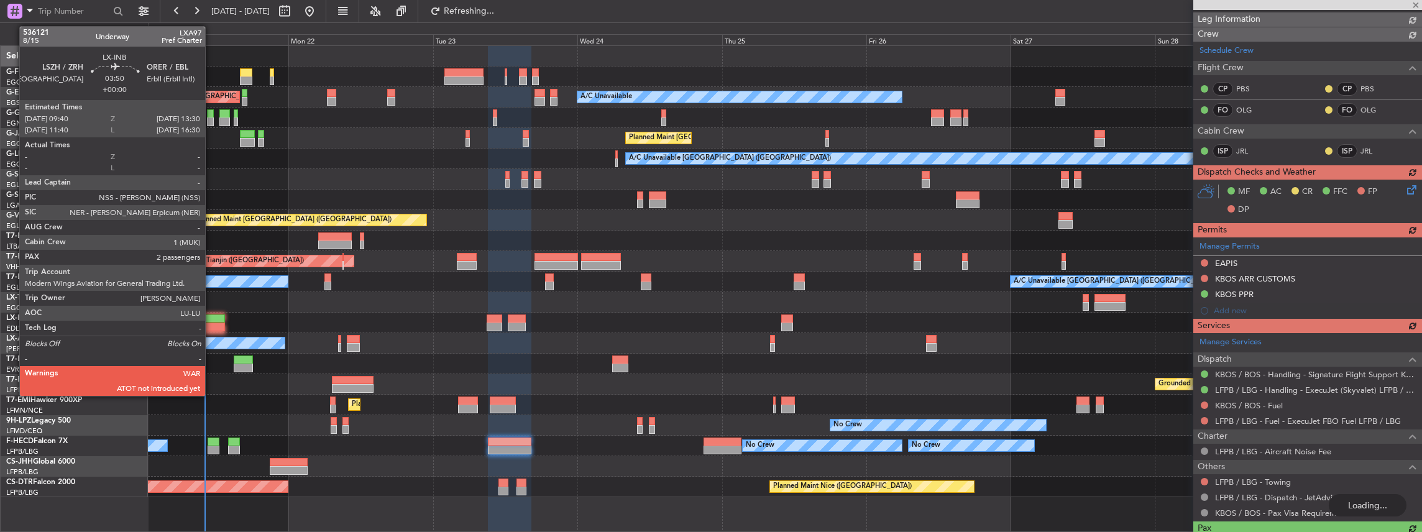
click at [211, 319] on div at bounding box center [214, 318] width 24 height 9
type input "2"
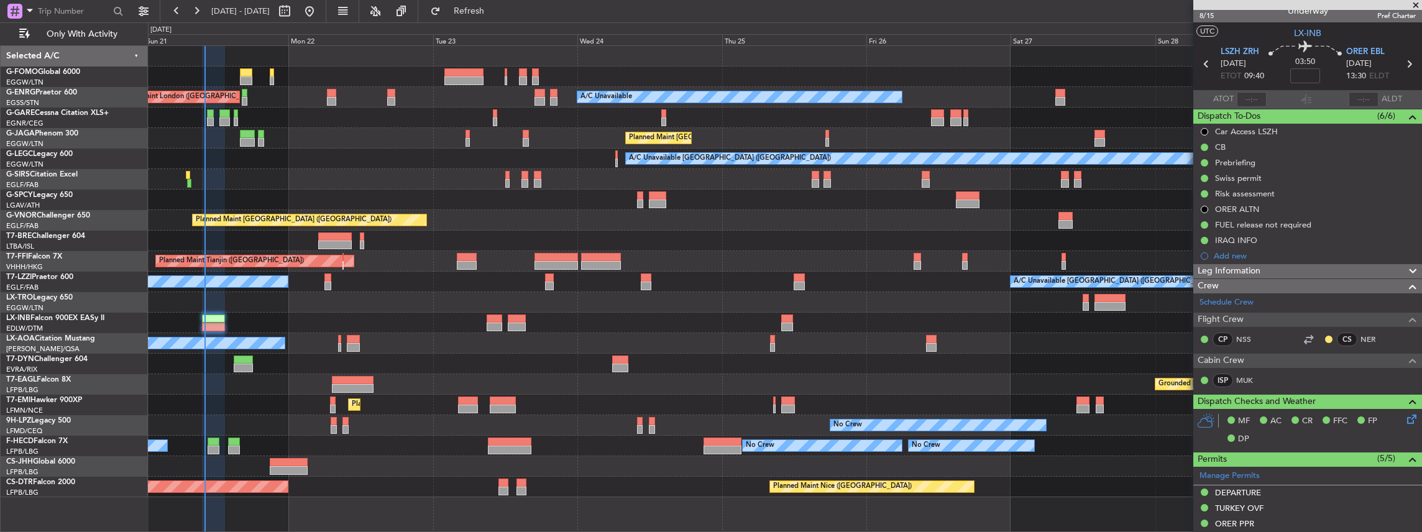
scroll to position [0, 0]
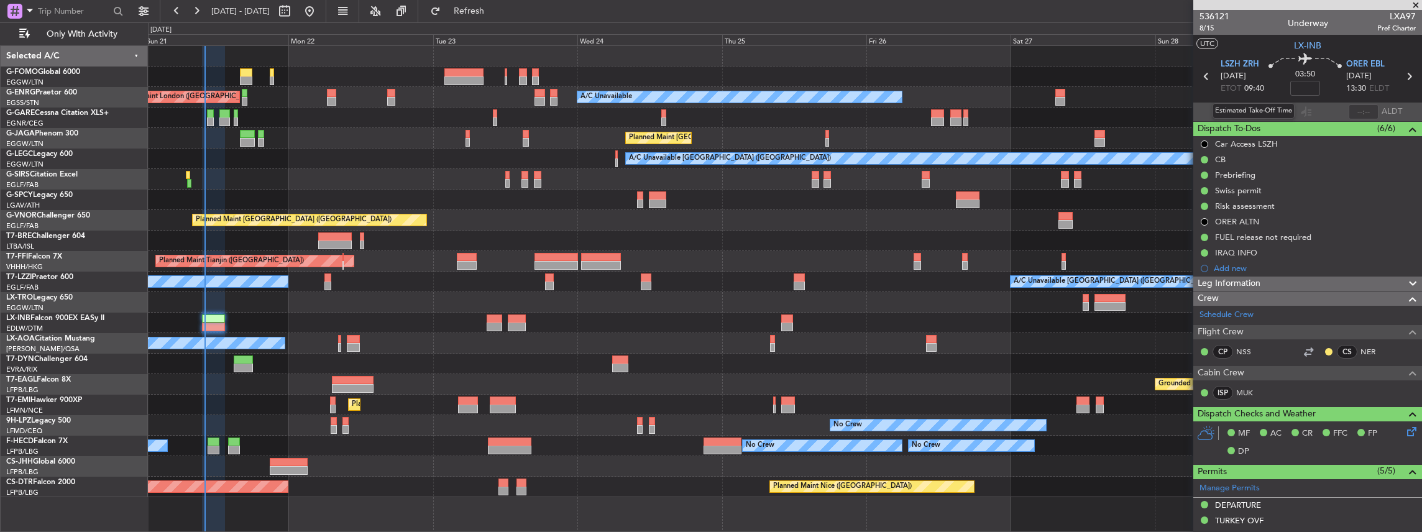
click at [1248, 112] on div "Estimated Take-Off Time" at bounding box center [1253, 111] width 82 height 16
click at [1258, 107] on input "text" at bounding box center [1251, 111] width 30 height 15
click at [1248, 109] on input "text" at bounding box center [1251, 111] width 30 height 15
type input "10:03"
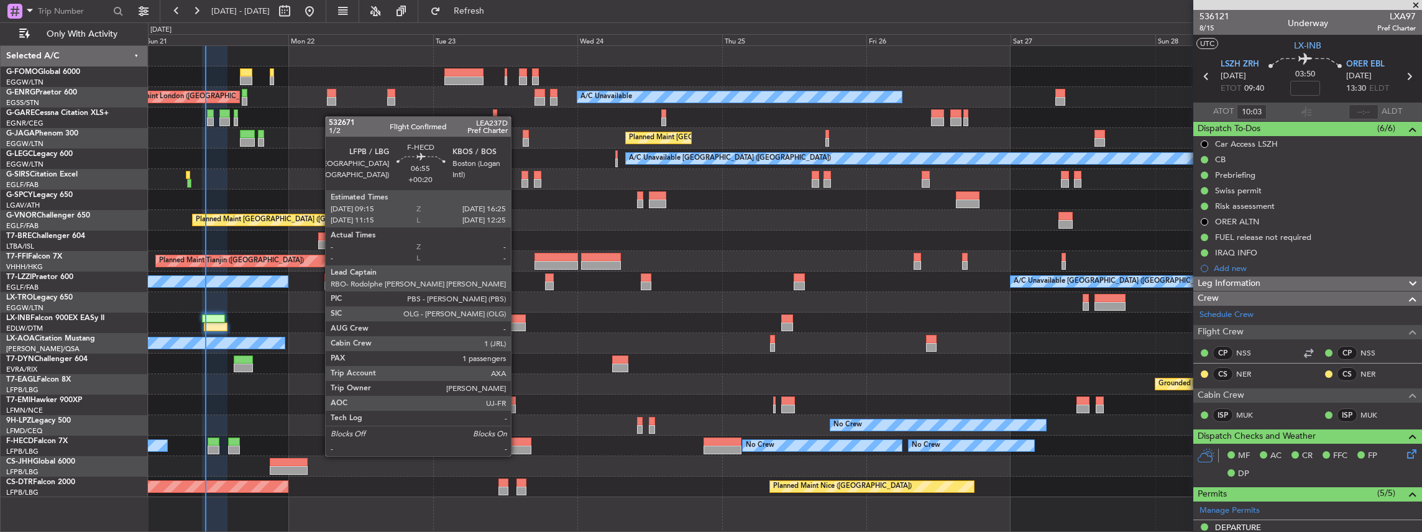
click at [517, 444] on div at bounding box center [509, 441] width 43 height 9
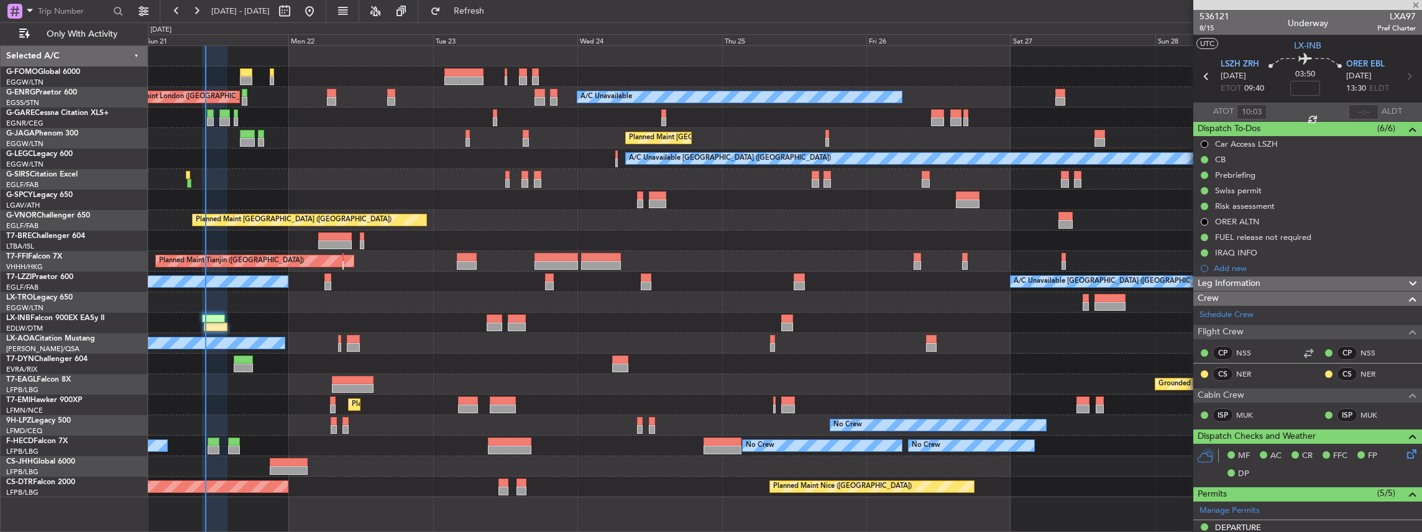
type input "+00:20"
type input "1"
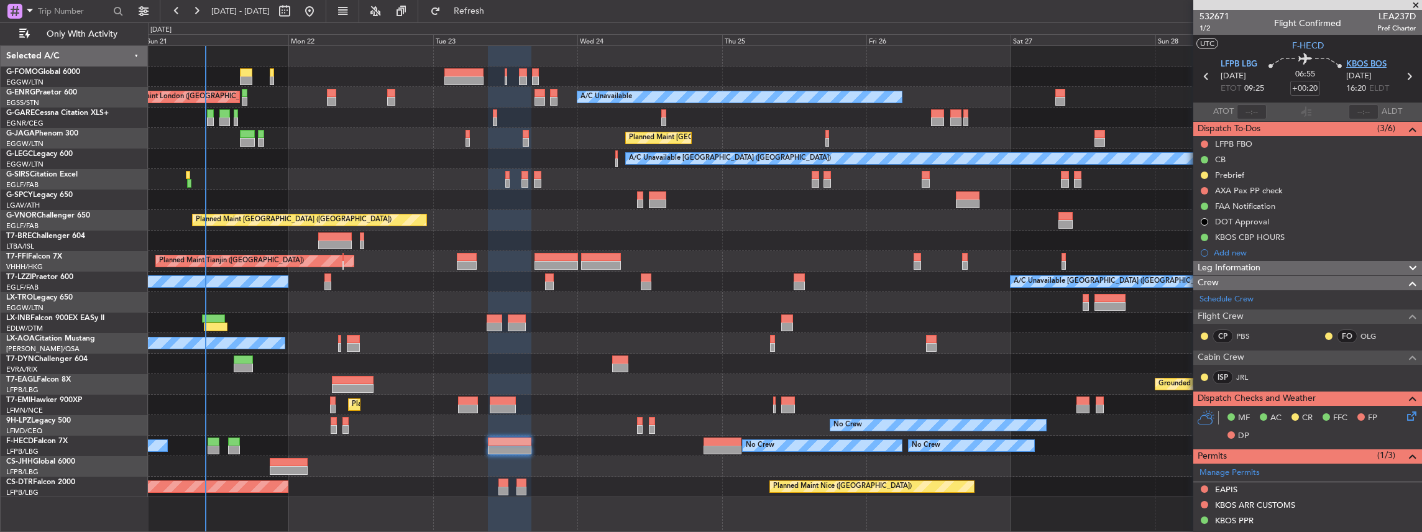
click at [1364, 66] on span "KBOS BOS" at bounding box center [1366, 64] width 40 height 12
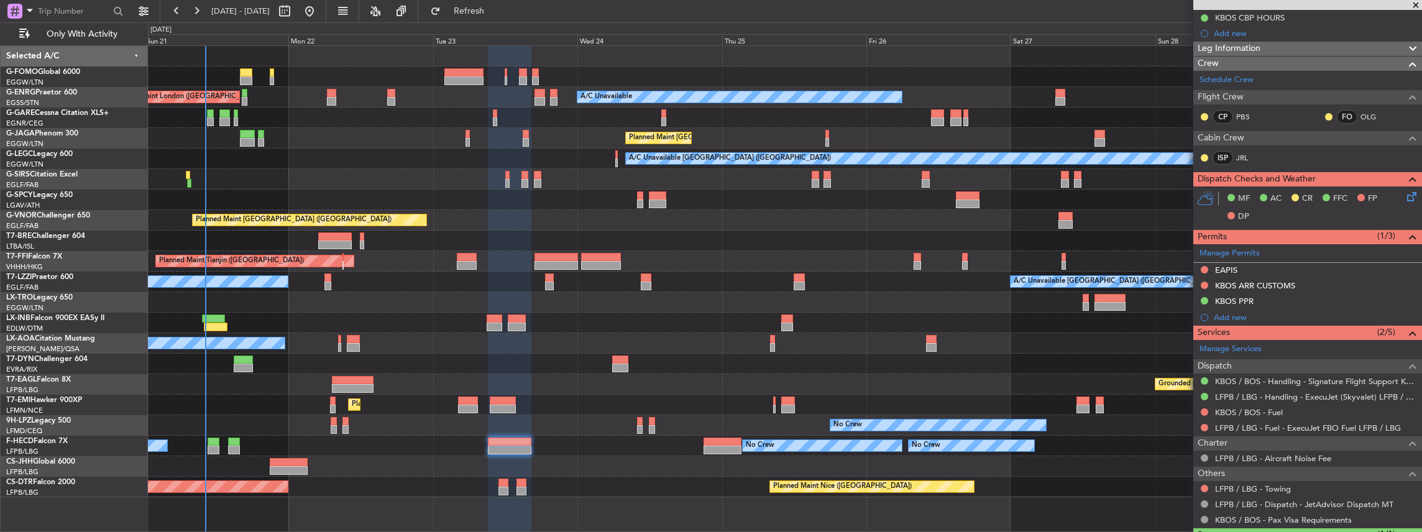
scroll to position [249, 0]
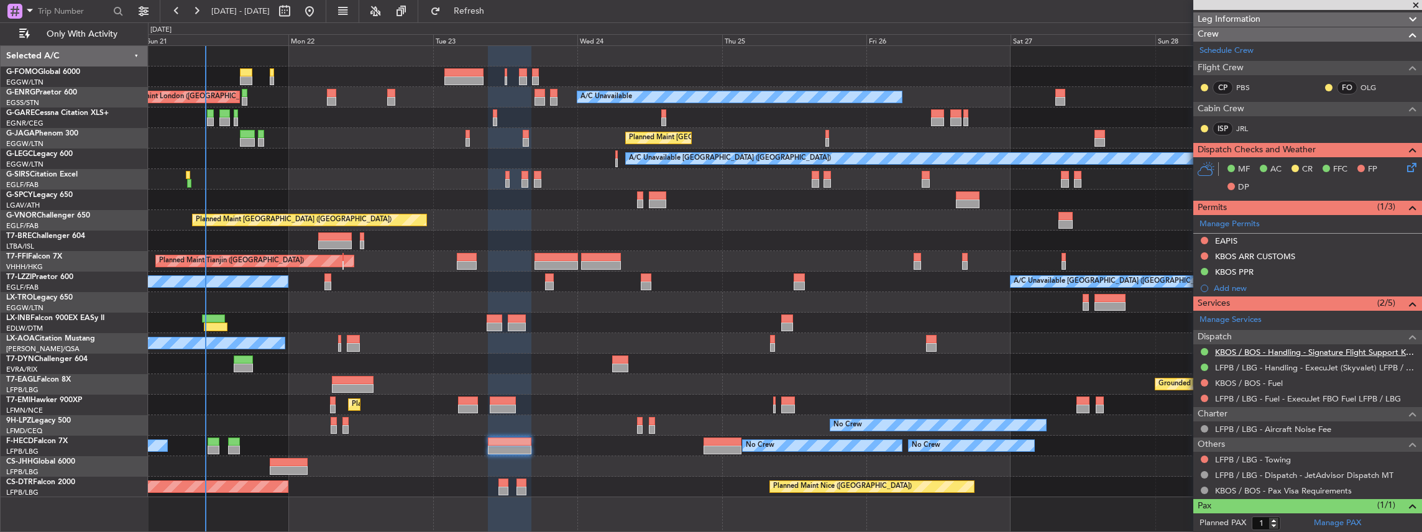
click at [1251, 347] on link "KBOS / BOS - Handling - Signature Flight Support KBOS / BOS" at bounding box center [1315, 352] width 201 height 11
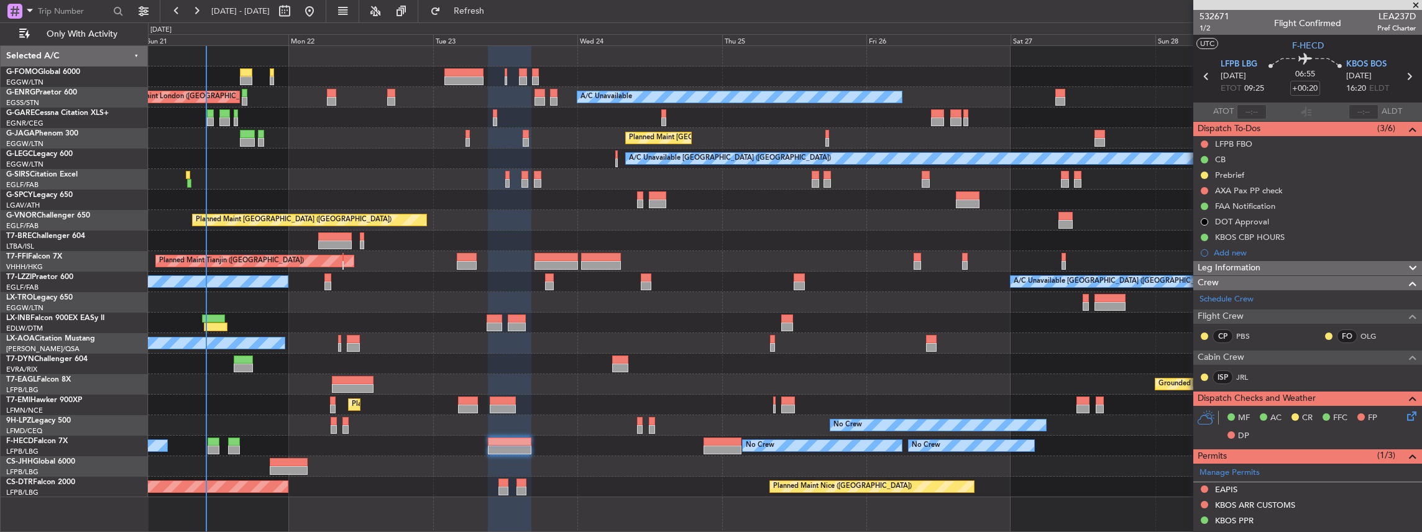
click at [1389, 18] on span "LEA237D" at bounding box center [1396, 16] width 39 height 13
copy span "LEA237D"
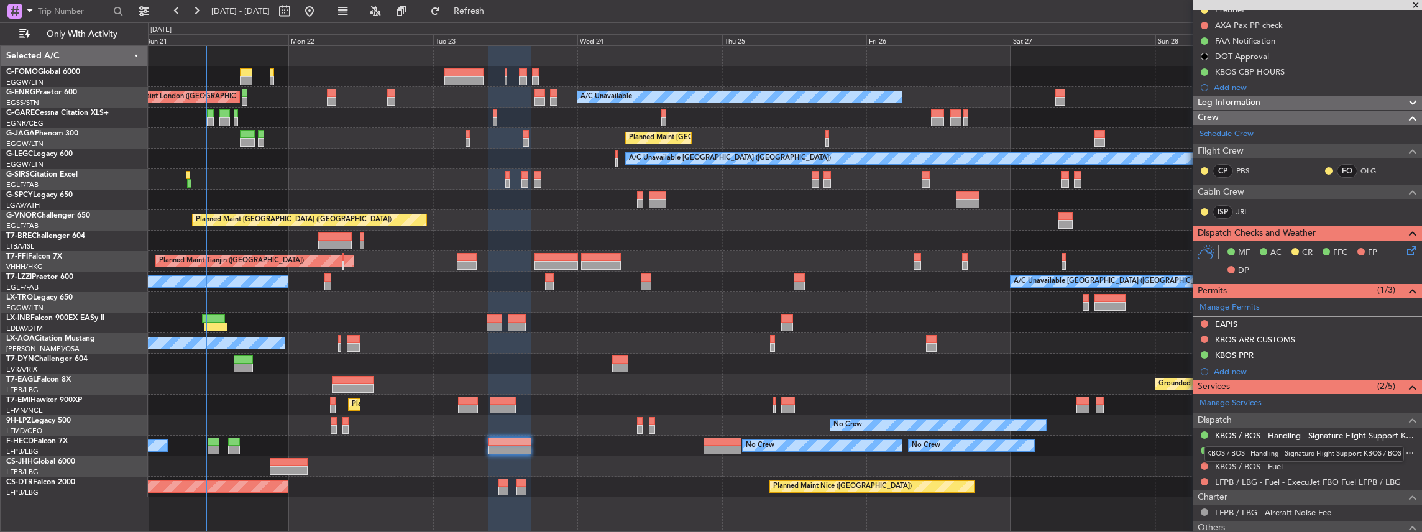
click at [1264, 431] on link "KBOS / BOS - Handling - Signature Flight Support KBOS / BOS" at bounding box center [1315, 435] width 201 height 11
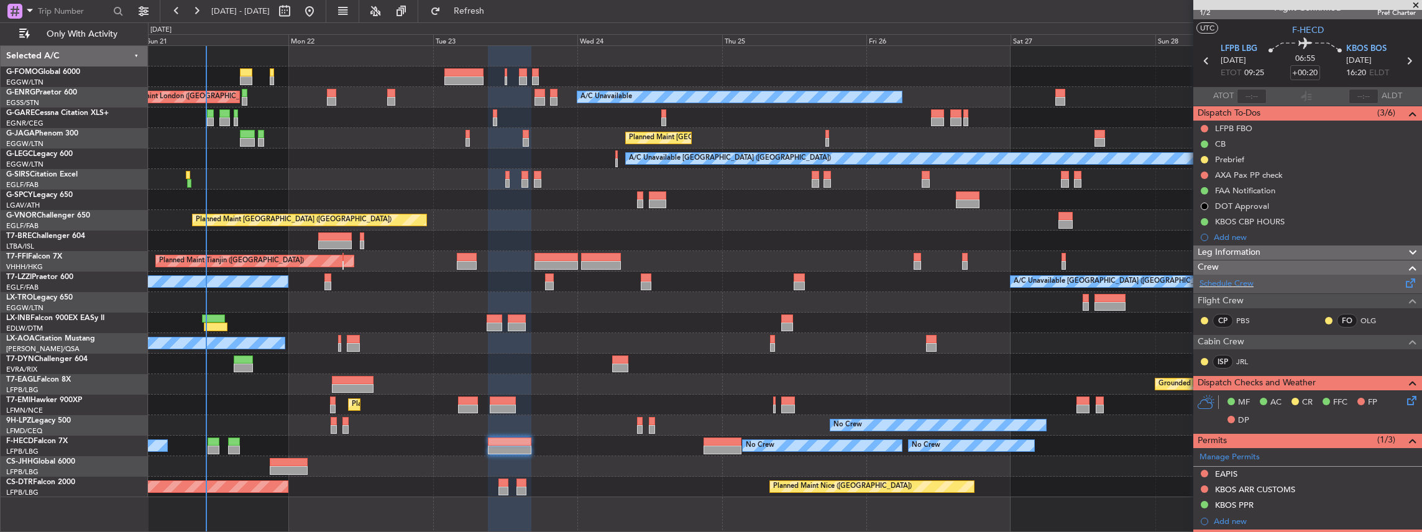
scroll to position [0, 0]
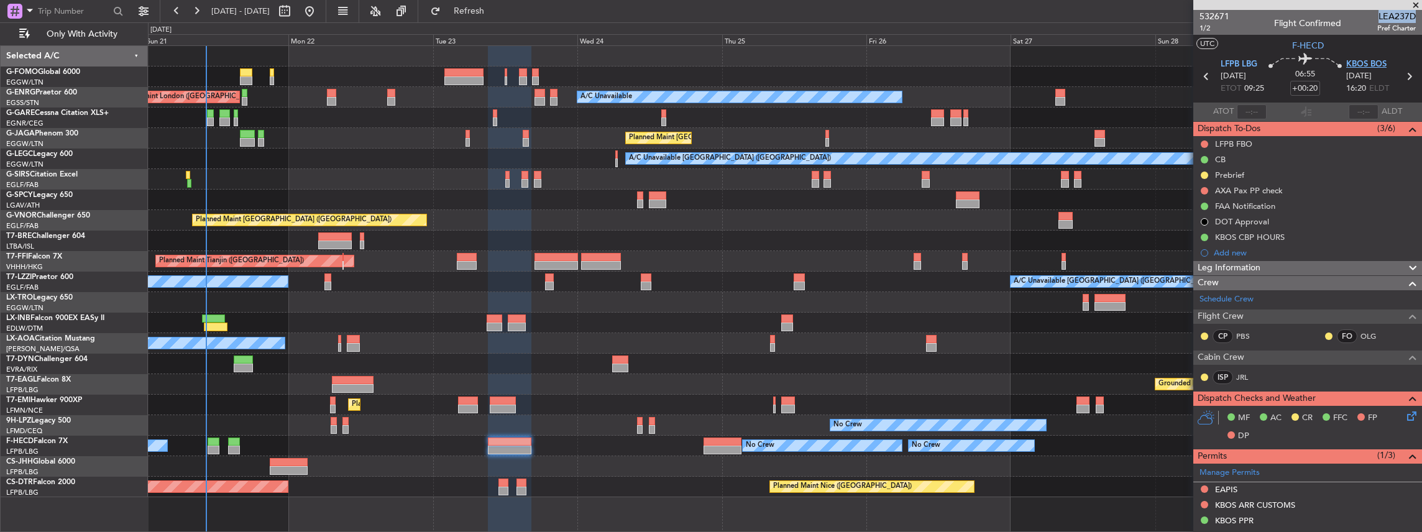
click at [1353, 65] on span "KBOS BOS" at bounding box center [1366, 64] width 40 height 12
click at [1338, 26] on div "532671 1/2 Flight Confirmed LEA237D Pref Charter" at bounding box center [1307, 22] width 229 height 25
click at [1261, 485] on div "EAPIS" at bounding box center [1307, 490] width 229 height 16
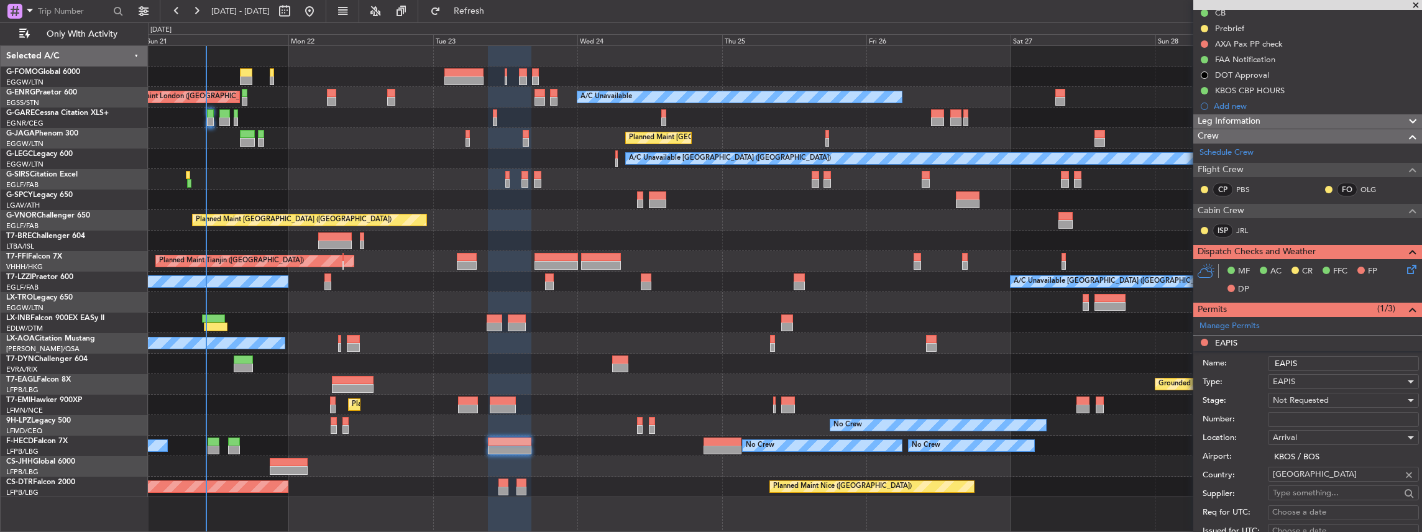
scroll to position [165, 0]
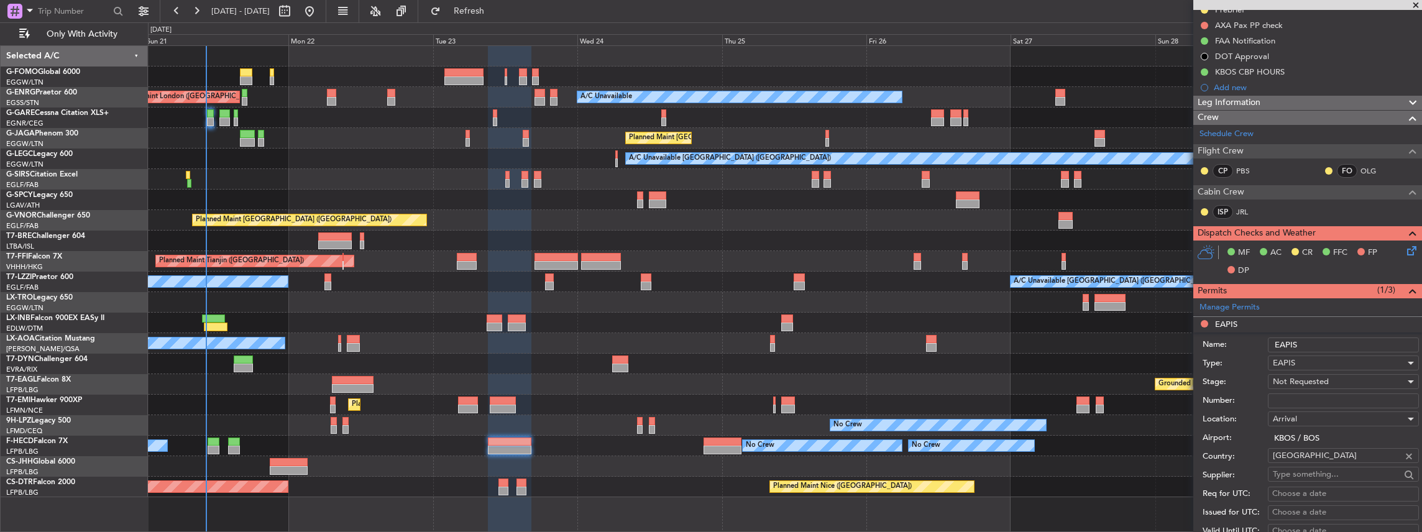
click at [1305, 381] on span "Not Requested" at bounding box center [1300, 381] width 56 height 11
click at [1307, 476] on span "Received OK" at bounding box center [1340, 479] width 134 height 19
click at [1289, 393] on input "Number:" at bounding box center [1342, 400] width 151 height 15
paste input "EAPIS-17735813"
type input "EAPIS-17735813"
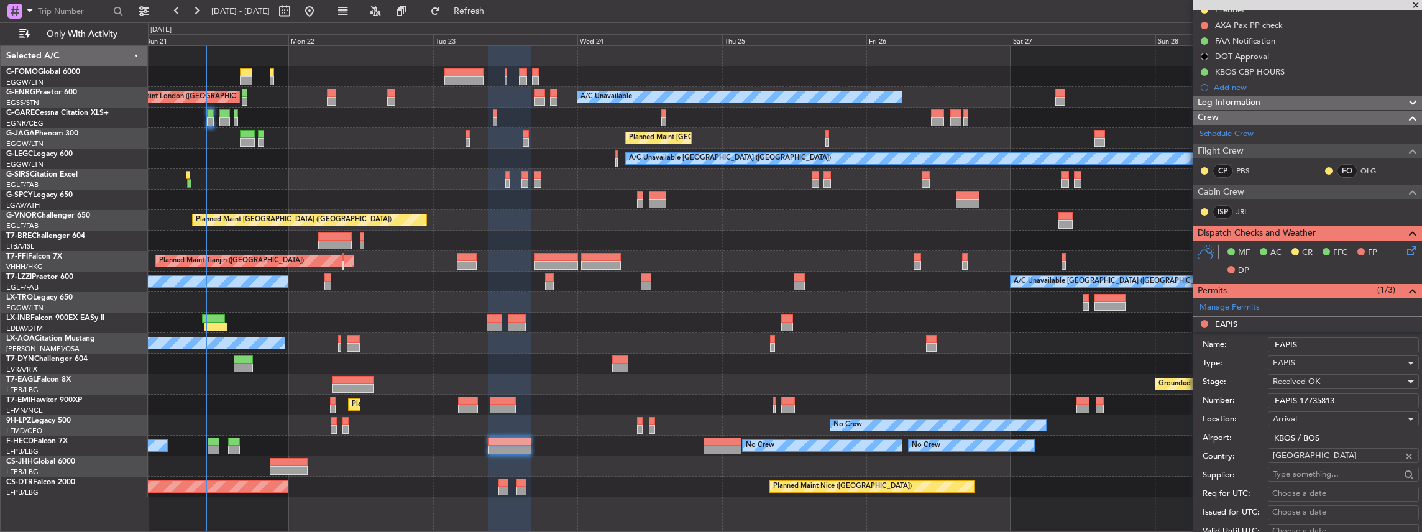
scroll to position [414, 0]
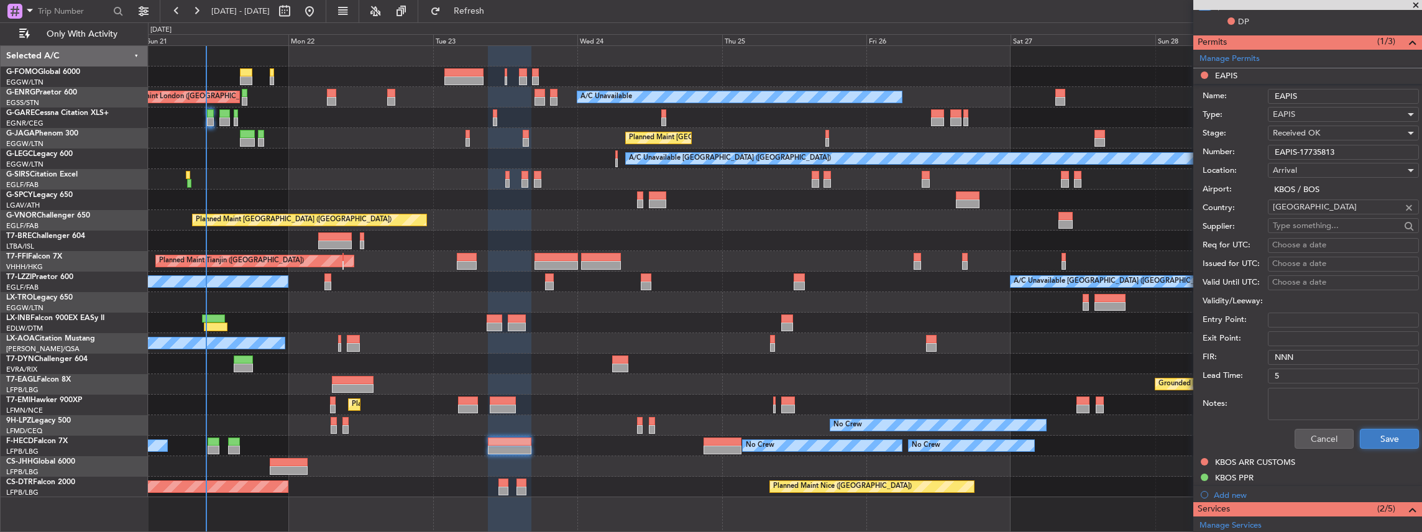
click at [1369, 440] on button "Save" at bounding box center [1388, 439] width 59 height 20
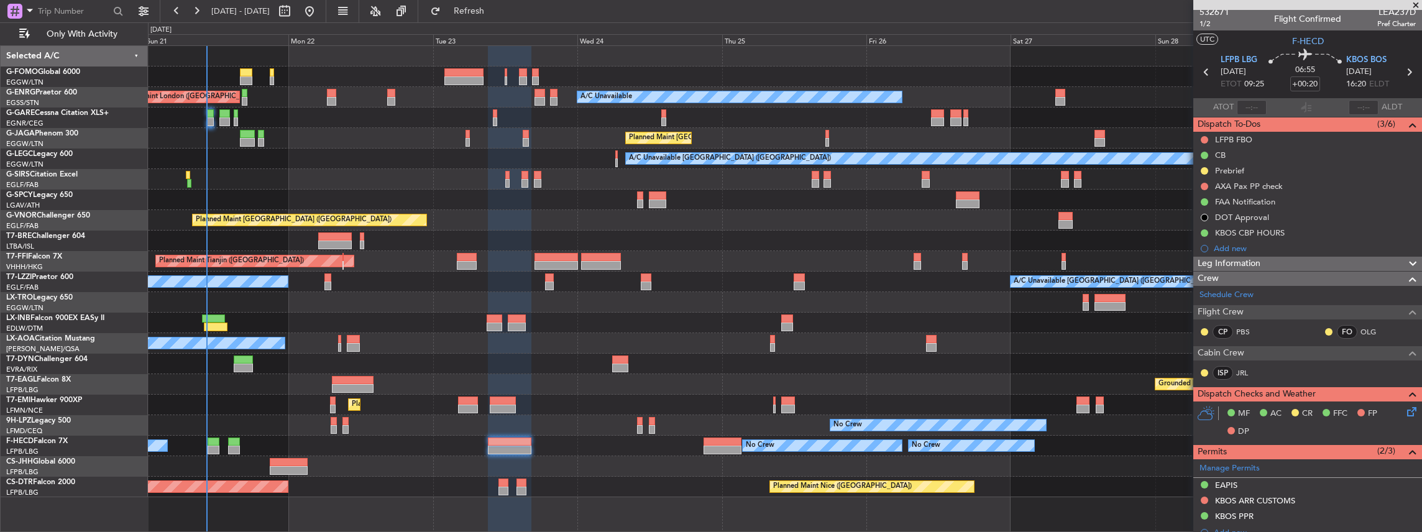
scroll to position [0, 0]
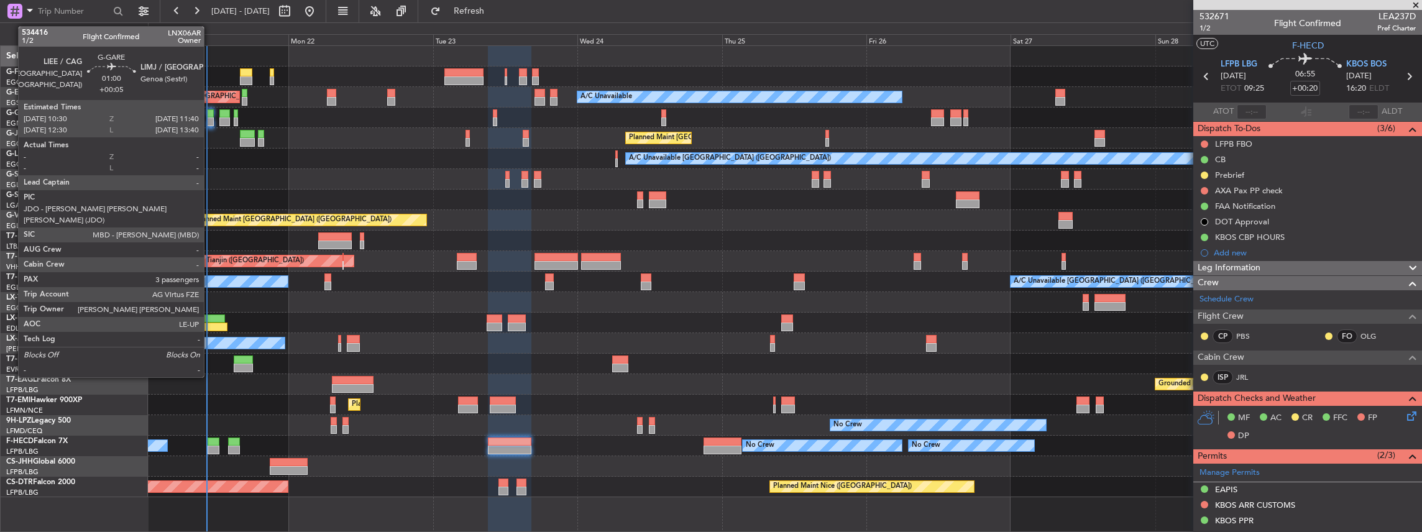
click at [210, 116] on div at bounding box center [210, 113] width 7 height 9
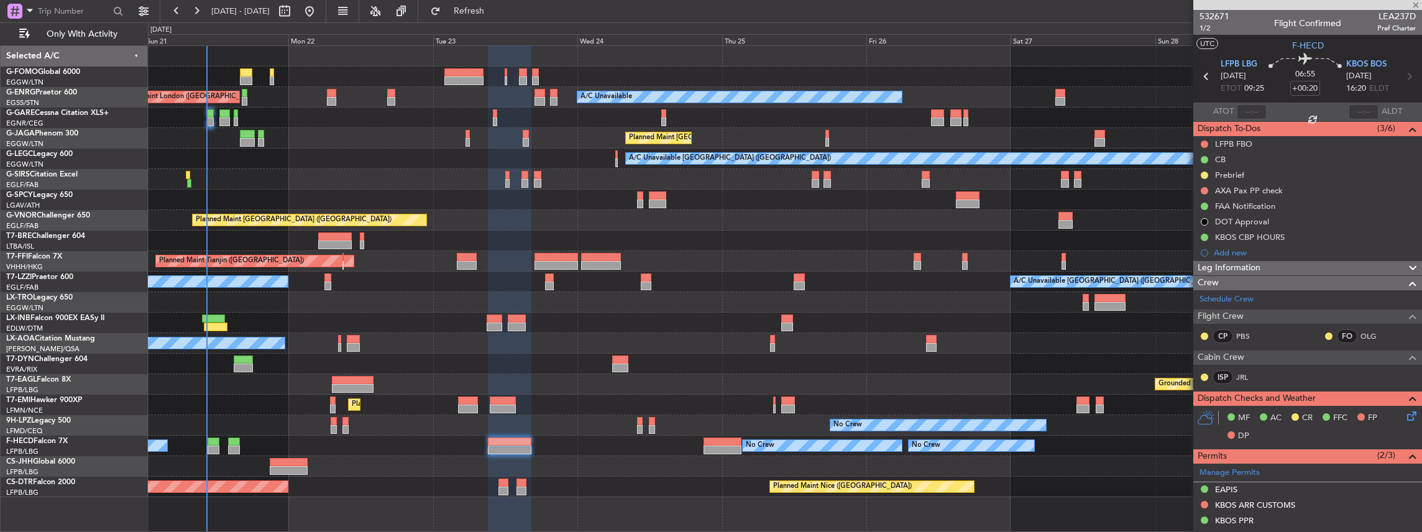
type input "+00:05"
type input "3"
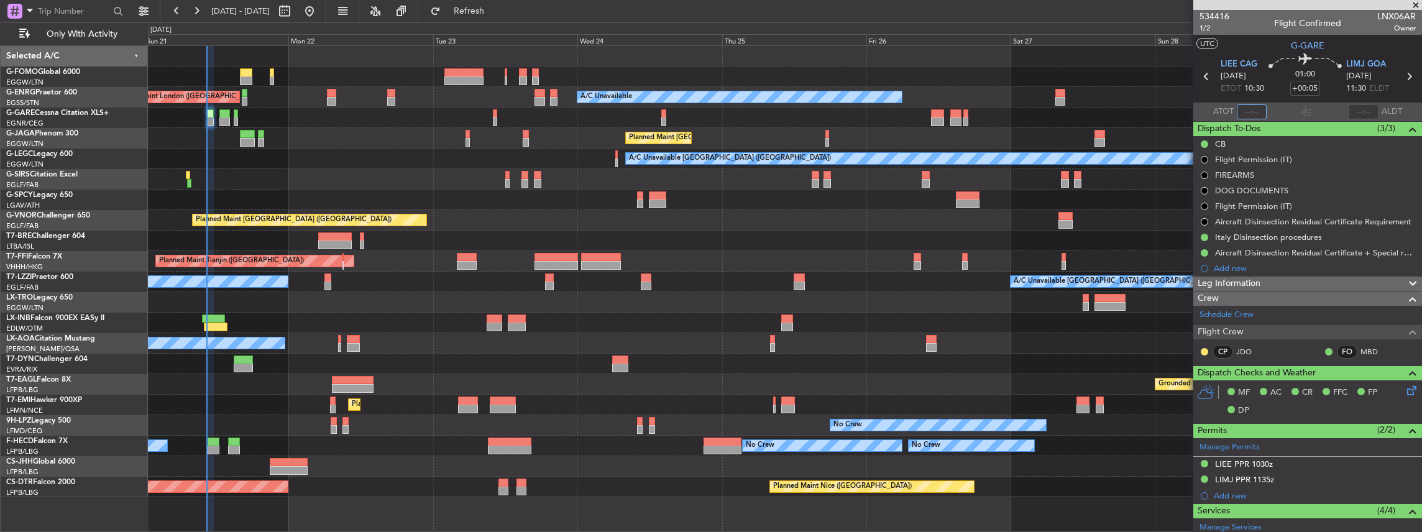
click at [1251, 112] on input "text" at bounding box center [1251, 111] width 30 height 15
click at [1251, 107] on input "text" at bounding box center [1251, 111] width 30 height 15
type input "10:16"
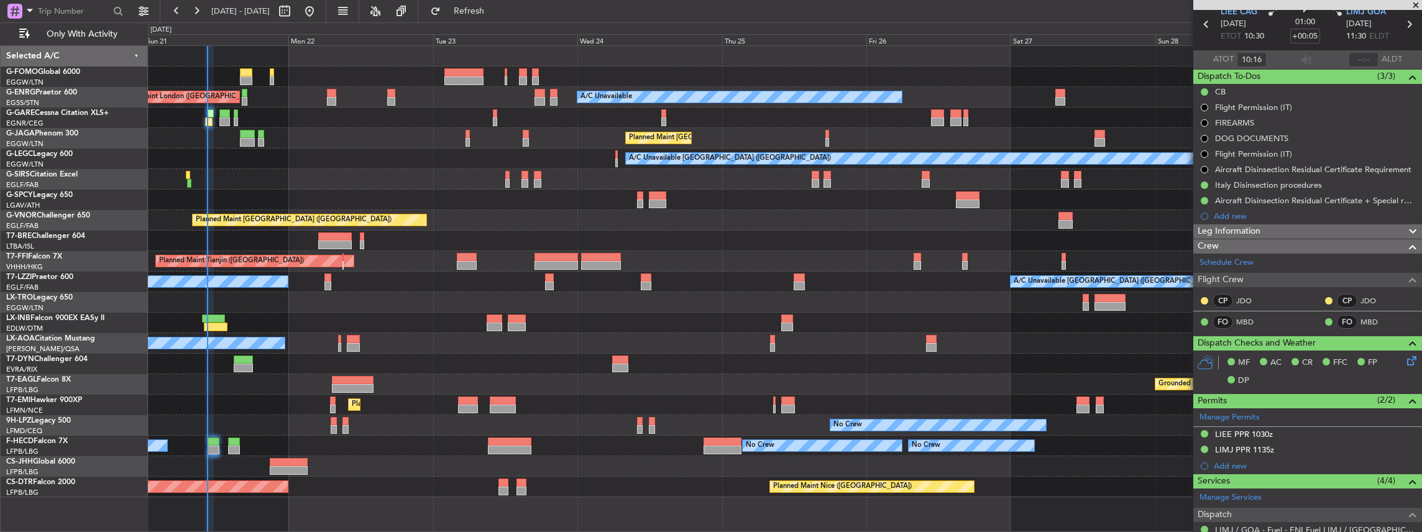
scroll to position [83, 0]
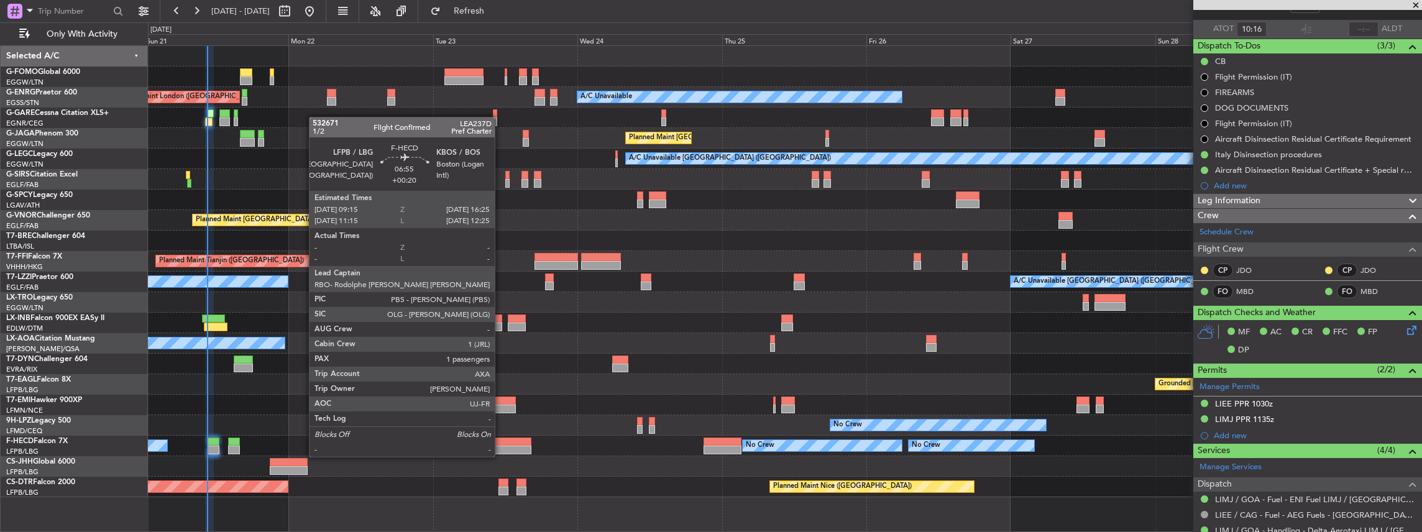
click at [501, 444] on div at bounding box center [509, 441] width 43 height 9
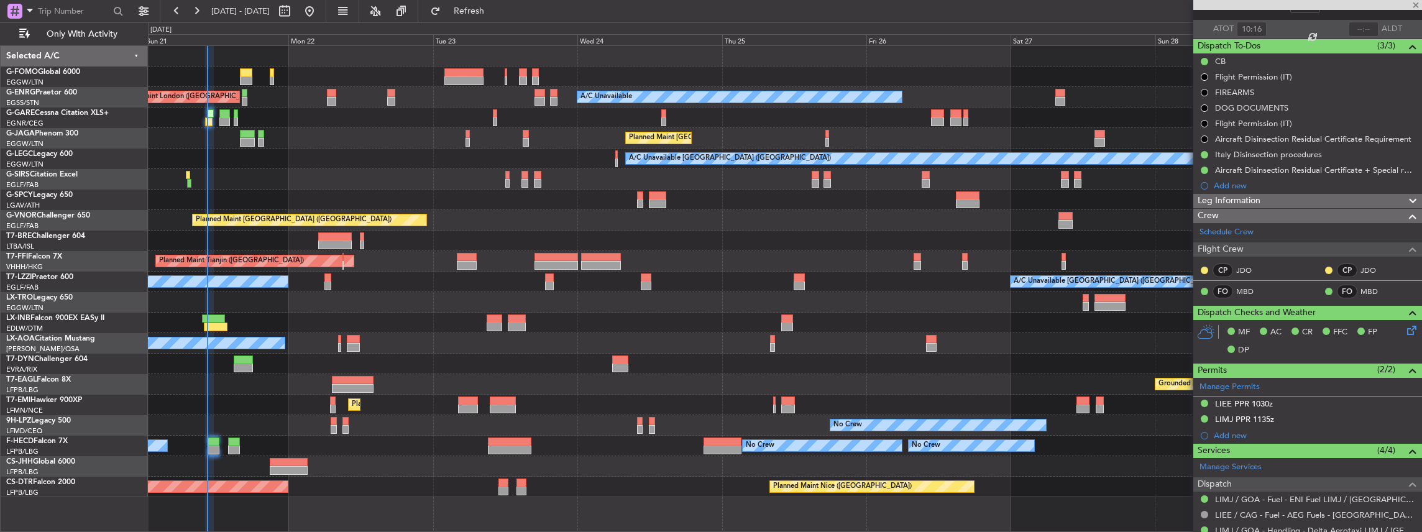
type input "+00:20"
type input "1"
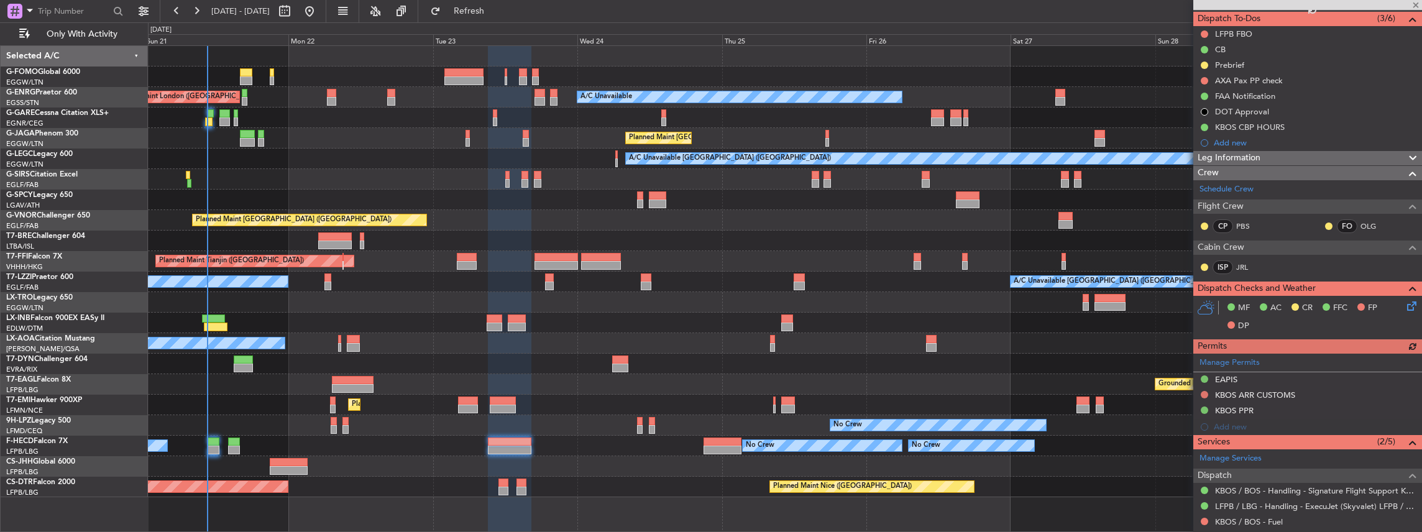
scroll to position [165, 0]
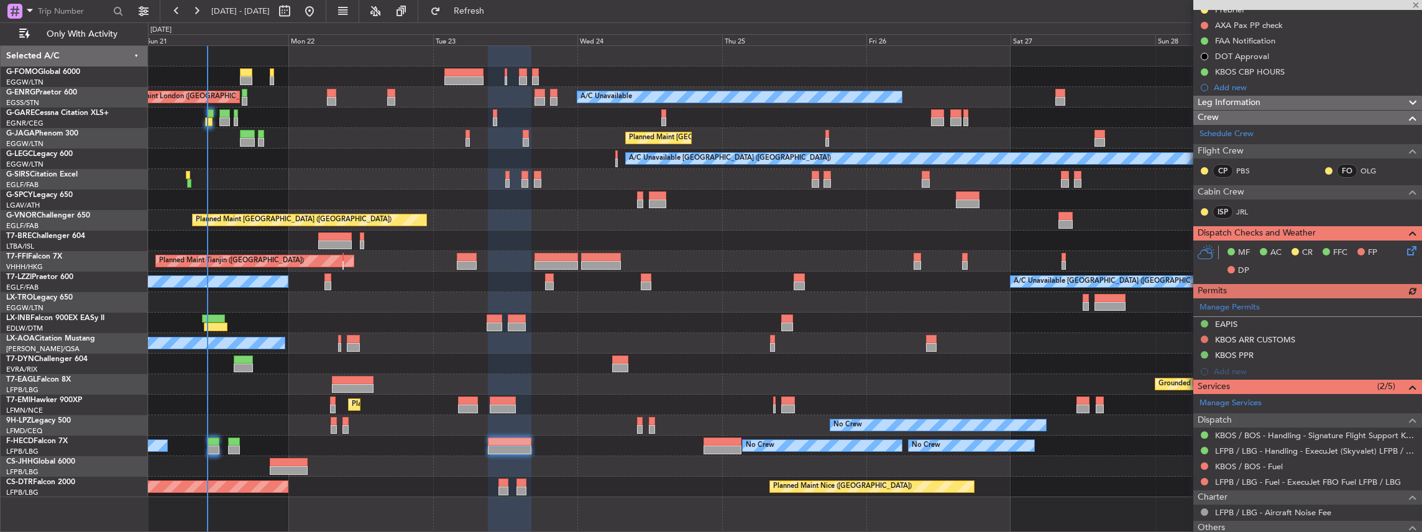
click at [1254, 323] on div "Manage Permits EAPIS KBOS ARR CUSTOMS KBOS PPR Add new" at bounding box center [1307, 338] width 229 height 81
click at [1265, 317] on div "EAPIS" at bounding box center [1307, 325] width 229 height 16
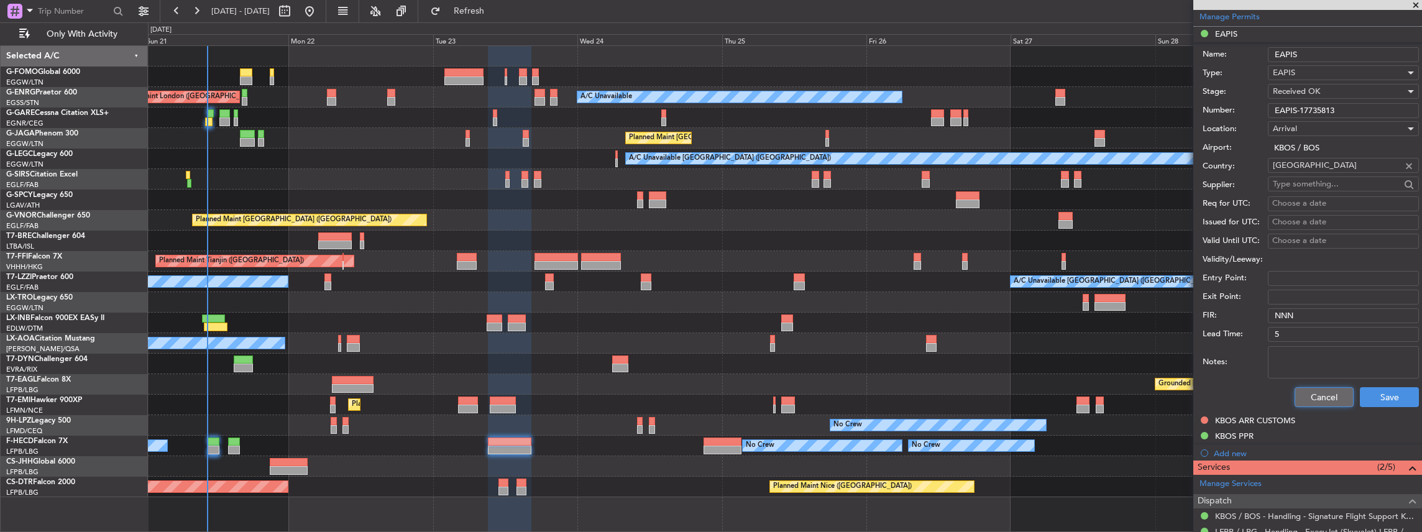
click at [1316, 400] on button "Cancel" at bounding box center [1323, 397] width 59 height 20
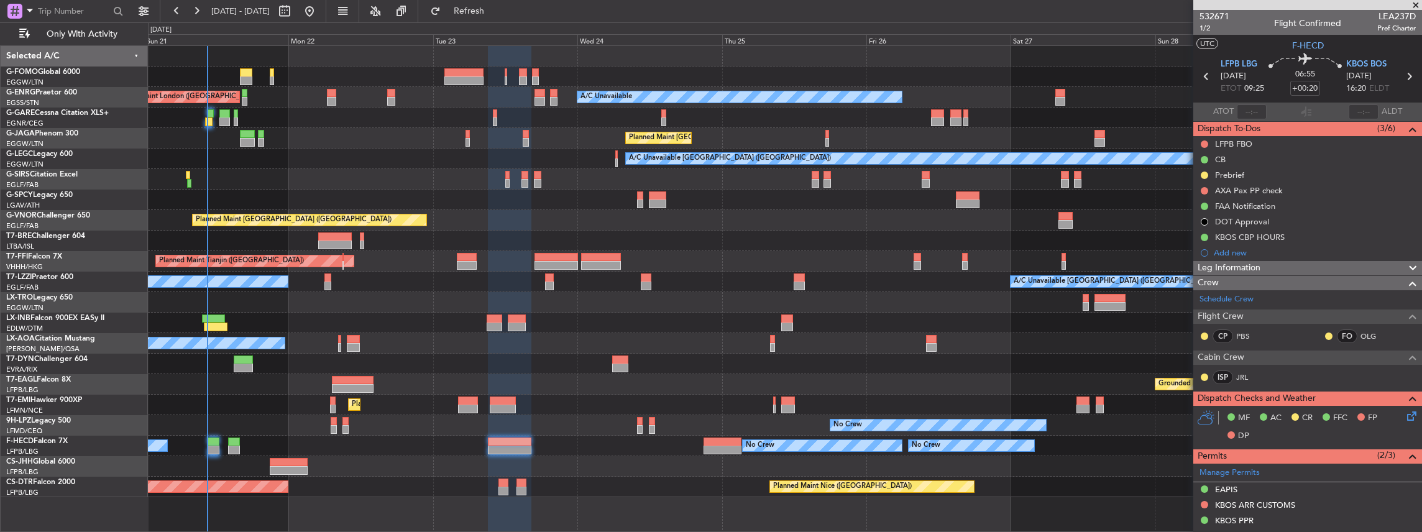
scroll to position [275, 0]
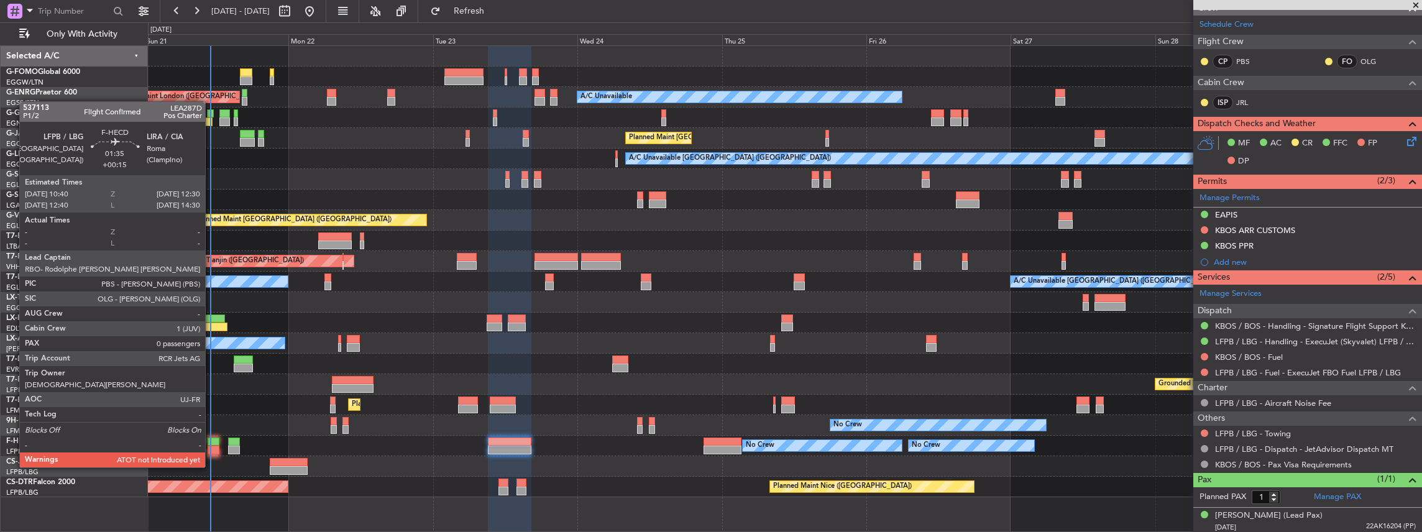
click at [211, 444] on div at bounding box center [213, 441] width 11 height 9
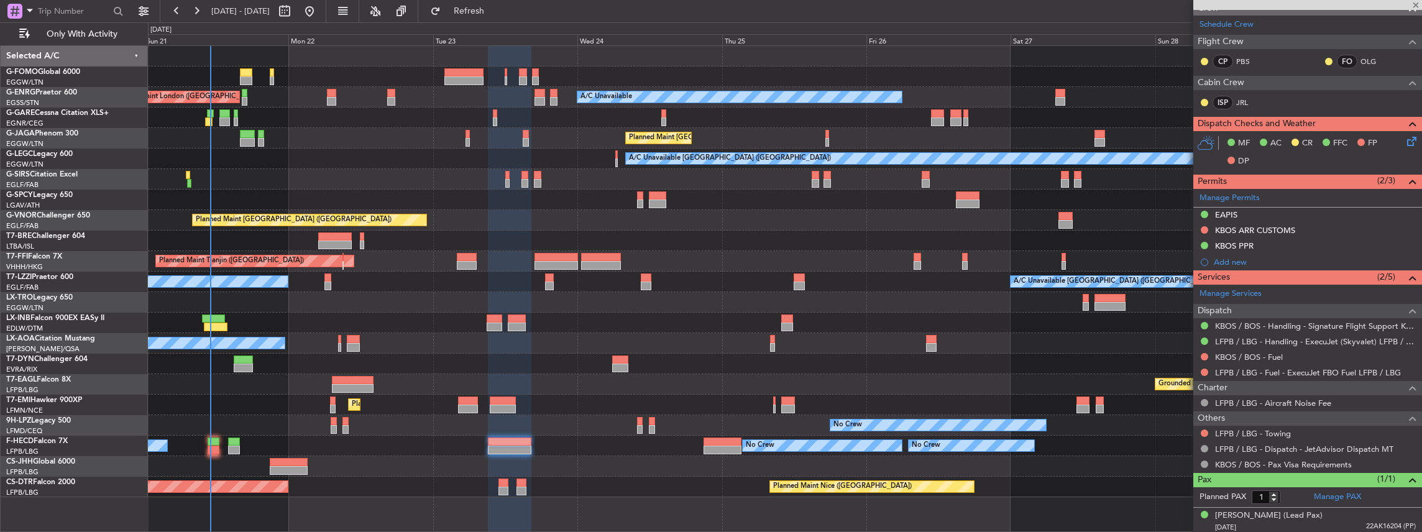
type input "+00:15"
type input "0"
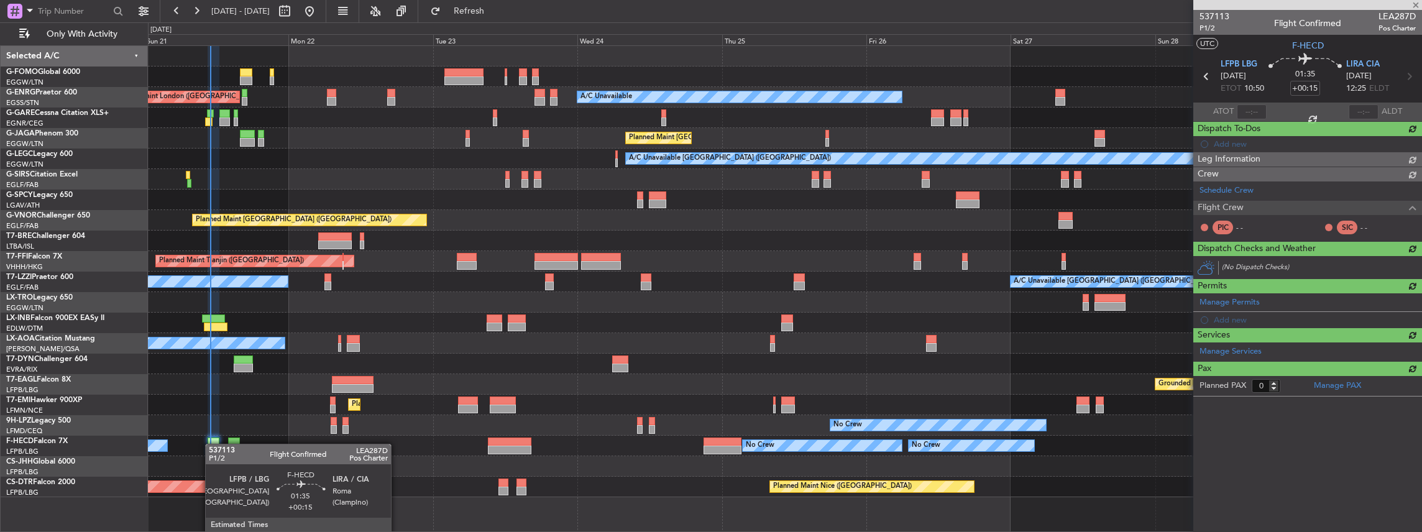
scroll to position [0, 0]
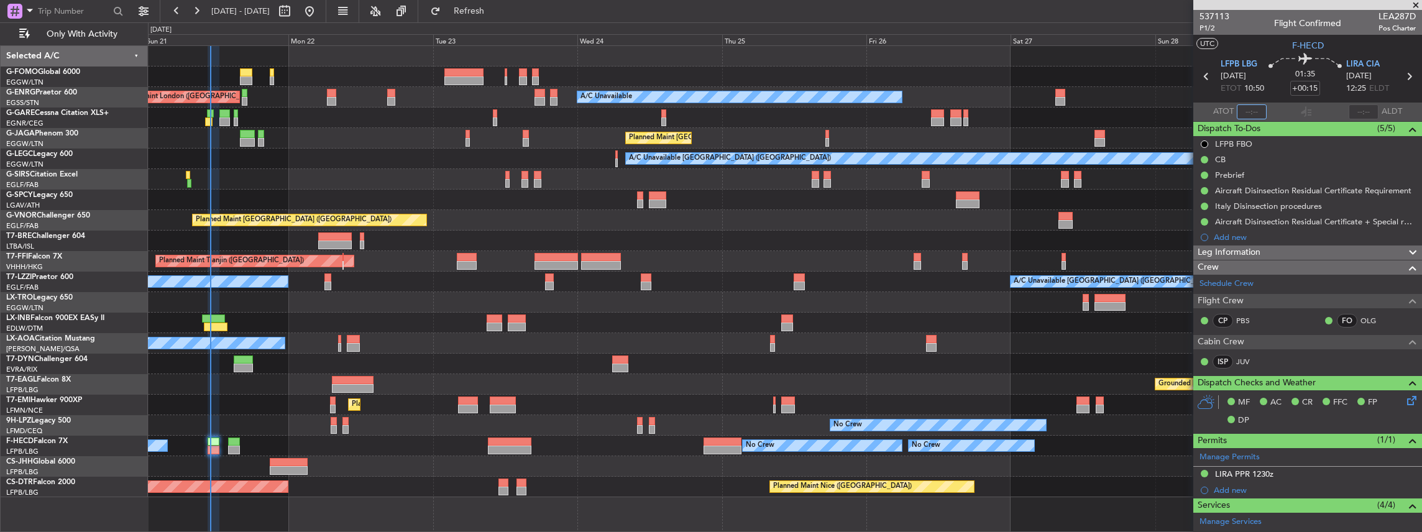
click at [1249, 112] on input "text" at bounding box center [1251, 111] width 30 height 15
type input "10:58"
